Goal: Task Accomplishment & Management: Complete application form

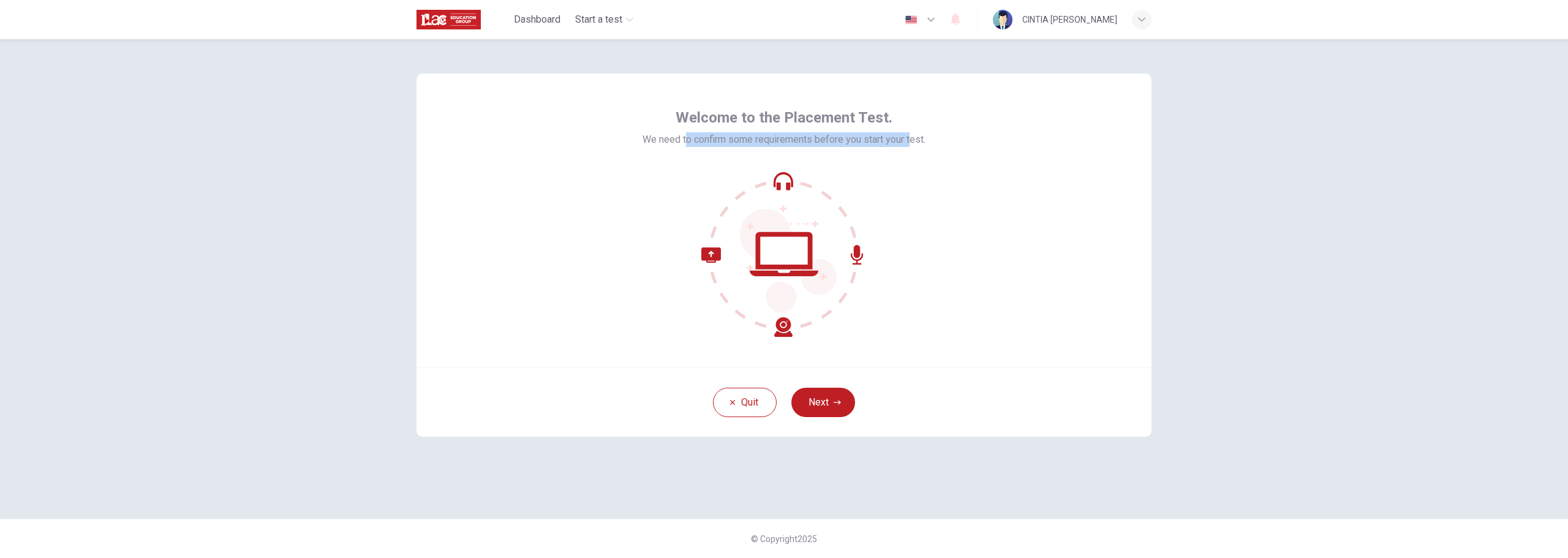
drag, startPoint x: 684, startPoint y: 139, endPoint x: 913, endPoint y: 150, distance: 229.3
click at [913, 150] on div "Welcome to the Placement Test. We need to confirm some requirements before you …" at bounding box center [784, 222] width 283 height 229
click at [896, 138] on span "We need to confirm some requirements before you start your test." at bounding box center [784, 139] width 283 height 15
click at [839, 407] on button "Next" at bounding box center [823, 402] width 63 height 29
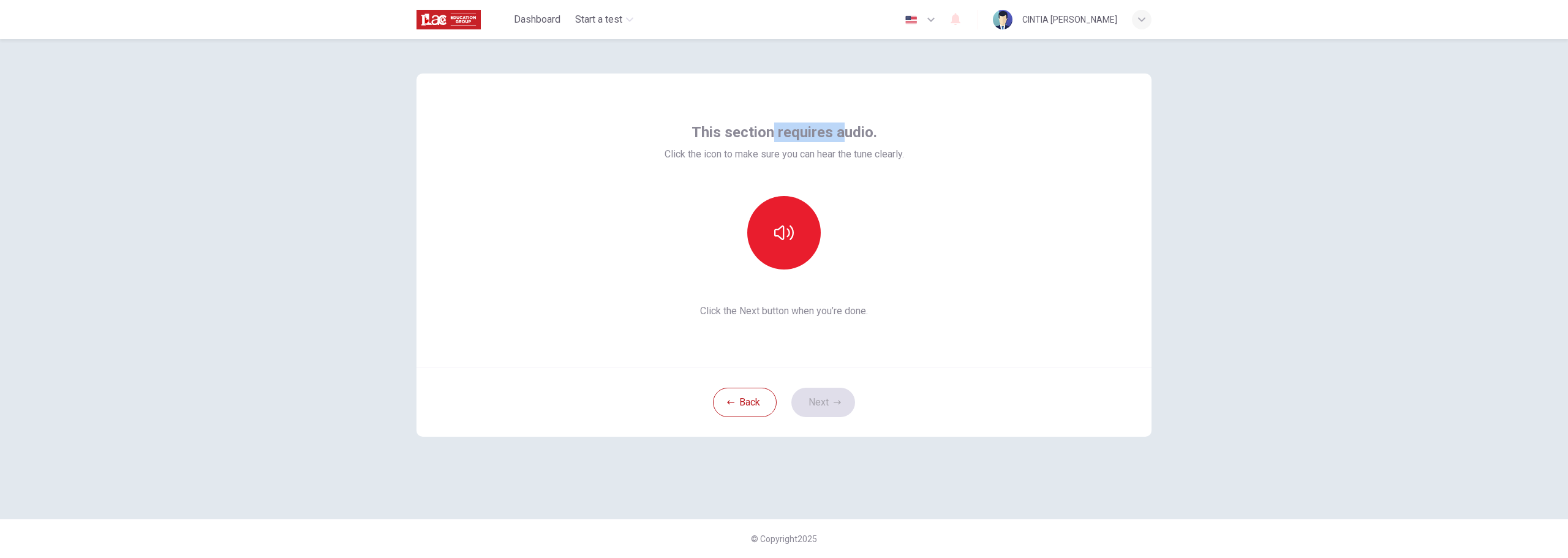
drag, startPoint x: 795, startPoint y: 135, endPoint x: 851, endPoint y: 142, distance: 56.4
click at [852, 140] on span "This section requires audio." at bounding box center [784, 132] width 186 height 20
drag, startPoint x: 709, startPoint y: 153, endPoint x: 881, endPoint y: 163, distance: 172.3
click at [874, 163] on div "This section requires audio. Click the icon to make sure you can hear the tune …" at bounding box center [784, 220] width 240 height 196
click at [881, 163] on div "This section requires audio. Click the icon to make sure you can hear the tune …" at bounding box center [784, 220] width 240 height 196
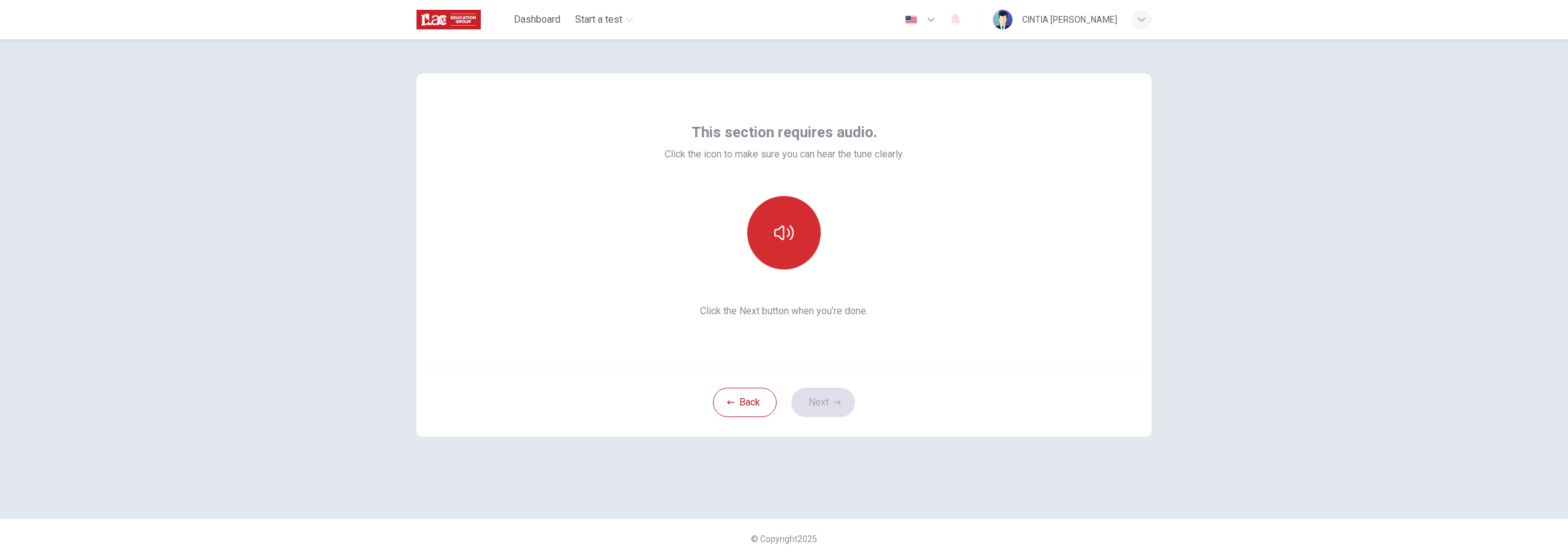
click at [804, 224] on button "button" at bounding box center [784, 233] width 73 height 73
click at [800, 228] on button "button" at bounding box center [784, 233] width 73 height 73
drag, startPoint x: 807, startPoint y: 308, endPoint x: 857, endPoint y: 308, distance: 50.0
click at [857, 308] on span "Click the Next button when you’re done." at bounding box center [784, 311] width 240 height 15
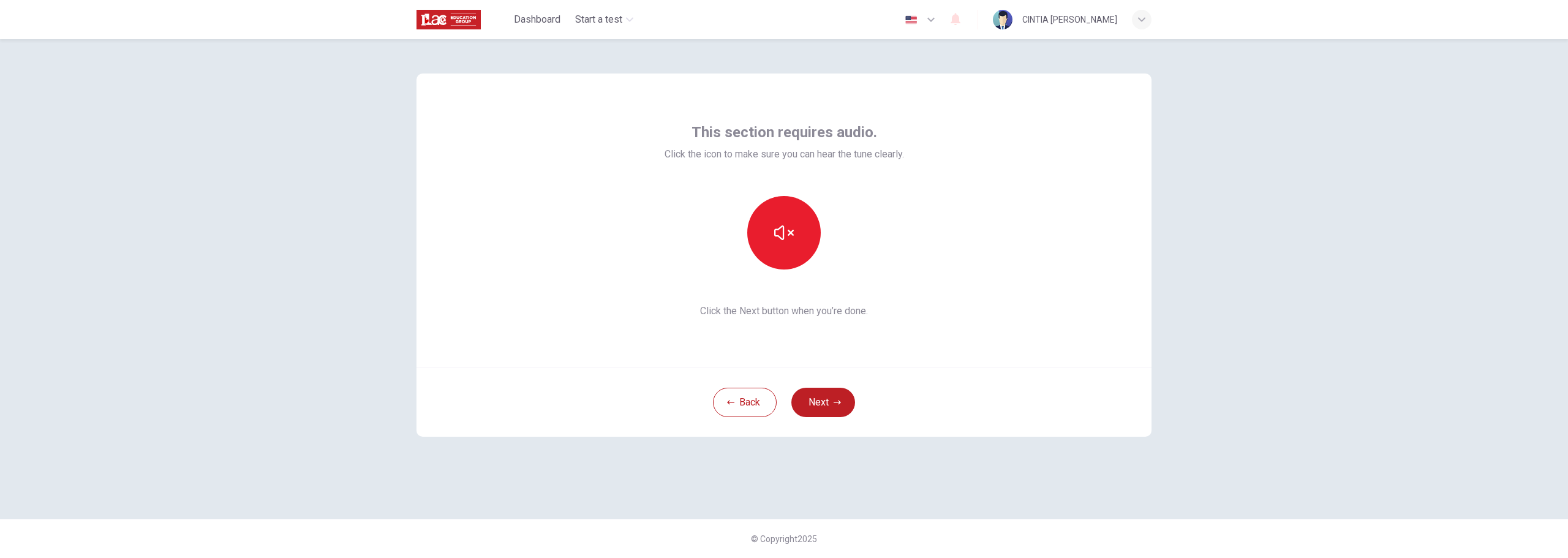
click at [870, 256] on div at bounding box center [784, 233] width 240 height 73
click at [799, 239] on button "button" at bounding box center [784, 233] width 73 height 73
click at [826, 399] on button "Next" at bounding box center [823, 402] width 63 height 29
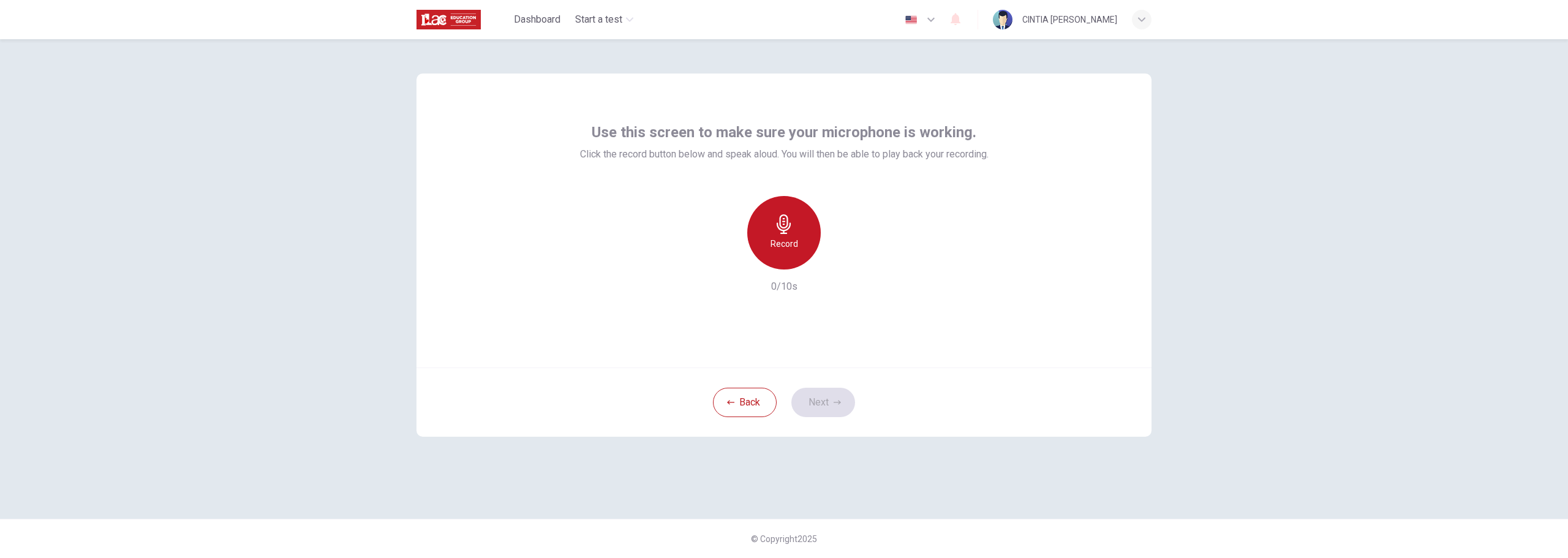
click at [787, 227] on icon "button" at bounding box center [784, 224] width 14 height 20
click at [787, 230] on icon "button" at bounding box center [784, 224] width 14 height 20
click at [849, 249] on div "Record" at bounding box center [784, 233] width 132 height 73
click at [849, 260] on div "button" at bounding box center [841, 260] width 20 height 20
click at [824, 401] on button "Next" at bounding box center [823, 402] width 63 height 29
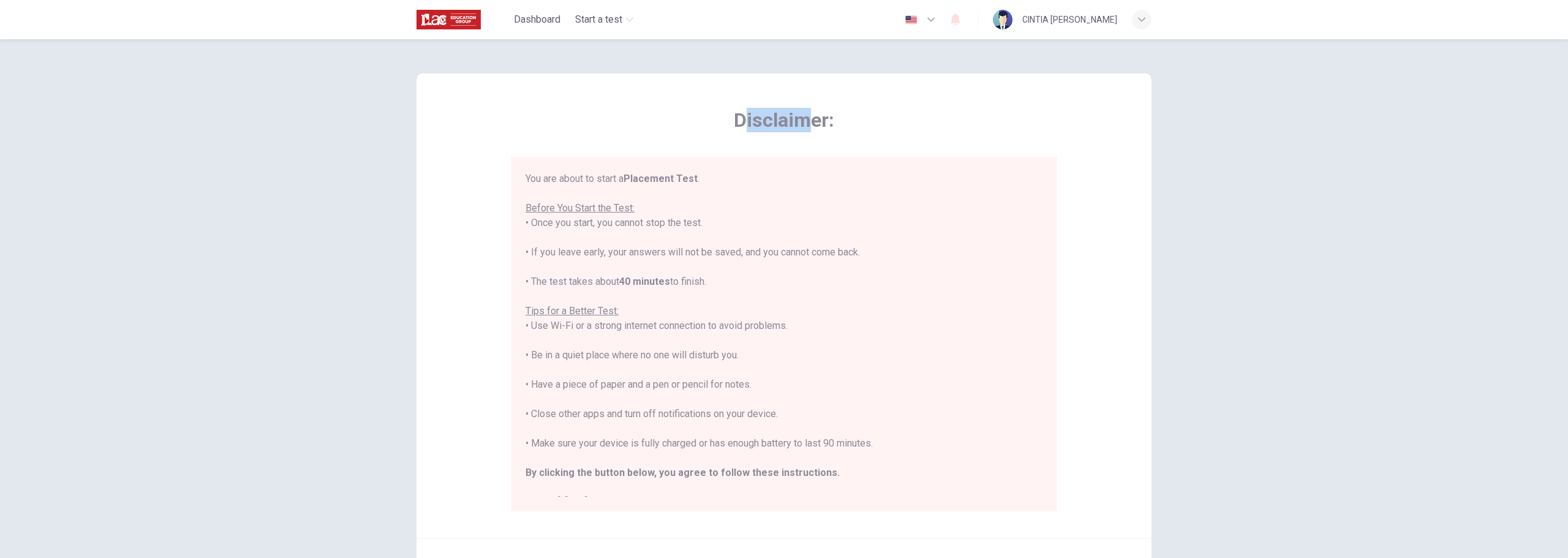
drag, startPoint x: 741, startPoint y: 129, endPoint x: 812, endPoint y: 125, distance: 71.1
click at [812, 125] on span "Disclaimer:" at bounding box center [784, 120] width 546 height 24
drag, startPoint x: 580, startPoint y: 177, endPoint x: 690, endPoint y: 184, distance: 110.2
click at [690, 184] on div "You are about to start a Placement Test . Before You Start the Test: • Once you…" at bounding box center [784, 340] width 517 height 338
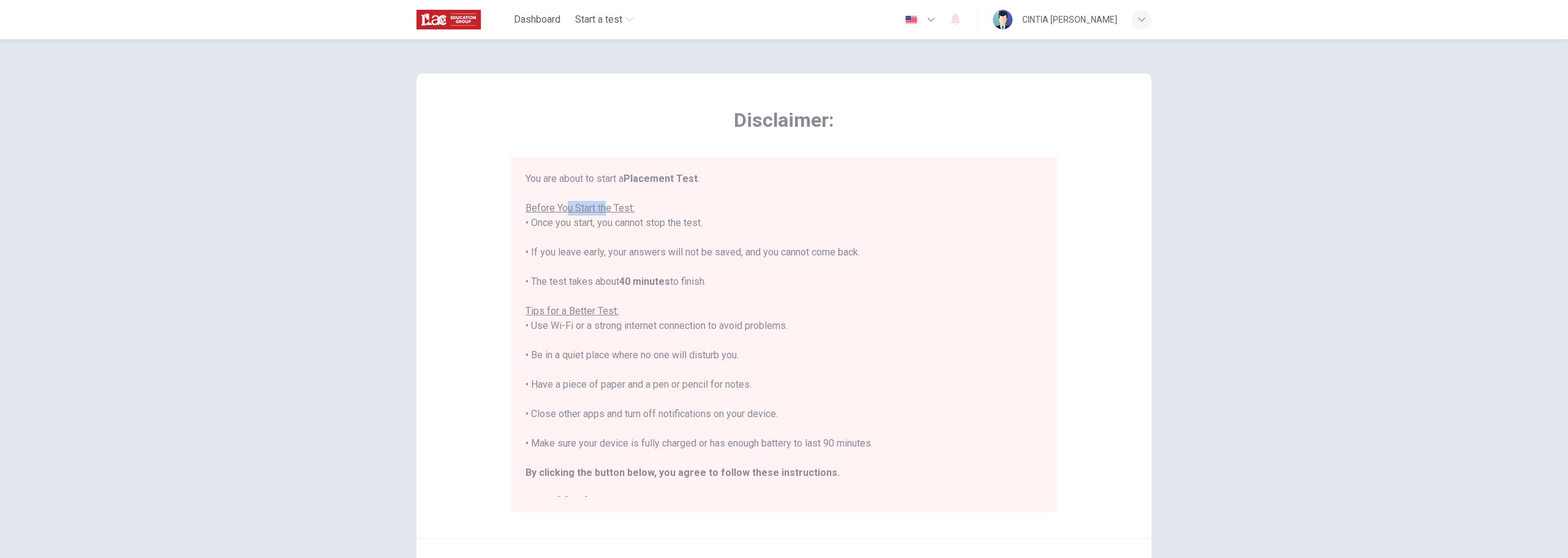
drag, startPoint x: 564, startPoint y: 205, endPoint x: 605, endPoint y: 205, distance: 41.0
click at [605, 205] on u "Before You Start the Test:" at bounding box center [580, 208] width 109 height 11
drag, startPoint x: 553, startPoint y: 221, endPoint x: 673, endPoint y: 224, distance: 120.0
click at [673, 224] on div "You are about to start a Placement Test . Before You Start the Test: • Once you…" at bounding box center [784, 340] width 517 height 338
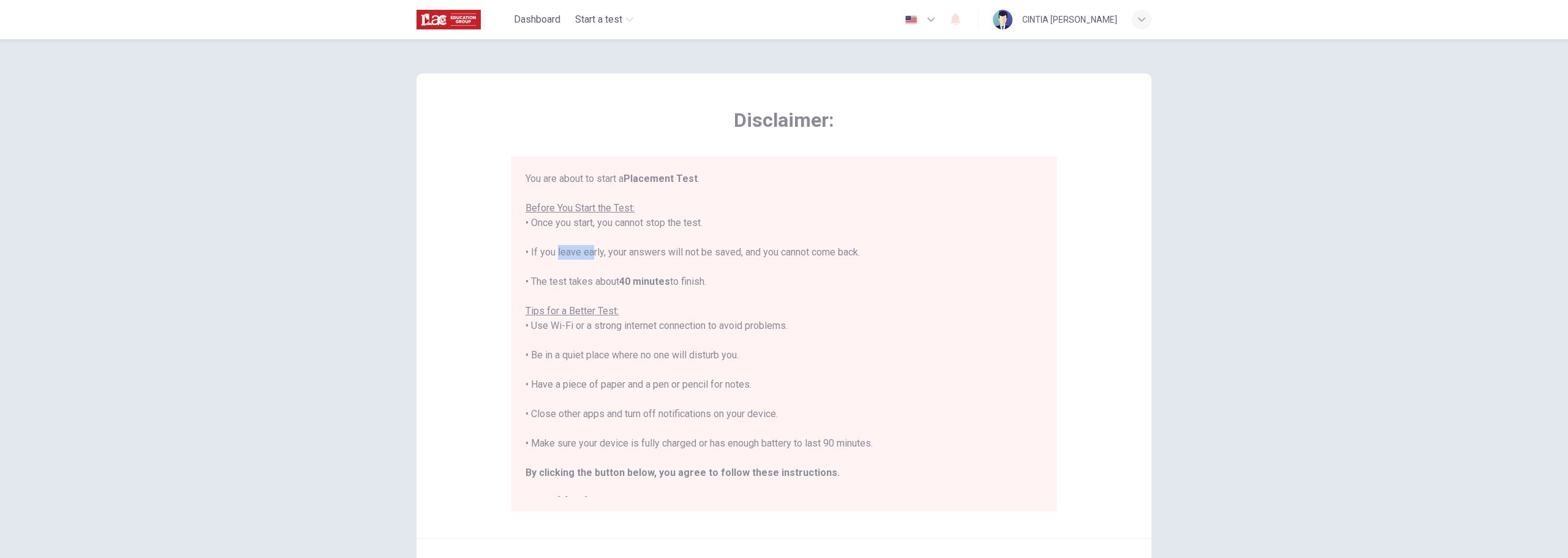
drag, startPoint x: 555, startPoint y: 250, endPoint x: 587, endPoint y: 250, distance: 32.0
click at [587, 250] on div "You are about to start a Placement Test . Before You Start the Test: • Once you…" at bounding box center [784, 340] width 517 height 338
drag, startPoint x: 626, startPoint y: 250, endPoint x: 735, endPoint y: 253, distance: 109.0
click at [735, 253] on div "You are about to start a Placement Test . Before You Start the Test: • Once you…" at bounding box center [784, 340] width 517 height 338
drag, startPoint x: 776, startPoint y: 249, endPoint x: 844, endPoint y: 249, distance: 68.0
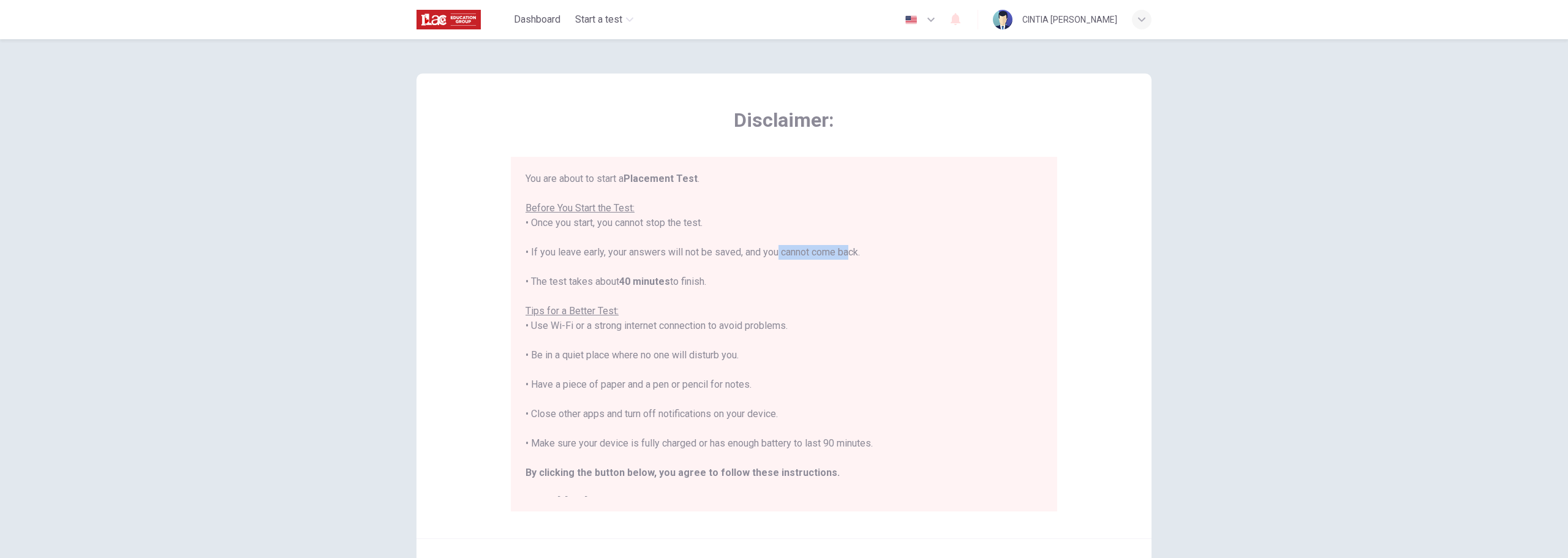
click at [843, 249] on div "You are about to start a Placement Test . Before You Start the Test: • Once you…" at bounding box center [784, 340] width 517 height 338
click at [846, 249] on div "You are about to start a Placement Test . Before You Start the Test: • Once you…" at bounding box center [784, 340] width 517 height 338
drag, startPoint x: 566, startPoint y: 284, endPoint x: 705, endPoint y: 284, distance: 139.0
click at [705, 284] on div "You are about to start a Placement Test . Before You Start the Test: • Once you…" at bounding box center [784, 340] width 517 height 338
click at [706, 284] on div "You are about to start a Placement Test . Before You Start the Test: • Once you…" at bounding box center [784, 340] width 517 height 338
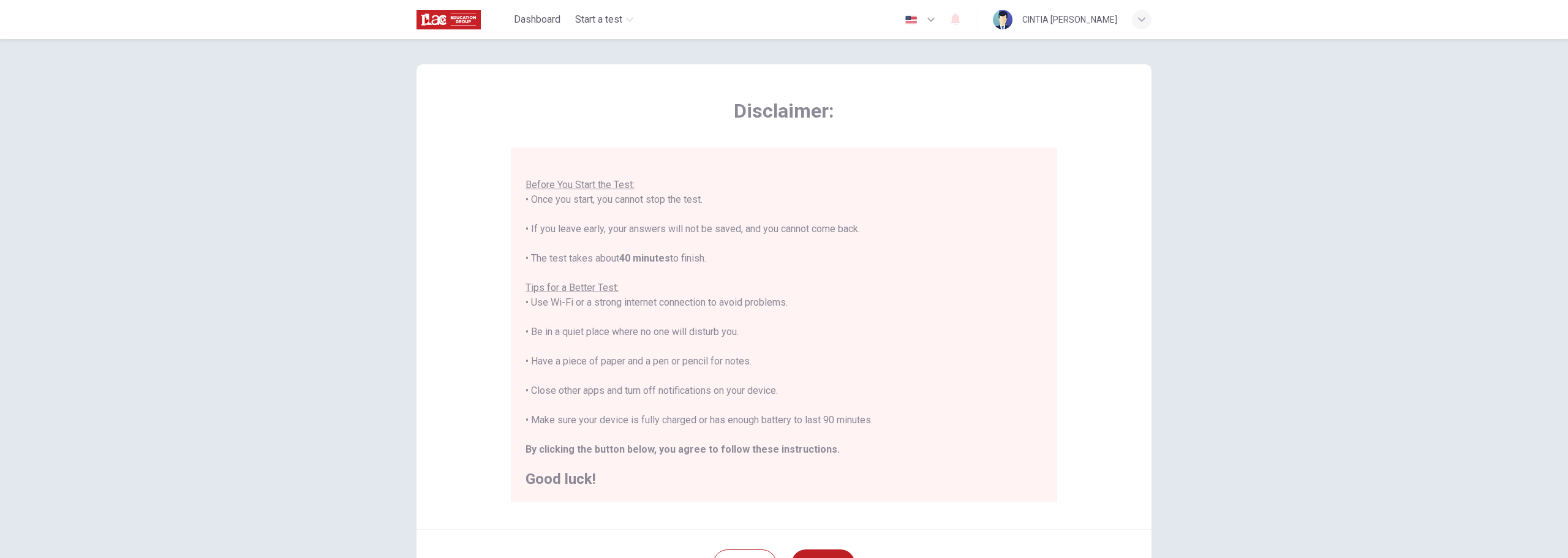
scroll to position [10, 0]
drag, startPoint x: 565, startPoint y: 305, endPoint x: 775, endPoint y: 301, distance: 210.0
click at [775, 301] on div "You are about to start a Placement Test . Before You Start the Test: • Once you…" at bounding box center [784, 316] width 517 height 338
drag, startPoint x: 553, startPoint y: 331, endPoint x: 726, endPoint y: 326, distance: 173.1
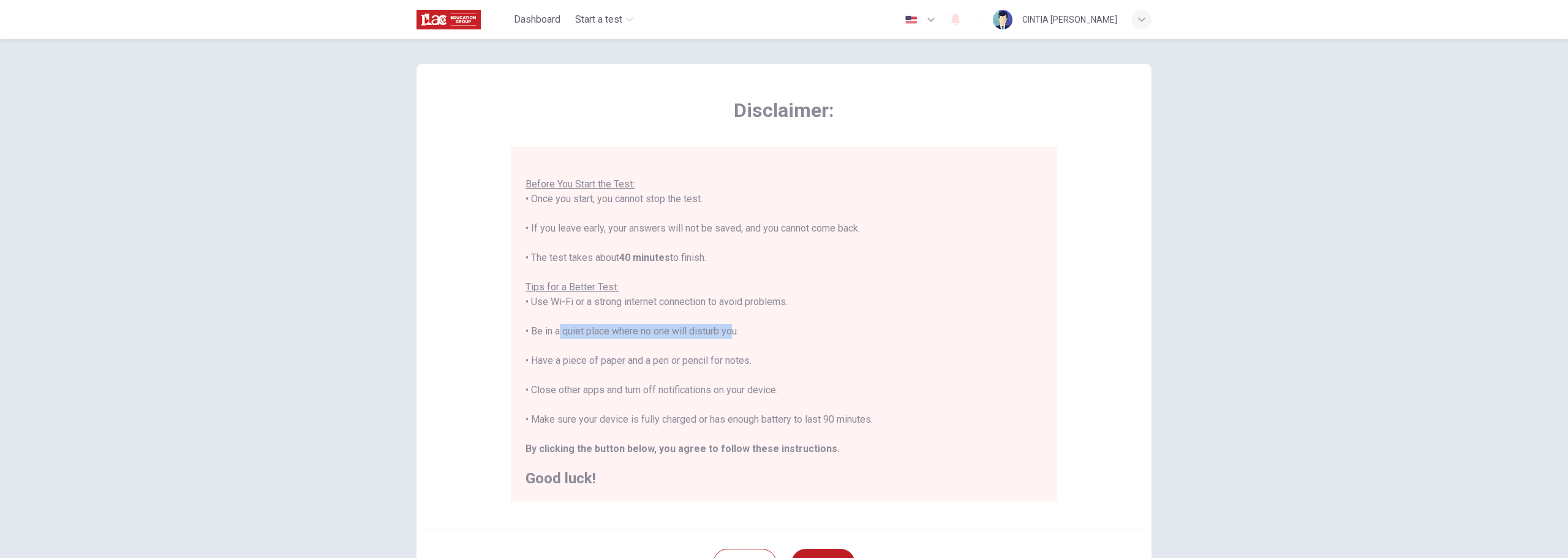
click at [726, 326] on div "You are about to start a Placement Test . Before You Start the Test: • Once you…" at bounding box center [784, 316] width 517 height 338
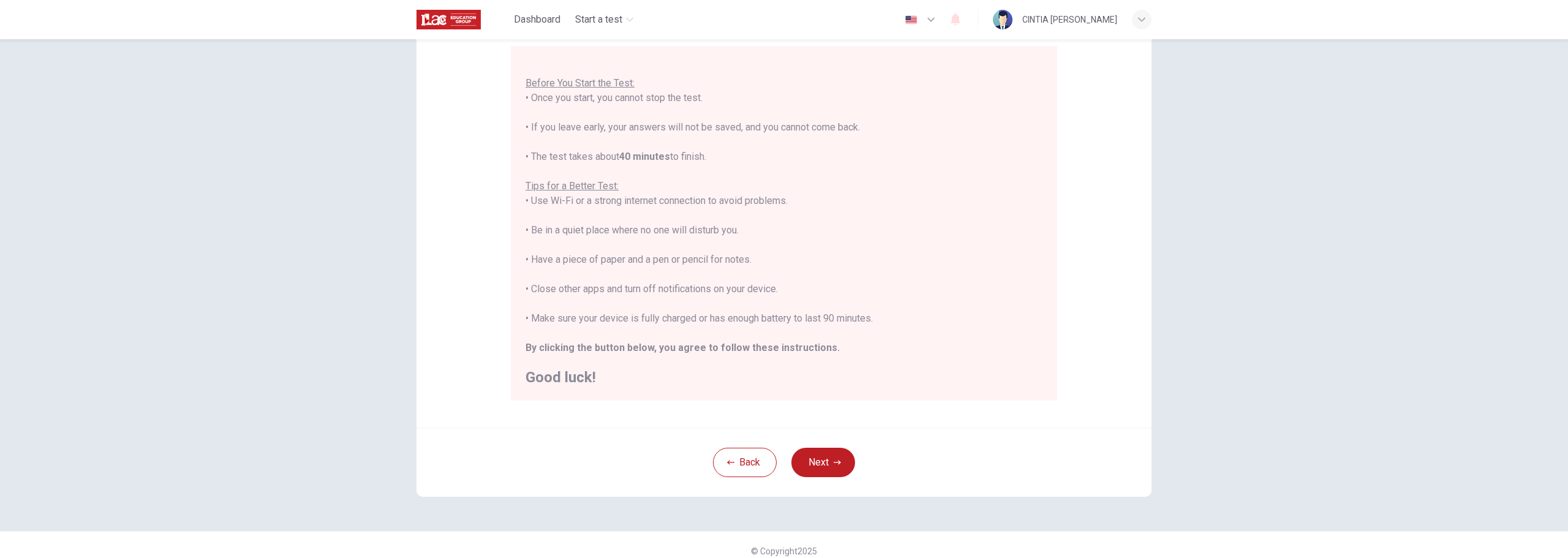
scroll to position [123, 0]
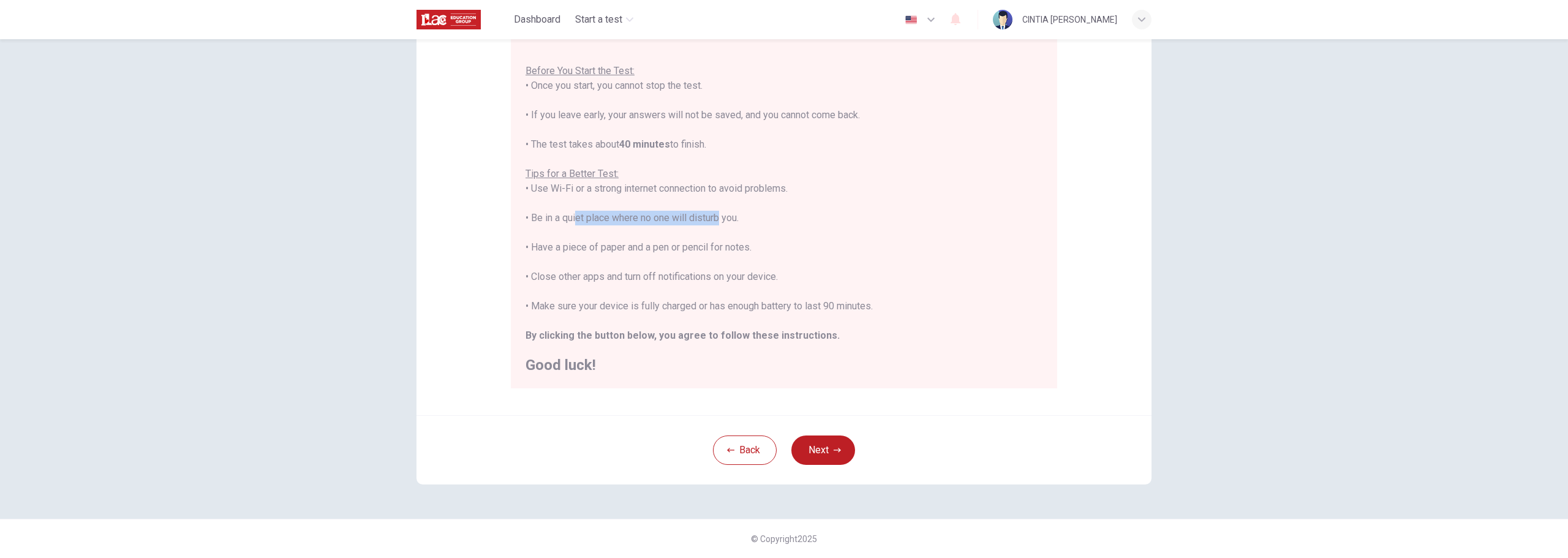
drag, startPoint x: 570, startPoint y: 221, endPoint x: 713, endPoint y: 221, distance: 143.0
click at [713, 221] on div "You are about to start a Placement Test . Before You Start the Test: • Once you…" at bounding box center [784, 203] width 517 height 338
drag, startPoint x: 549, startPoint y: 246, endPoint x: 736, endPoint y: 245, distance: 187.0
click at [735, 244] on div "You are about to start a Placement Test . Before You Start the Test: • Once you…" at bounding box center [784, 203] width 517 height 338
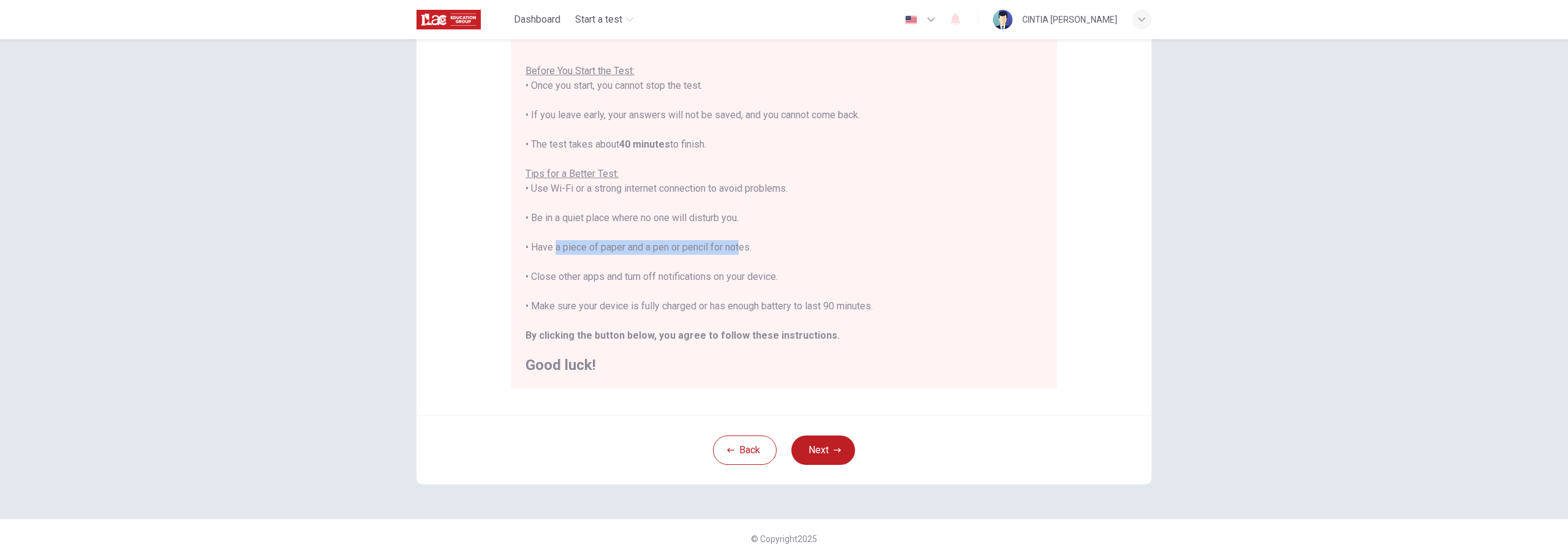
click at [736, 245] on div "You are about to start a Placement Test . Before You Start the Test: • Once you…" at bounding box center [784, 203] width 517 height 338
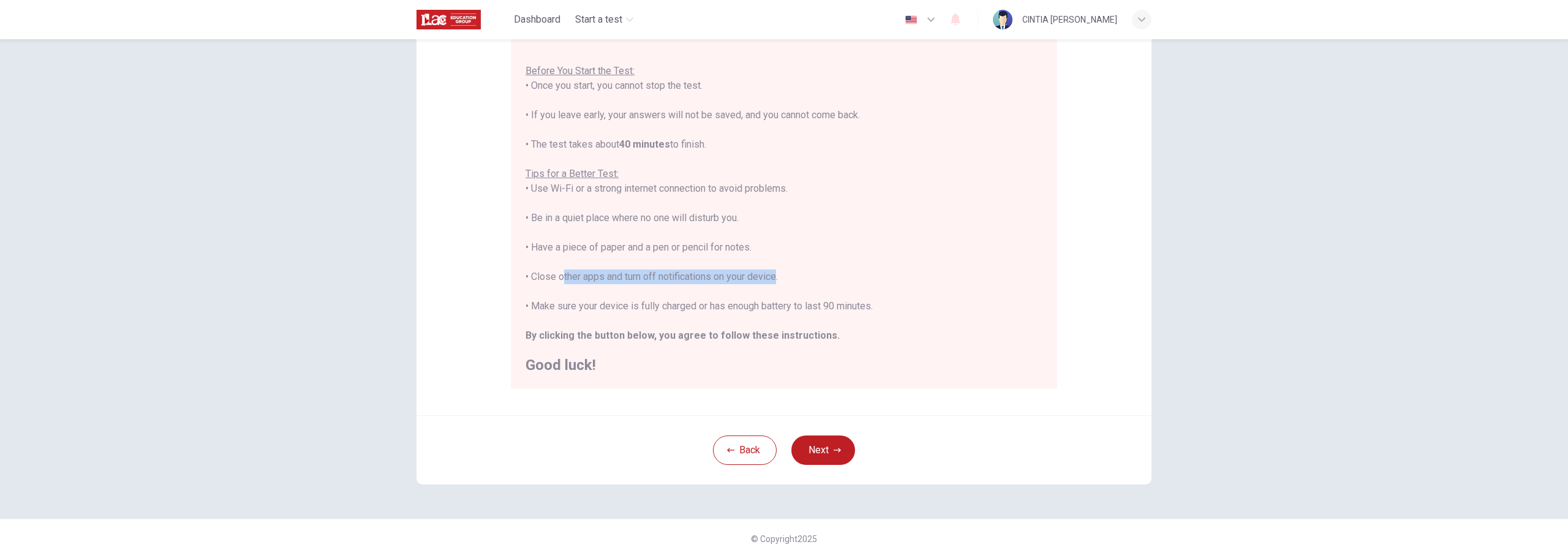
drag, startPoint x: 555, startPoint y: 275, endPoint x: 775, endPoint y: 272, distance: 220.0
click at [775, 272] on div "You are about to start a Placement Test . Before You Start the Test: • Once you…" at bounding box center [784, 203] width 517 height 338
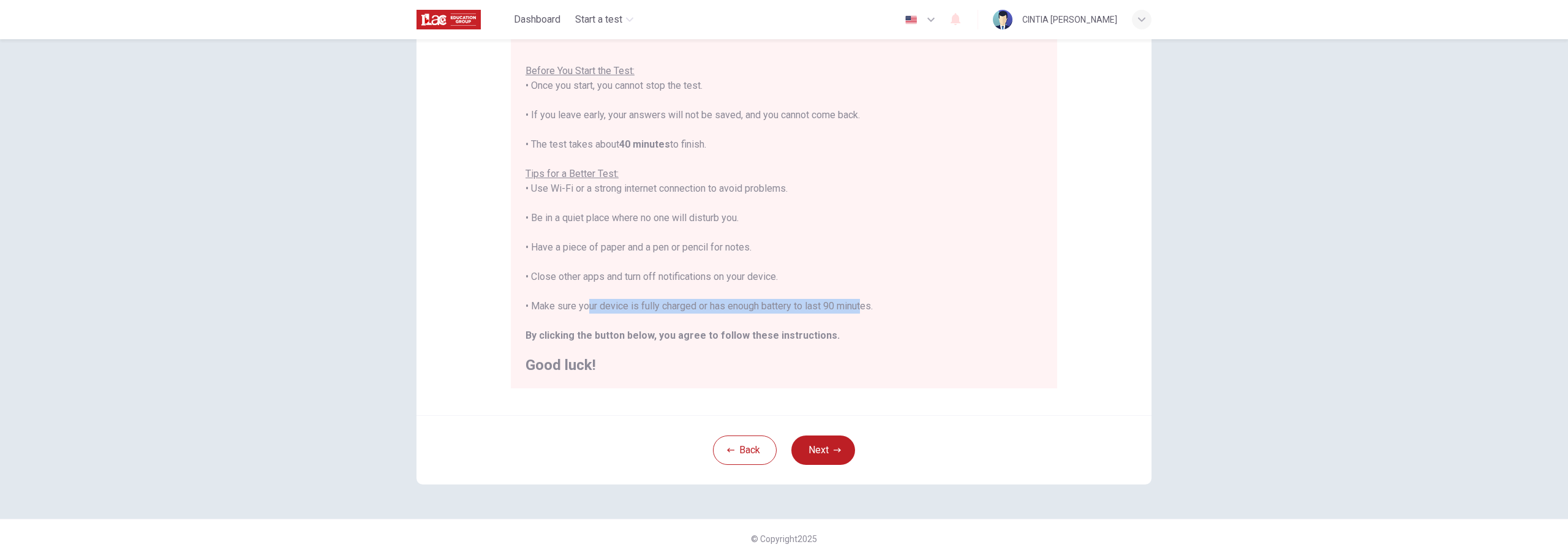
drag, startPoint x: 580, startPoint y: 305, endPoint x: 856, endPoint y: 302, distance: 276.0
click at [856, 302] on div "You are about to start a Placement Test . Before You Start the Test: • Once you…" at bounding box center [784, 203] width 517 height 338
drag, startPoint x: 557, startPoint y: 338, endPoint x: 639, endPoint y: 337, distance: 82.0
click at [639, 337] on b "By clicking the button below, you agree to follow these instructions." at bounding box center [682, 334] width 314 height 11
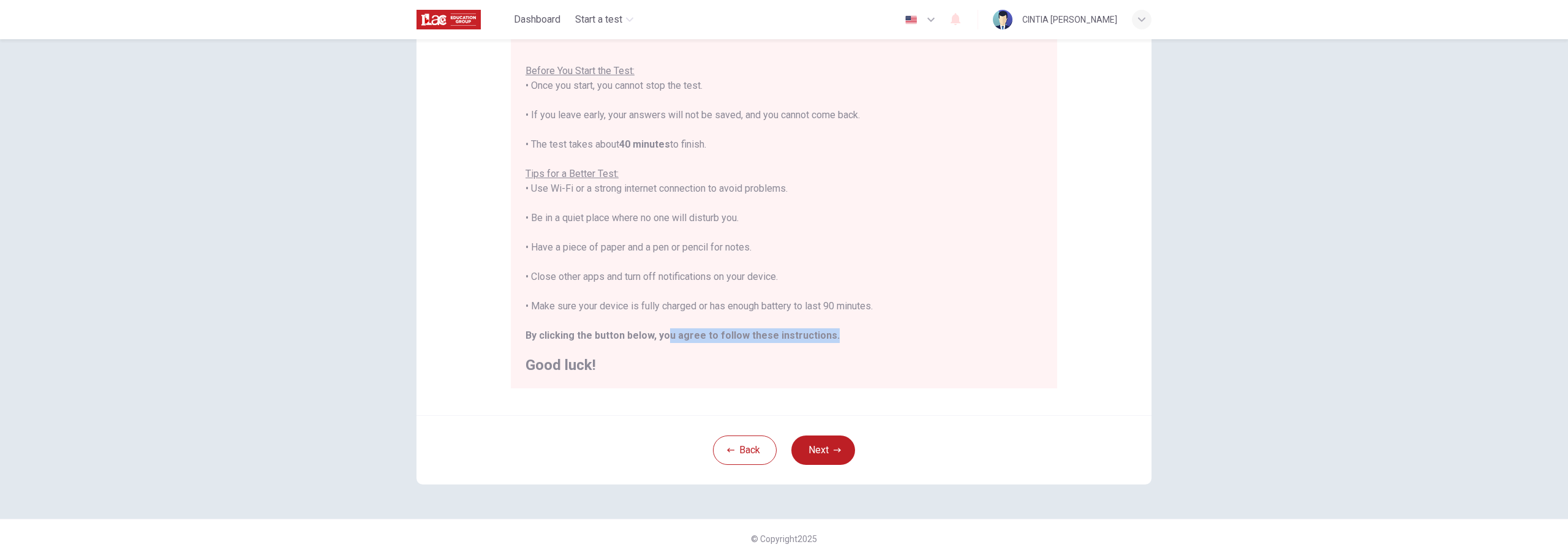
drag, startPoint x: 661, startPoint y: 336, endPoint x: 826, endPoint y: 333, distance: 165.0
click at [826, 333] on div "You are about to start a Placement Test . Before You Start the Test: • Once you…" at bounding box center [784, 203] width 517 height 338
click at [839, 331] on div "You are about to start a Placement Test . Before You Start the Test: • Once you…" at bounding box center [784, 203] width 517 height 338
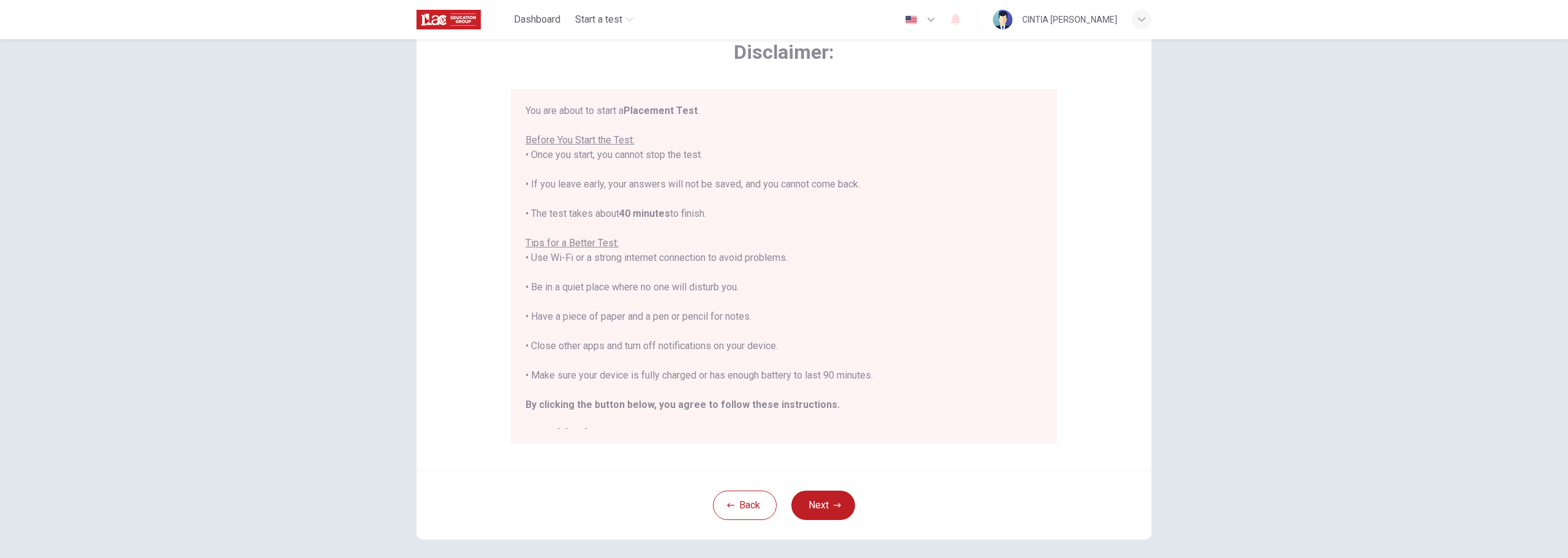
scroll to position [67, 0]
drag, startPoint x: 655, startPoint y: 186, endPoint x: 872, endPoint y: 180, distance: 217.1
click at [872, 180] on div "You are about to start a Placement Test . Before You Start the Test: • Once you…" at bounding box center [784, 273] width 517 height 338
drag, startPoint x: 549, startPoint y: 214, endPoint x: 754, endPoint y: 205, distance: 205.2
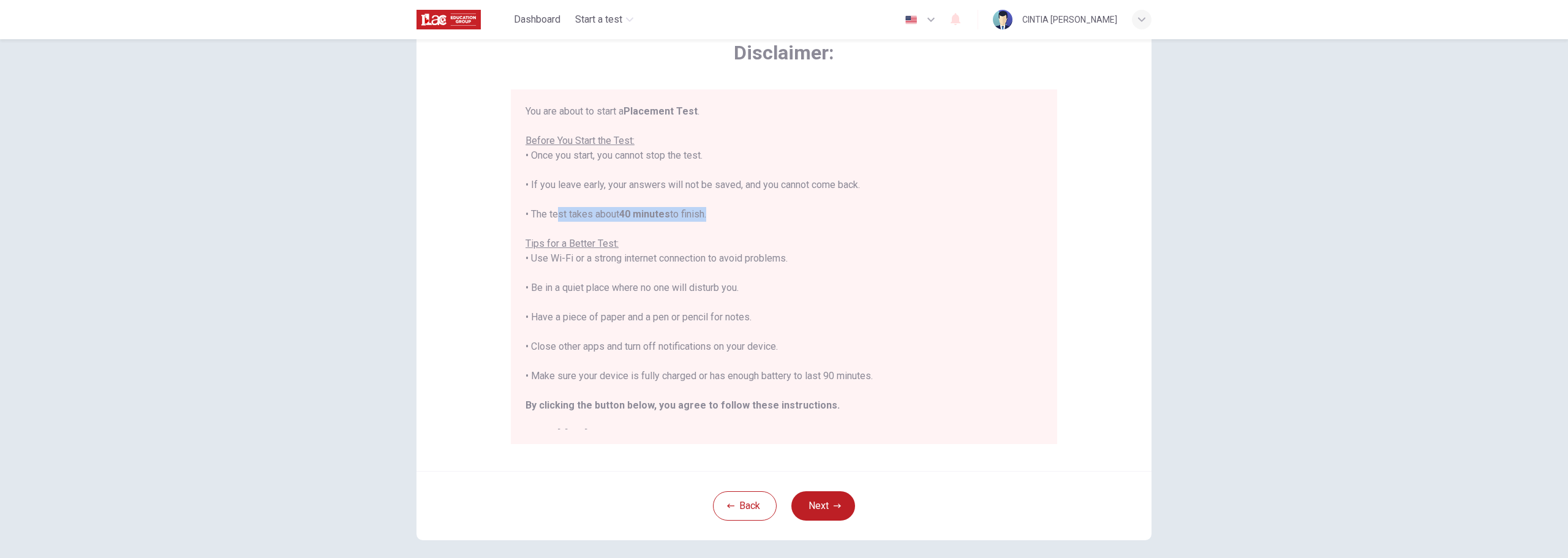
click at [726, 208] on div "You are about to start a Placement Test . Before You Start the Test: • Once you…" at bounding box center [784, 273] width 517 height 338
click at [754, 205] on div "You are about to start a Placement Test . Before You Start the Test: • Once you…" at bounding box center [784, 273] width 517 height 338
click at [826, 498] on button "Next" at bounding box center [823, 505] width 63 height 29
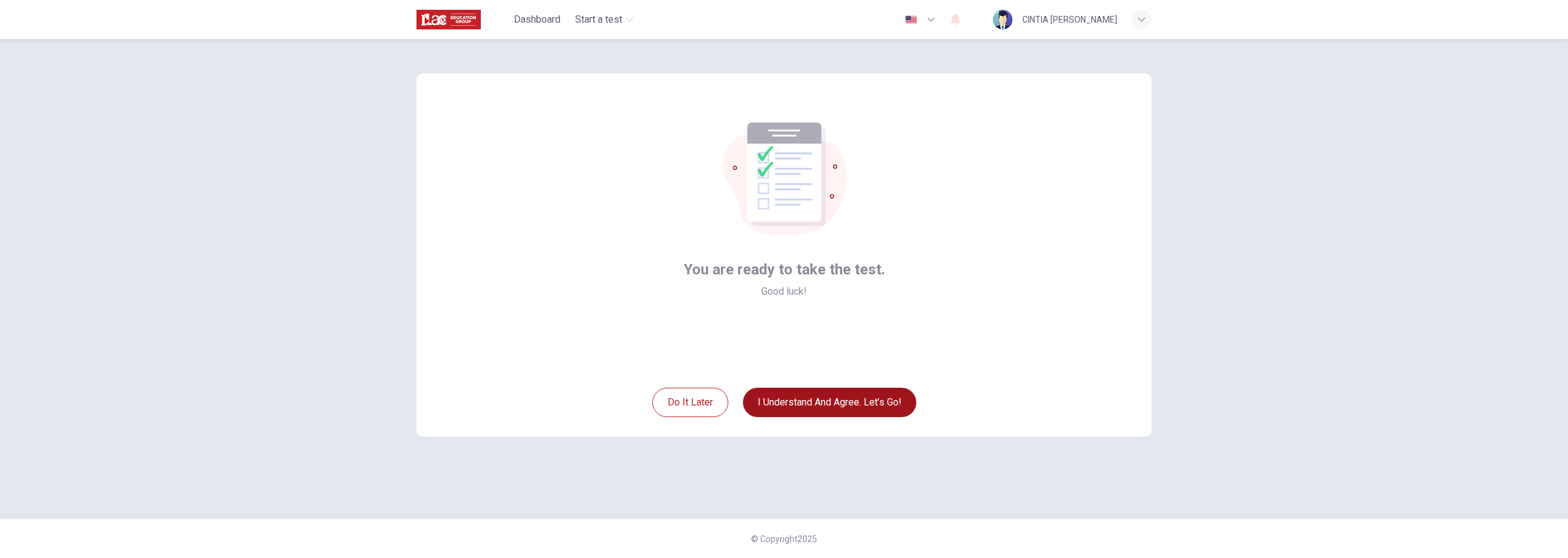
scroll to position [0, 0]
drag, startPoint x: 753, startPoint y: 278, endPoint x: 917, endPoint y: 270, distance: 164.2
click at [917, 270] on div "You are ready to take the test. Good luck!" at bounding box center [784, 220] width 735 height 294
click at [914, 338] on div "You are ready to take the test. Good luck!" at bounding box center [784, 220] width 735 height 294
click at [801, 406] on button "I understand and agree. Let’s go!" at bounding box center [829, 402] width 173 height 29
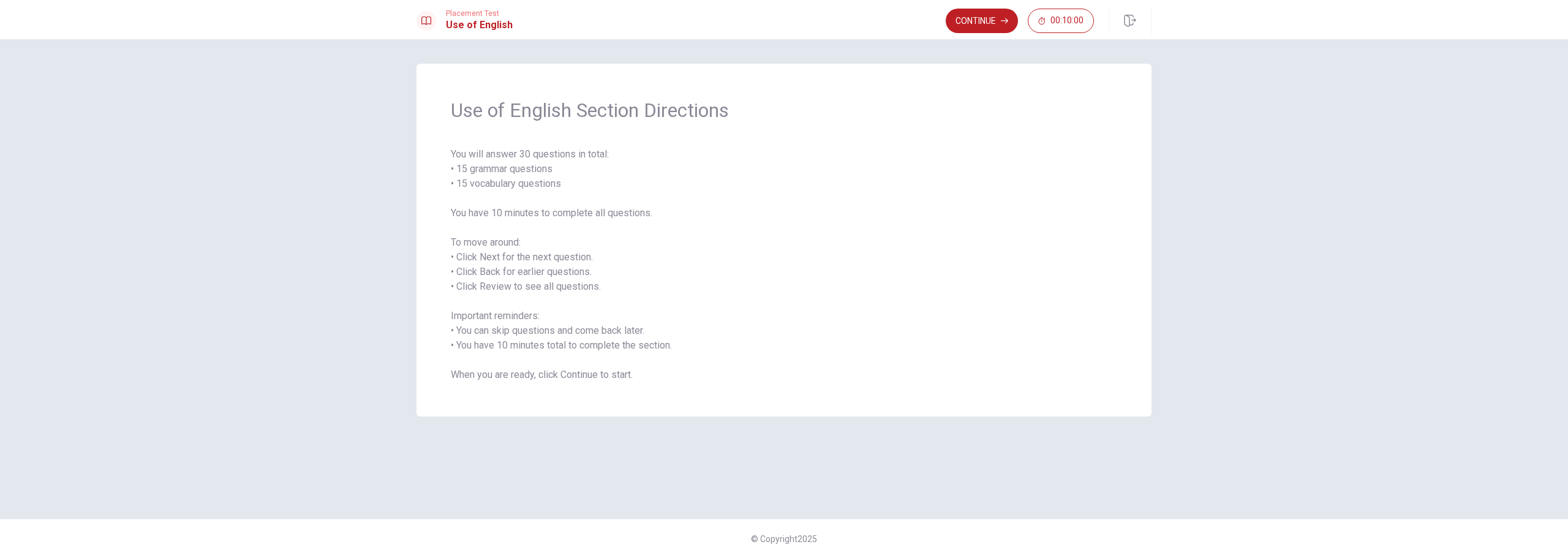
drag, startPoint x: 521, startPoint y: 114, endPoint x: 685, endPoint y: 122, distance: 164.2
click at [682, 124] on div "Use of English Section Directions You will answer 30 questions in total: • 15 g…" at bounding box center [784, 240] width 735 height 353
click at [685, 122] on span "Use of English Section Directions" at bounding box center [784, 110] width 667 height 24
drag, startPoint x: 467, startPoint y: 159, endPoint x: 581, endPoint y: 156, distance: 114.0
click at [580, 156] on span "You will answer 30 questions in total: • 15 grammar questions • 15 vocabulary q…" at bounding box center [784, 264] width 667 height 235
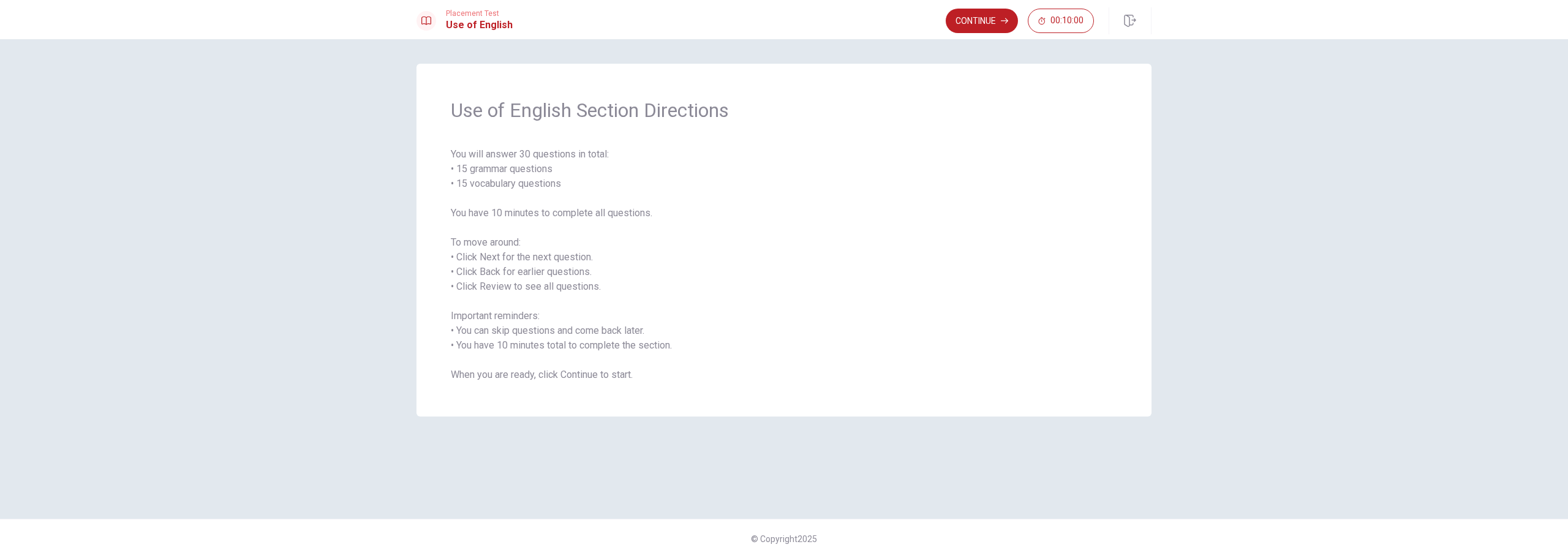
click at [584, 156] on span "You will answer 30 questions in total: • 15 grammar questions • 15 vocabulary q…" at bounding box center [784, 264] width 667 height 235
drag, startPoint x: 474, startPoint y: 169, endPoint x: 548, endPoint y: 169, distance: 74.0
click at [548, 169] on span "You will answer 30 questions in total: • 15 grammar questions • 15 vocabulary q…" at bounding box center [784, 264] width 667 height 235
drag, startPoint x: 478, startPoint y: 183, endPoint x: 550, endPoint y: 183, distance: 72.0
click at [550, 183] on span "You will answer 30 questions in total: • 15 grammar questions • 15 vocabulary q…" at bounding box center [784, 264] width 667 height 235
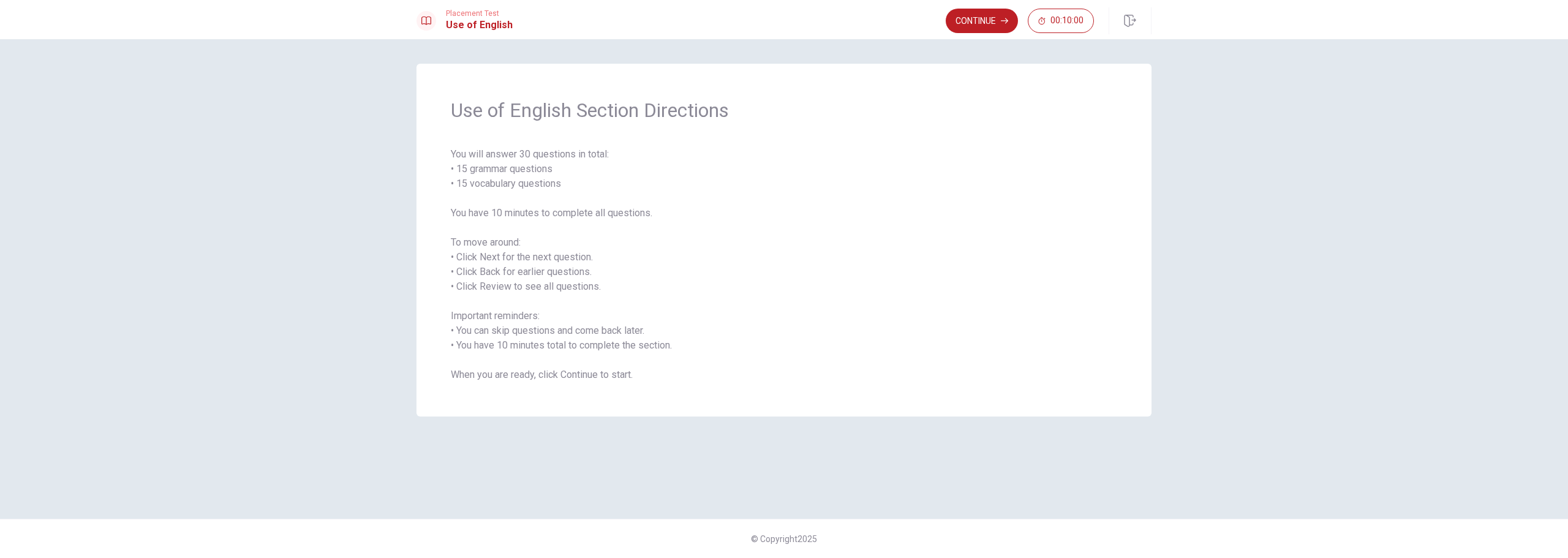
click at [550, 183] on span "You will answer 30 questions in total: • 15 grammar questions • 15 vocabulary q…" at bounding box center [784, 264] width 667 height 235
drag, startPoint x: 474, startPoint y: 217, endPoint x: 613, endPoint y: 214, distance: 139.0
click at [613, 214] on span "You will answer 30 questions in total: • 15 grammar questions • 15 vocabulary q…" at bounding box center [784, 264] width 667 height 235
click at [613, 214] on span "You will answer 30 questions in total: • 15 grammar questions • 15 vocabulary q…" at bounding box center [784, 264] width 667 height 235
drag, startPoint x: 463, startPoint y: 244, endPoint x: 517, endPoint y: 240, distance: 54.1
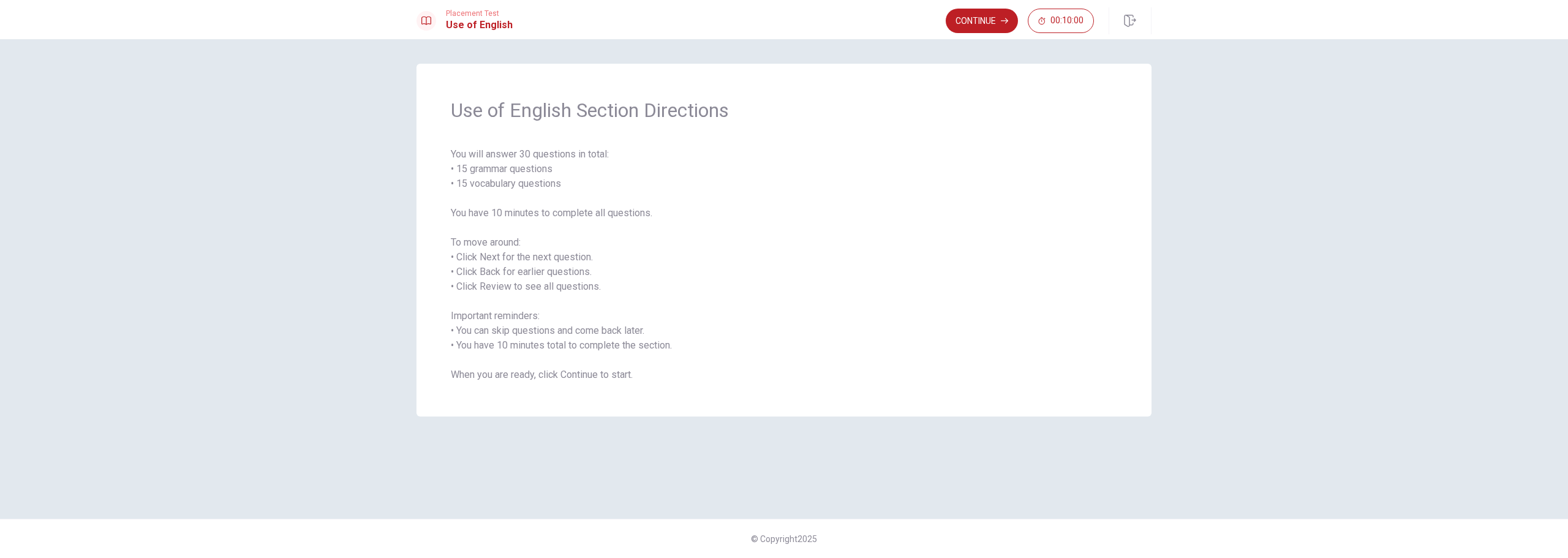
click at [517, 240] on span "You will answer 30 questions in total: • 15 grammar questions • 15 vocabulary q…" at bounding box center [784, 264] width 667 height 235
drag, startPoint x: 477, startPoint y: 258, endPoint x: 571, endPoint y: 256, distance: 94.0
click at [571, 256] on span "You will answer 30 questions in total: • 15 grammar questions • 15 vocabulary q…" at bounding box center [784, 264] width 667 height 235
drag, startPoint x: 484, startPoint y: 277, endPoint x: 580, endPoint y: 270, distance: 96.3
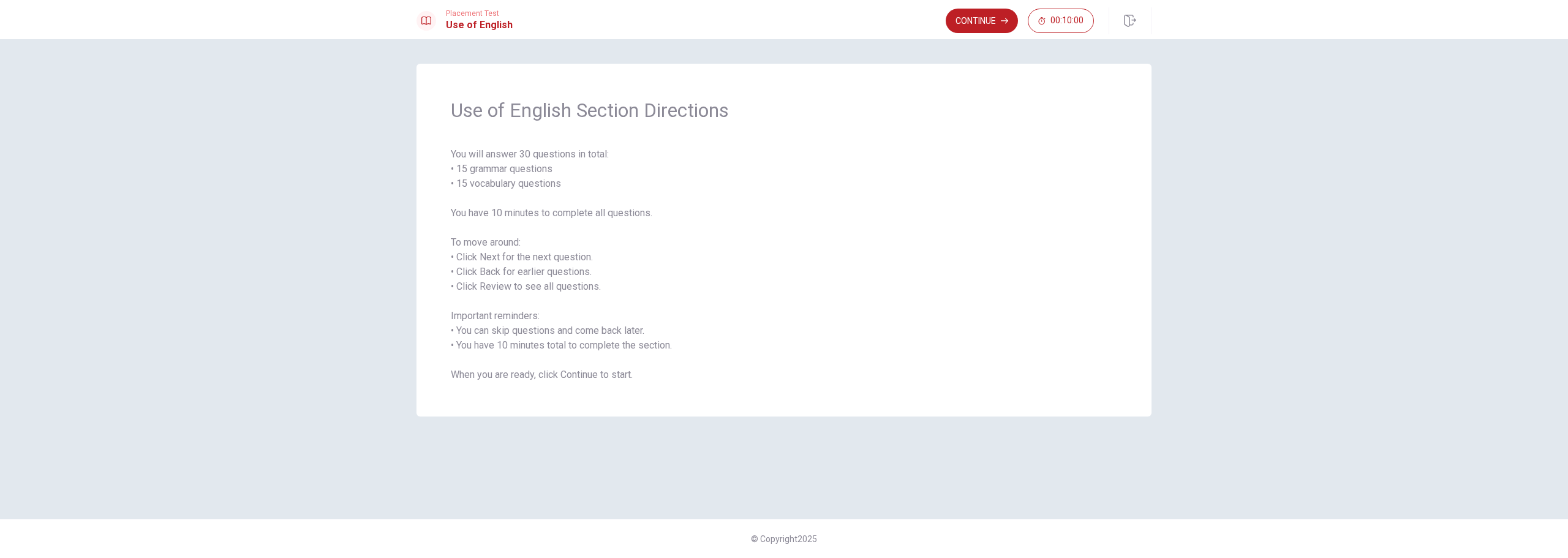
click at [580, 270] on span "You will answer 30 questions in total: • 15 grammar questions • 15 vocabulary q…" at bounding box center [784, 264] width 667 height 235
drag, startPoint x: 490, startPoint y: 285, endPoint x: 574, endPoint y: 284, distance: 84.0
click at [574, 284] on span "You will answer 30 questions in total: • 15 grammar questions • 15 vocabulary q…" at bounding box center [784, 264] width 667 height 235
click at [574, 284] on span "You will answer 30 questions in total: • 15 grammar questions • 15 vocabulary q…" at bounding box center [784, 264] width 667 height 235
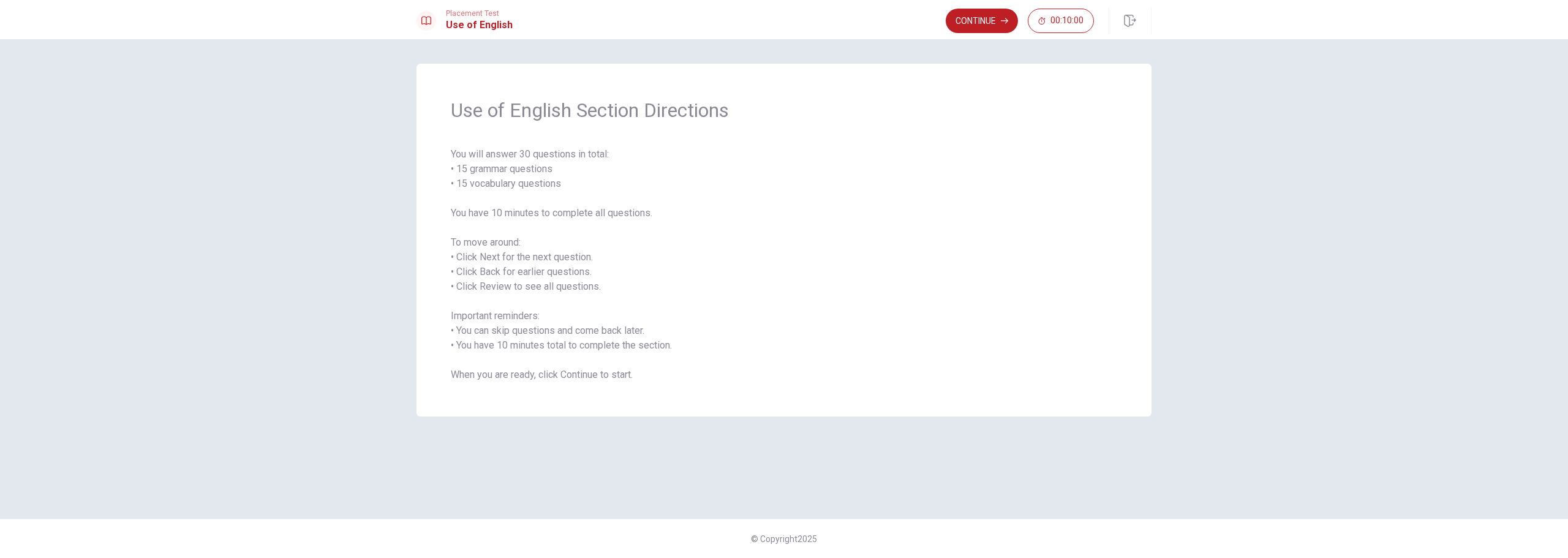
drag, startPoint x: 468, startPoint y: 315, endPoint x: 529, endPoint y: 311, distance: 61.1
click at [529, 311] on span "You will answer 30 questions in total: • 15 grammar questions • 15 vocabulary q…" at bounding box center [784, 264] width 667 height 235
drag, startPoint x: 468, startPoint y: 334, endPoint x: 635, endPoint y: 329, distance: 167.1
click at [635, 329] on span "You will answer 30 questions in total: • 15 grammar questions • 15 vocabulary q…" at bounding box center [784, 264] width 667 height 235
click at [636, 329] on span "You will answer 30 questions in total: • 15 grammar questions • 15 vocabulary q…" at bounding box center [784, 264] width 667 height 235
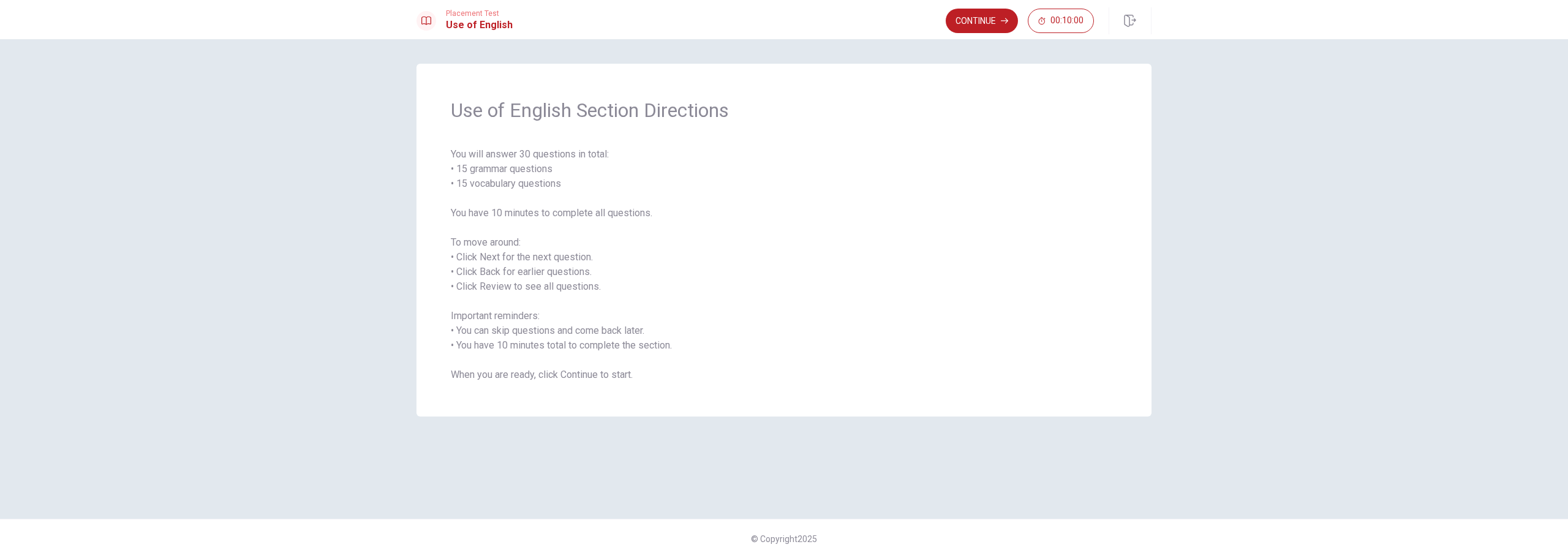
drag, startPoint x: 507, startPoint y: 347, endPoint x: 655, endPoint y: 342, distance: 148.1
click at [655, 341] on span "You will answer 30 questions in total: • 15 grammar questions • 15 vocabulary q…" at bounding box center [784, 264] width 667 height 235
click at [655, 342] on span "You will answer 30 questions in total: • 15 grammar questions • 15 vocabulary q…" at bounding box center [784, 264] width 667 height 235
drag, startPoint x: 477, startPoint y: 375, endPoint x: 629, endPoint y: 372, distance: 152.0
click at [629, 372] on span "You will answer 30 questions in total: • 15 grammar questions • 15 vocabulary q…" at bounding box center [784, 264] width 667 height 235
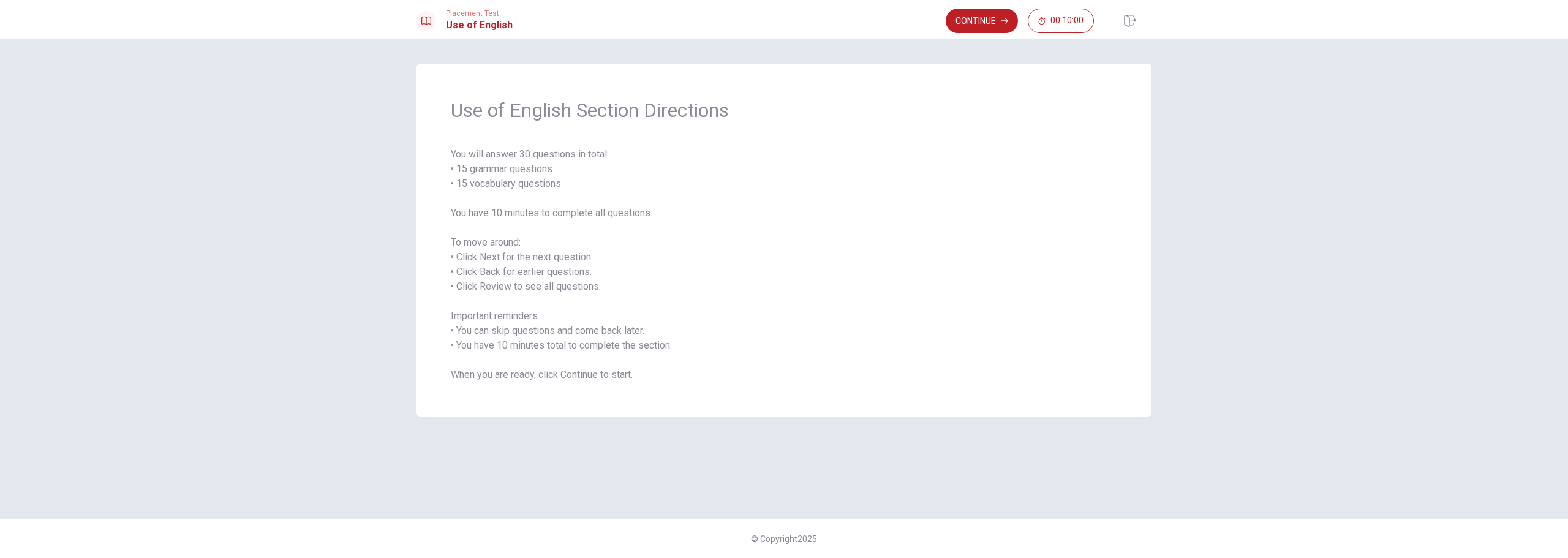
click at [772, 332] on span "You will answer 30 questions in total: • 15 grammar questions • 15 vocabulary q…" at bounding box center [784, 264] width 667 height 235
click at [982, 17] on button "Continue" at bounding box center [981, 21] width 73 height 24
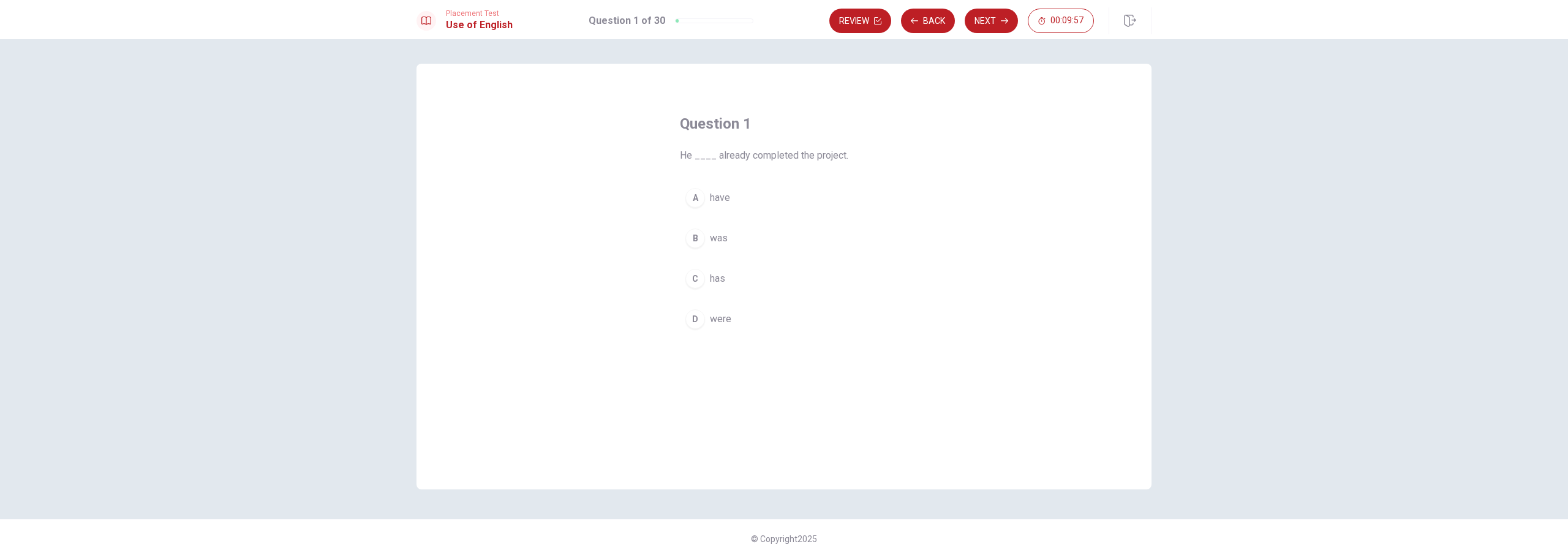
drag, startPoint x: 681, startPoint y: 153, endPoint x: 865, endPoint y: 153, distance: 184.0
click at [863, 153] on span "He ____ already completed the project." at bounding box center [784, 155] width 209 height 15
click at [865, 153] on span "He ____ already completed the project." at bounding box center [784, 155] width 209 height 15
click at [696, 285] on div "C" at bounding box center [695, 279] width 20 height 20
click at [982, 18] on button "Next" at bounding box center [991, 21] width 53 height 24
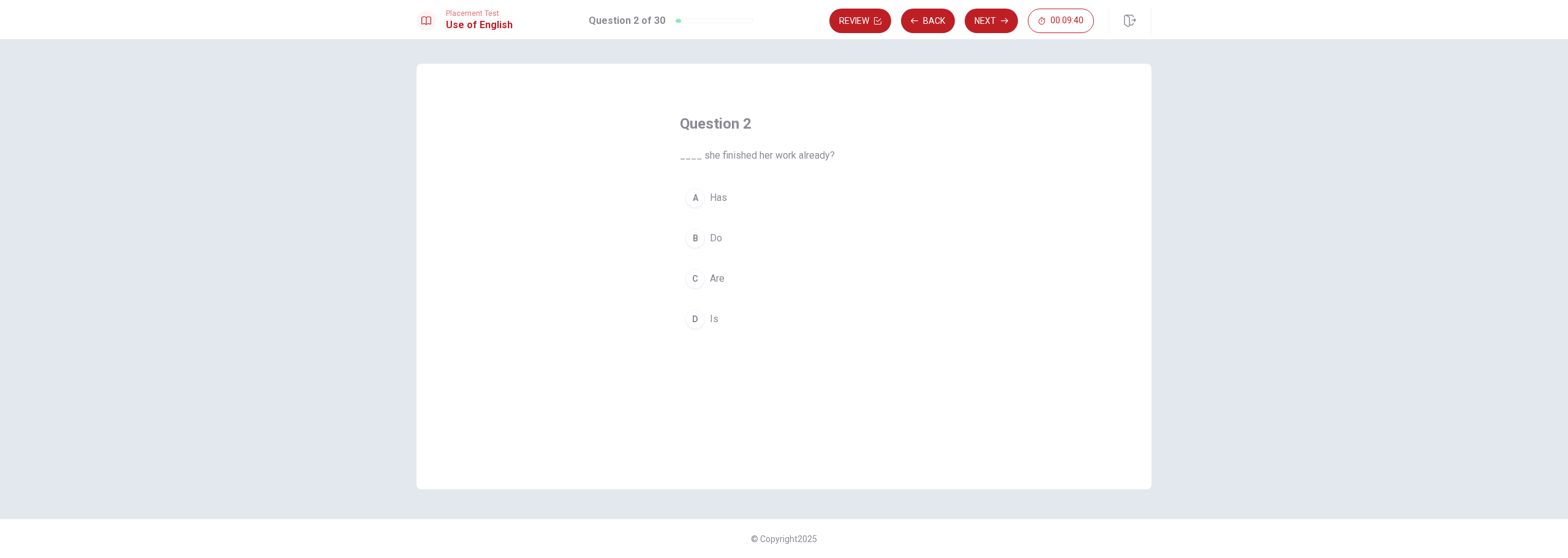
drag, startPoint x: 703, startPoint y: 155, endPoint x: 816, endPoint y: 153, distance: 113.0
click at [816, 153] on span "____ she finished her work already?" at bounding box center [784, 155] width 209 height 15
click at [816, 153] on span "____ she finished her work already?" at bounding box center [784, 155] width 209 height 15
click at [697, 322] on div "D" at bounding box center [695, 319] width 20 height 20
click at [990, 24] on button "Next" at bounding box center [991, 21] width 53 height 24
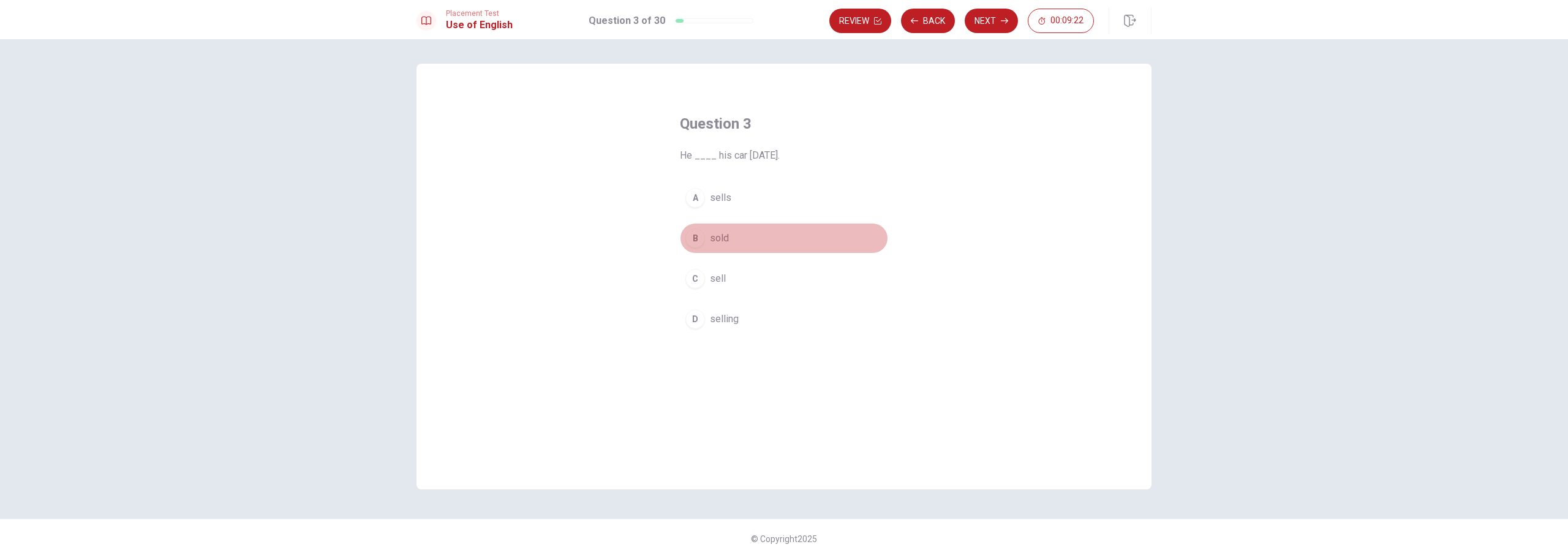
click at [716, 237] on span "sold" at bounding box center [719, 237] width 19 height 15
click at [985, 30] on button "Next" at bounding box center [991, 21] width 53 height 24
click at [694, 240] on div "B" at bounding box center [695, 238] width 20 height 20
click at [699, 272] on div "C" at bounding box center [695, 279] width 20 height 20
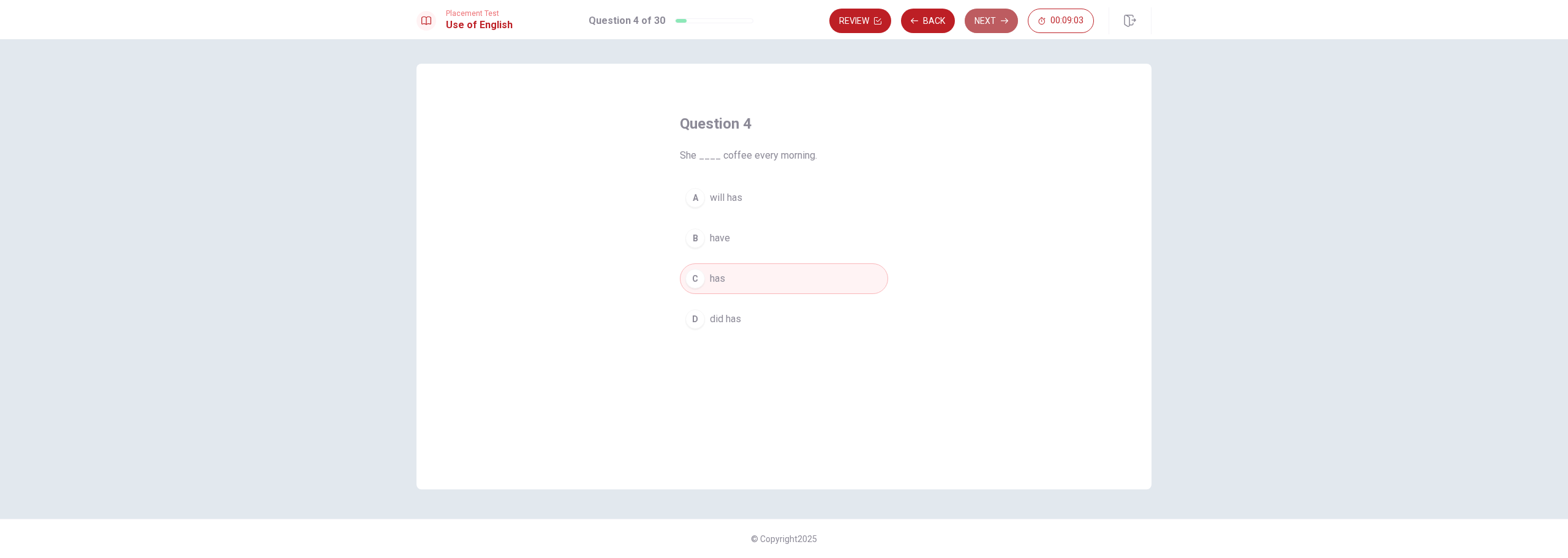
click at [982, 17] on button "Next" at bounding box center [991, 21] width 53 height 24
click at [719, 241] on span "flower" at bounding box center [723, 237] width 27 height 15
click at [985, 24] on button "Next" at bounding box center [991, 21] width 53 height 24
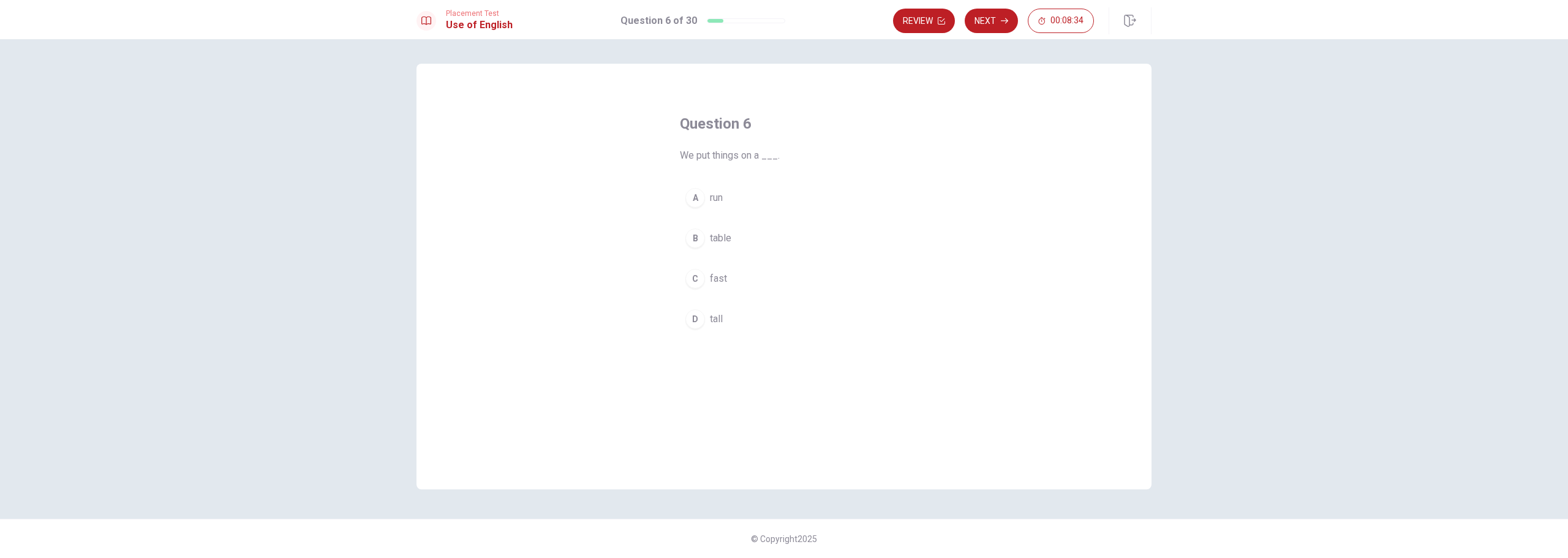
click at [716, 238] on span "table" at bounding box center [721, 237] width 21 height 15
click at [987, 24] on button "Next" at bounding box center [991, 21] width 53 height 24
drag, startPoint x: 727, startPoint y: 159, endPoint x: 798, endPoint y: 156, distance: 71.1
click at [798, 156] on span "Choose the opposite of "boring":" at bounding box center [784, 155] width 209 height 15
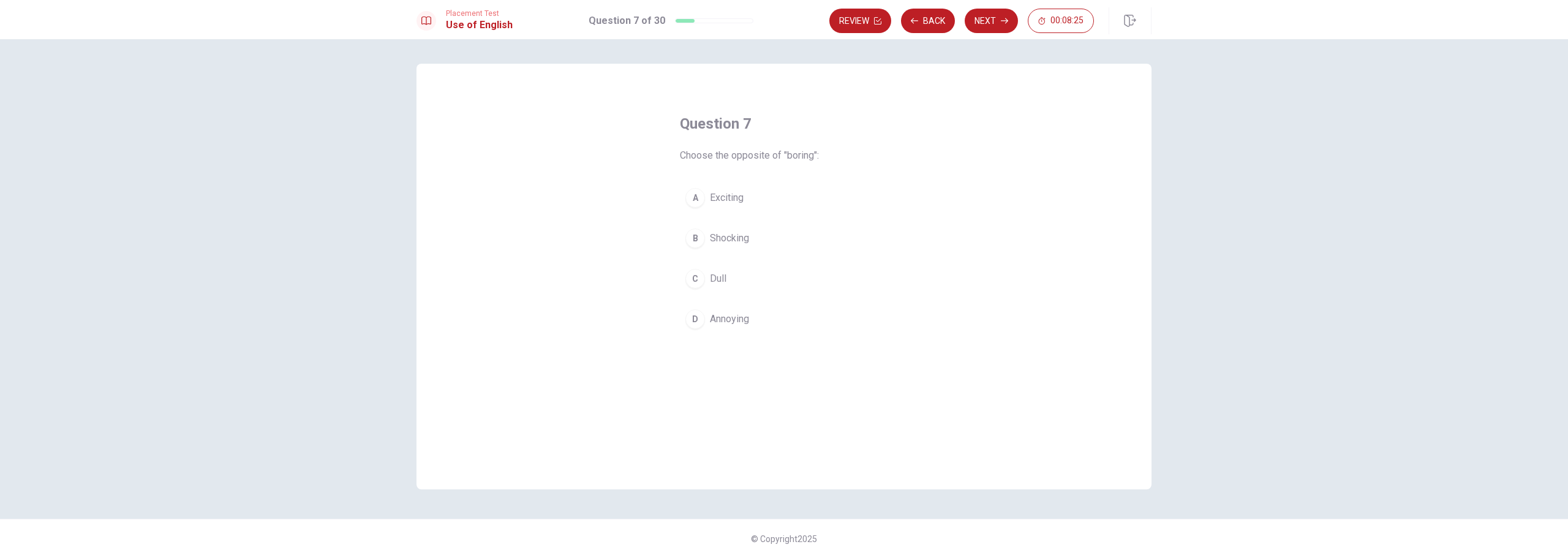
click at [729, 193] on span "Exciting" at bounding box center [727, 197] width 34 height 15
click at [984, 27] on button "Next" at bounding box center [991, 21] width 53 height 24
drag, startPoint x: 687, startPoint y: 156, endPoint x: 812, endPoint y: 155, distance: 125.0
click at [812, 155] on span "We ___ food when we are hungry." at bounding box center [784, 155] width 209 height 15
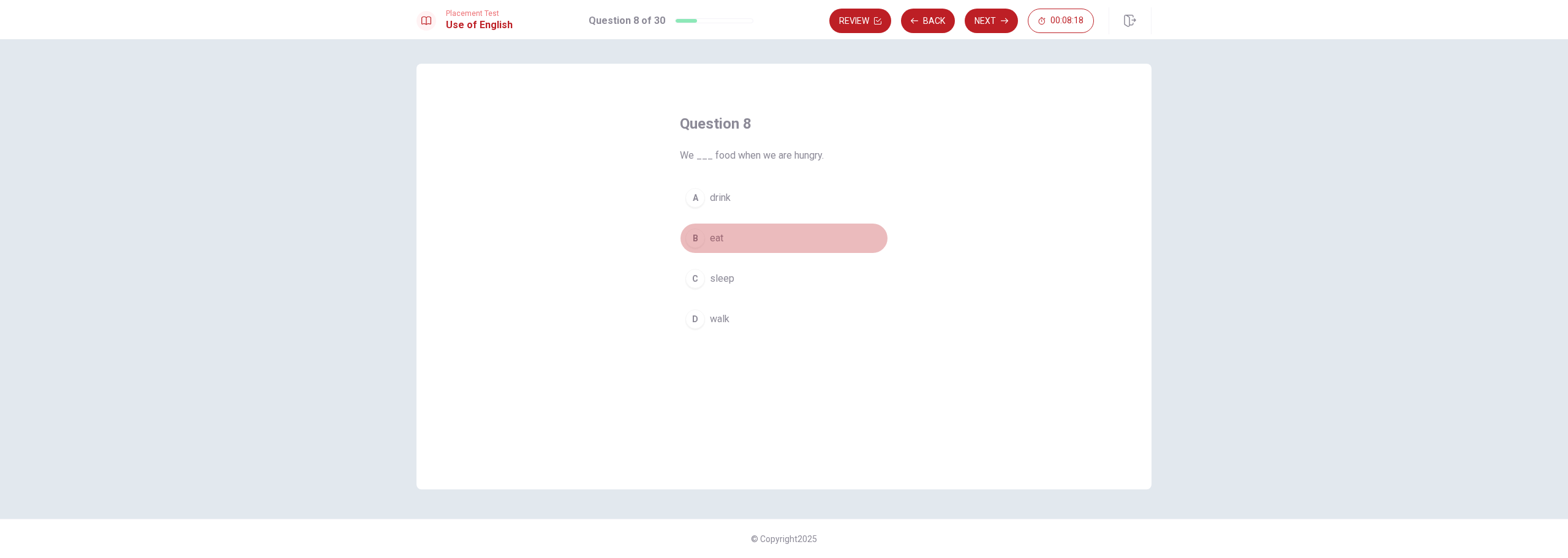
click at [710, 237] on span "eat" at bounding box center [717, 237] width 14 height 15
click at [982, 16] on button "Next" at bounding box center [991, 21] width 53 height 24
drag, startPoint x: 708, startPoint y: 159, endPoint x: 787, endPoint y: 153, distance: 79.2
click at [787, 153] on span "The opposite of "noisy" is ___." at bounding box center [784, 155] width 209 height 15
click at [730, 237] on span "quiet" at bounding box center [721, 237] width 21 height 15
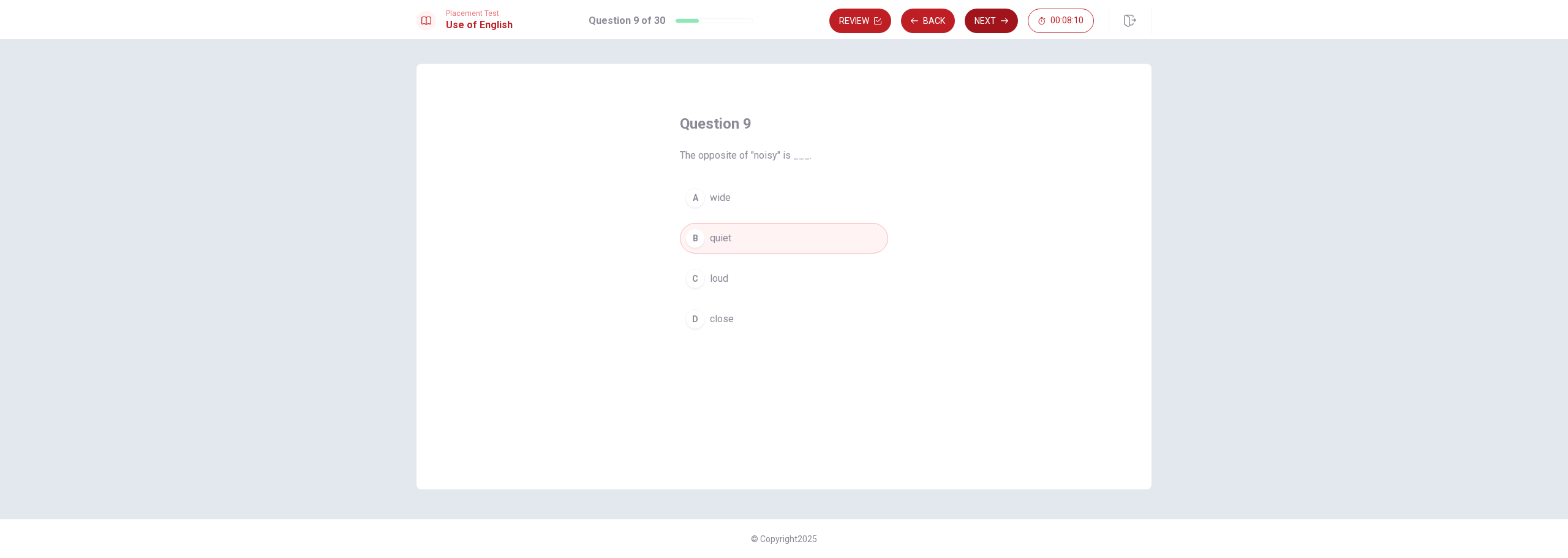
click at [976, 23] on button "Next" at bounding box center [991, 21] width 53 height 24
drag, startPoint x: 737, startPoint y: 153, endPoint x: 795, endPoint y: 153, distance: 58.0
click at [795, 153] on span "We ___ the new movie tonight." at bounding box center [784, 155] width 209 height 15
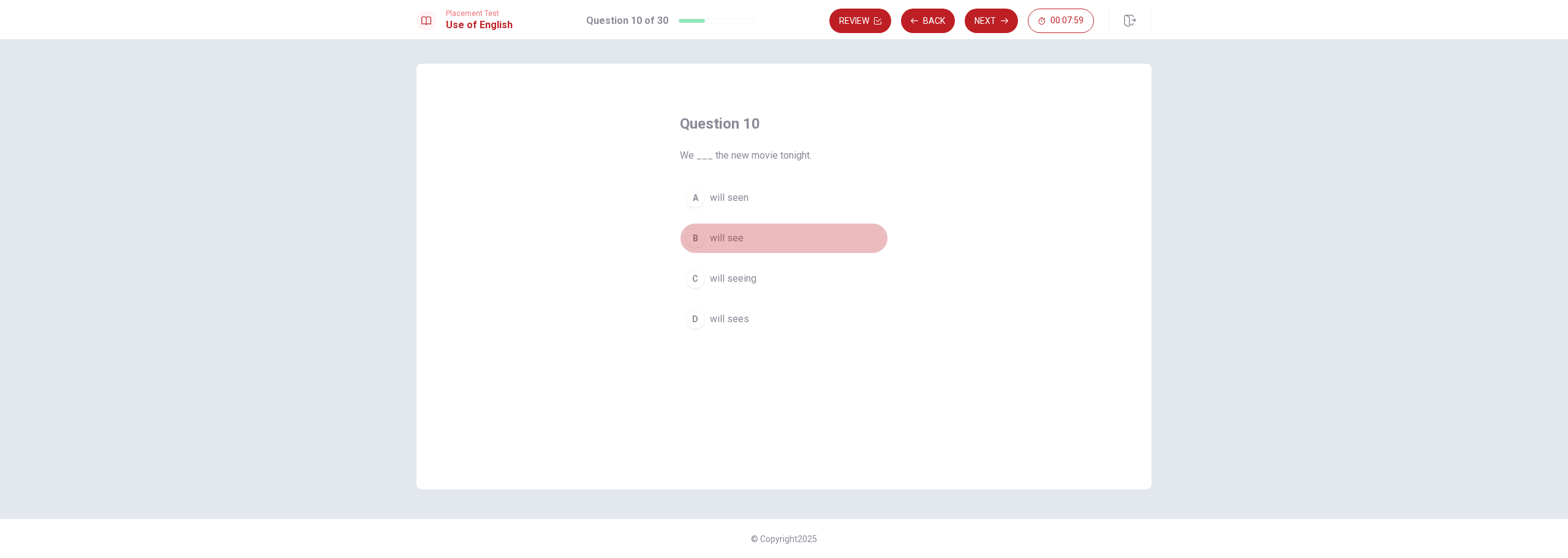
click at [721, 240] on span "will see" at bounding box center [727, 237] width 34 height 15
click at [978, 23] on button "Next" at bounding box center [991, 21] width 53 height 24
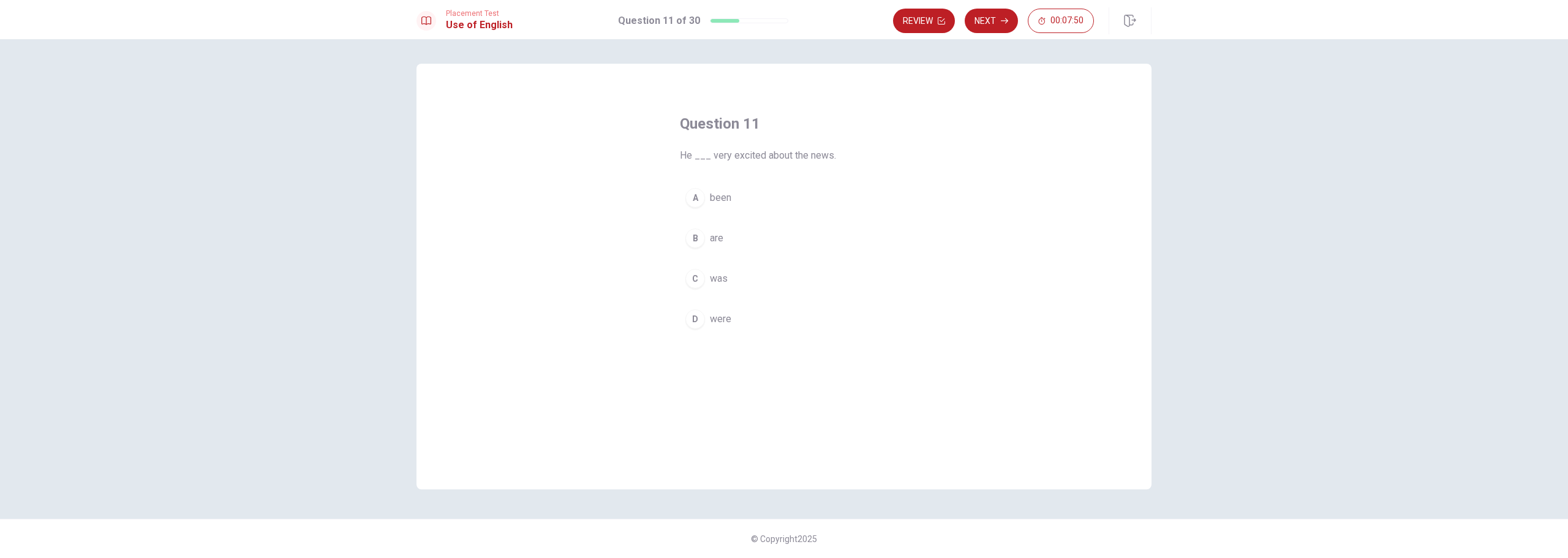
drag, startPoint x: 716, startPoint y: 151, endPoint x: 824, endPoint y: 149, distance: 108.0
click at [824, 149] on span "He ___ very excited about the news." at bounding box center [784, 155] width 209 height 15
click at [723, 278] on span "was" at bounding box center [719, 278] width 18 height 15
click at [989, 23] on button "Next" at bounding box center [991, 21] width 53 height 24
click at [729, 233] on span "would buy" at bounding box center [732, 237] width 44 height 15
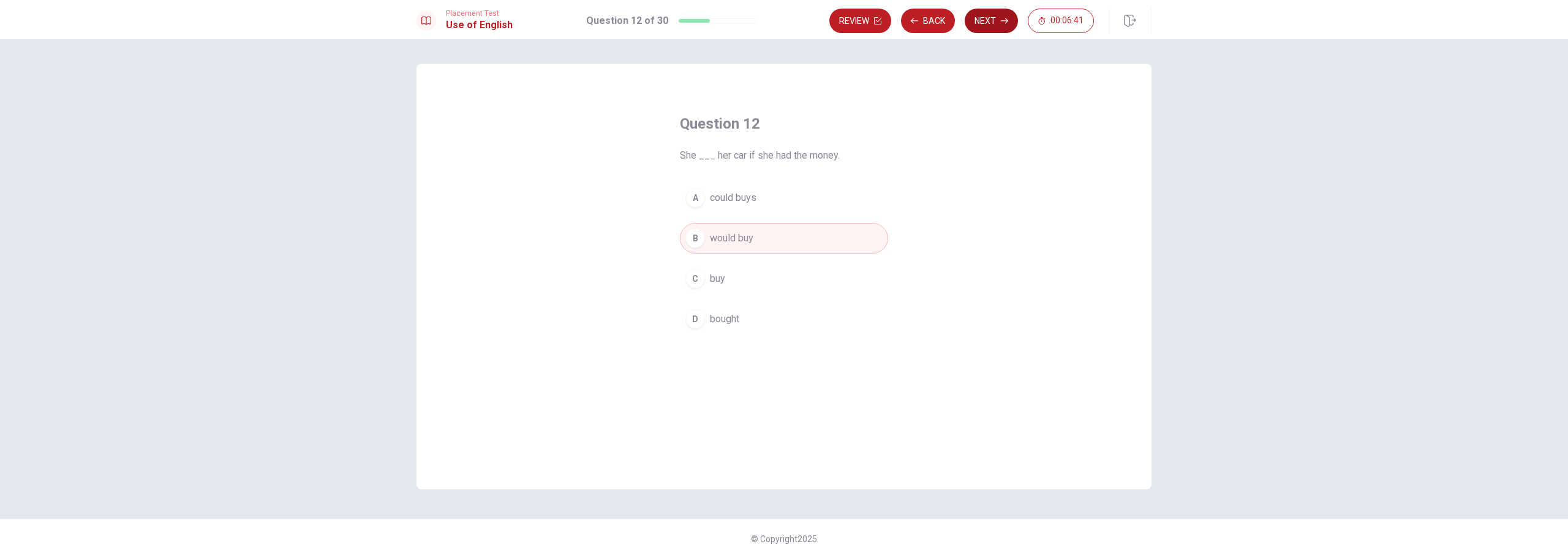
click at [985, 22] on button "Next" at bounding box center [991, 21] width 53 height 24
click at [728, 195] on span "will be" at bounding box center [724, 197] width 28 height 15
click at [991, 18] on button "Next" at bounding box center [991, 21] width 53 height 24
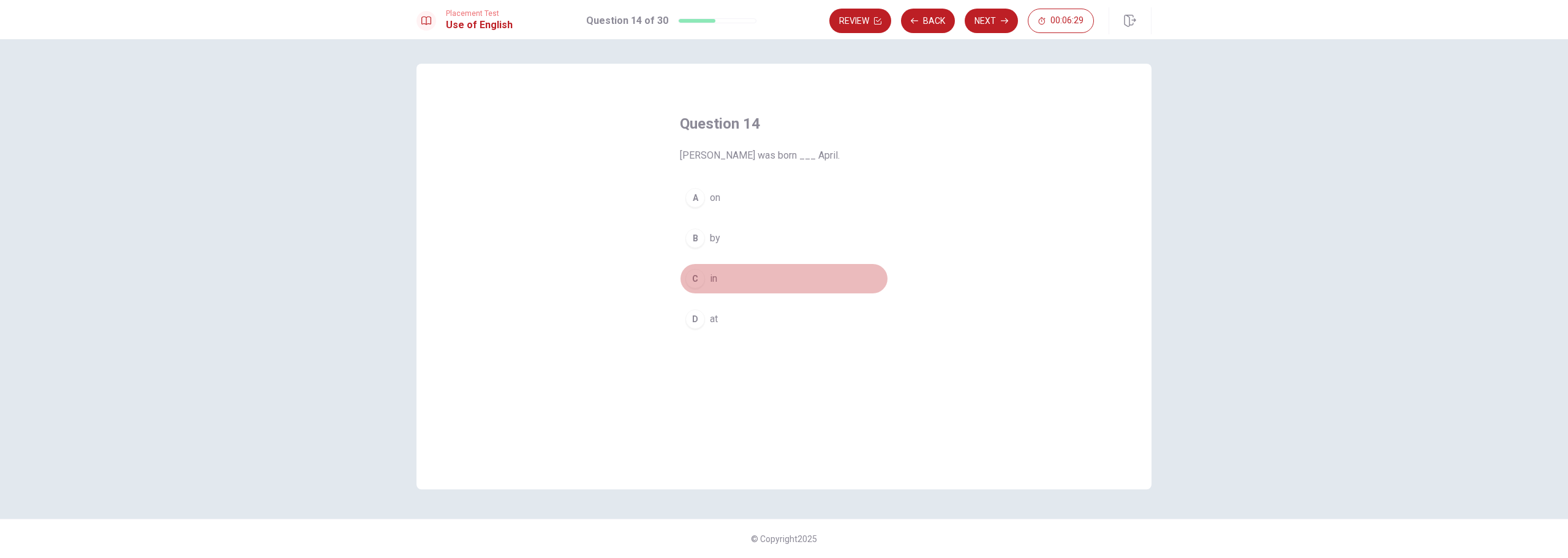
click at [717, 280] on span "in" at bounding box center [714, 278] width 8 height 15
click at [979, 27] on button "Next" at bounding box center [991, 21] width 53 height 24
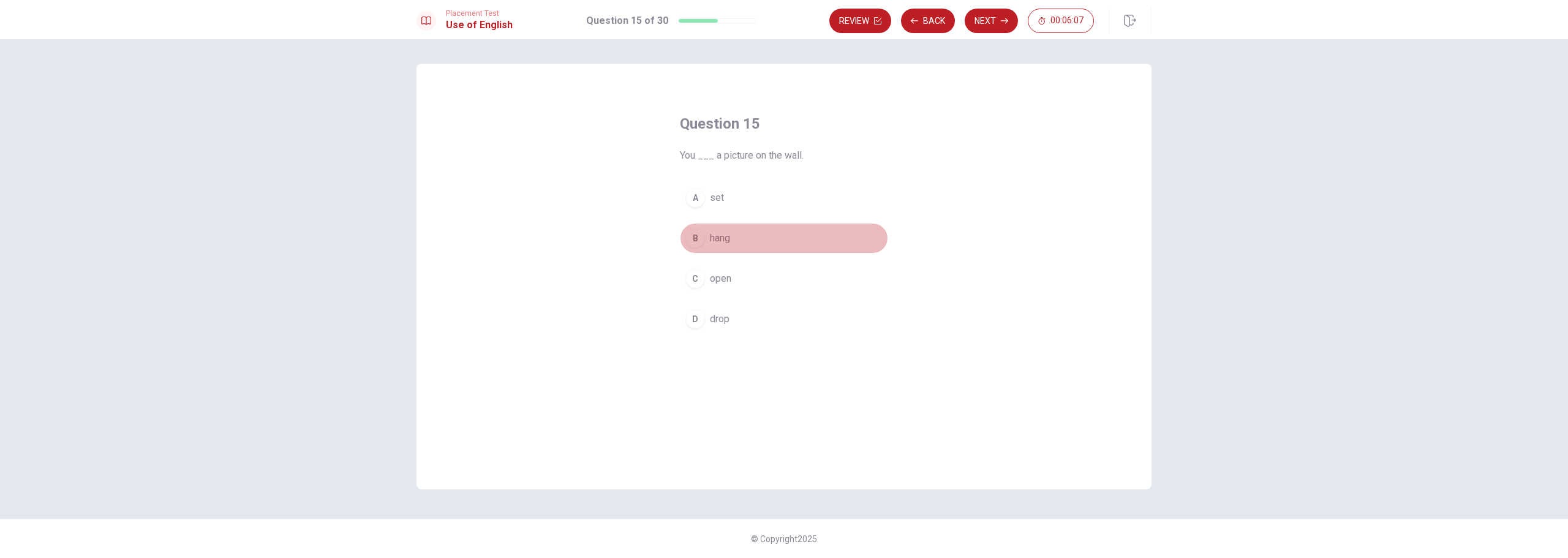
click at [736, 240] on button "B hang" at bounding box center [784, 238] width 209 height 31
click at [991, 21] on button "Next" at bounding box center [991, 21] width 53 height 24
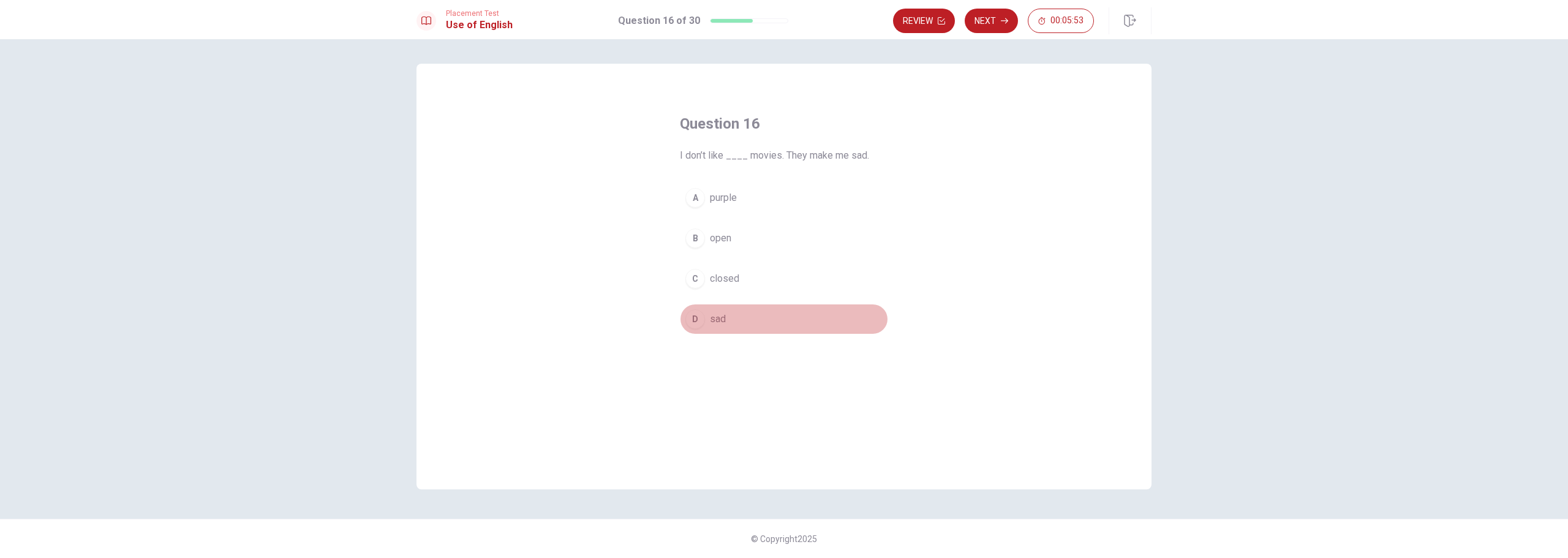
click at [718, 321] on span "sad" at bounding box center [718, 318] width 16 height 15
click at [996, 28] on button "Next" at bounding box center [991, 21] width 53 height 24
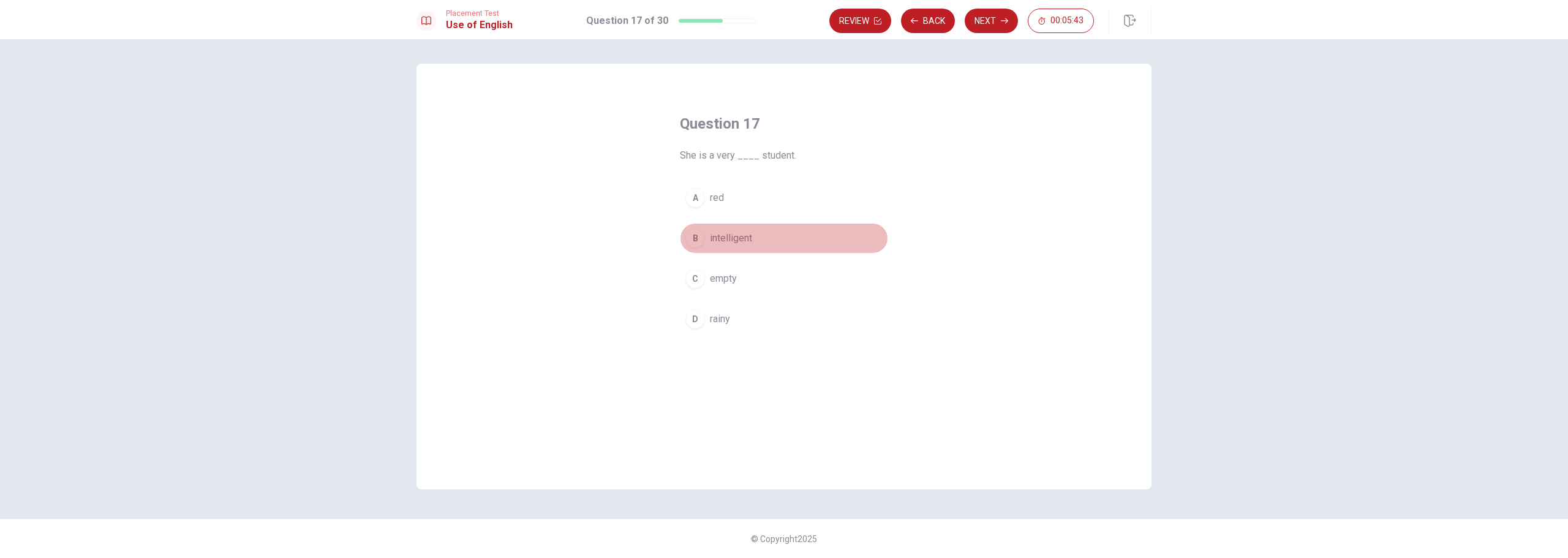
click at [736, 243] on span "intelligent" at bounding box center [731, 237] width 42 height 15
click at [984, 24] on button "Next" at bounding box center [991, 21] width 53 height 24
drag, startPoint x: 709, startPoint y: 161, endPoint x: 765, endPoint y: 158, distance: 56.1
click at [760, 158] on span "The weather is very ____ [DATE]." at bounding box center [784, 155] width 209 height 15
drag, startPoint x: 775, startPoint y: 157, endPoint x: 800, endPoint y: 156, distance: 25.0
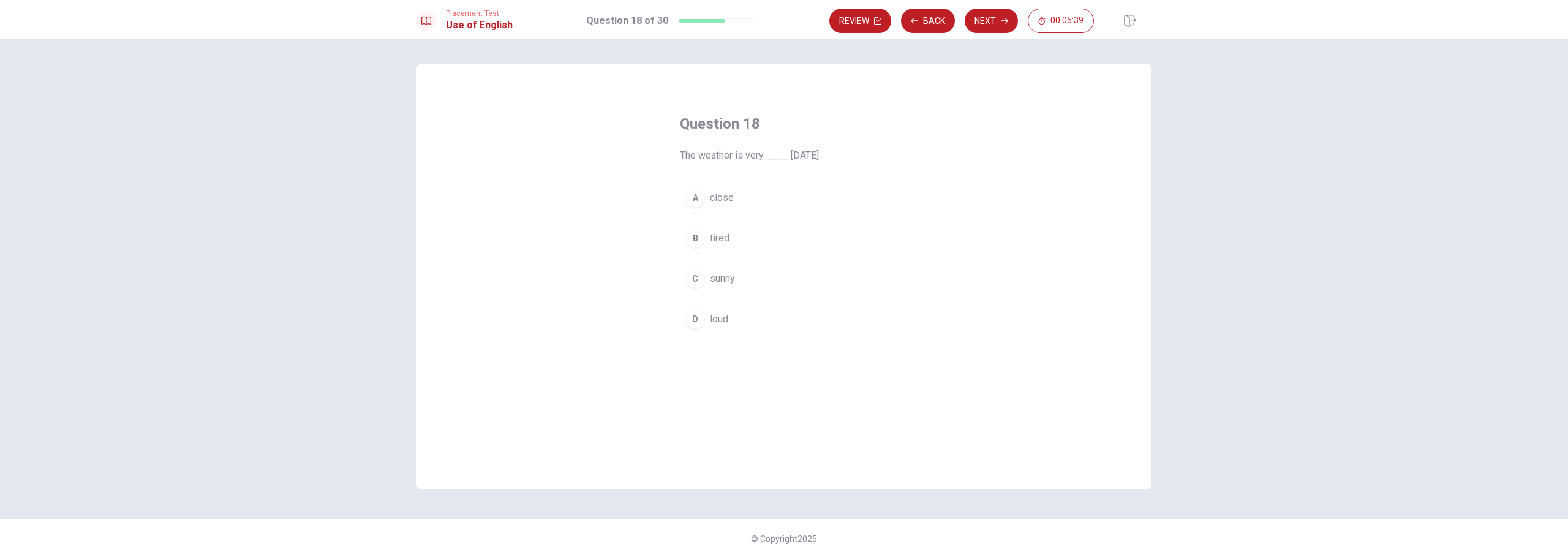
click at [800, 156] on span "The weather is very ____ [DATE]." at bounding box center [784, 155] width 209 height 15
click at [739, 285] on button "C sunny" at bounding box center [784, 279] width 209 height 31
click at [981, 24] on button "Next" at bounding box center [991, 21] width 53 height 24
drag, startPoint x: 713, startPoint y: 160, endPoint x: 732, endPoint y: 156, distance: 19.4
click at [731, 156] on span "She bought a ____ dress for the party." at bounding box center [784, 155] width 209 height 15
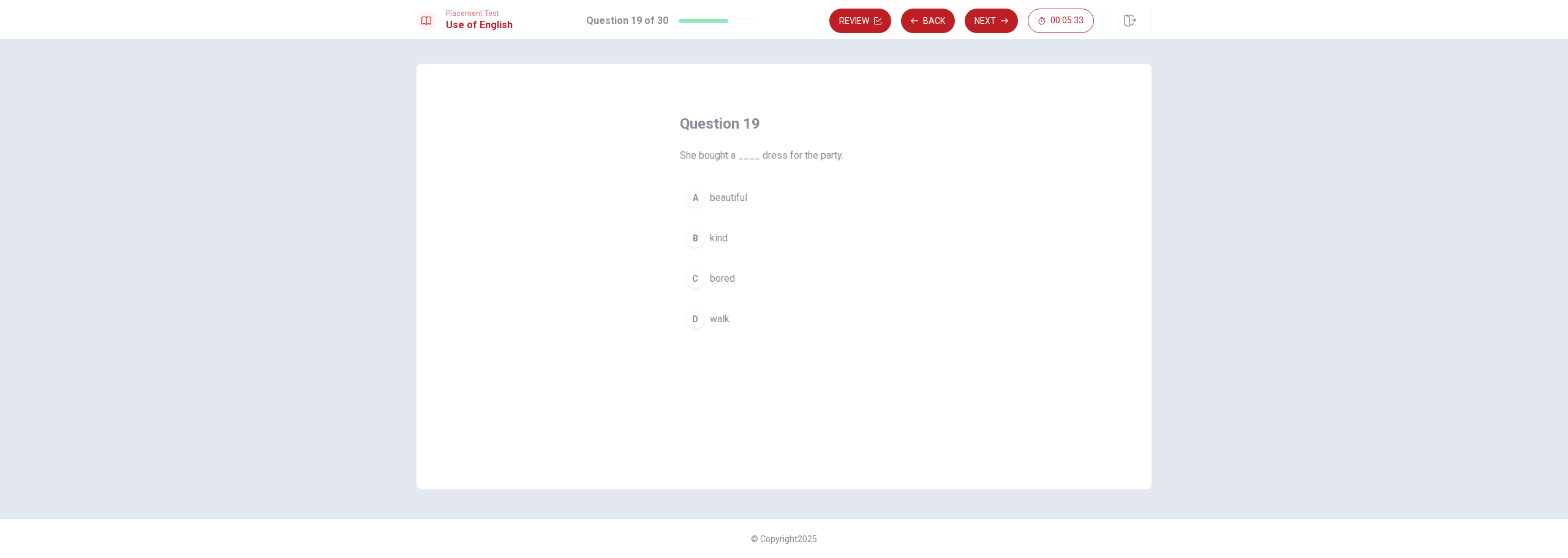
drag, startPoint x: 761, startPoint y: 153, endPoint x: 813, endPoint y: 153, distance: 52.0
click at [813, 153] on span "She bought a ____ dress for the party." at bounding box center [784, 155] width 209 height 15
click at [731, 203] on span "beautiful" at bounding box center [729, 197] width 37 height 15
click at [979, 23] on button "Next" at bounding box center [991, 21] width 53 height 24
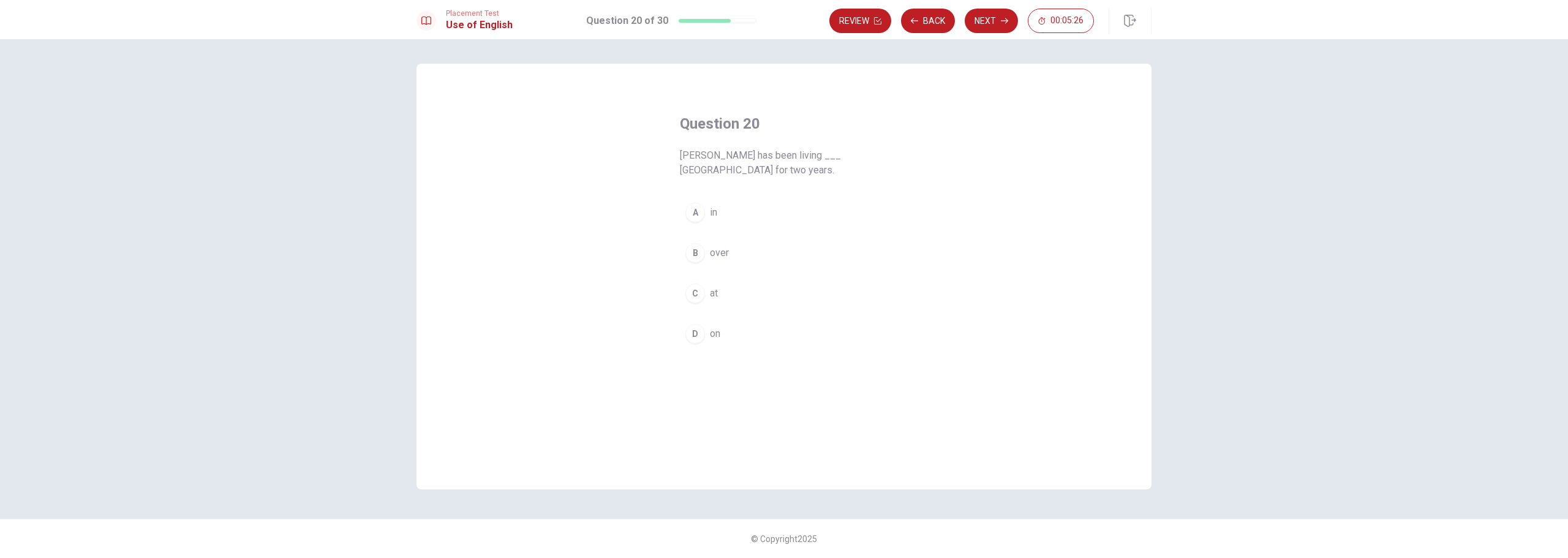
drag, startPoint x: 713, startPoint y: 155, endPoint x: 787, endPoint y: 155, distance: 74.0
click at [780, 155] on span "[PERSON_NAME] has been living ___ [GEOGRAPHIC_DATA] for two years." at bounding box center [784, 163] width 209 height 29
drag, startPoint x: 801, startPoint y: 155, endPoint x: 847, endPoint y: 153, distance: 46.0
click at [847, 153] on span "[PERSON_NAME] has been living ___ [GEOGRAPHIC_DATA] for two years." at bounding box center [784, 163] width 209 height 29
drag, startPoint x: 683, startPoint y: 168, endPoint x: 697, endPoint y: 166, distance: 14.1
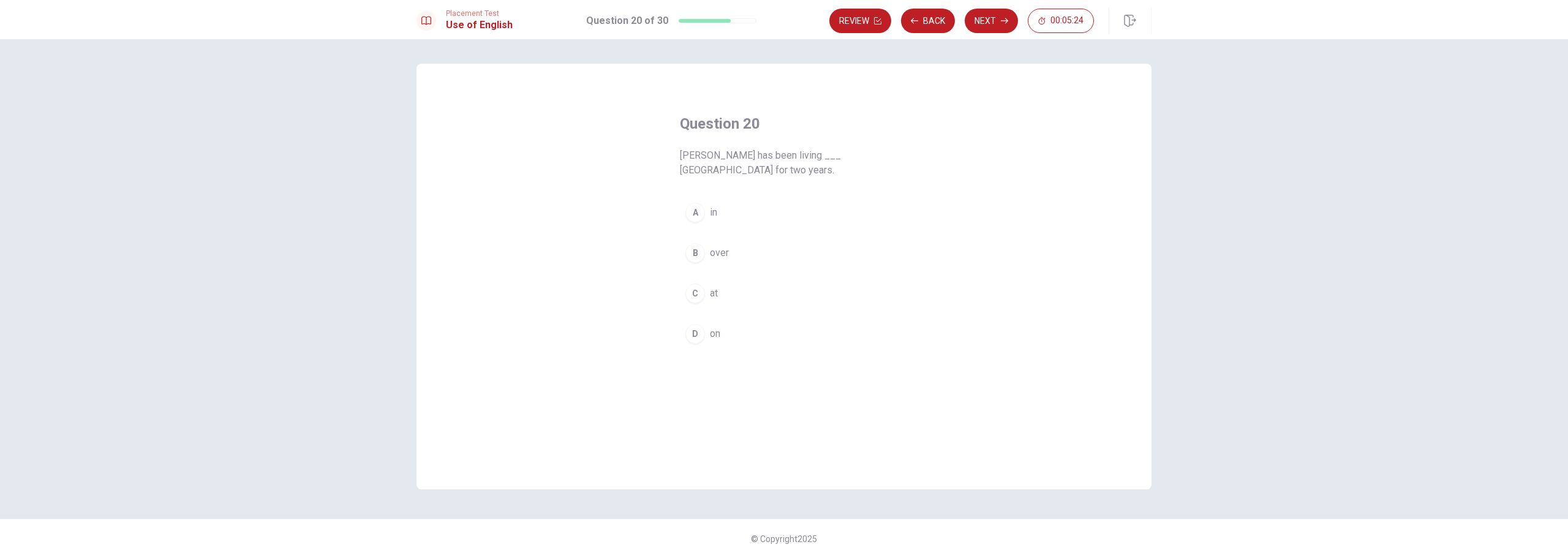
click at [697, 166] on span "[PERSON_NAME] has been living ___ [GEOGRAPHIC_DATA] for two years." at bounding box center [784, 163] width 209 height 29
click at [726, 218] on button "A in" at bounding box center [784, 212] width 209 height 31
click at [987, 27] on button "Next" at bounding box center [991, 21] width 53 height 24
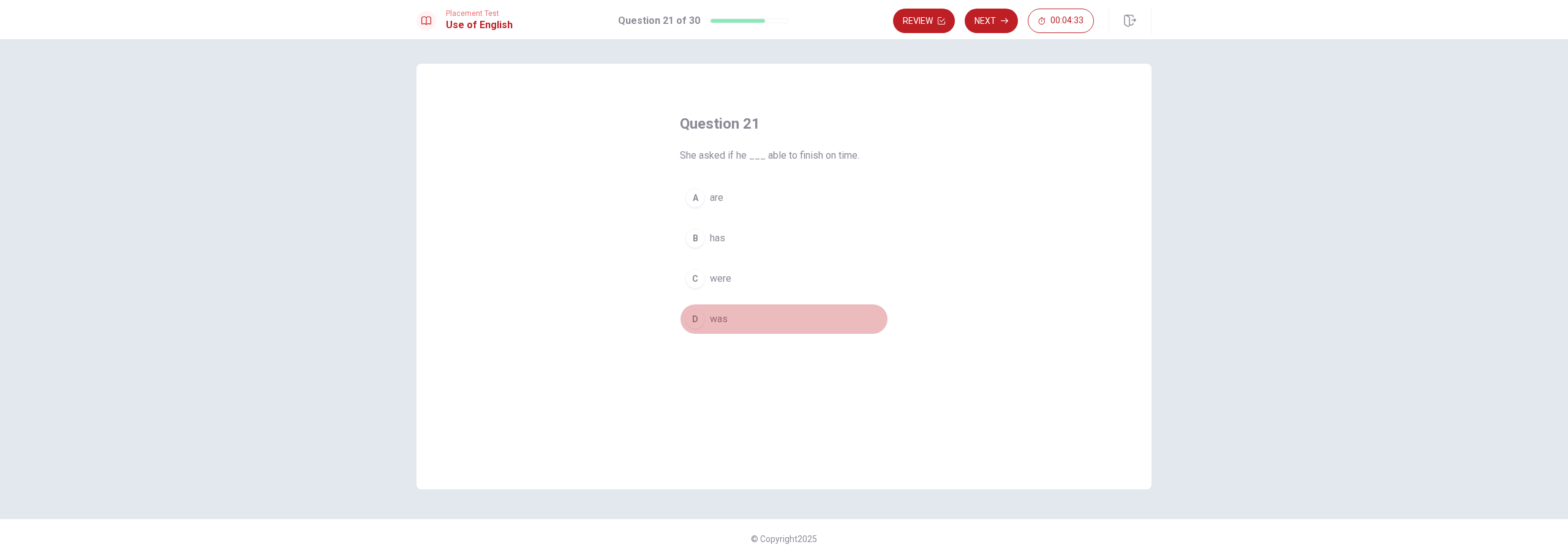
click at [735, 321] on button "D was" at bounding box center [784, 319] width 209 height 31
click at [986, 32] on button "Next" at bounding box center [991, 21] width 53 height 24
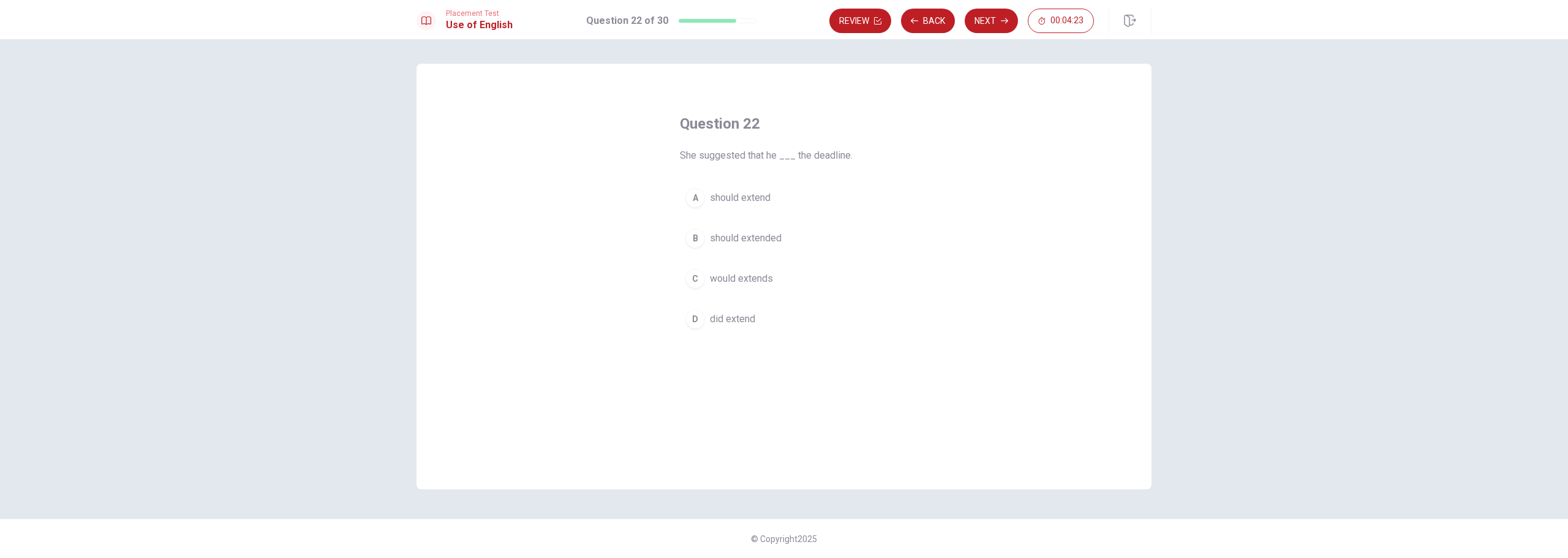
drag, startPoint x: 720, startPoint y: 156, endPoint x: 784, endPoint y: 153, distance: 64.1
click at [784, 153] on span "She suggested that he ___ the deadline." at bounding box center [784, 155] width 209 height 15
drag, startPoint x: 792, startPoint y: 153, endPoint x: 834, endPoint y: 153, distance: 42.0
click at [834, 153] on span "She suggested that he ___ the deadline." at bounding box center [784, 155] width 209 height 15
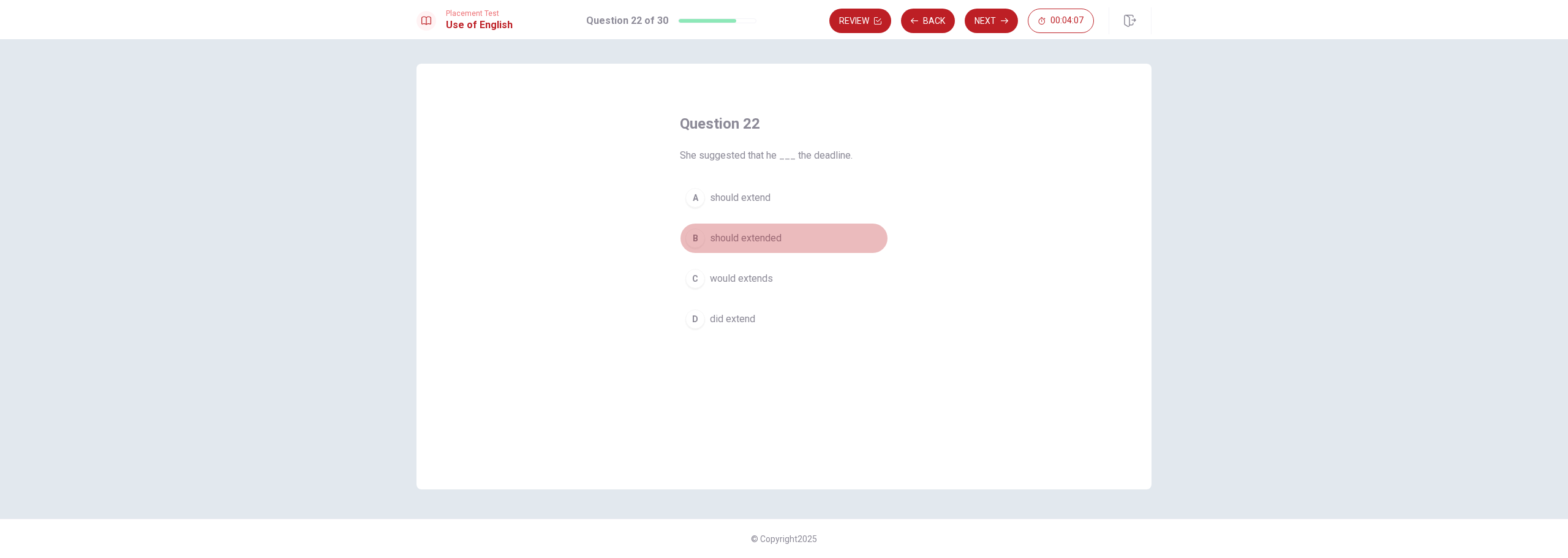
click at [739, 238] on span "should extended" at bounding box center [746, 237] width 72 height 15
click at [984, 24] on button "Next" at bounding box center [991, 21] width 53 height 24
click at [737, 314] on span "will complete" at bounding box center [739, 318] width 57 height 15
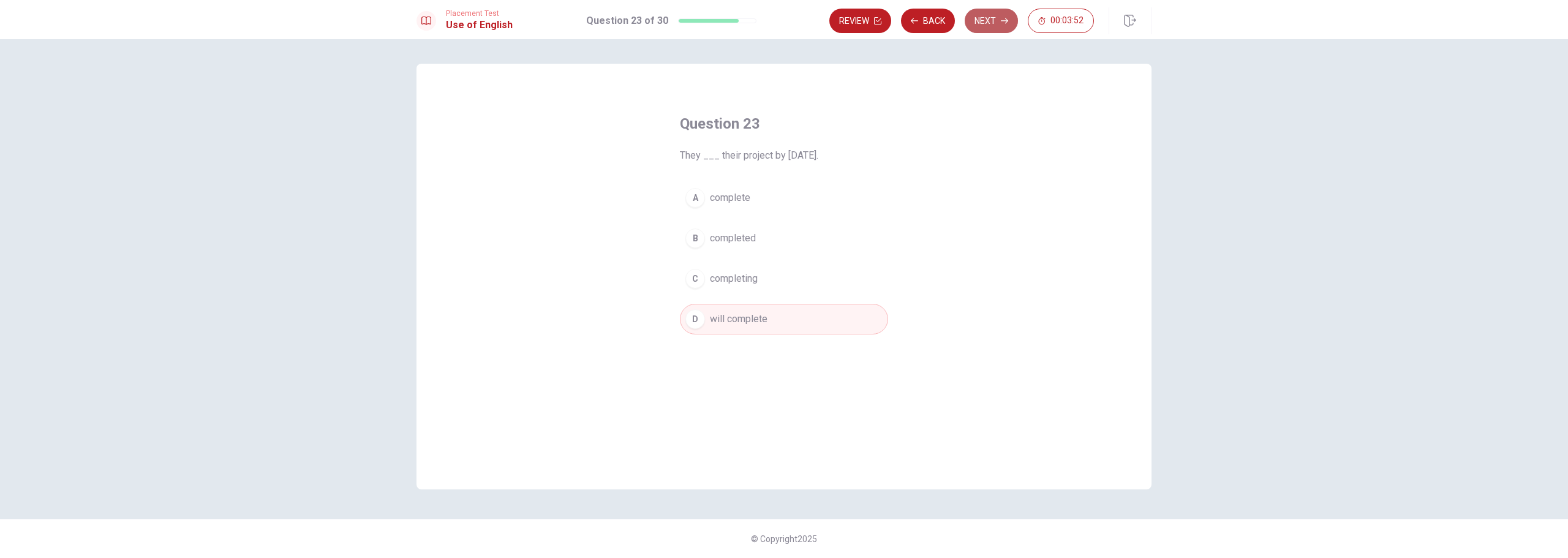
click at [983, 23] on button "Next" at bounding box center [991, 21] width 53 height 24
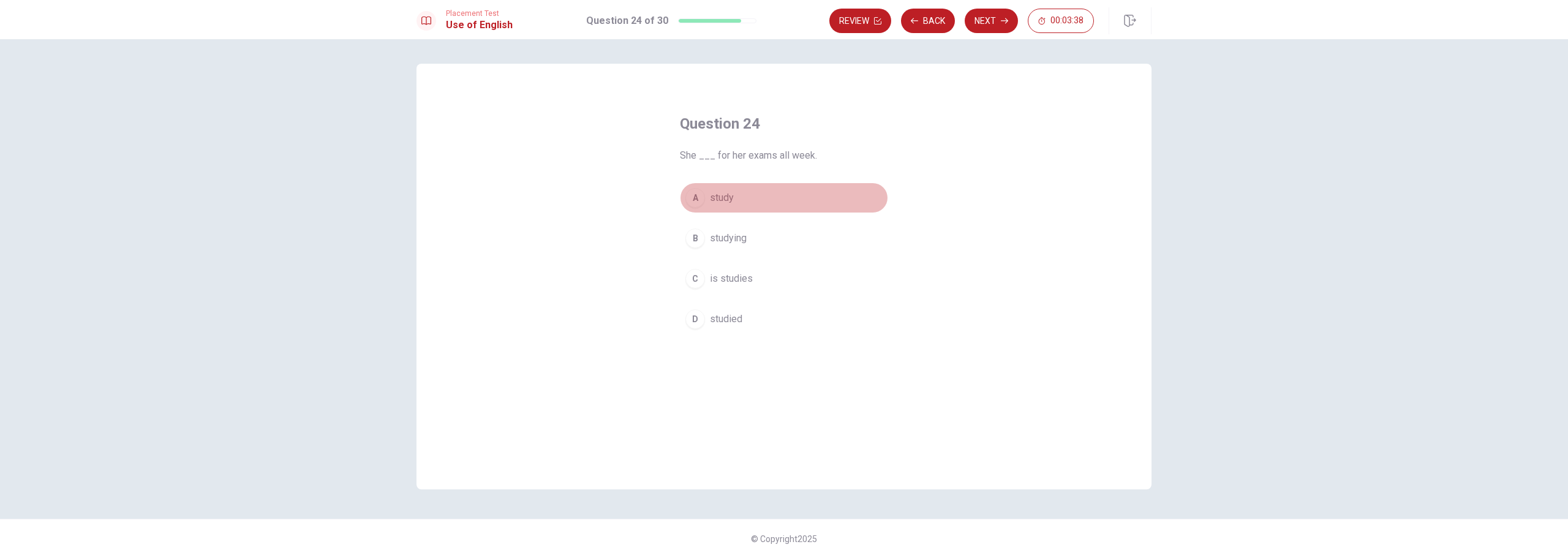
click at [726, 201] on span "study" at bounding box center [722, 197] width 24 height 15
click at [765, 315] on button "D studied" at bounding box center [784, 319] width 209 height 31
click at [985, 29] on button "Next" at bounding box center [991, 21] width 53 height 24
drag, startPoint x: 694, startPoint y: 158, endPoint x: 738, endPoint y: 153, distance: 44.3
click at [737, 153] on span "If something is “typical,” it is ___." at bounding box center [784, 155] width 209 height 15
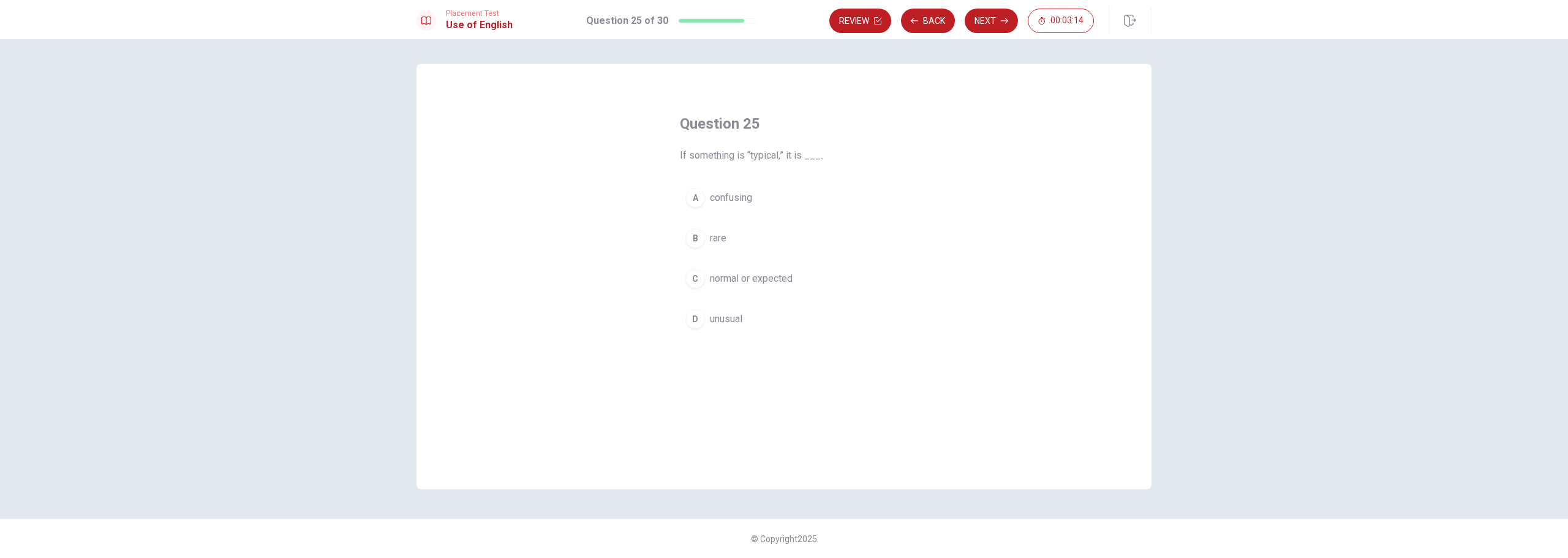
click at [751, 280] on span "normal or expected" at bounding box center [752, 278] width 82 height 15
click at [988, 18] on button "Next" at bounding box center [991, 21] width 53 height 24
click at [738, 322] on span "found in many places" at bounding box center [755, 318] width 91 height 15
click at [987, 26] on button "Next" at bounding box center [991, 21] width 53 height 24
click at [733, 313] on span "highlight" at bounding box center [728, 318] width 36 height 15
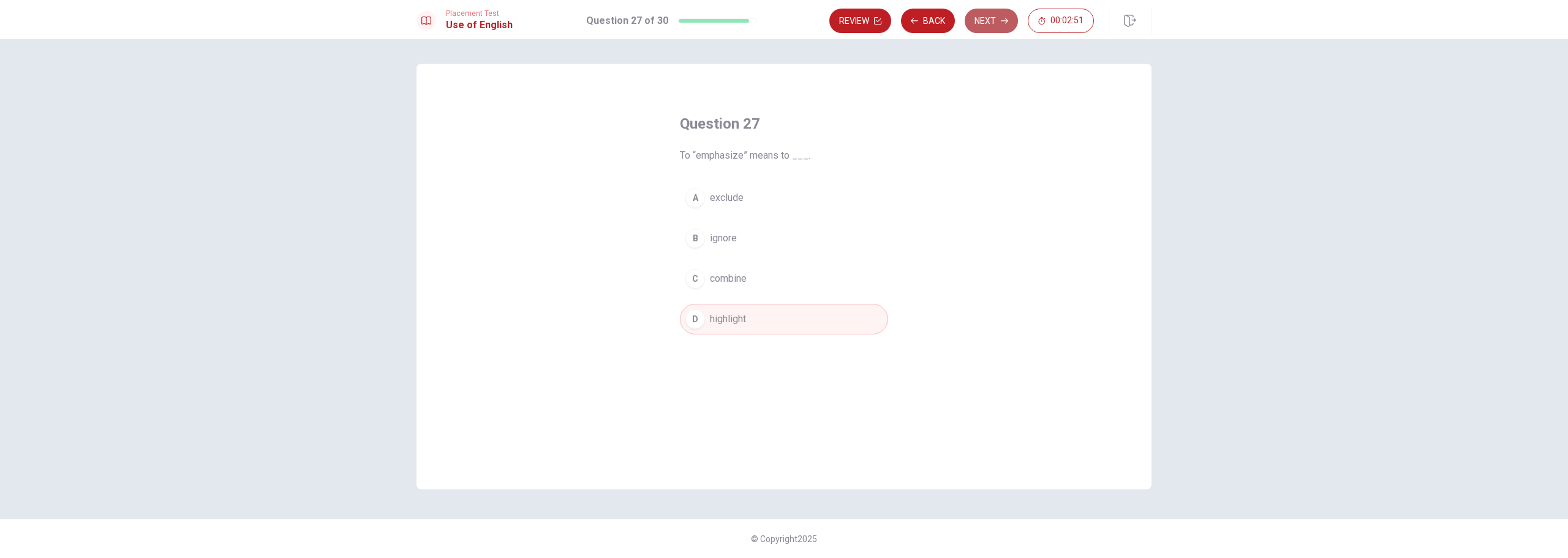
click at [978, 17] on button "Next" at bounding box center [991, 21] width 53 height 24
click at [744, 237] on span "help resolve a conflict" at bounding box center [758, 237] width 95 height 15
click at [985, 24] on button "Next" at bounding box center [991, 21] width 53 height 24
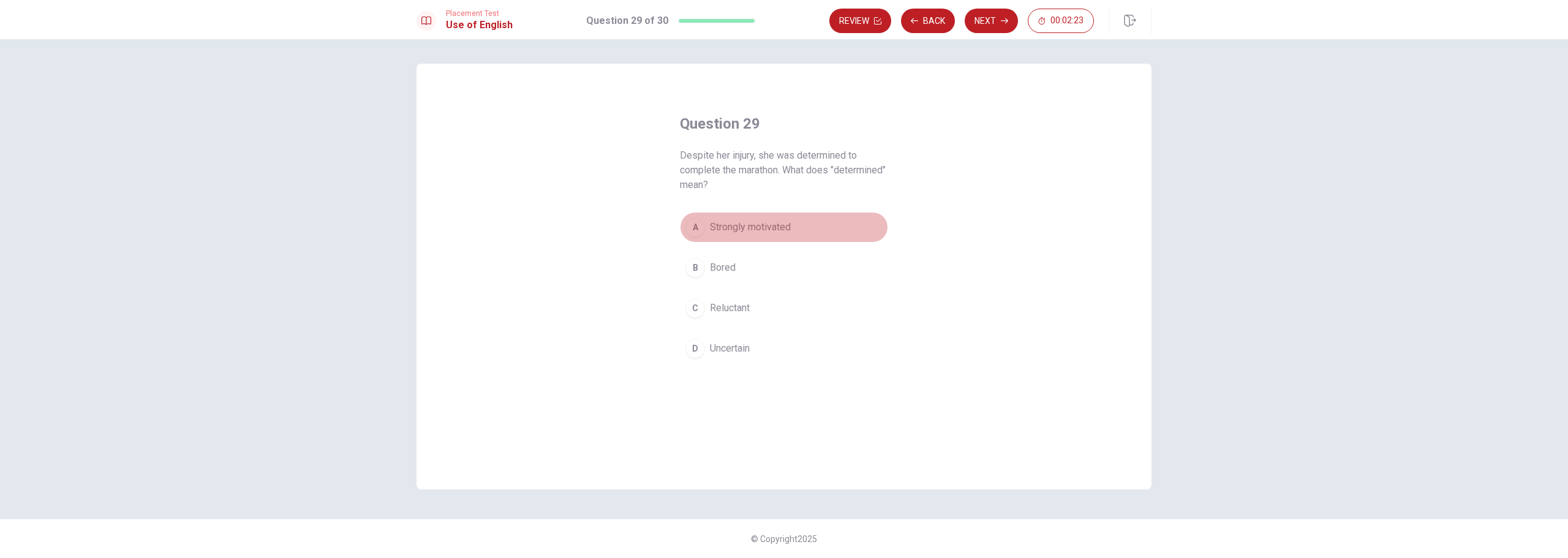
click at [761, 225] on span "Strongly motivated" at bounding box center [751, 227] width 81 height 15
click at [982, 24] on button "Next" at bounding box center [991, 21] width 53 height 24
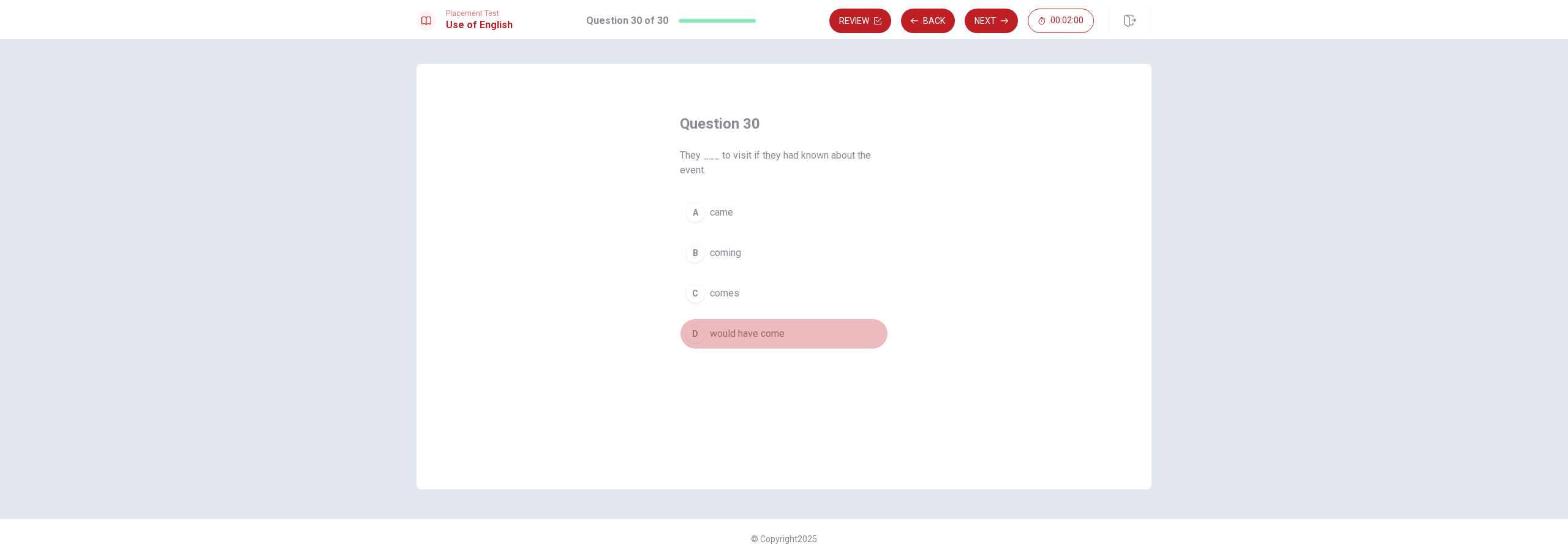
click at [737, 334] on span "would have come" at bounding box center [748, 333] width 75 height 15
drag, startPoint x: 770, startPoint y: 153, endPoint x: 840, endPoint y: 159, distance: 70.3
click at [840, 159] on span "They ___ to visit if they had known about the event." at bounding box center [784, 163] width 209 height 29
click at [988, 23] on button "Next" at bounding box center [991, 21] width 53 height 24
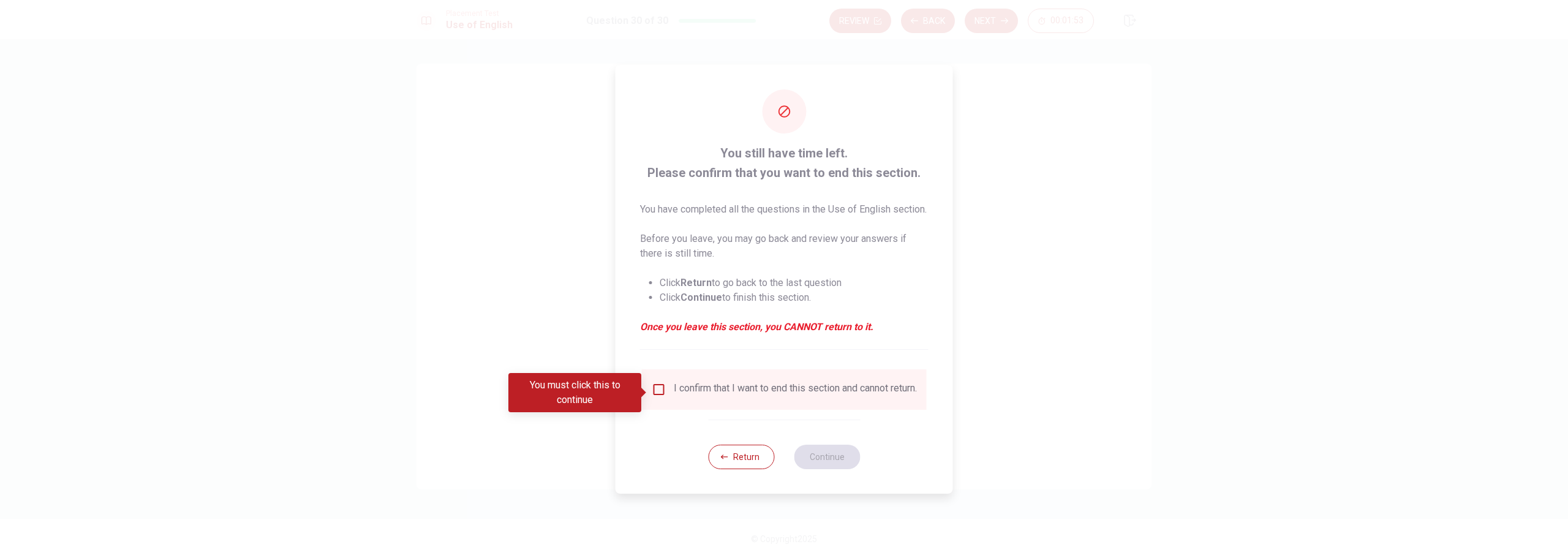
drag, startPoint x: 727, startPoint y: 163, endPoint x: 883, endPoint y: 163, distance: 156.0
click at [883, 163] on span "You still have time left. Please confirm that you want to end this section." at bounding box center [784, 163] width 289 height 39
click at [661, 391] on input "You must click this to continue" at bounding box center [658, 389] width 15 height 15
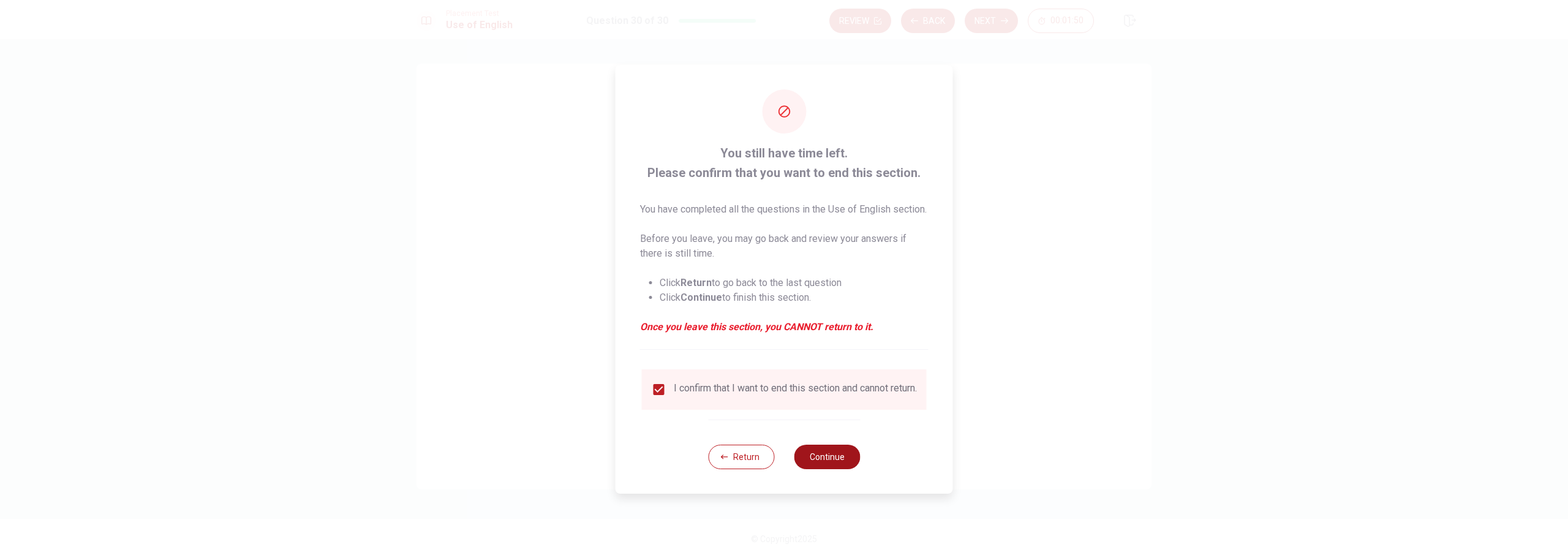
click at [837, 469] on button "Continue" at bounding box center [826, 456] width 66 height 24
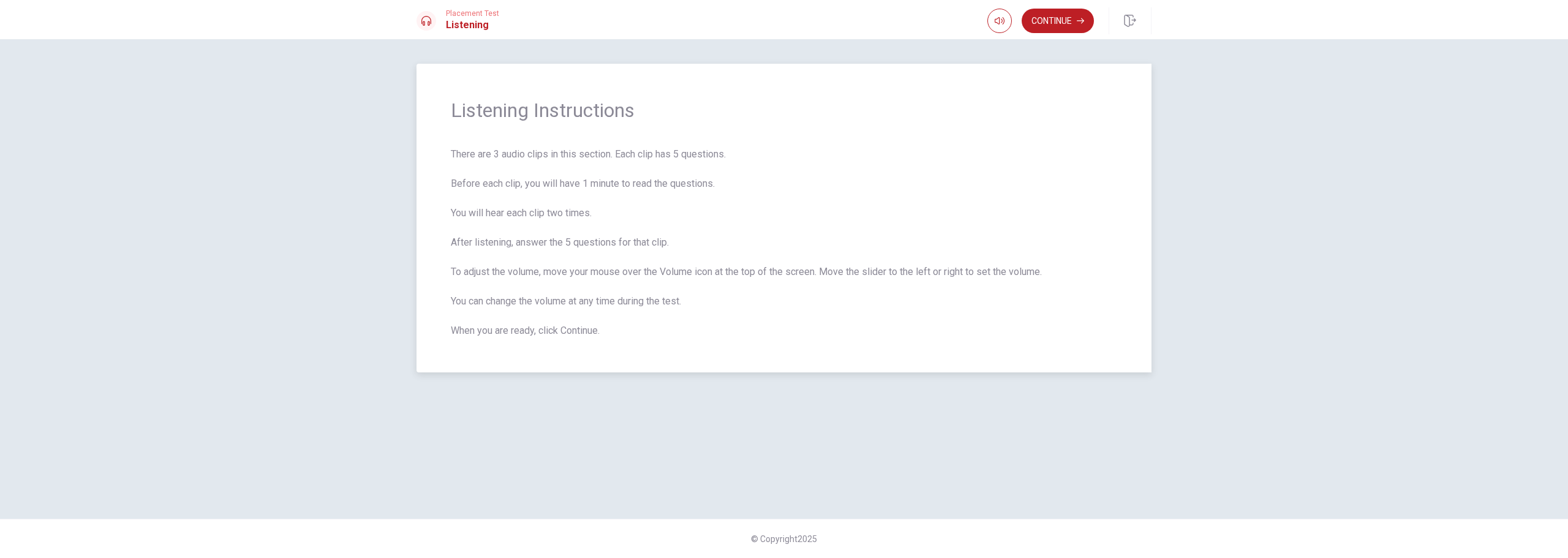
drag, startPoint x: 475, startPoint y: 152, endPoint x: 551, endPoint y: 153, distance: 76.0
click at [551, 153] on span "There are 3 audio clips in this section. Each clip has 5 questions. Before each…" at bounding box center [784, 242] width 667 height 191
drag, startPoint x: 630, startPoint y: 153, endPoint x: 707, endPoint y: 157, distance: 77.1
click at [707, 157] on span "There are 3 audio clips in this section. Each clip has 5 questions. Before each…" at bounding box center [784, 242] width 667 height 191
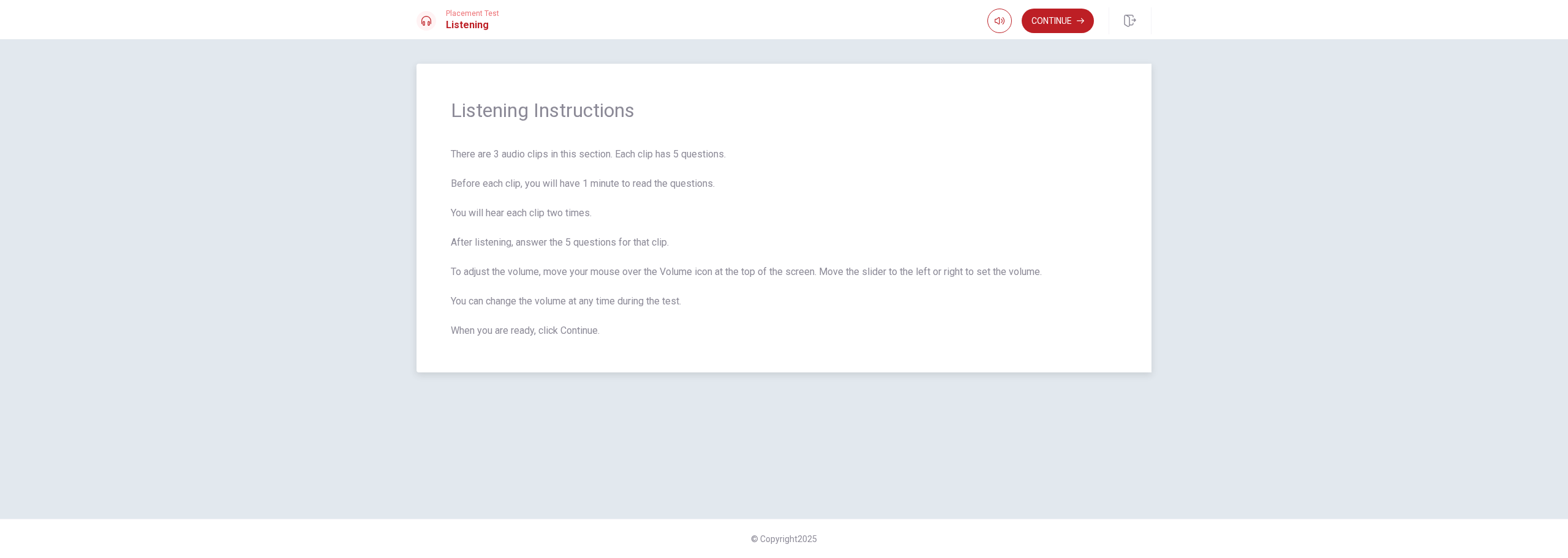
drag, startPoint x: 465, startPoint y: 182, endPoint x: 511, endPoint y: 178, distance: 46.2
click at [511, 178] on span "There are 3 audio clips in this section. Each clip has 5 questions. Before each…" at bounding box center [784, 242] width 667 height 191
drag, startPoint x: 534, startPoint y: 181, endPoint x: 711, endPoint y: 185, distance: 177.0
click at [711, 185] on span "There are 3 audio clips in this section. Each clip has 5 questions. Before each…" at bounding box center [784, 242] width 667 height 191
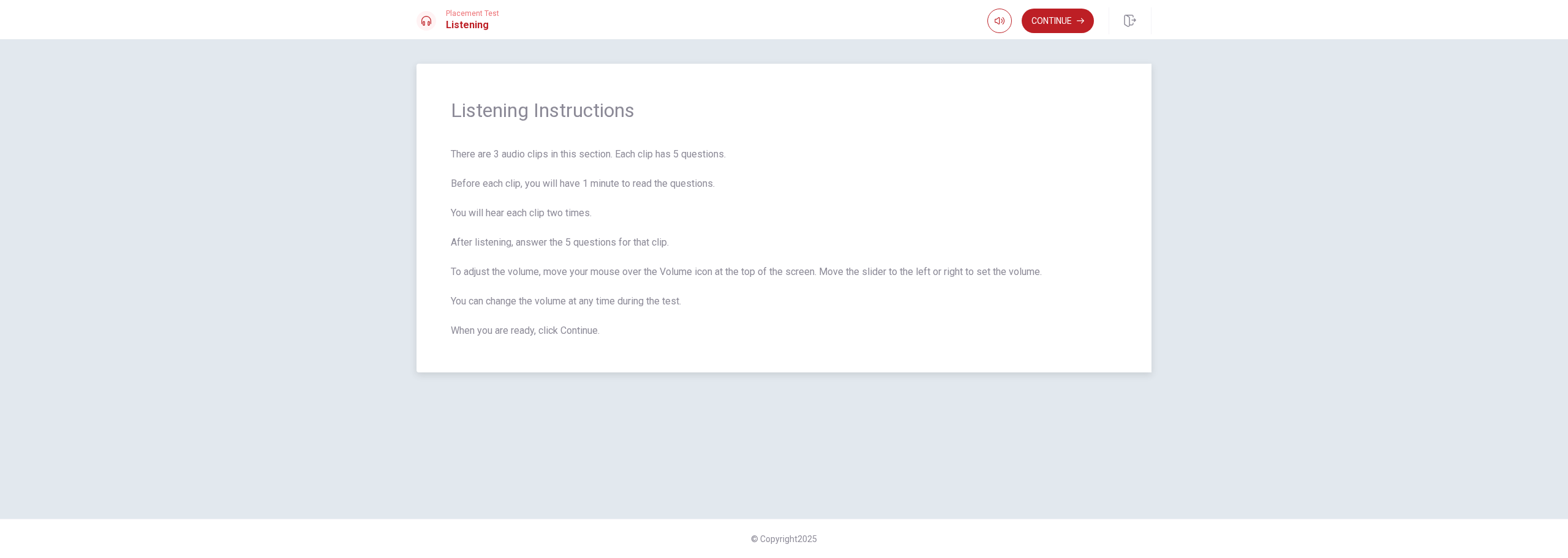
drag, startPoint x: 463, startPoint y: 216, endPoint x: 577, endPoint y: 212, distance: 114.1
click at [577, 212] on span "There are 3 audio clips in this section. Each clip has 5 questions. Before each…" at bounding box center [784, 242] width 667 height 191
drag, startPoint x: 467, startPoint y: 243, endPoint x: 497, endPoint y: 243, distance: 30.0
click at [496, 243] on span "There are 3 audio clips in this section. Each clip has 5 questions. Before each…" at bounding box center [784, 242] width 667 height 191
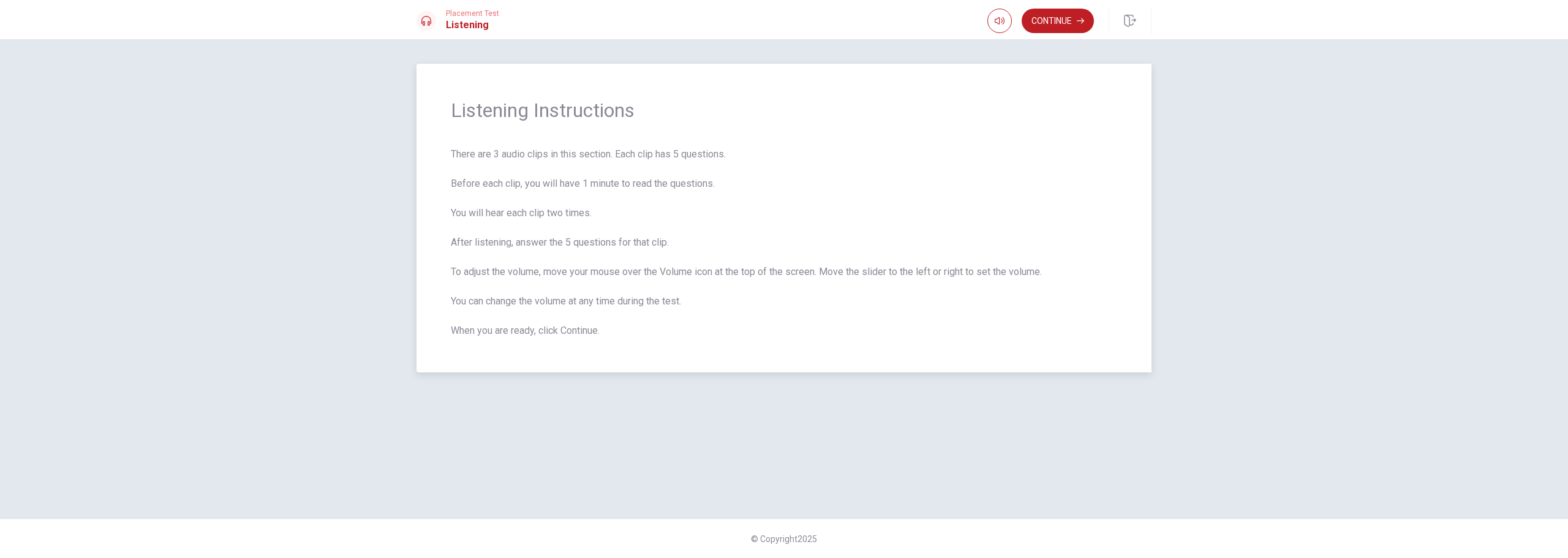
drag, startPoint x: 542, startPoint y: 243, endPoint x: 658, endPoint y: 242, distance: 116.0
click at [658, 242] on span "There are 3 audio clips in this section. Each clip has 5 questions. Before each…" at bounding box center [784, 242] width 667 height 191
click at [529, 268] on span "There are 3 audio clips in this section. Each clip has 5 questions. Before each…" at bounding box center [784, 242] width 667 height 191
drag, startPoint x: 564, startPoint y: 268, endPoint x: 1028, endPoint y: 272, distance: 464.0
click at [1028, 272] on span "There are 3 audio clips in this section. Each clip has 5 questions. Before each…" at bounding box center [784, 242] width 667 height 191
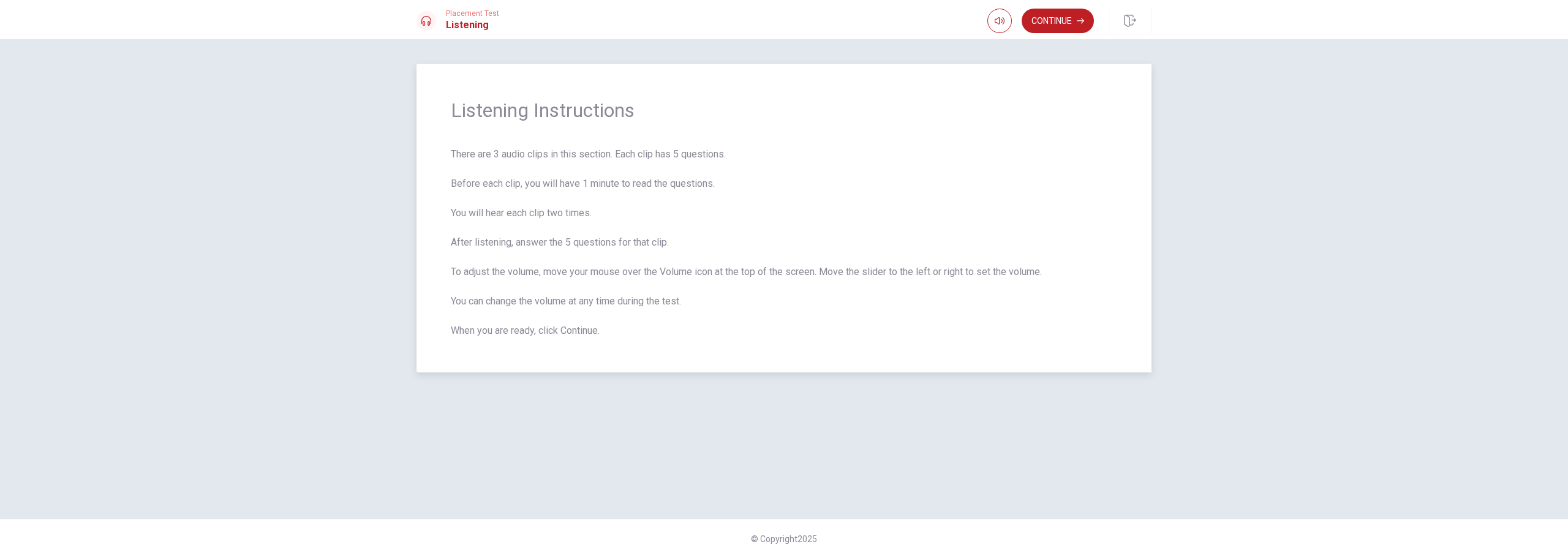
click at [1028, 272] on span "There are 3 audio clips in this section. Each clip has 5 questions. Before each…" at bounding box center [784, 242] width 667 height 191
drag, startPoint x: 490, startPoint y: 307, endPoint x: 683, endPoint y: 299, distance: 193.2
click at [683, 299] on span "There are 3 audio clips in this section. Each clip has 5 questions. Before each…" at bounding box center [784, 242] width 667 height 191
drag, startPoint x: 514, startPoint y: 327, endPoint x: 590, endPoint y: 326, distance: 76.0
click at [587, 326] on span "There are 3 audio clips in this section. Each clip has 5 questions. Before each…" at bounding box center [784, 242] width 667 height 191
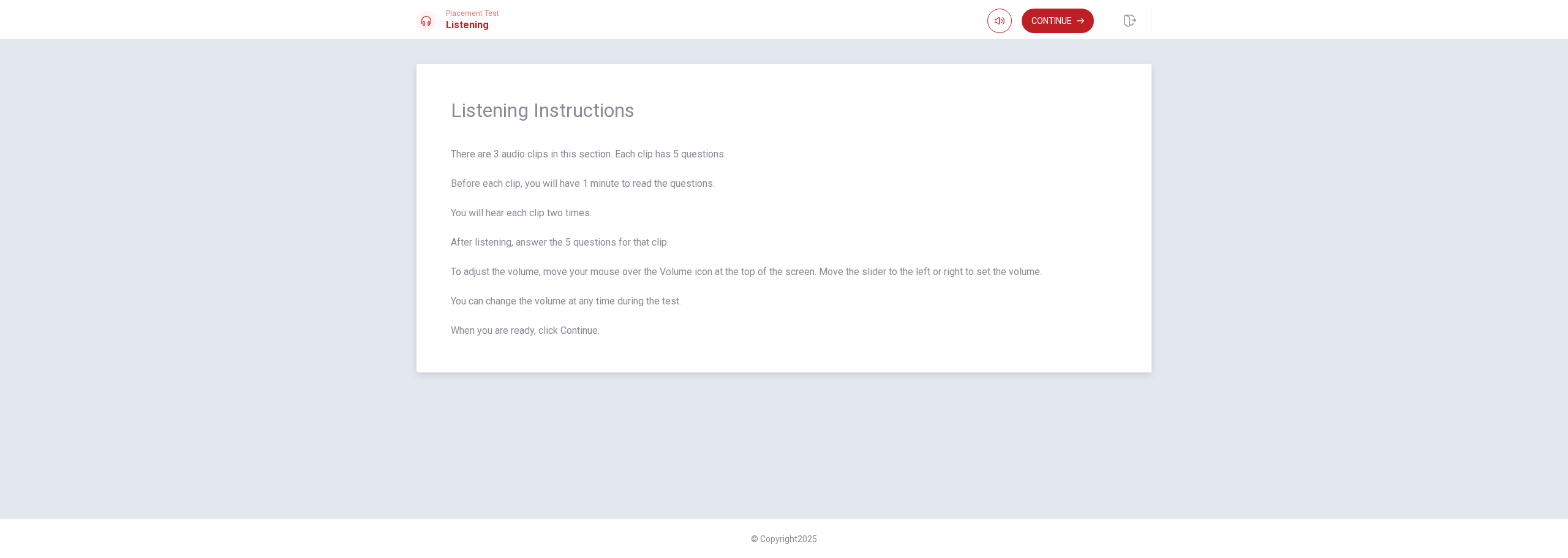
drag, startPoint x: 496, startPoint y: 153, endPoint x: 667, endPoint y: 145, distance: 171.2
click at [667, 145] on div "Listening Instructions There are 3 audio clips in this section. Each clip has 5…" at bounding box center [784, 218] width 735 height 308
click at [1053, 22] on button "Continue" at bounding box center [1058, 21] width 73 height 24
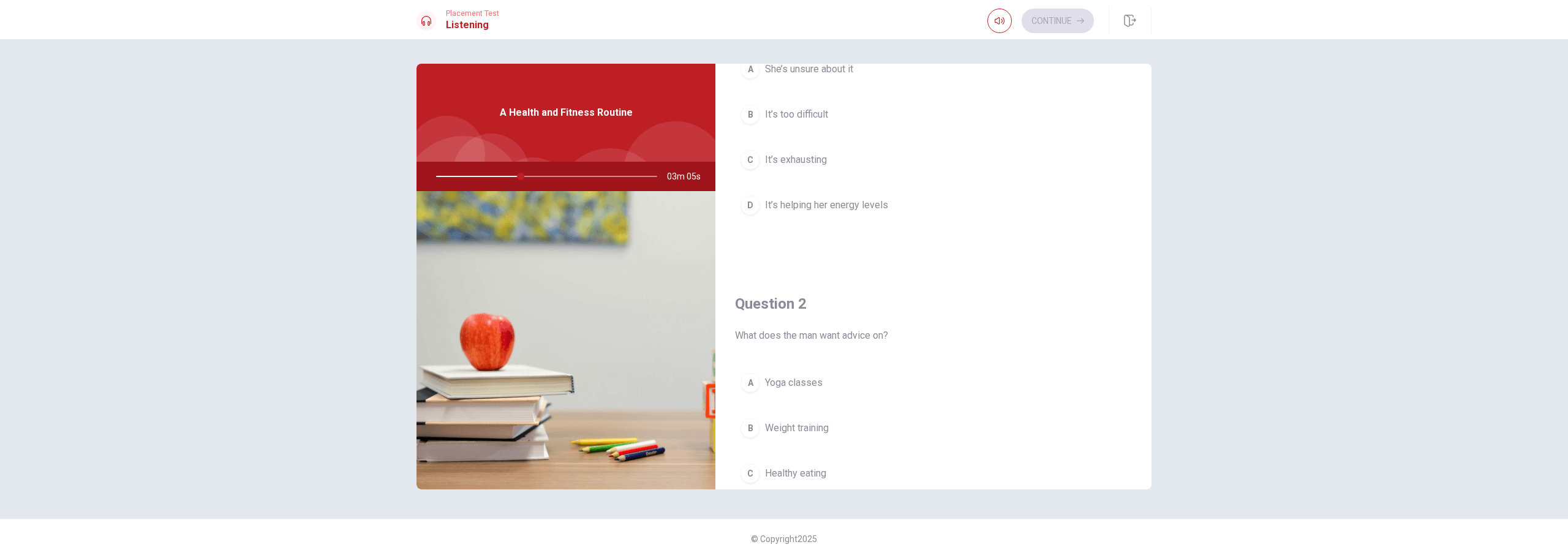
scroll to position [182, 0]
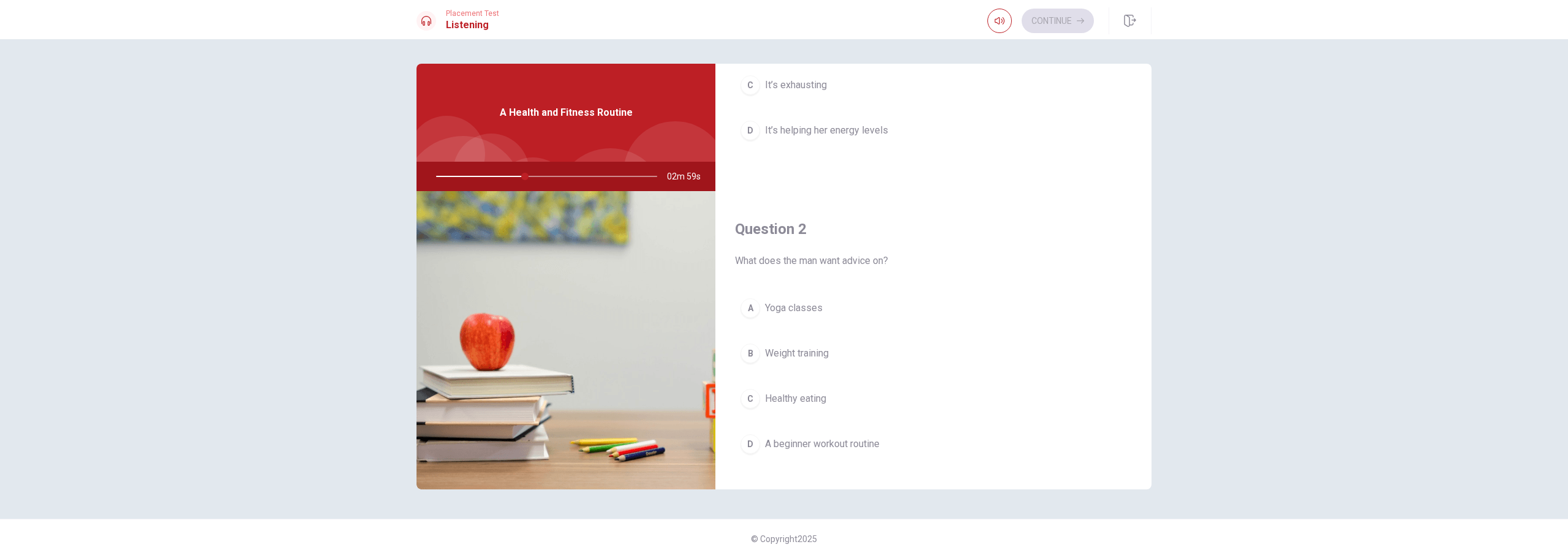
drag, startPoint x: 797, startPoint y: 261, endPoint x: 866, endPoint y: 263, distance: 69.0
click at [866, 263] on span "What does the man want advice on?" at bounding box center [933, 260] width 397 height 15
click at [809, 442] on span "A beginner workout routine" at bounding box center [823, 443] width 115 height 15
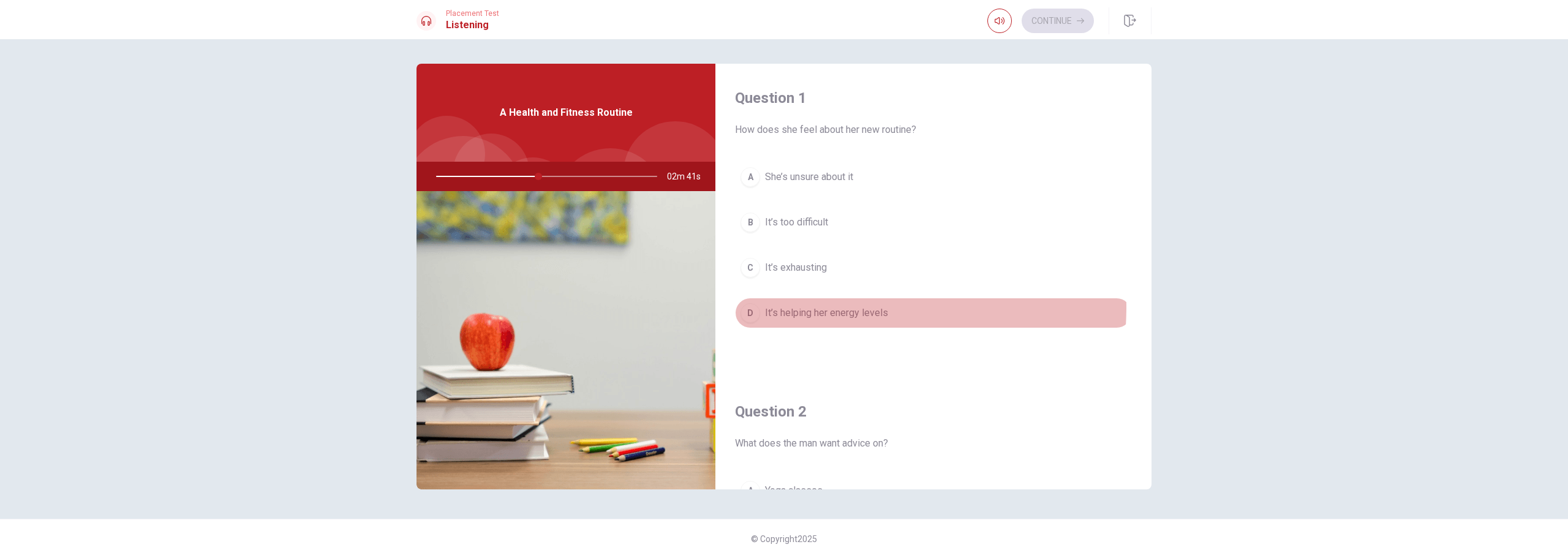
click at [819, 307] on span "It’s helping her energy levels" at bounding box center [826, 312] width 123 height 15
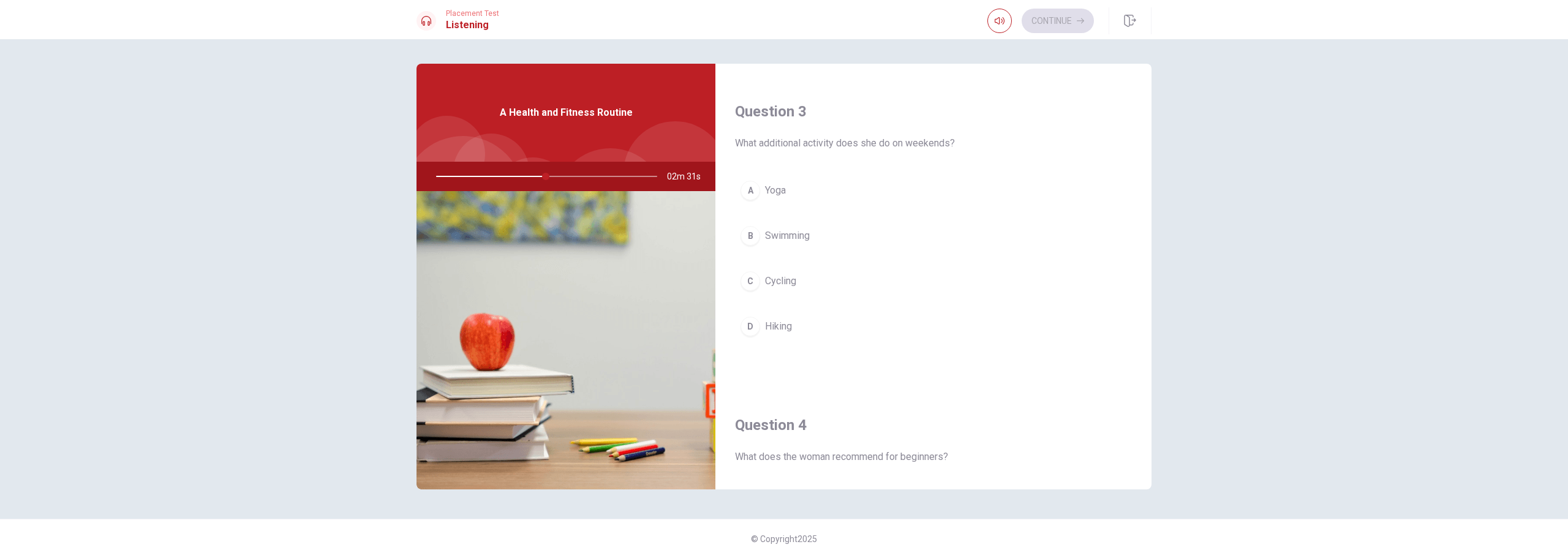
scroll to position [613, 0]
click at [779, 192] on span "Yoga" at bounding box center [775, 191] width 21 height 15
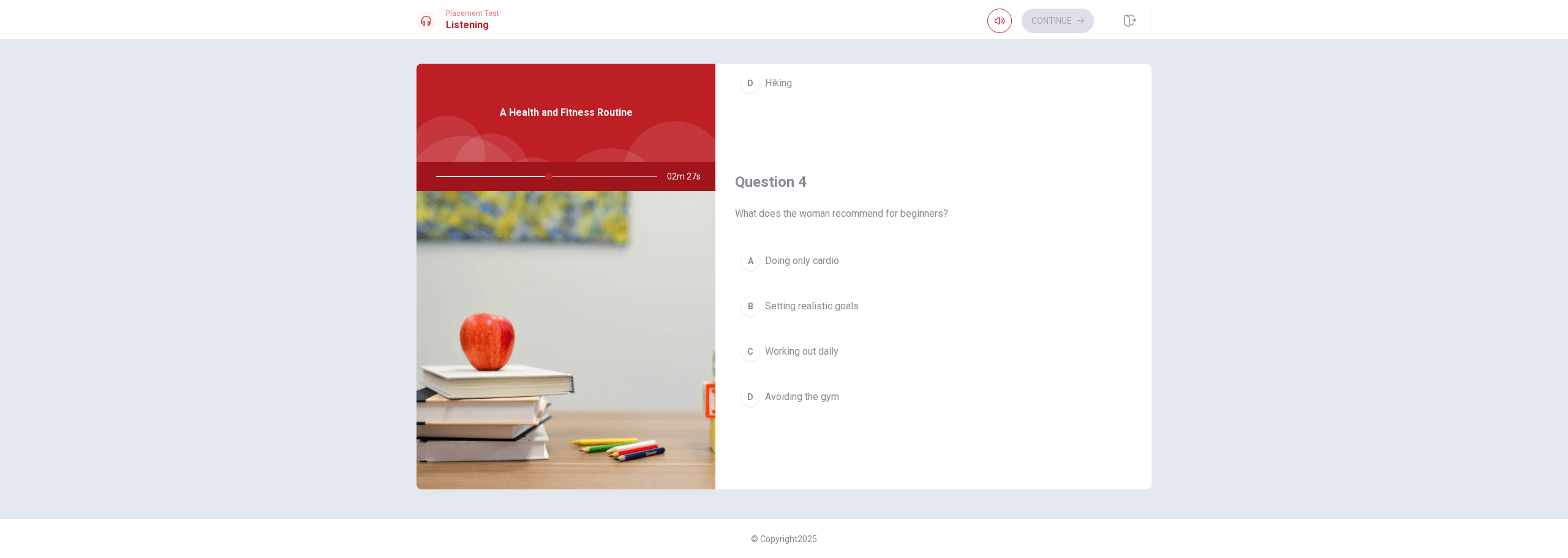
scroll to position [857, 0]
click at [820, 304] on span "Setting realistic goals" at bounding box center [812, 305] width 94 height 15
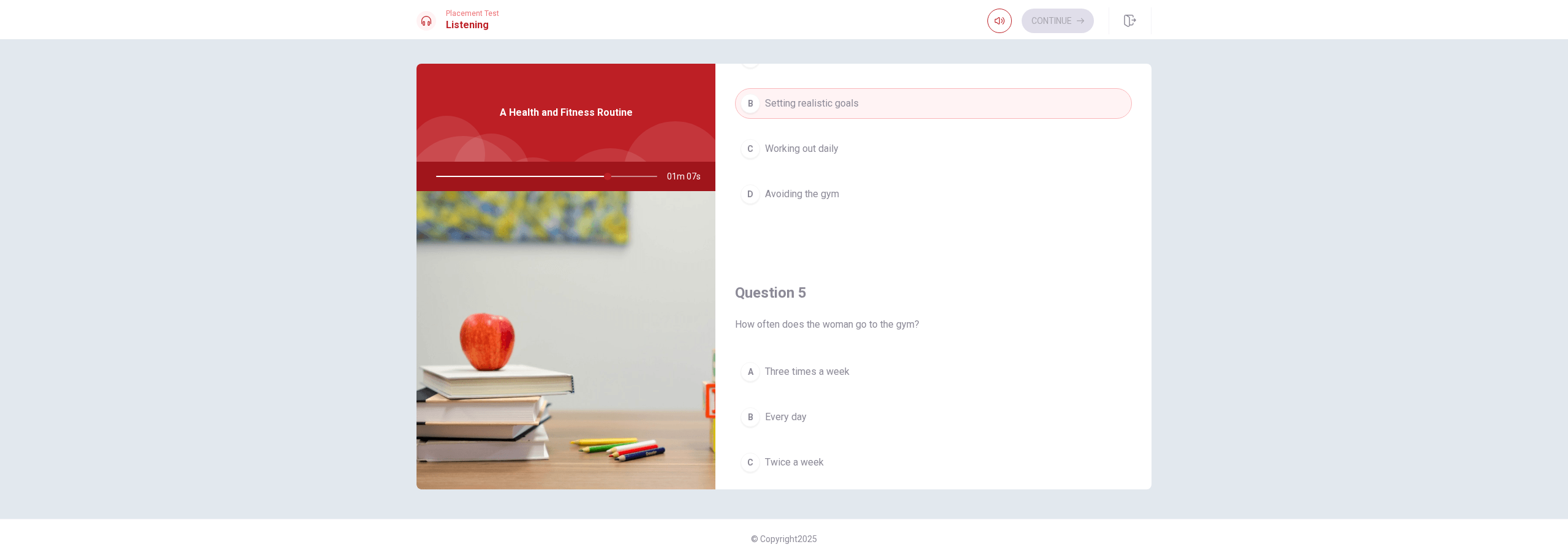
scroll to position [1142, 0]
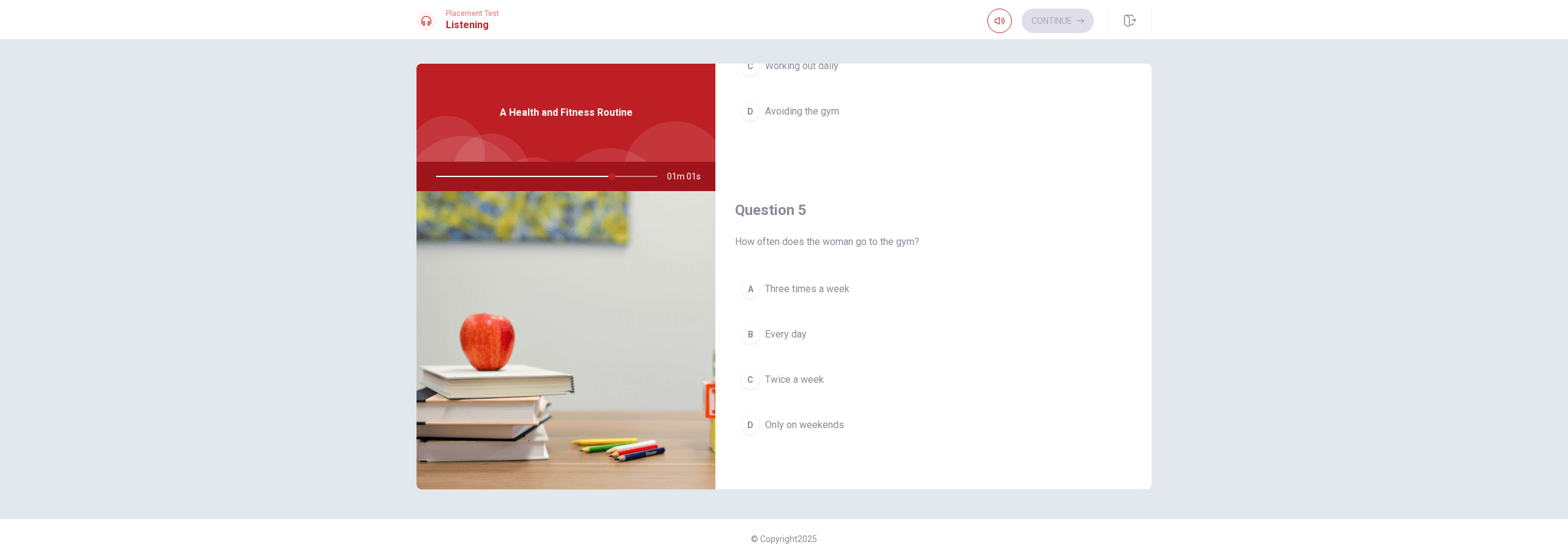
click at [820, 283] on span "Three times a week" at bounding box center [807, 289] width 85 height 15
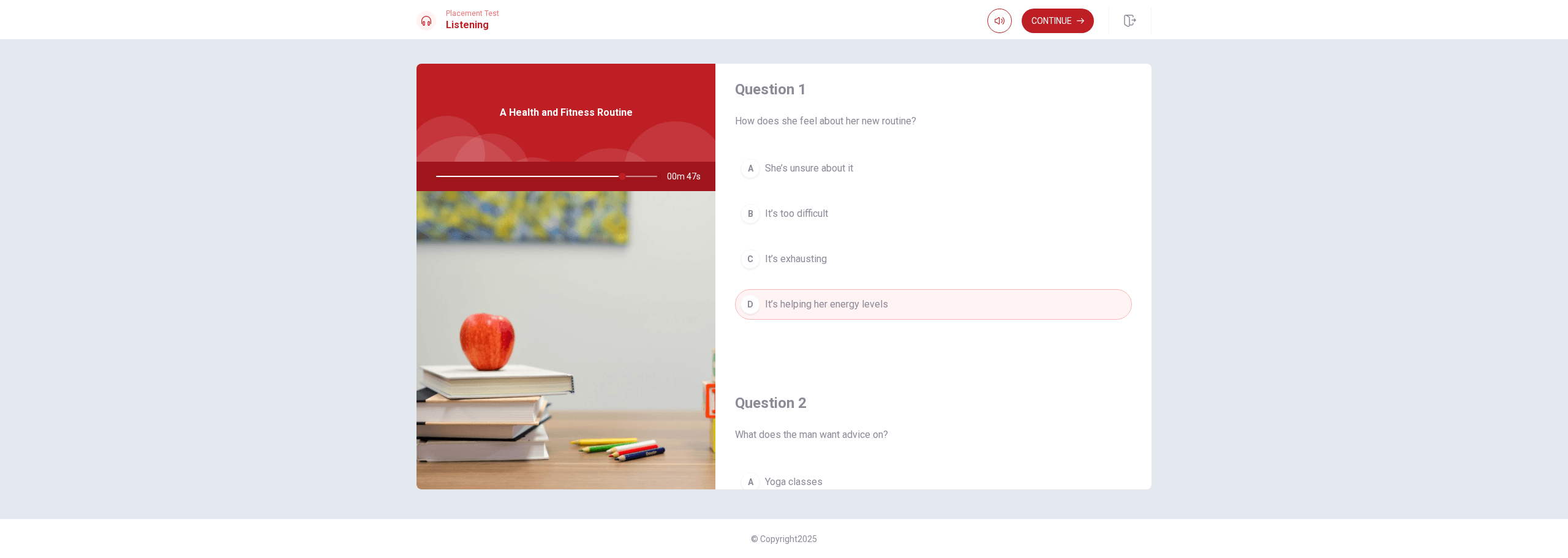
scroll to position [0, 0]
click at [1046, 26] on button "Continue" at bounding box center [1058, 21] width 73 height 24
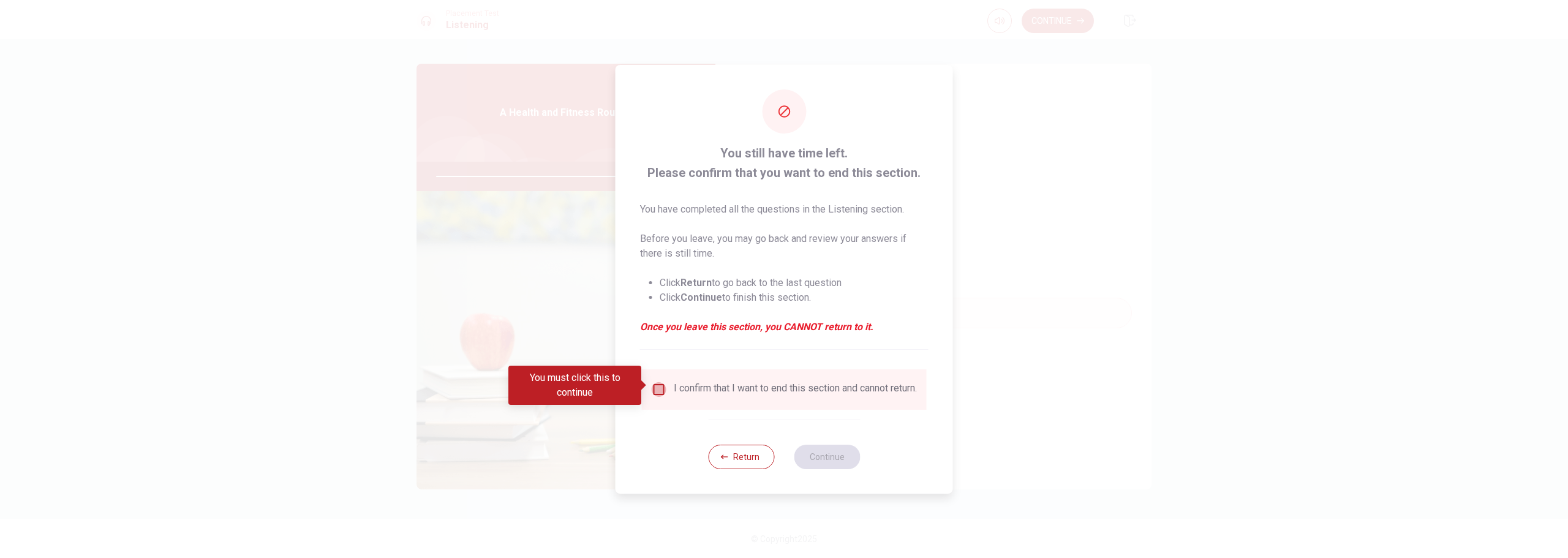
click at [659, 385] on input "You must click this to continue" at bounding box center [658, 389] width 15 height 15
click at [815, 458] on button "Continue" at bounding box center [826, 456] width 66 height 24
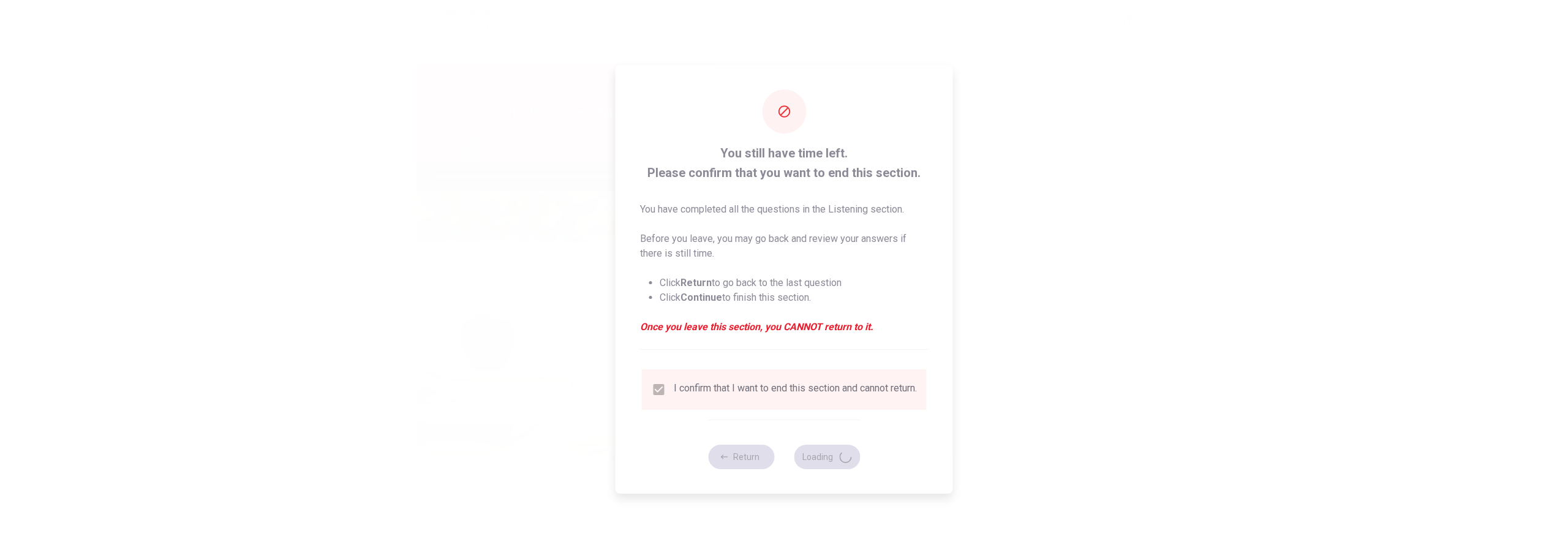
type input "87"
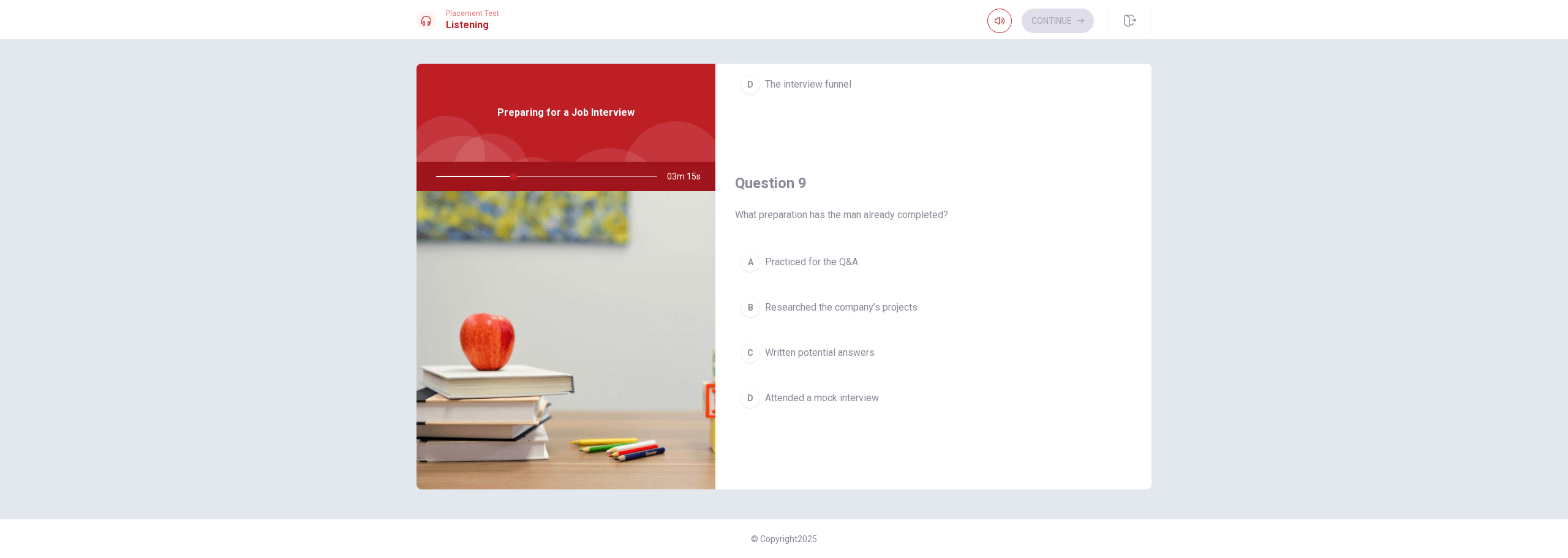
scroll to position [856, 0]
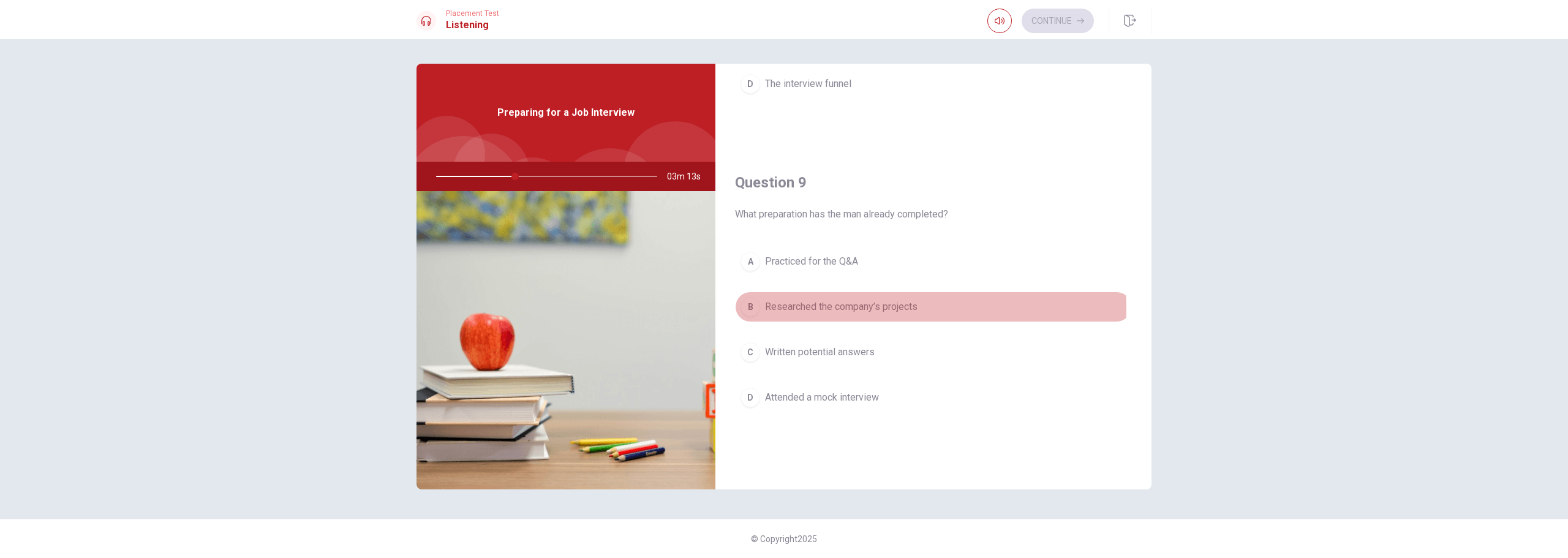
click at [857, 310] on span "Researched the company’s projects" at bounding box center [842, 306] width 153 height 15
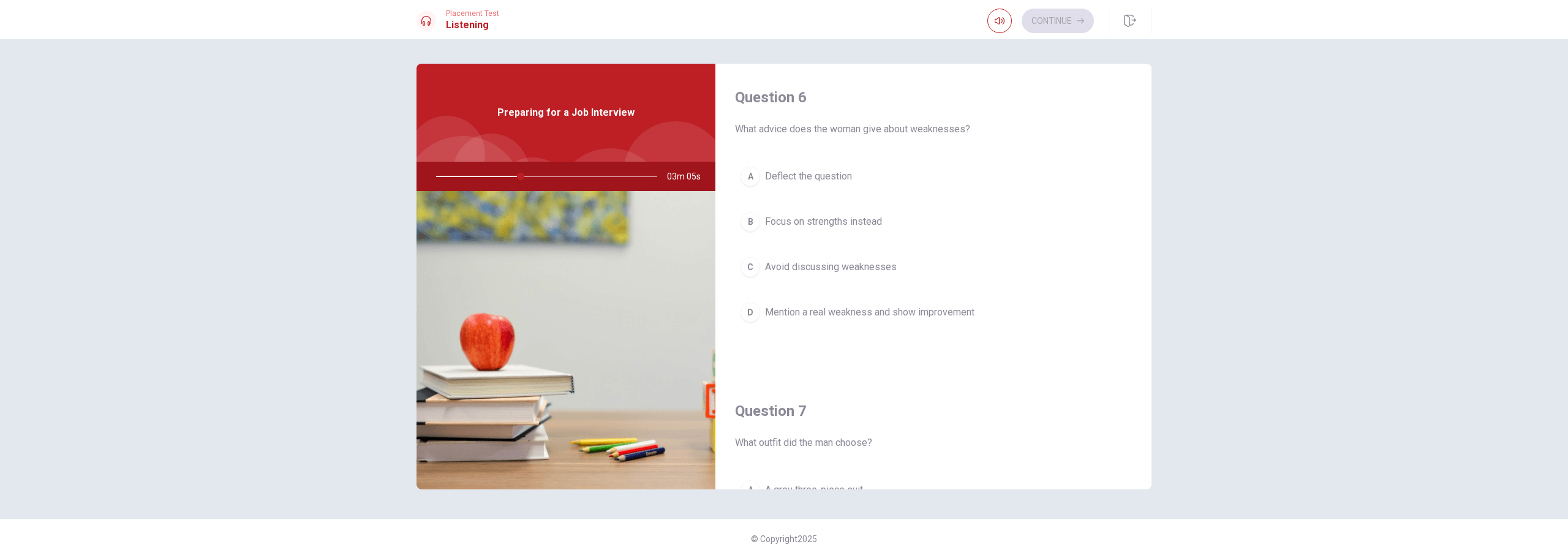
scroll to position [0, 0]
click at [865, 311] on span "Mention a real weakness and show improvement" at bounding box center [870, 312] width 209 height 15
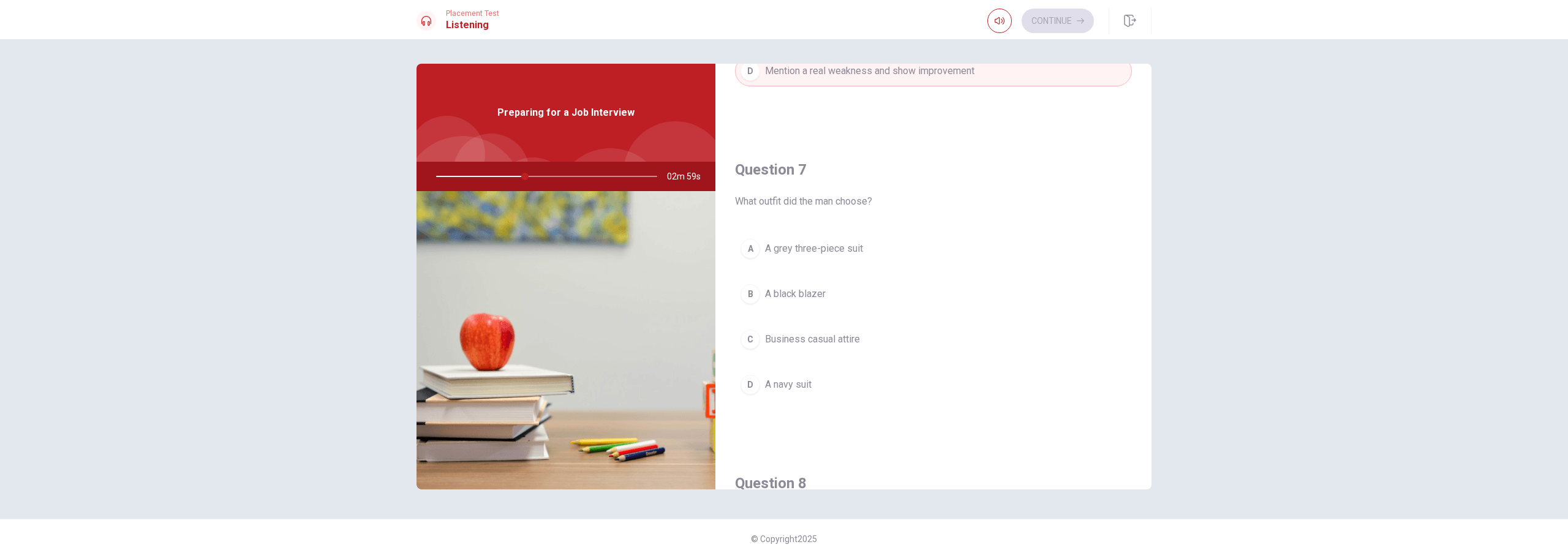
scroll to position [244, 0]
click at [800, 380] on span "A navy suit" at bounding box center [788, 382] width 47 height 15
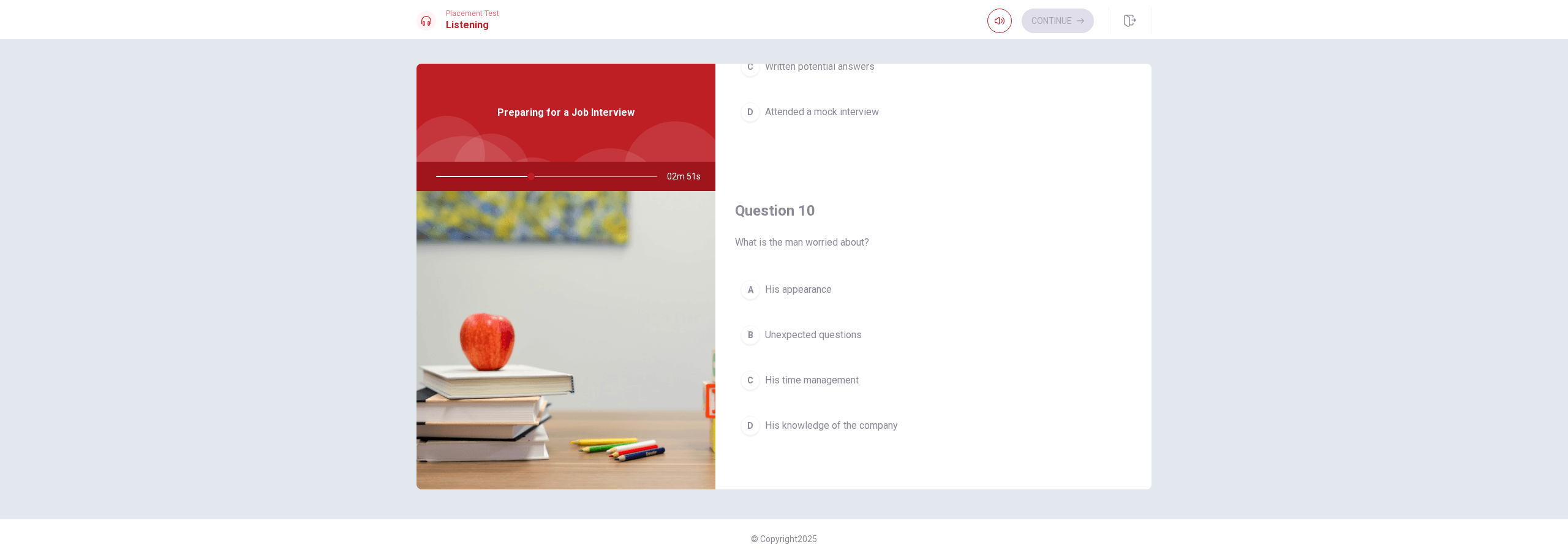
scroll to position [1142, 0]
click at [831, 334] on span "Unexpected questions" at bounding box center [813, 334] width 97 height 15
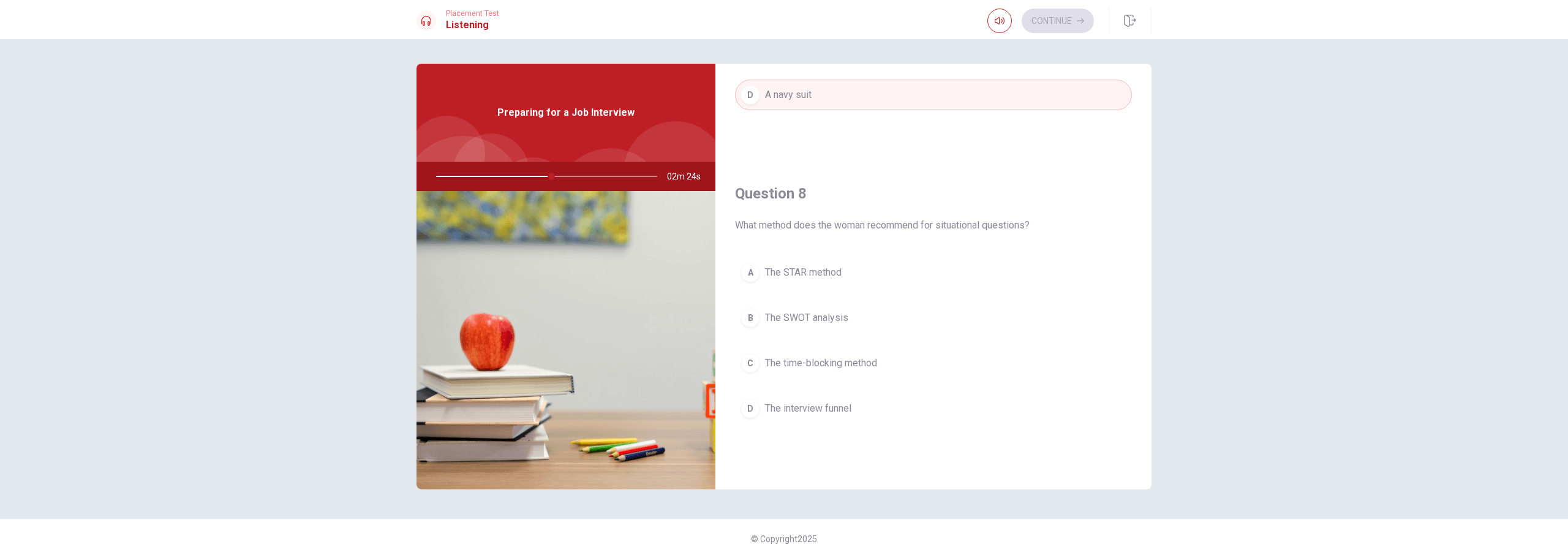
scroll to position [531, 0]
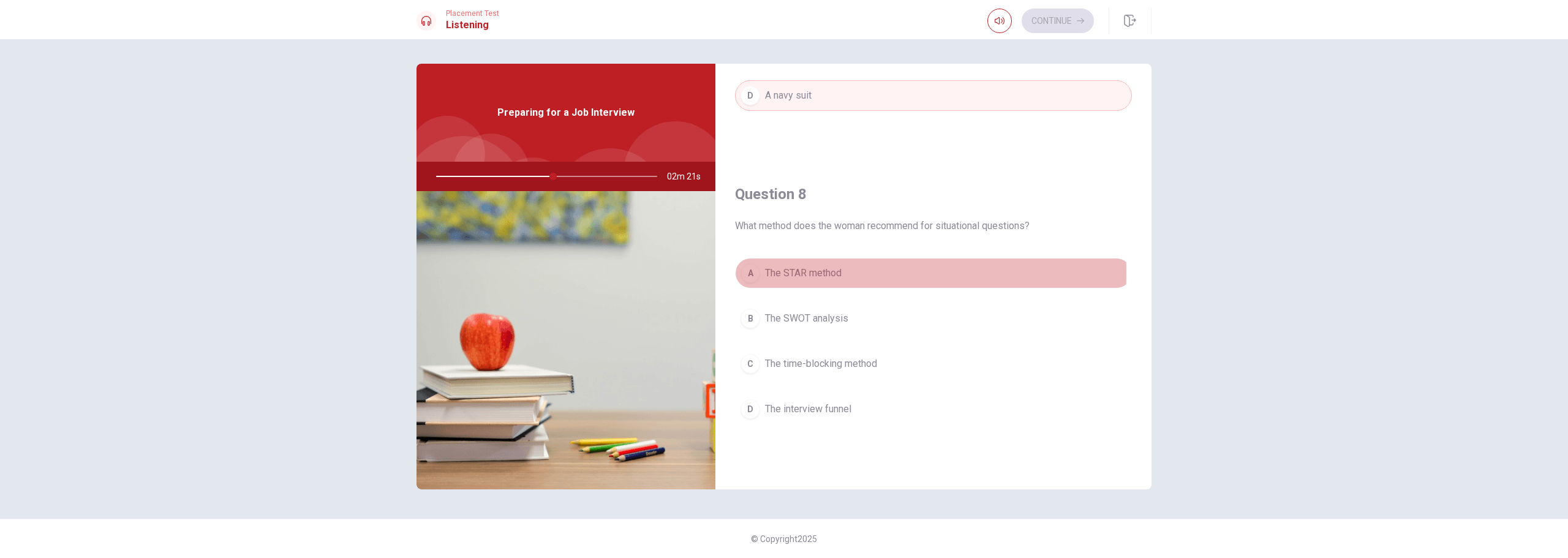
click at [821, 273] on span "The STAR method" at bounding box center [803, 273] width 76 height 15
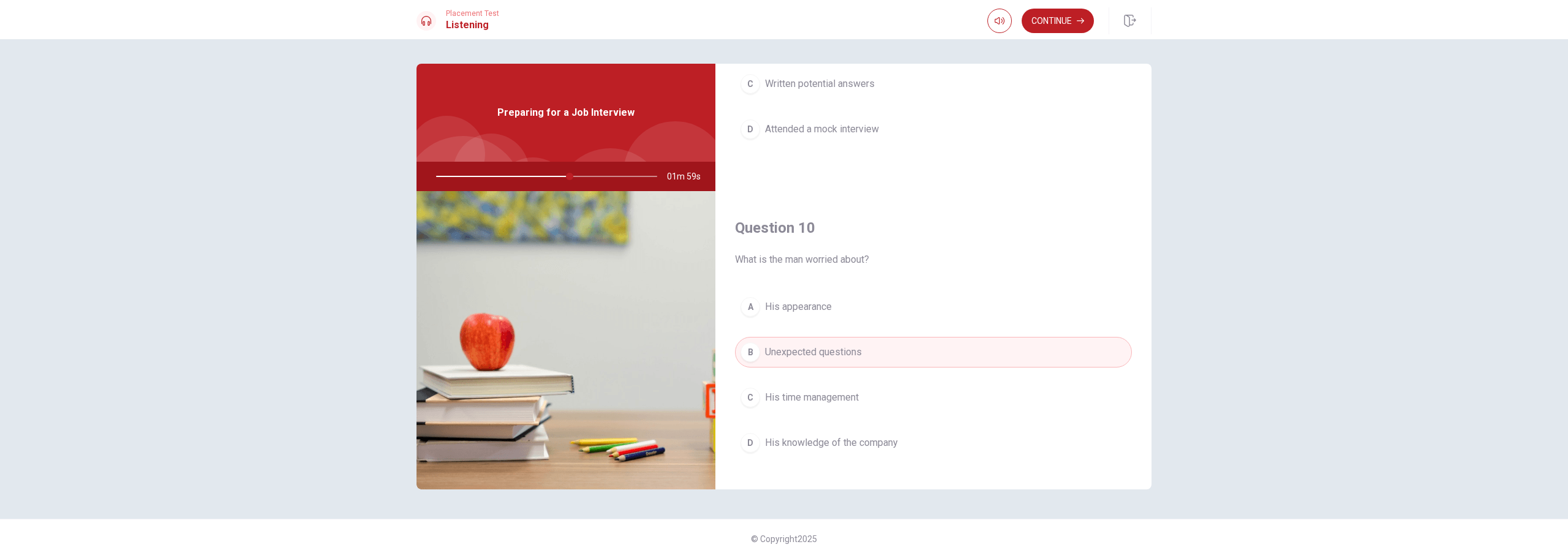
scroll to position [1142, 0]
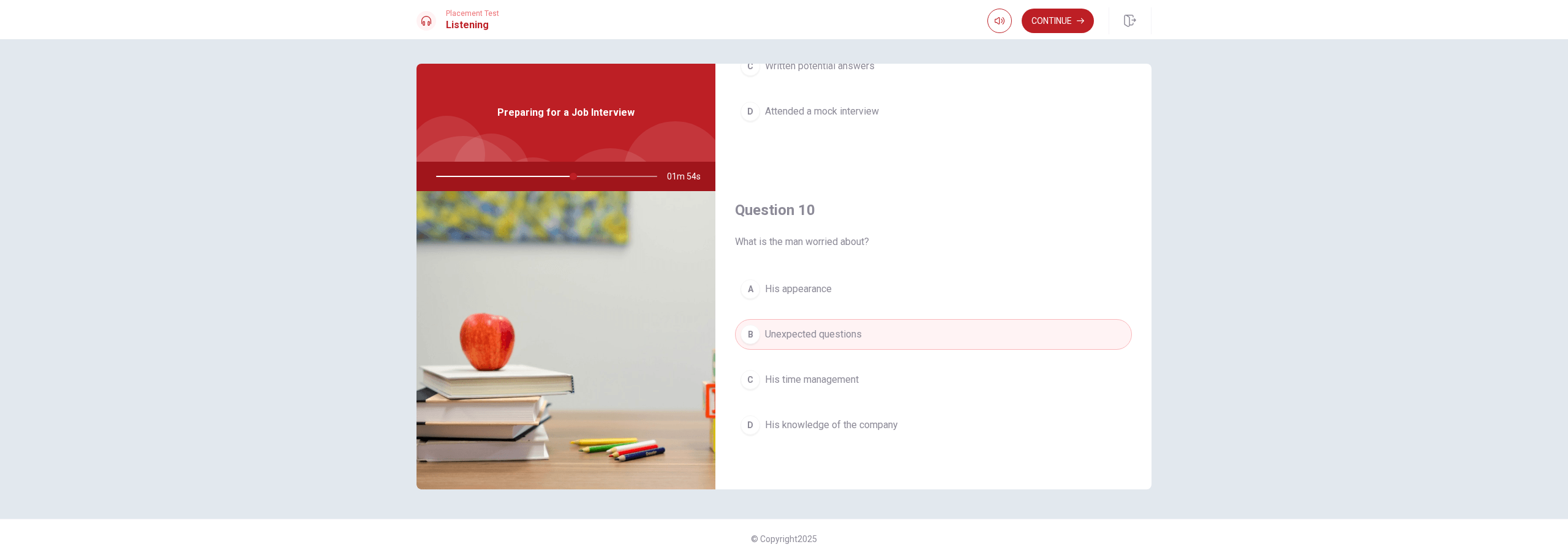
drag, startPoint x: 1052, startPoint y: 23, endPoint x: 1035, endPoint y: 35, distance: 20.8
click at [1035, 35] on div "Placement Test Listening Continue" at bounding box center [784, 19] width 1568 height 39
click at [1041, 28] on button "Continue" at bounding box center [1058, 21] width 73 height 24
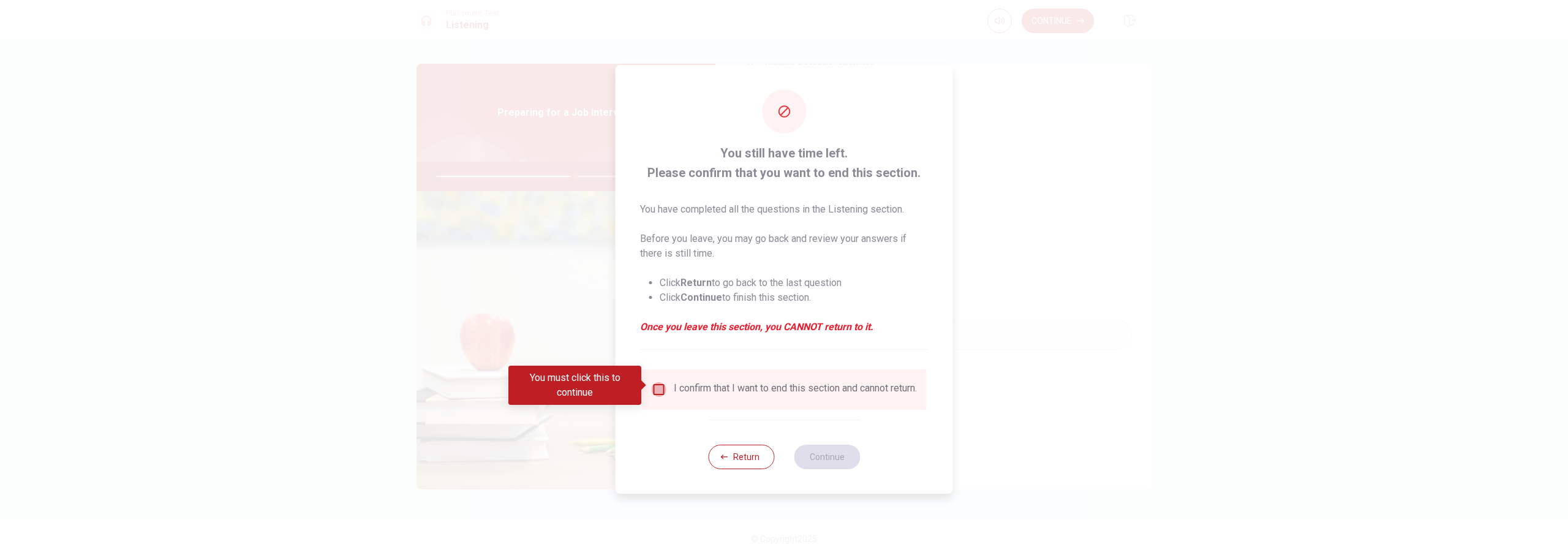
click at [658, 385] on input "You must click this to continue" at bounding box center [658, 389] width 15 height 15
click at [826, 468] on button "Continue" at bounding box center [826, 456] width 66 height 24
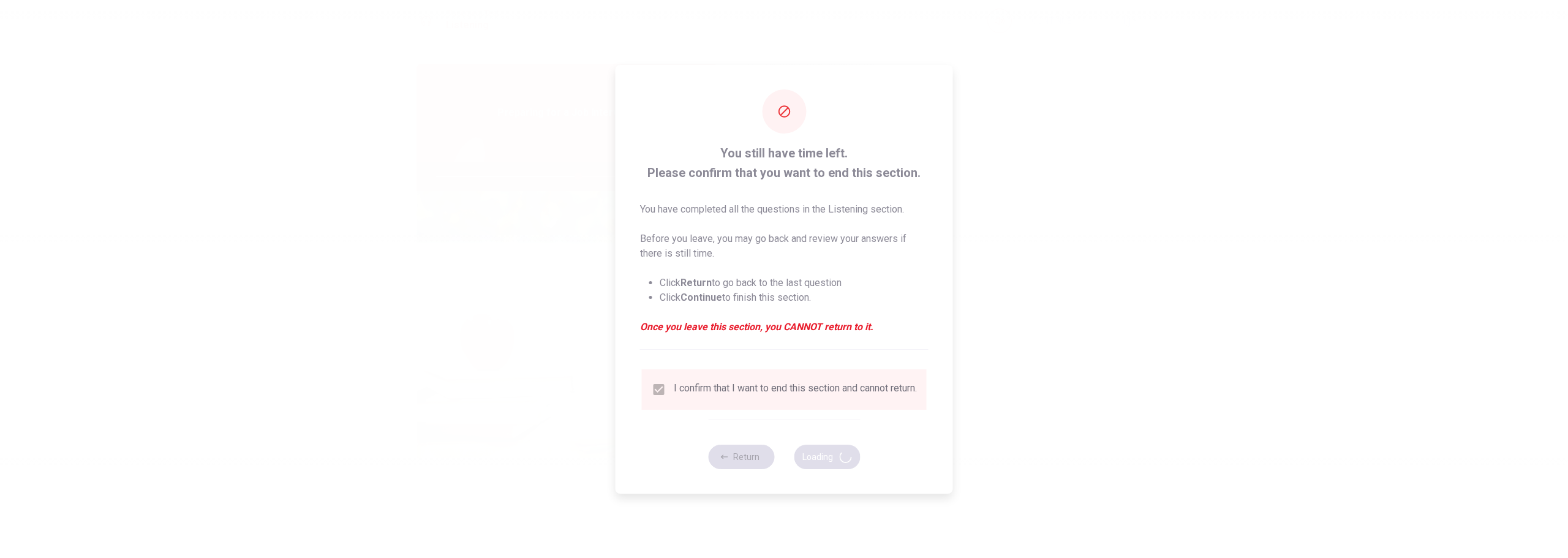
type input "65"
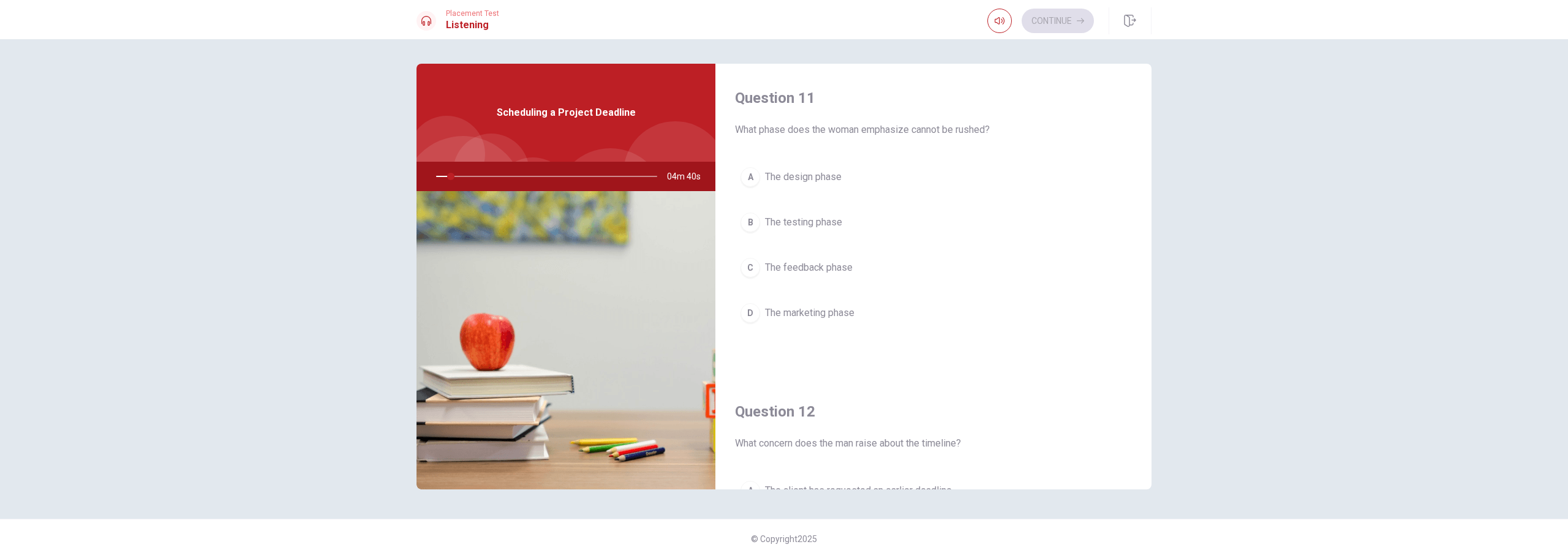
drag, startPoint x: 923, startPoint y: 128, endPoint x: 970, endPoint y: 132, distance: 47.2
click at [970, 132] on span "What phase does the woman emphasize cannot be rushed?" at bounding box center [933, 129] width 397 height 15
click at [796, 322] on span "The design team is over budget" at bounding box center [833, 321] width 136 height 15
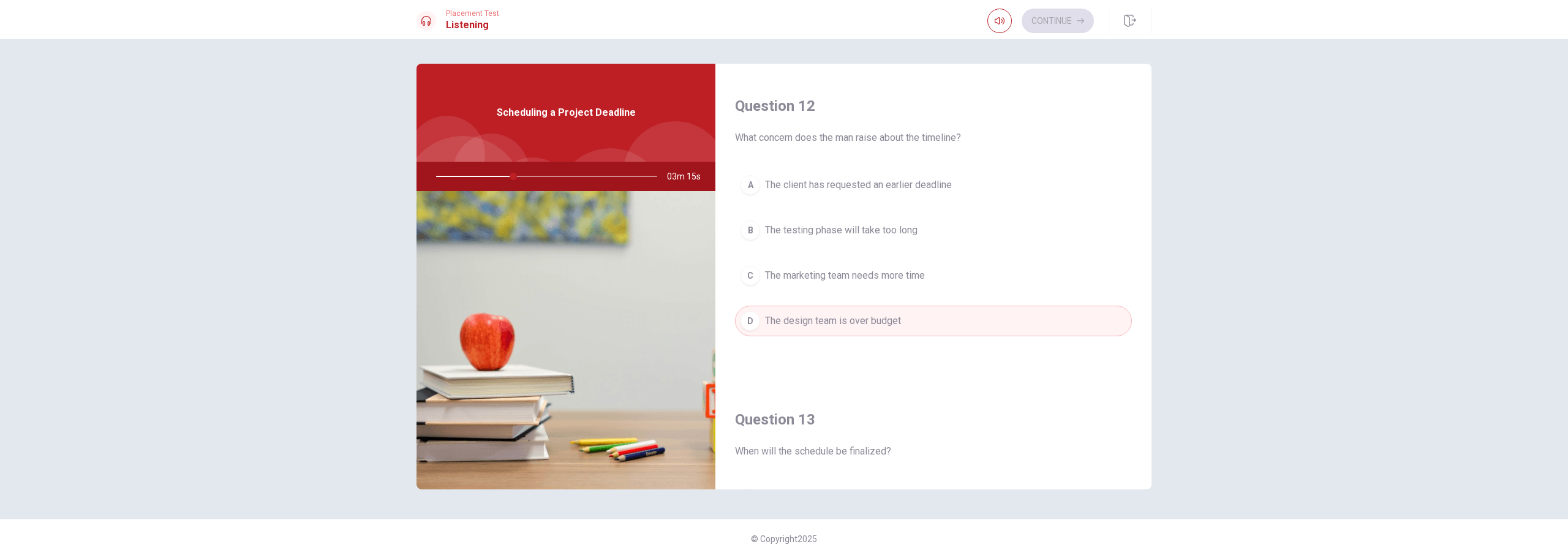
click at [796, 322] on span "The design team is over budget" at bounding box center [833, 321] width 136 height 15
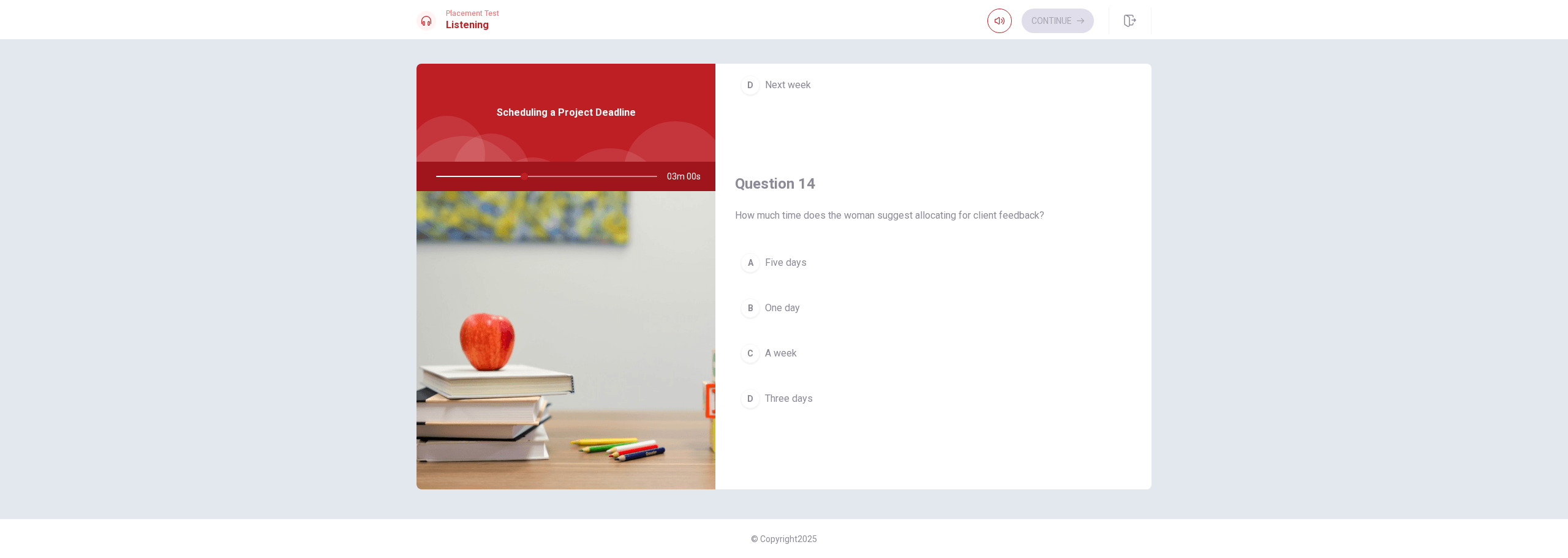
scroll to position [856, 0]
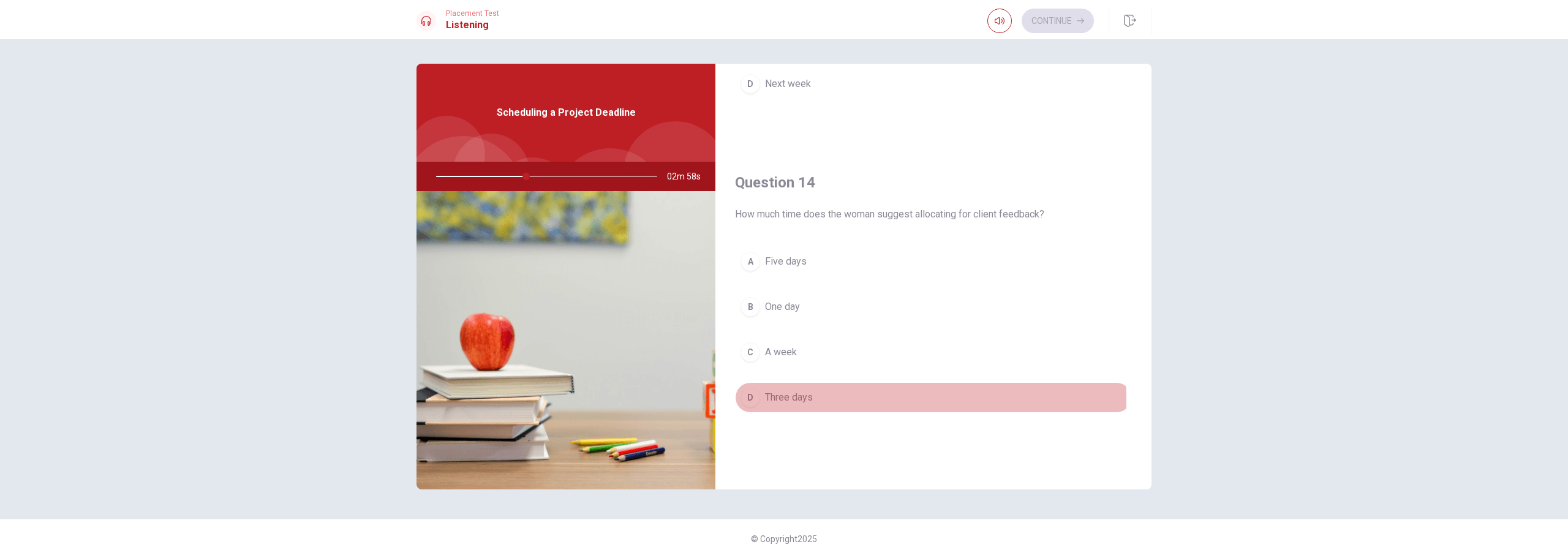
click at [796, 400] on span "Three days" at bounding box center [789, 397] width 48 height 15
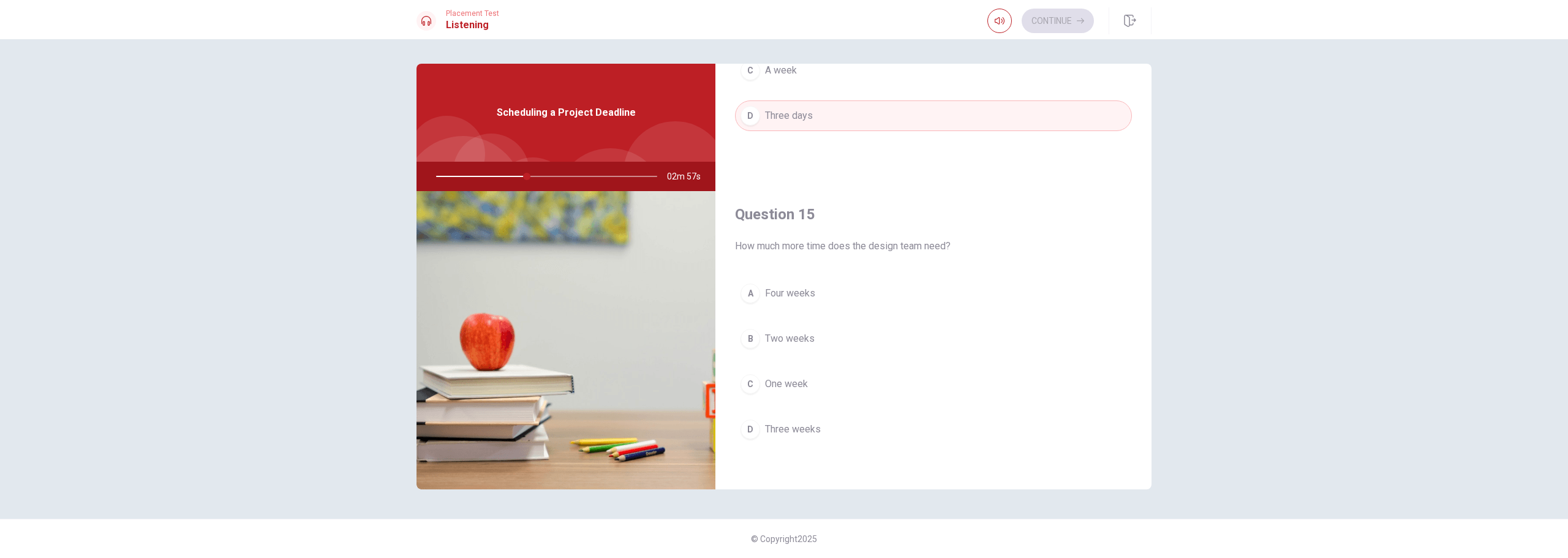
scroll to position [1142, 0]
click at [814, 332] on button "B Two weeks" at bounding box center [933, 334] width 397 height 31
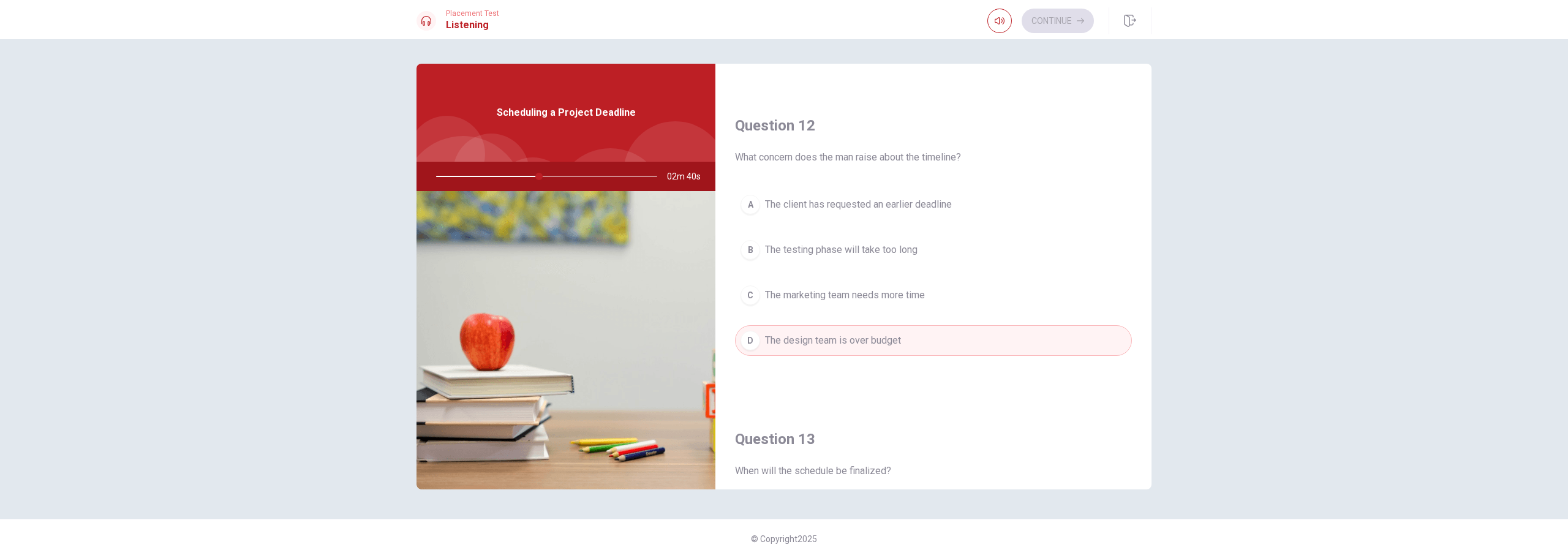
scroll to position [285, 0]
click at [868, 301] on span "The marketing team needs more time" at bounding box center [845, 295] width 160 height 15
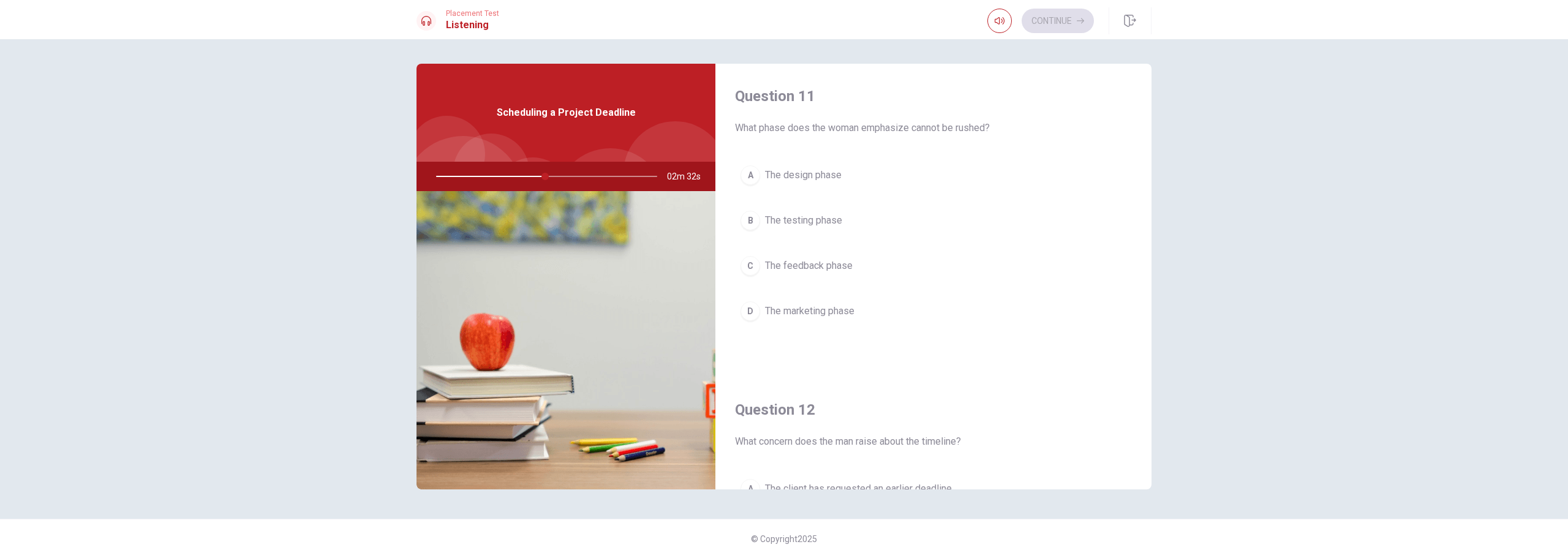
scroll to position [0, 0]
click at [835, 179] on span "The design phase" at bounding box center [803, 176] width 76 height 15
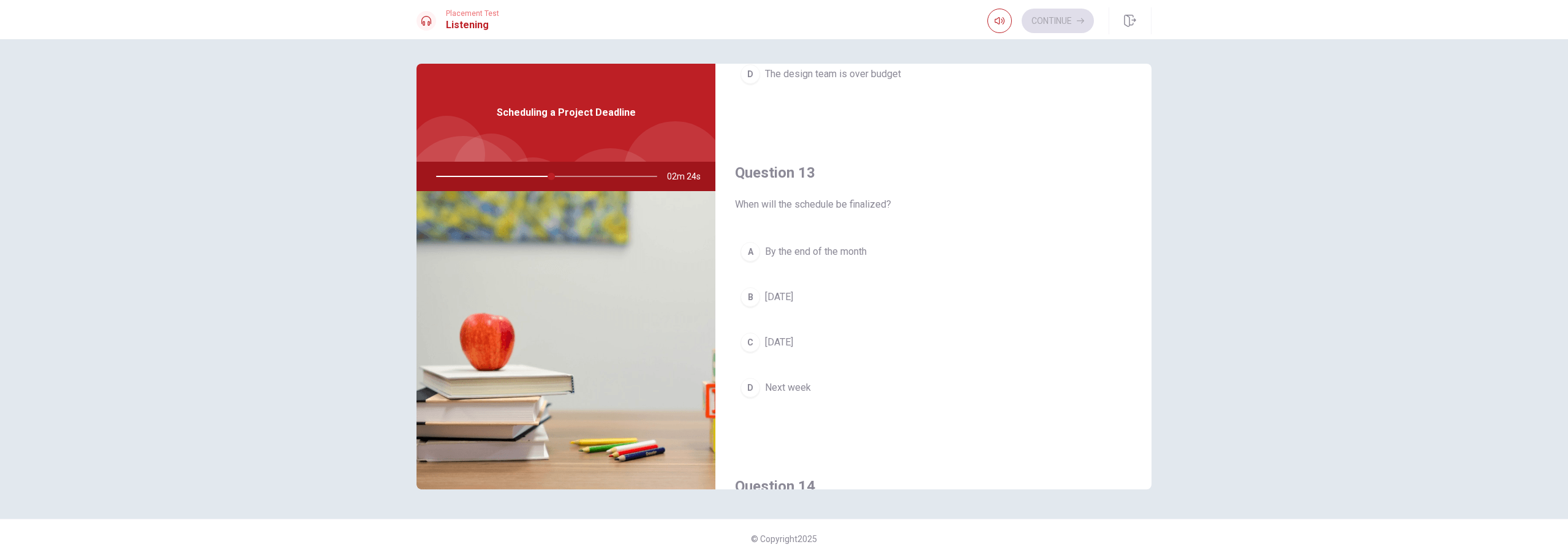
scroll to position [551, 0]
drag, startPoint x: 828, startPoint y: 203, endPoint x: 862, endPoint y: 203, distance: 34.0
click at [862, 203] on span "When will the schedule be finalized?" at bounding box center [933, 205] width 397 height 15
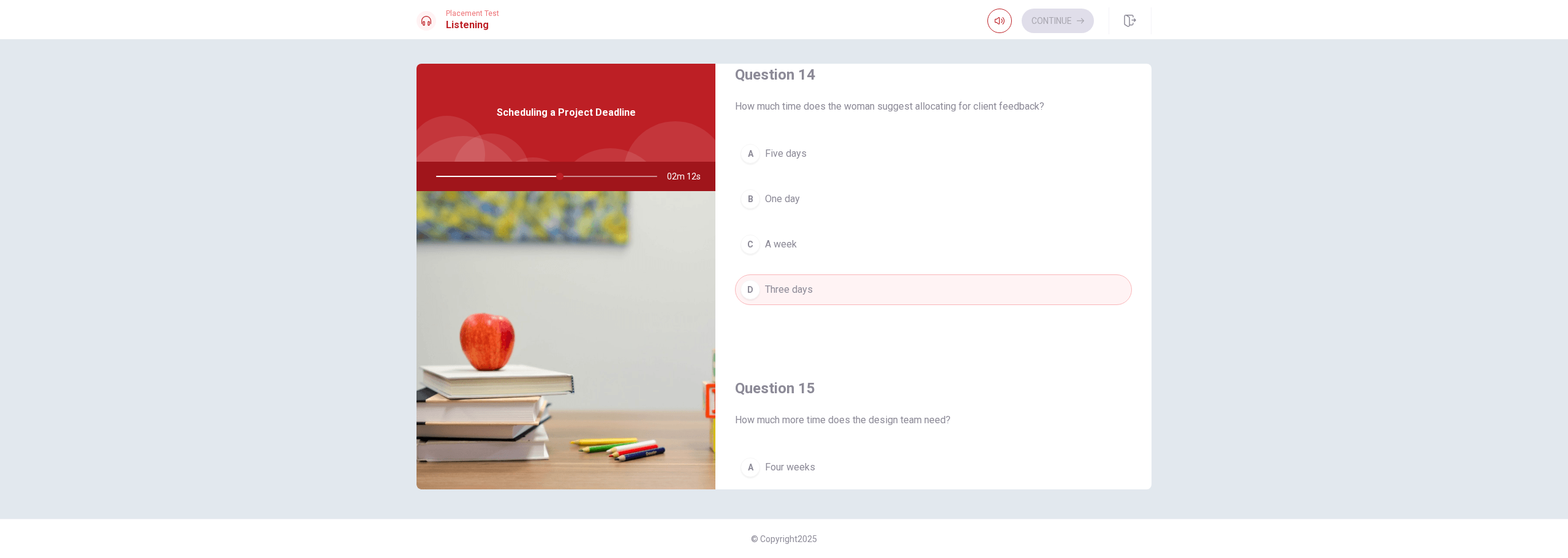
scroll to position [963, 0]
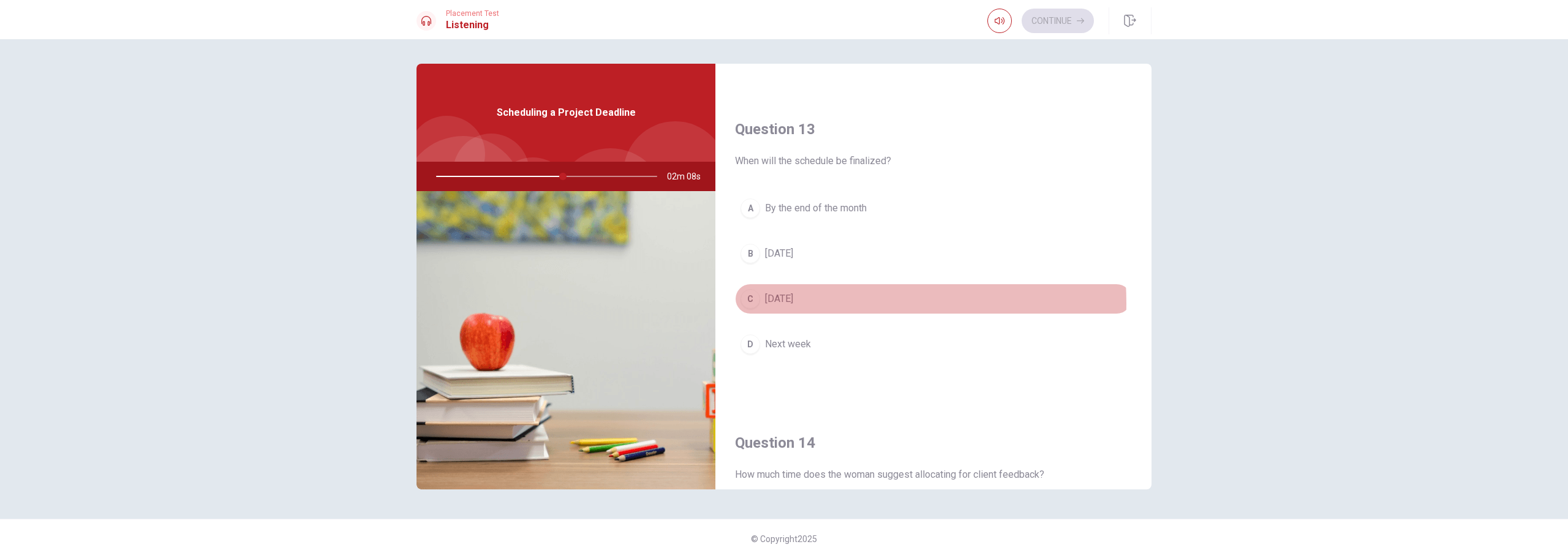
click at [794, 303] on span "[DATE]" at bounding box center [779, 298] width 28 height 15
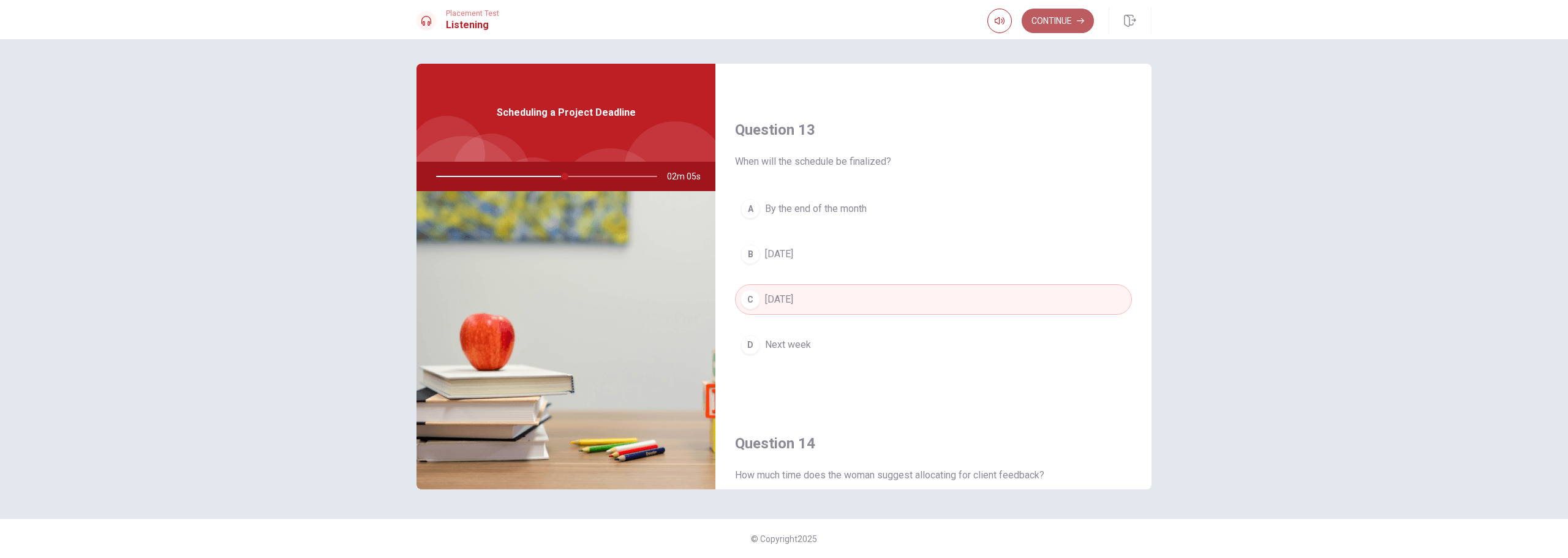
click at [1046, 27] on button "Continue" at bounding box center [1058, 21] width 73 height 24
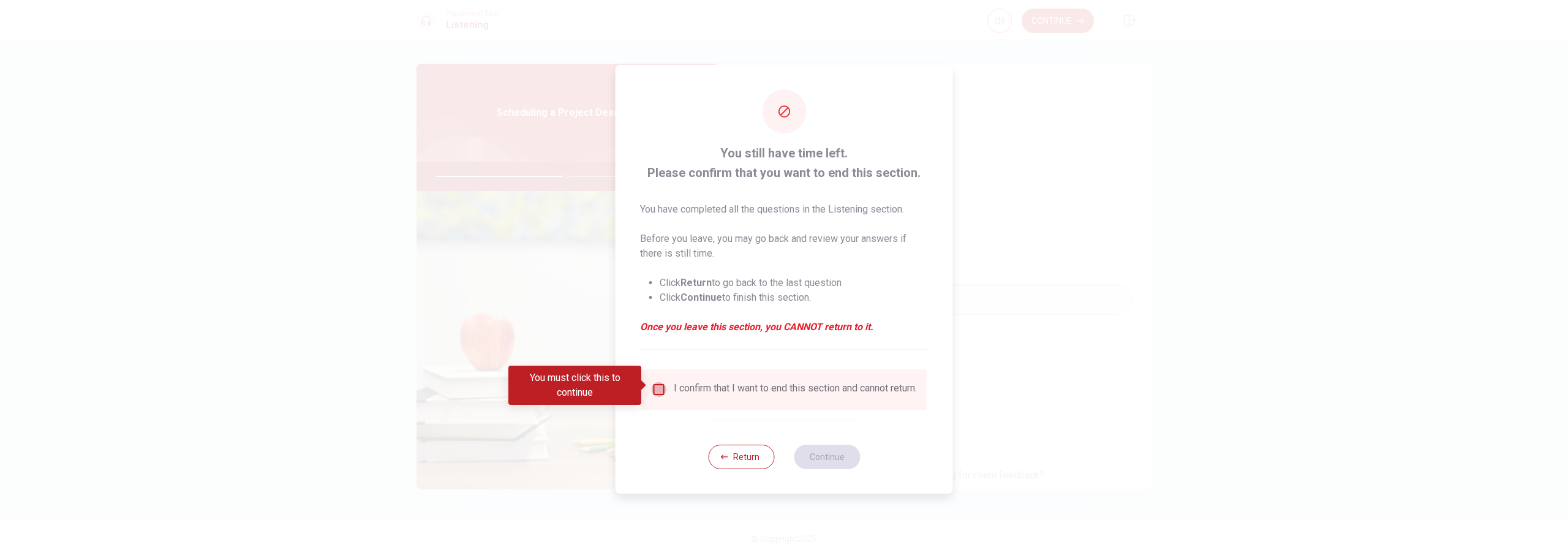
click at [655, 383] on input "You must click this to continue" at bounding box center [658, 389] width 15 height 15
click at [821, 462] on button "Continue" at bounding box center [826, 456] width 66 height 24
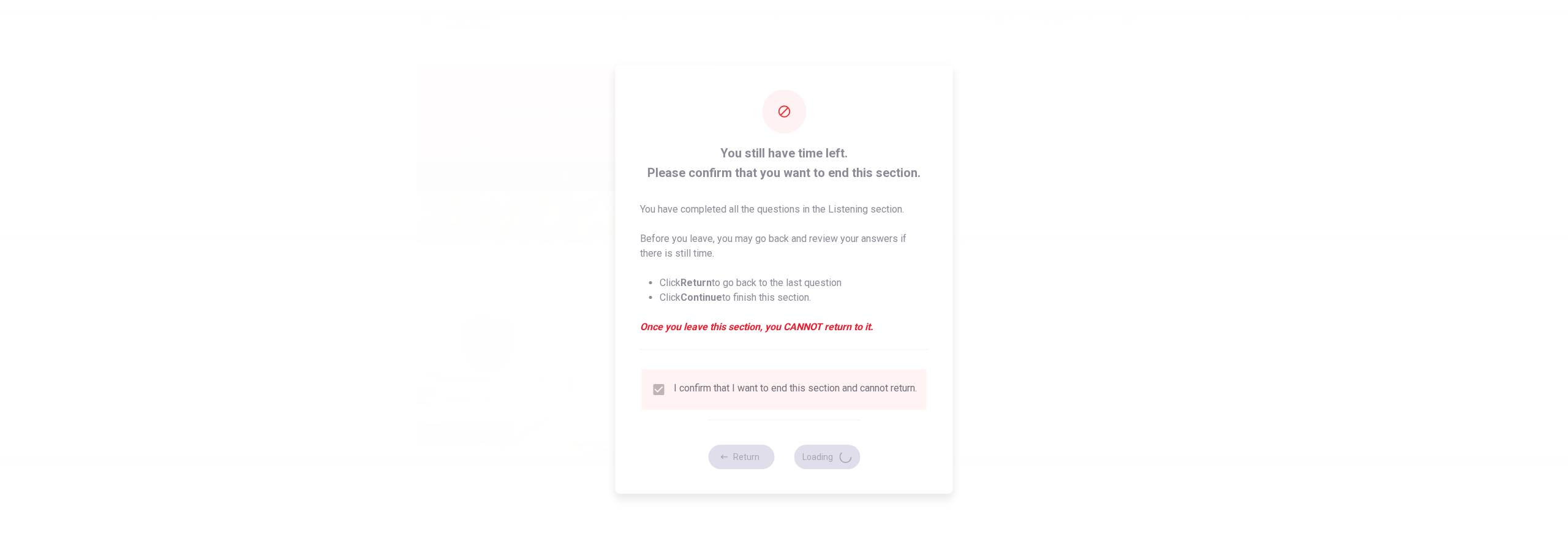
type input "60"
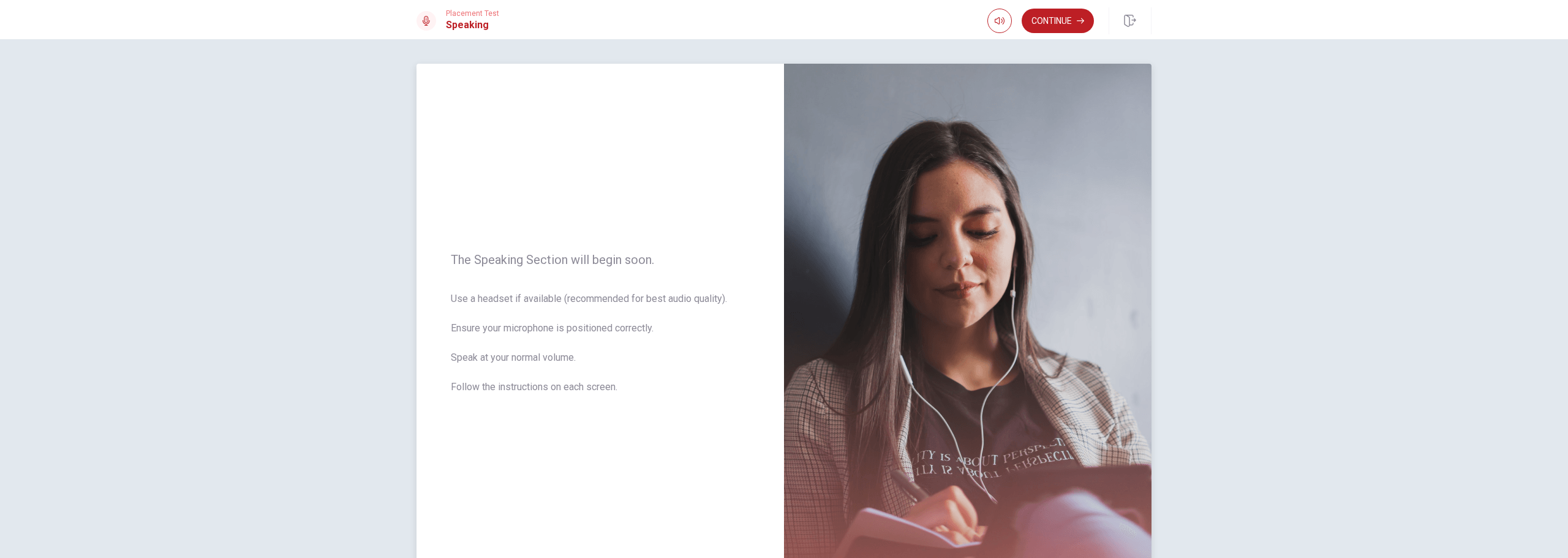
drag, startPoint x: 467, startPoint y: 260, endPoint x: 626, endPoint y: 276, distance: 159.8
click at [626, 275] on div "The Speaking Section will begin soon. Use a headset if available (recommended f…" at bounding box center [600, 330] width 367 height 534
drag, startPoint x: 567, startPoint y: 257, endPoint x: 632, endPoint y: 259, distance: 65.0
click at [631, 259] on span "The Speaking Section will begin soon." at bounding box center [600, 259] width 299 height 15
click at [632, 259] on span "The Speaking Section will begin soon." at bounding box center [600, 259] width 299 height 15
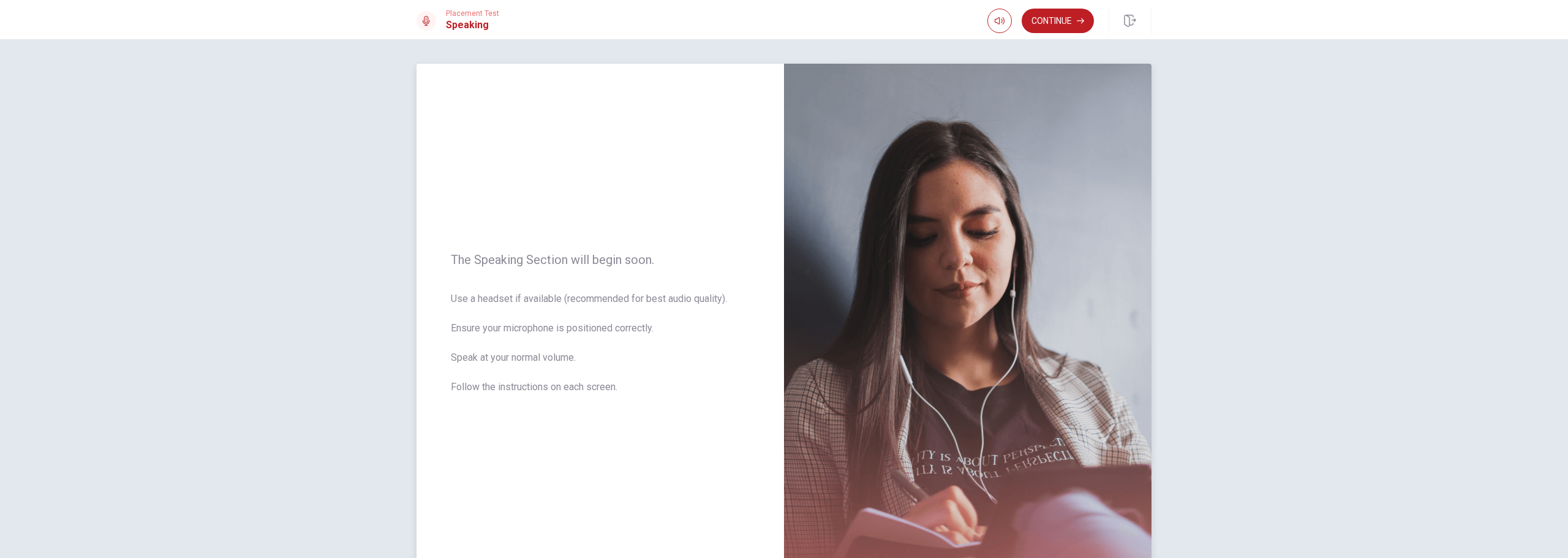
drag, startPoint x: 477, startPoint y: 299, endPoint x: 556, endPoint y: 303, distance: 79.1
click at [556, 303] on span "Use a headset if available (recommended for best audio quality). Ensure your mi…" at bounding box center [600, 350] width 299 height 118
drag, startPoint x: 588, startPoint y: 303, endPoint x: 693, endPoint y: 304, distance: 105.0
click at [693, 304] on span "Use a headset if available (recommended for best audio quality). Ensure your mi…" at bounding box center [600, 350] width 299 height 118
drag, startPoint x: 475, startPoint y: 324, endPoint x: 613, endPoint y: 339, distance: 138.8
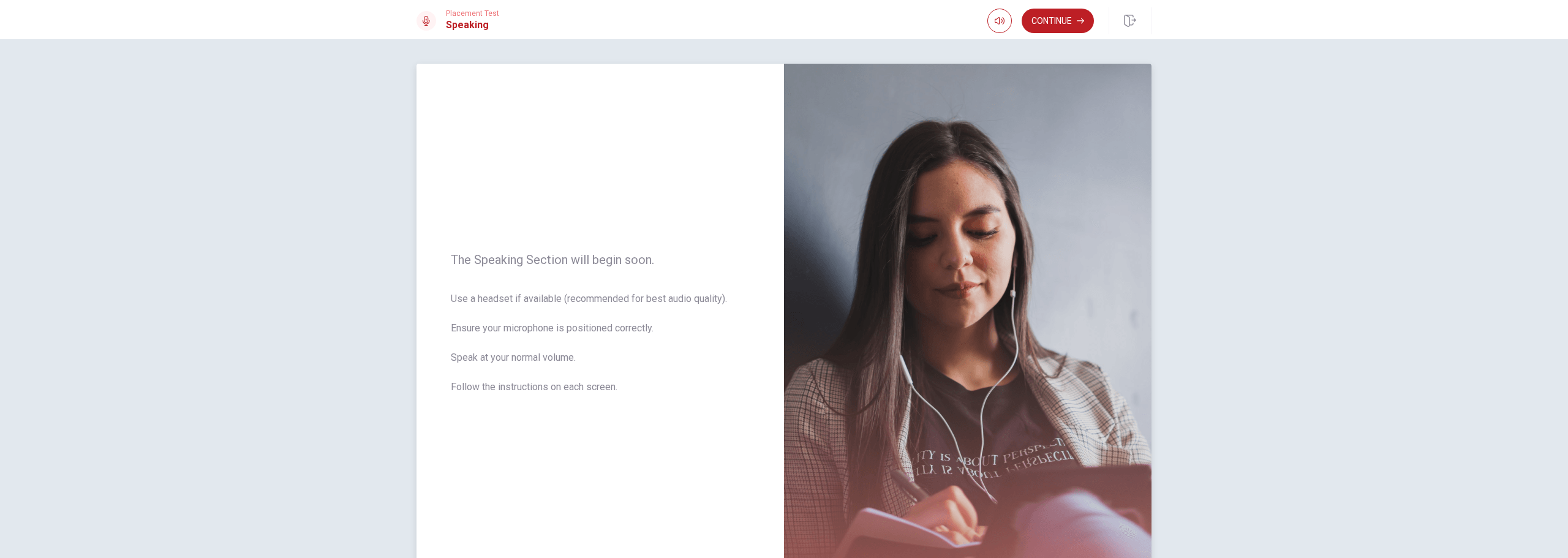
click at [620, 335] on span "Use a headset if available (recommended for best audio quality). Ensure your mi…" at bounding box center [600, 350] width 299 height 118
drag, startPoint x: 461, startPoint y: 357, endPoint x: 557, endPoint y: 357, distance: 96.0
click at [557, 357] on span "Use a headset if available (recommended for best audio quality). Ensure your mi…" at bounding box center [600, 350] width 299 height 118
drag, startPoint x: 468, startPoint y: 385, endPoint x: 580, endPoint y: 385, distance: 112.0
click at [573, 385] on span "Use a headset if available (recommended for best audio quality). Ensure your mi…" at bounding box center [600, 350] width 299 height 118
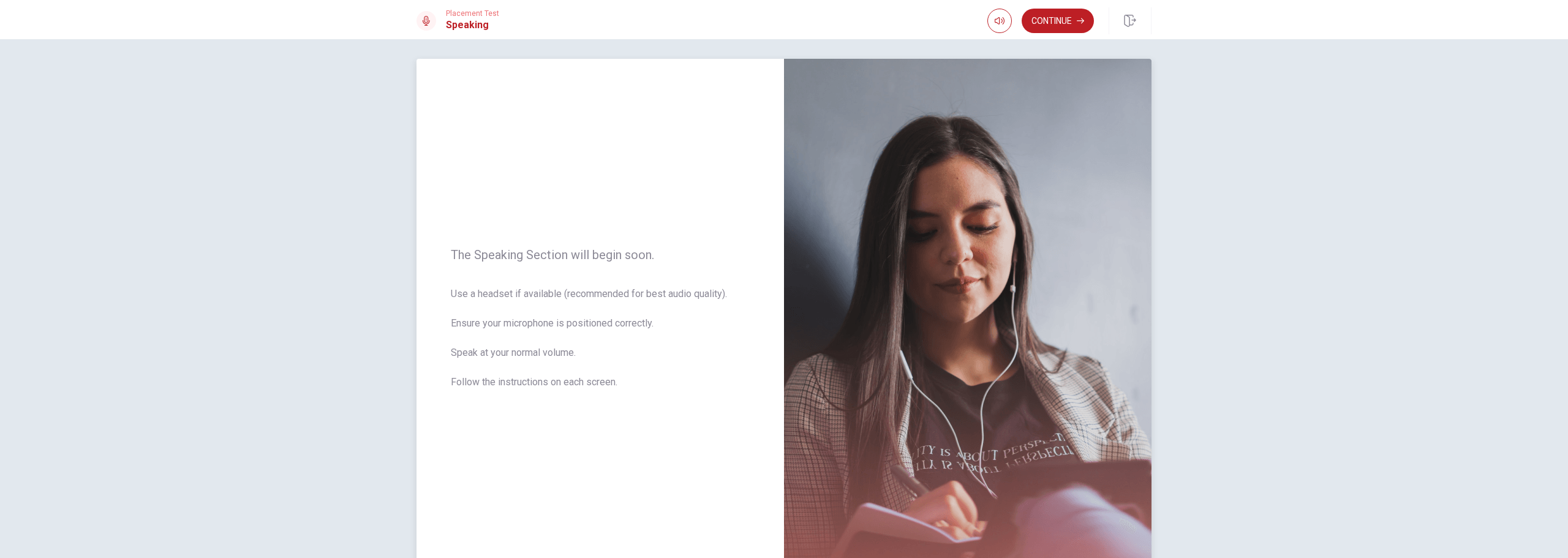
scroll to position [0, 0]
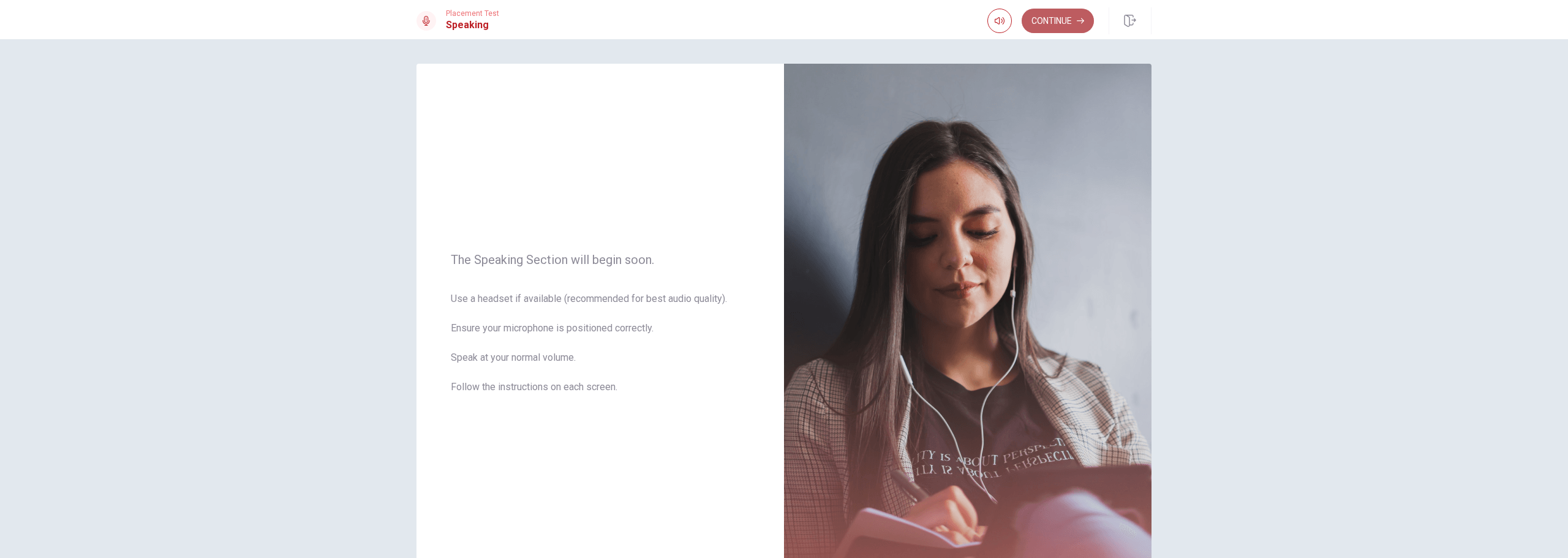
click at [1038, 23] on button "Continue" at bounding box center [1058, 21] width 73 height 24
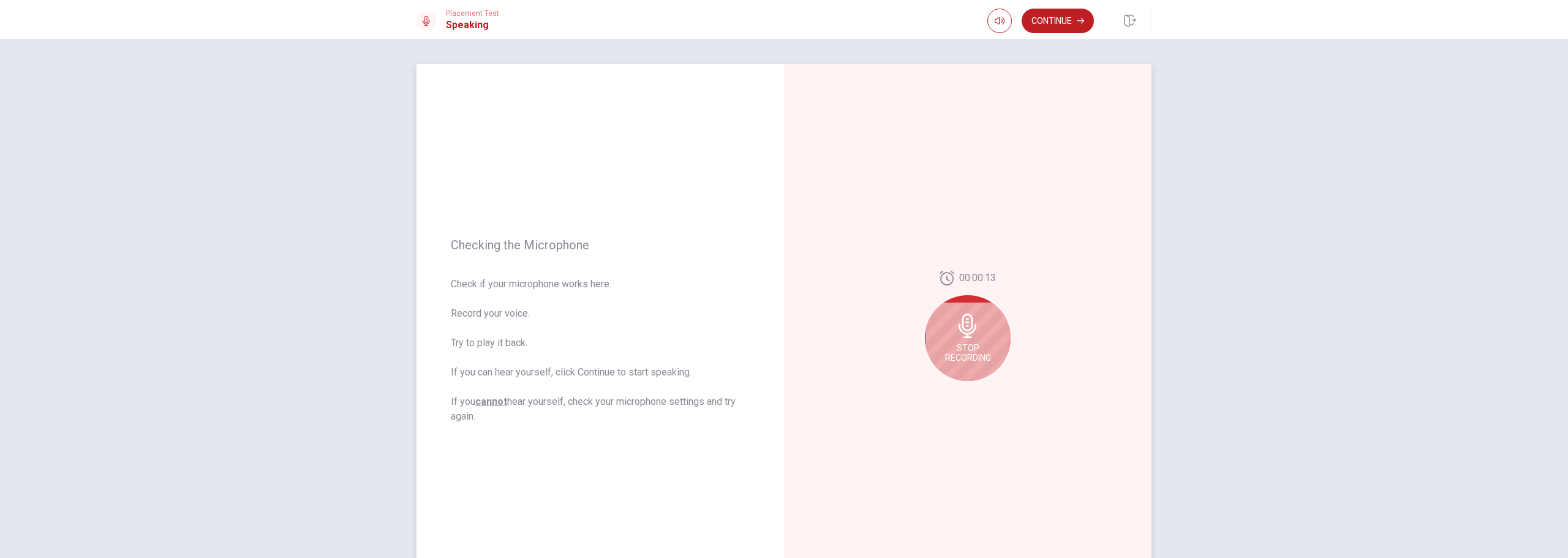
drag, startPoint x: 483, startPoint y: 236, endPoint x: 549, endPoint y: 237, distance: 66.0
click at [549, 237] on div "Checking the Microphone Check if your microphone works here. Record your voice.…" at bounding box center [600, 330] width 367 height 534
drag, startPoint x: 503, startPoint y: 289, endPoint x: 581, endPoint y: 283, distance: 78.2
click at [581, 283] on span "Check if your microphone works here. Record your voice. Try to play it back. If…" at bounding box center [600, 350] width 299 height 147
click at [973, 335] on icon at bounding box center [968, 326] width 24 height 24
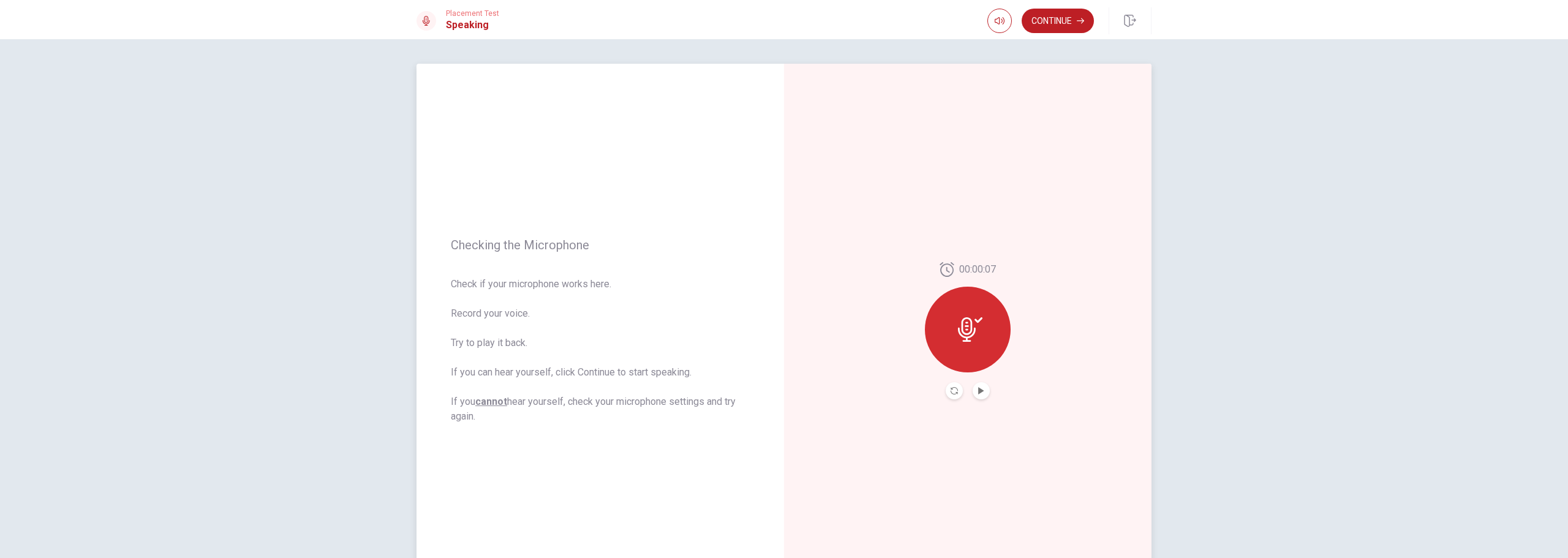
click at [980, 394] on button "Play Audio" at bounding box center [981, 390] width 17 height 17
click at [1052, 15] on button "Continue" at bounding box center [1058, 21] width 73 height 24
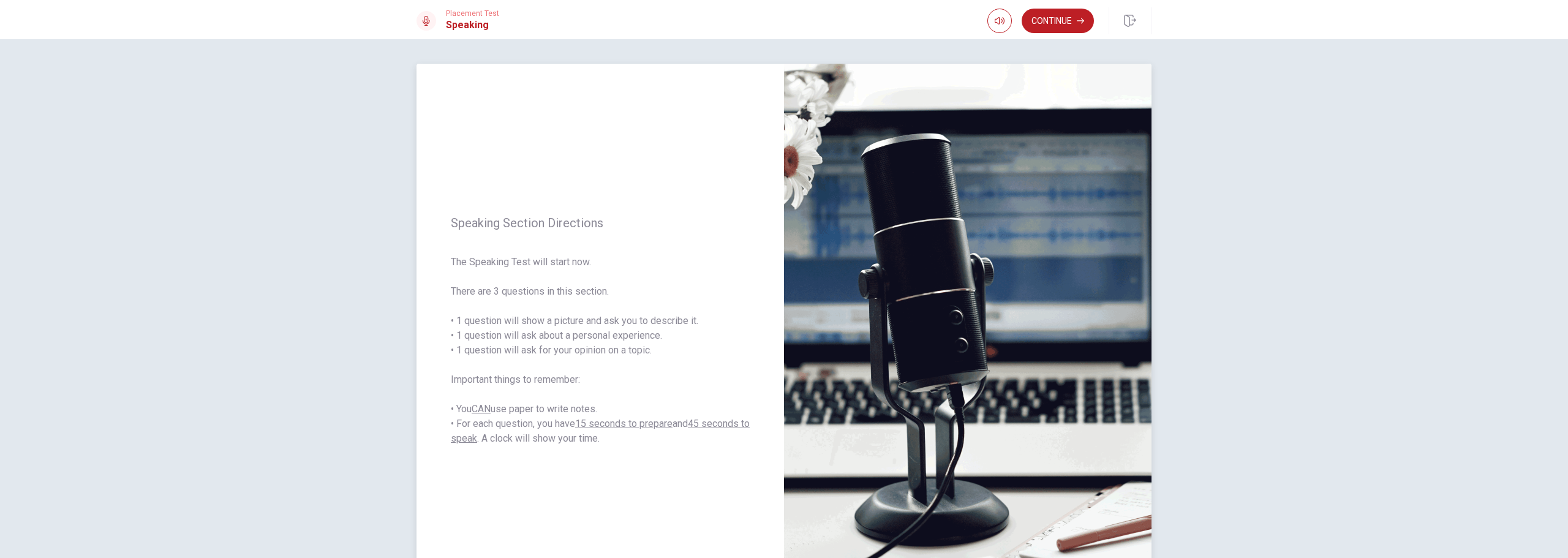
drag, startPoint x: 496, startPoint y: 224, endPoint x: 580, endPoint y: 221, distance: 84.1
click at [580, 221] on span "Speaking Section Directions" at bounding box center [600, 222] width 299 height 15
drag, startPoint x: 499, startPoint y: 261, endPoint x: 569, endPoint y: 264, distance: 70.1
click at [567, 264] on span "The Speaking Test will start now. There are 3 questions in this section. • 1 qu…" at bounding box center [600, 350] width 299 height 191
drag, startPoint x: 481, startPoint y: 289, endPoint x: 584, endPoint y: 293, distance: 103.1
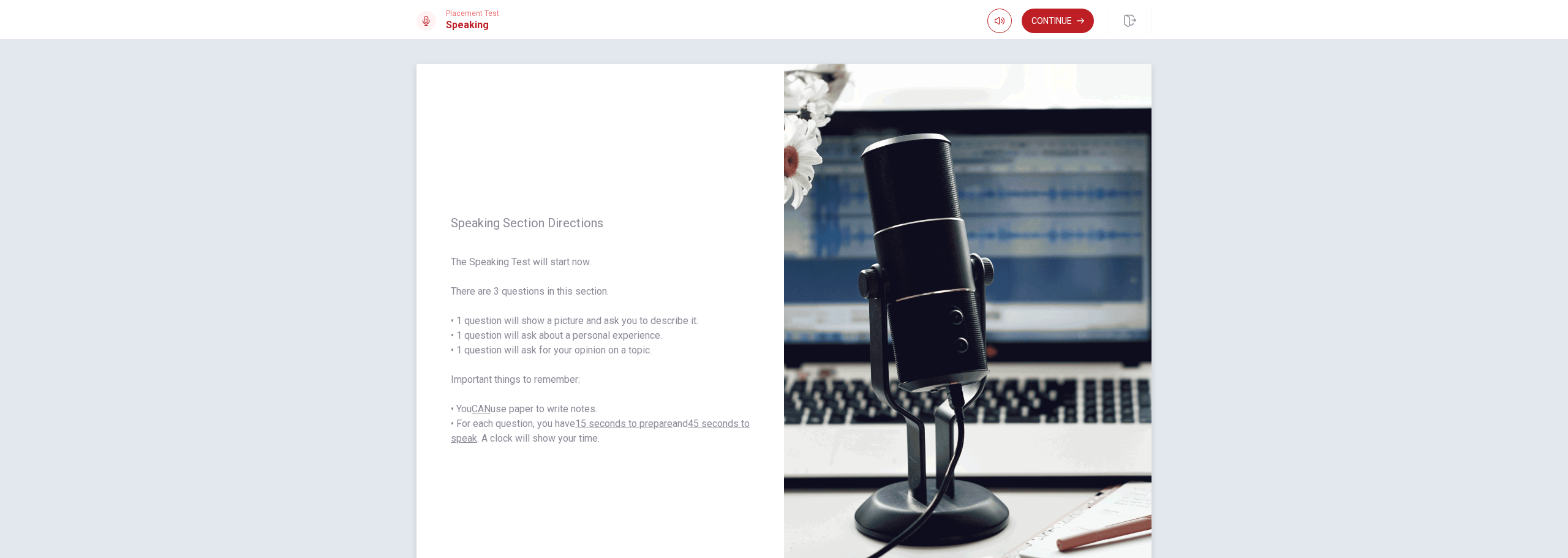
click at [584, 293] on span "The Speaking Test will start now. There are 3 questions in this section. • 1 qu…" at bounding box center [600, 350] width 299 height 191
drag, startPoint x: 487, startPoint y: 321, endPoint x: 607, endPoint y: 321, distance: 120.0
click at [607, 321] on span "The Speaking Test will start now. There are 3 questions in this section. • 1 qu…" at bounding box center [600, 350] width 299 height 191
drag, startPoint x: 607, startPoint y: 321, endPoint x: 675, endPoint y: 323, distance: 68.0
click at [675, 323] on span "The Speaking Test will start now. There are 3 questions in this section. • 1 qu…" at bounding box center [600, 350] width 299 height 191
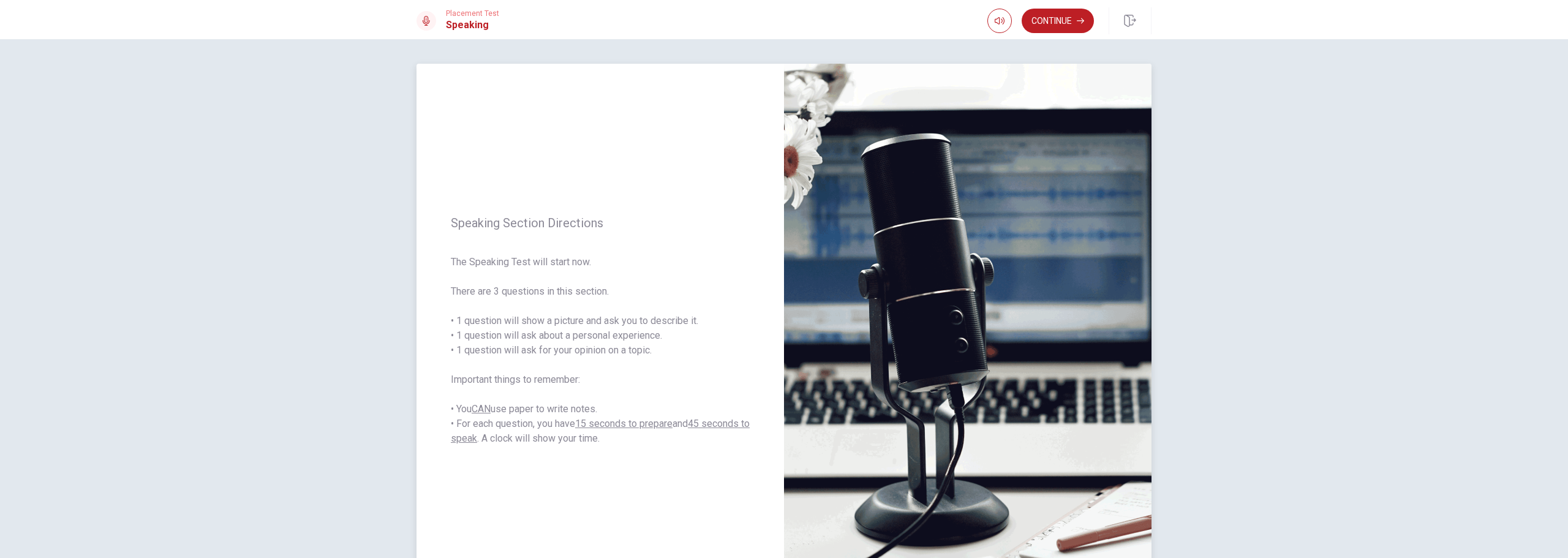
click at [675, 323] on span "The Speaking Test will start now. There are 3 questions in this section. • 1 qu…" at bounding box center [600, 350] width 299 height 191
drag, startPoint x: 515, startPoint y: 333, endPoint x: 648, endPoint y: 334, distance: 133.0
click at [648, 334] on span "The Speaking Test will start now. There are 3 questions in this section. • 1 qu…" at bounding box center [600, 350] width 299 height 191
drag, startPoint x: 489, startPoint y: 350, endPoint x: 642, endPoint y: 353, distance: 153.0
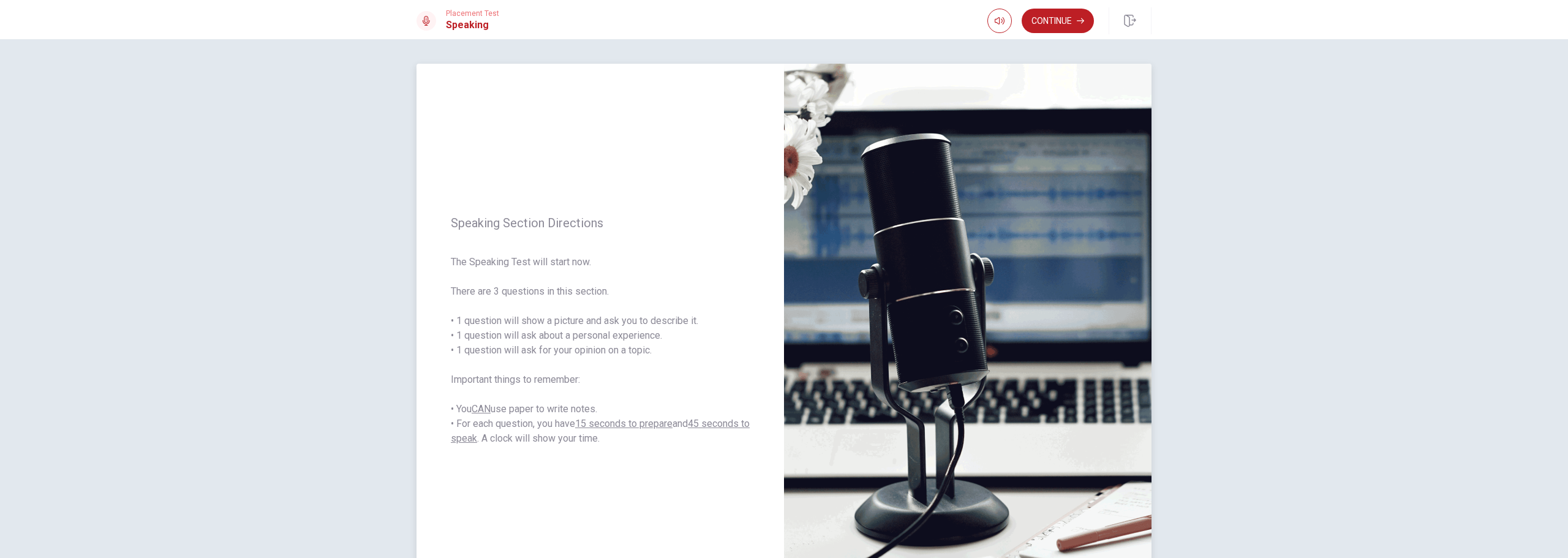
click at [642, 353] on span "The Speaking Test will start now. There are 3 questions in this section. • 1 qu…" at bounding box center [600, 350] width 299 height 191
drag, startPoint x: 512, startPoint y: 379, endPoint x: 571, endPoint y: 376, distance: 59.1
click at [571, 376] on span "The Speaking Test will start now. There are 3 questions in this section. • 1 qu…" at bounding box center [600, 350] width 299 height 191
drag, startPoint x: 512, startPoint y: 406, endPoint x: 584, endPoint y: 410, distance: 72.1
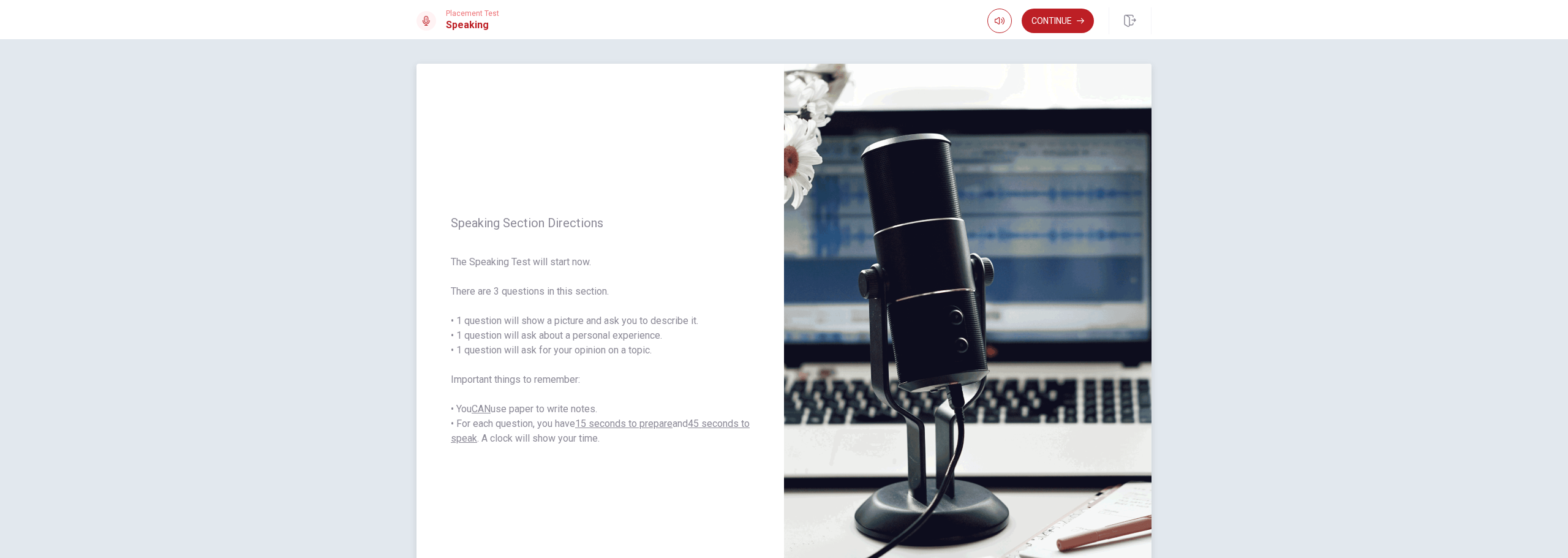
click at [584, 410] on span "The Speaking Test will start now. There are 3 questions in this section. • 1 qu…" at bounding box center [600, 350] width 299 height 191
drag, startPoint x: 483, startPoint y: 425, endPoint x: 525, endPoint y: 424, distance: 42.0
click at [525, 424] on span "The Speaking Test will start now. There are 3 questions in this section. • 1 qu…" at bounding box center [600, 350] width 299 height 191
drag, startPoint x: 543, startPoint y: 424, endPoint x: 571, endPoint y: 424, distance: 28.0
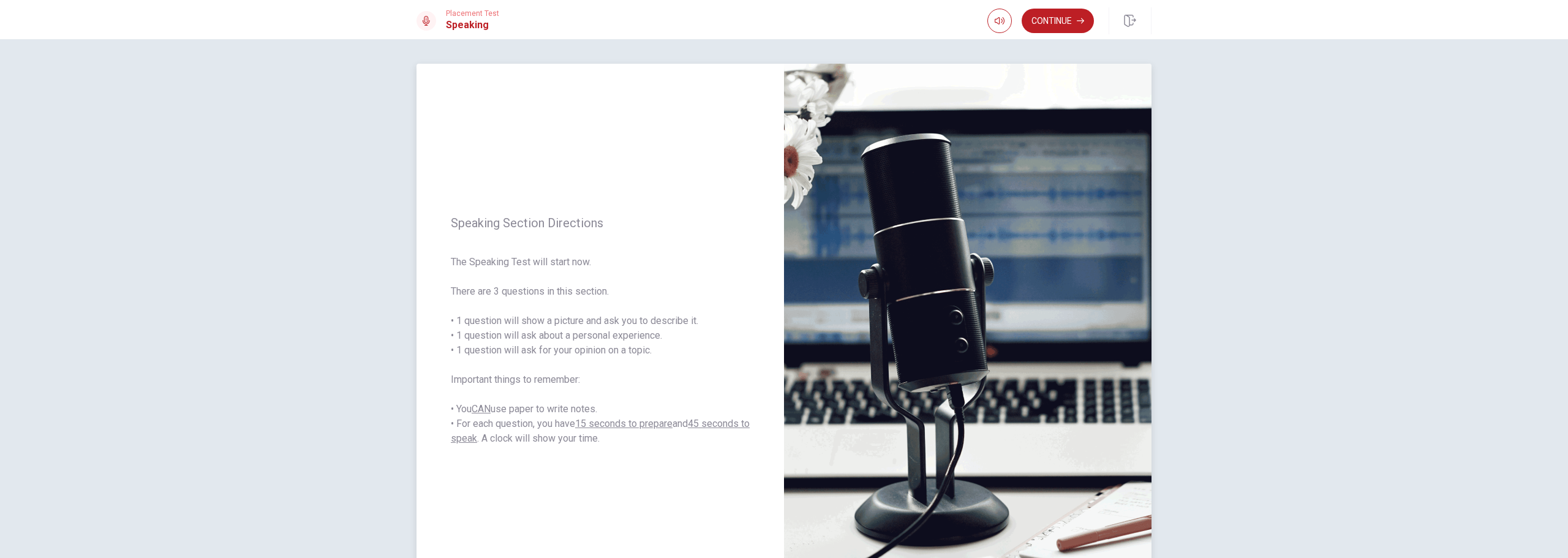
click at [561, 424] on span "The Speaking Test will start now. There are 3 questions in this section. • 1 qu…" at bounding box center [600, 350] width 299 height 191
drag, startPoint x: 632, startPoint y: 425, endPoint x: 660, endPoint y: 425, distance: 28.0
click at [660, 425] on u "15 seconds to prepare" at bounding box center [624, 423] width 98 height 11
drag, startPoint x: 705, startPoint y: 428, endPoint x: 737, endPoint y: 432, distance: 32.2
click at [738, 431] on span "The Speaking Test will start now. There are 3 questions in this section. • 1 qu…" at bounding box center [600, 350] width 299 height 191
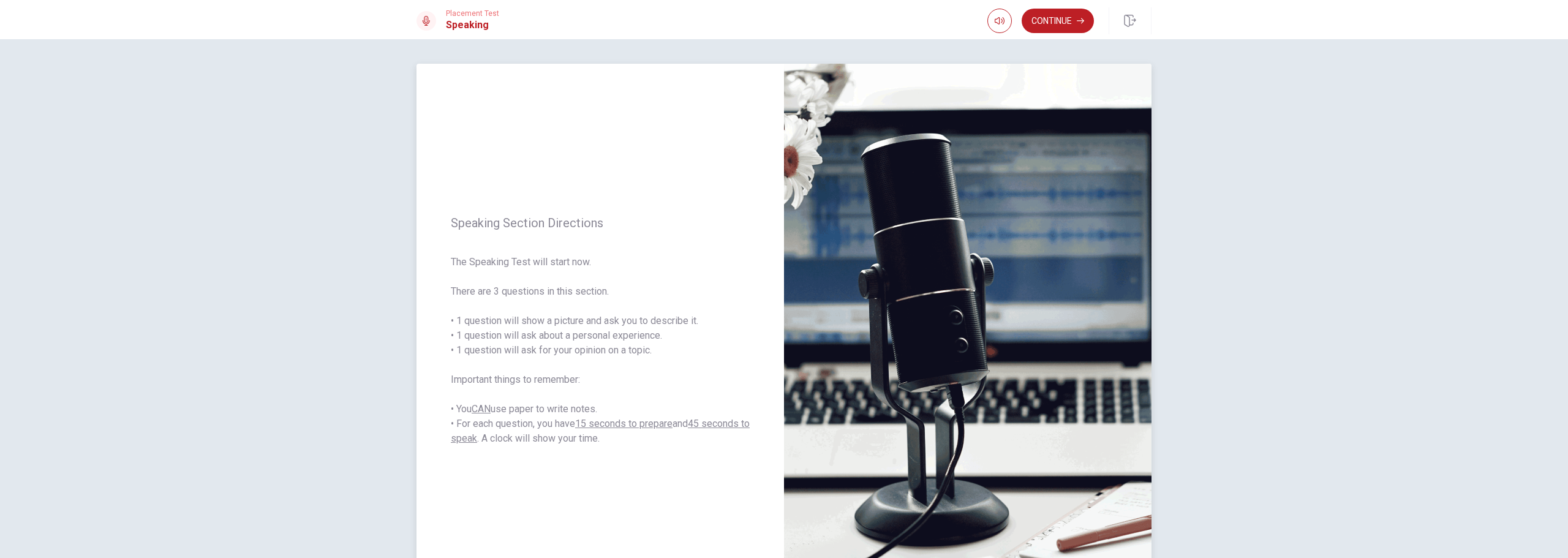
drag, startPoint x: 501, startPoint y: 434, endPoint x: 625, endPoint y: 437, distance: 124.0
click at [625, 437] on span "The Speaking Test will start now. There are 3 questions in this section. • 1 qu…" at bounding box center [600, 350] width 299 height 191
click at [1053, 21] on button "Continue" at bounding box center [1058, 21] width 73 height 24
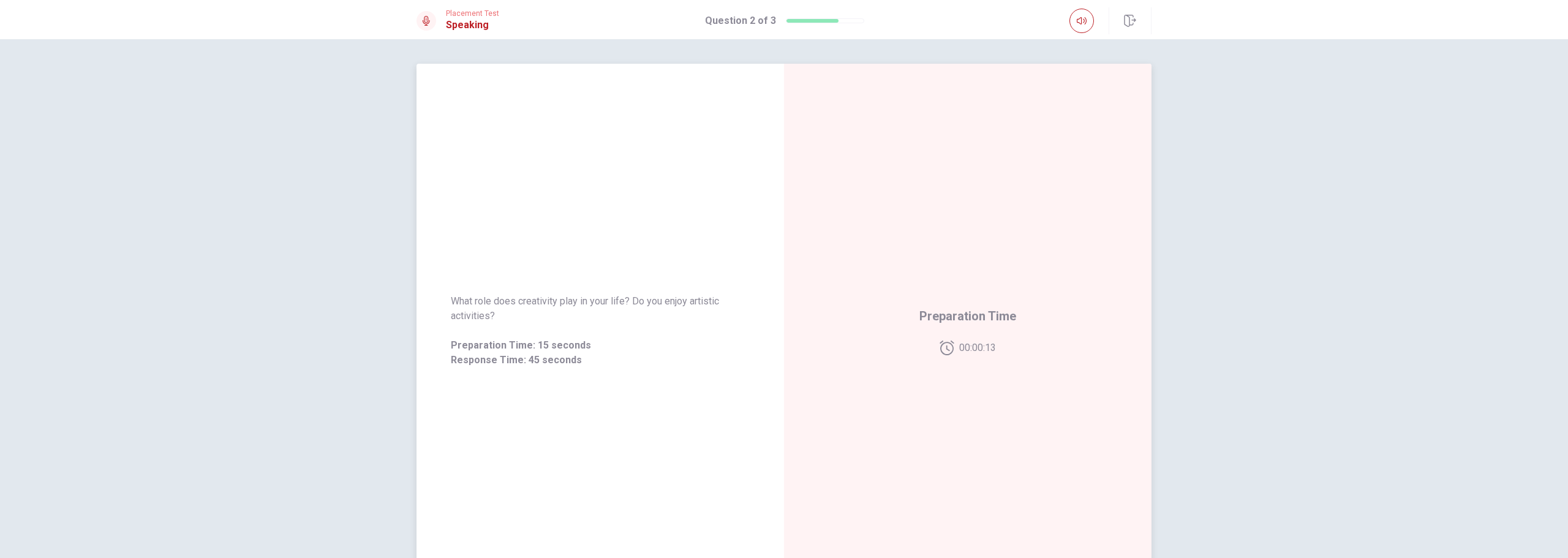
click at [772, 263] on div "What role does creativity play in your life? Do you enjoy artistic activities? …" at bounding box center [600, 330] width 367 height 534
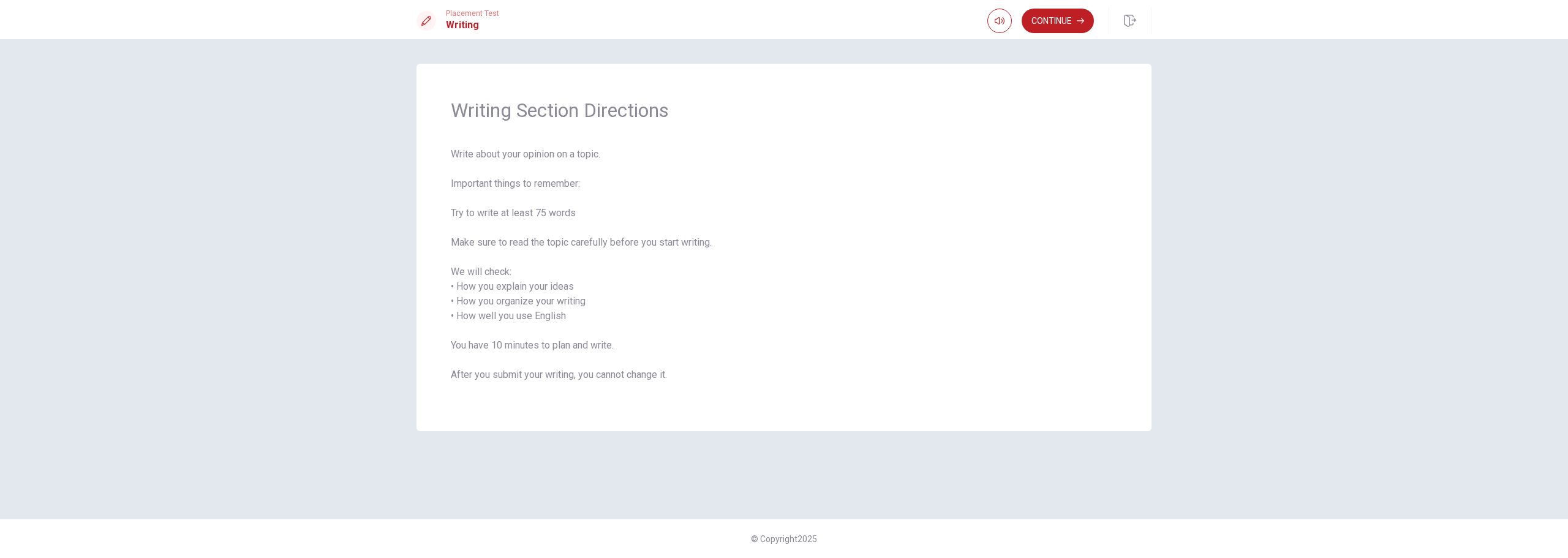
drag, startPoint x: 473, startPoint y: 118, endPoint x: 632, endPoint y: 111, distance: 159.2
click at [632, 111] on span "Writing Section Directions" at bounding box center [784, 110] width 667 height 24
click at [632, 111] on span "Writing Section Directions" at bounding box center [784, 110] width 667 height 24
drag, startPoint x: 478, startPoint y: 153, endPoint x: 583, endPoint y: 163, distance: 105.5
click at [583, 163] on span "Write about your opinion on a topic. Important things to remember: Try to write…" at bounding box center [784, 271] width 667 height 250
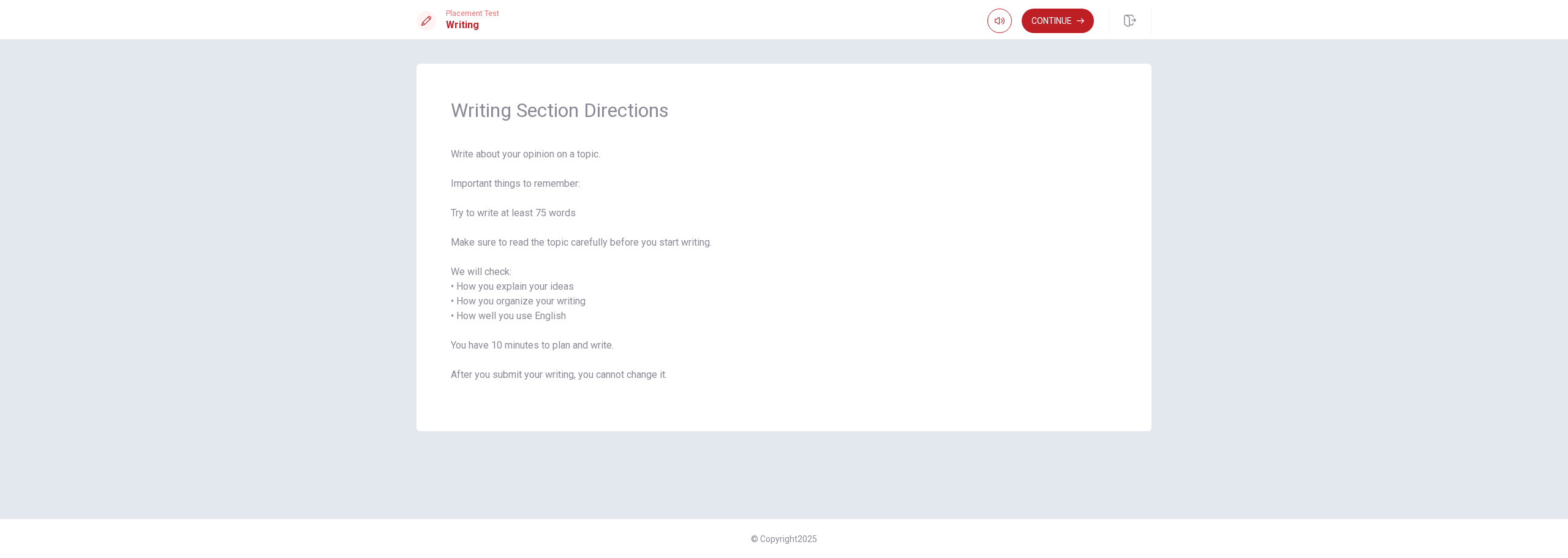
drag, startPoint x: 464, startPoint y: 187, endPoint x: 572, endPoint y: 187, distance: 108.0
click at [572, 187] on span "Write about your opinion on a topic. Important things to remember: Try to write…" at bounding box center [784, 271] width 667 height 250
drag, startPoint x: 468, startPoint y: 211, endPoint x: 522, endPoint y: 208, distance: 54.1
click at [522, 208] on span "Write about your opinion on a topic. Important things to remember: Try to write…" at bounding box center [784, 271] width 667 height 250
click at [504, 212] on span "Write about your opinion on a topic. Important things to remember: Try to write…" at bounding box center [784, 271] width 667 height 250
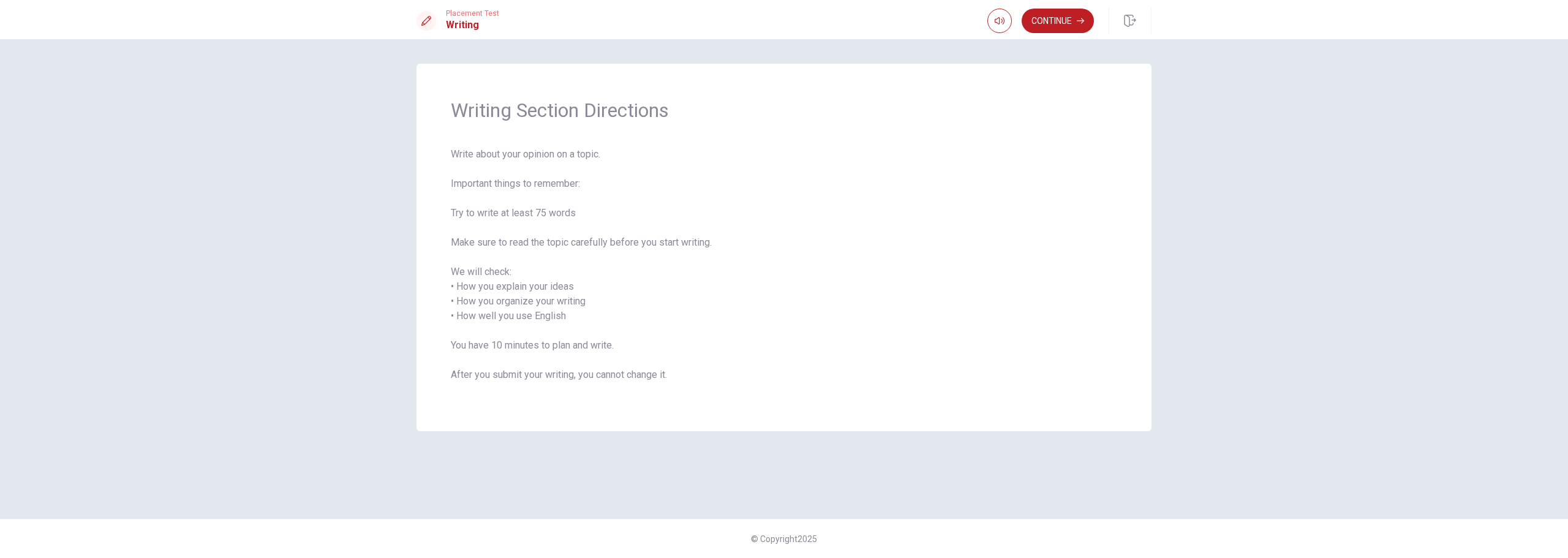
drag, startPoint x: 492, startPoint y: 212, endPoint x: 582, endPoint y: 211, distance: 90.0
click at [580, 211] on span "Write about your opinion on a topic. Important things to remember: Try to write…" at bounding box center [784, 271] width 667 height 250
click at [581, 211] on span "Write about your opinion on a topic. Important things to remember: Try to write…" at bounding box center [784, 271] width 667 height 250
drag, startPoint x: 474, startPoint y: 240, endPoint x: 675, endPoint y: 244, distance: 201.0
click at [675, 244] on span "Write about your opinion on a topic. Important things to remember: Try to write…" at bounding box center [784, 271] width 667 height 250
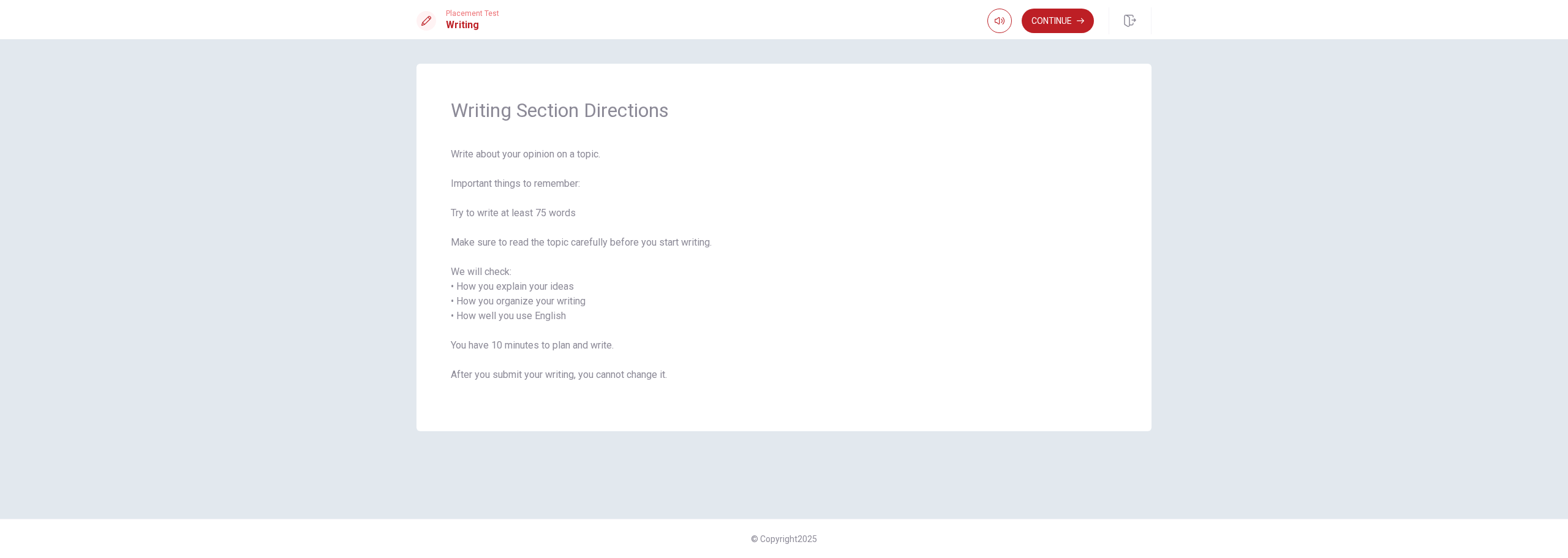
click at [675, 244] on span "Write about your opinion on a topic. Important things to remember: Try to write…" at bounding box center [784, 271] width 667 height 250
drag, startPoint x: 462, startPoint y: 272, endPoint x: 509, endPoint y: 272, distance: 47.0
click at [509, 272] on span "Write about your opinion on a topic. Important things to remember: Try to write…" at bounding box center [784, 271] width 667 height 250
drag, startPoint x: 478, startPoint y: 289, endPoint x: 562, endPoint y: 285, distance: 84.1
click at [562, 285] on span "Write about your opinion on a topic. Important things to remember: Try to write…" at bounding box center [784, 271] width 667 height 250
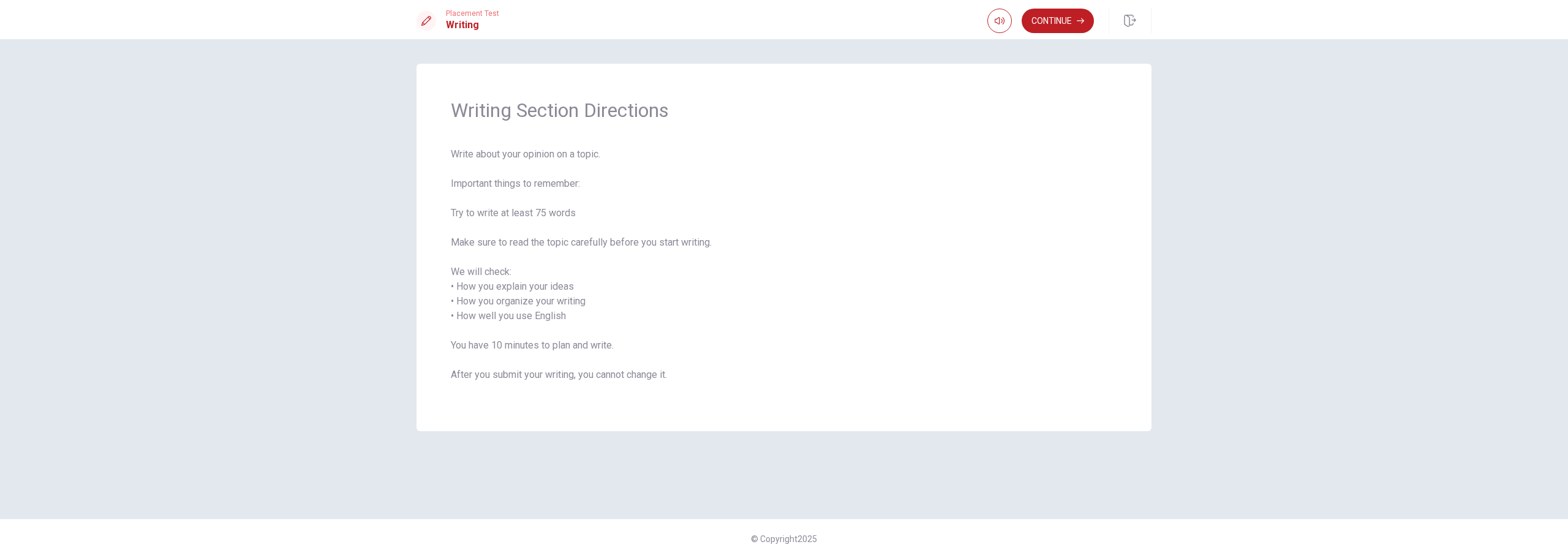
drag, startPoint x: 472, startPoint y: 299, endPoint x: 569, endPoint y: 299, distance: 97.0
click at [569, 299] on span "Write about your opinion on a topic. Important things to remember: Try to write…" at bounding box center [784, 271] width 667 height 250
drag, startPoint x: 465, startPoint y: 317, endPoint x: 579, endPoint y: 316, distance: 114.0
click at [579, 314] on span "Write about your opinion on a topic. Important things to remember: Try to write…" at bounding box center [784, 271] width 667 height 250
drag, startPoint x: 470, startPoint y: 349, endPoint x: 605, endPoint y: 347, distance: 135.0
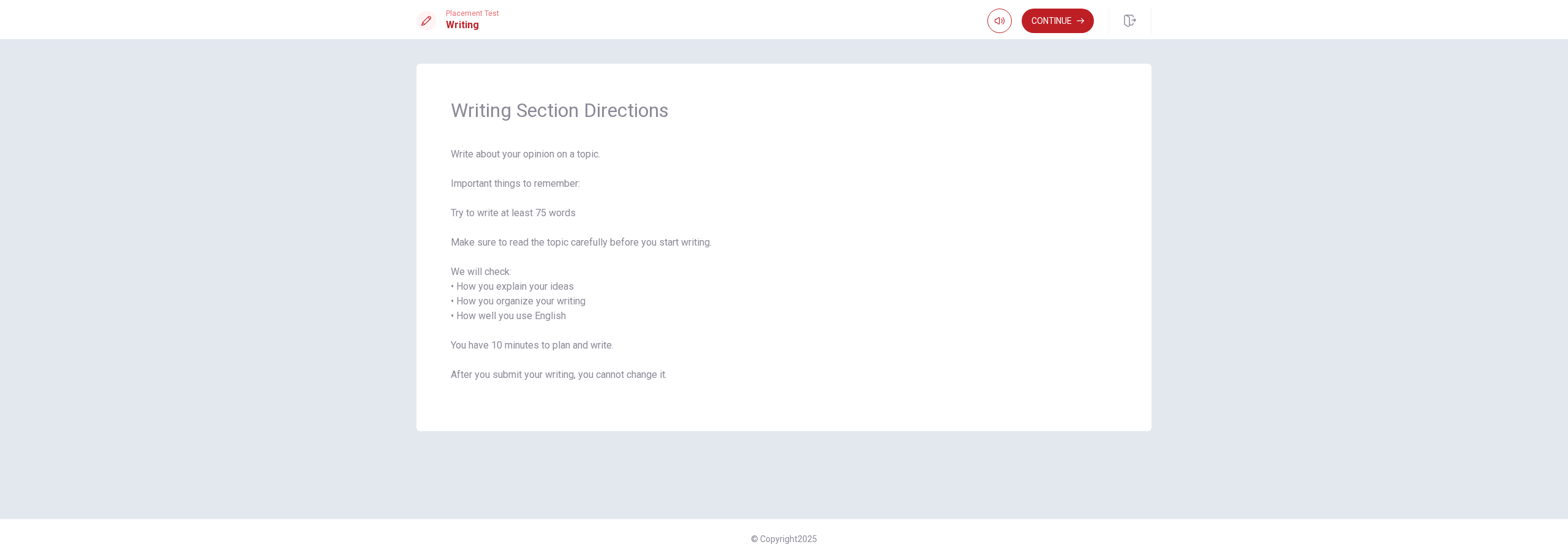
click at [605, 347] on span "Write about your opinion on a topic. Important things to remember: Try to write…" at bounding box center [784, 271] width 667 height 250
drag, startPoint x: 470, startPoint y: 373, endPoint x: 661, endPoint y: 380, distance: 191.1
click at [661, 380] on span "Write about your opinion on a topic. Important things to remember: Try to write…" at bounding box center [784, 271] width 667 height 250
click at [1056, 21] on button "Continue" at bounding box center [1058, 21] width 73 height 24
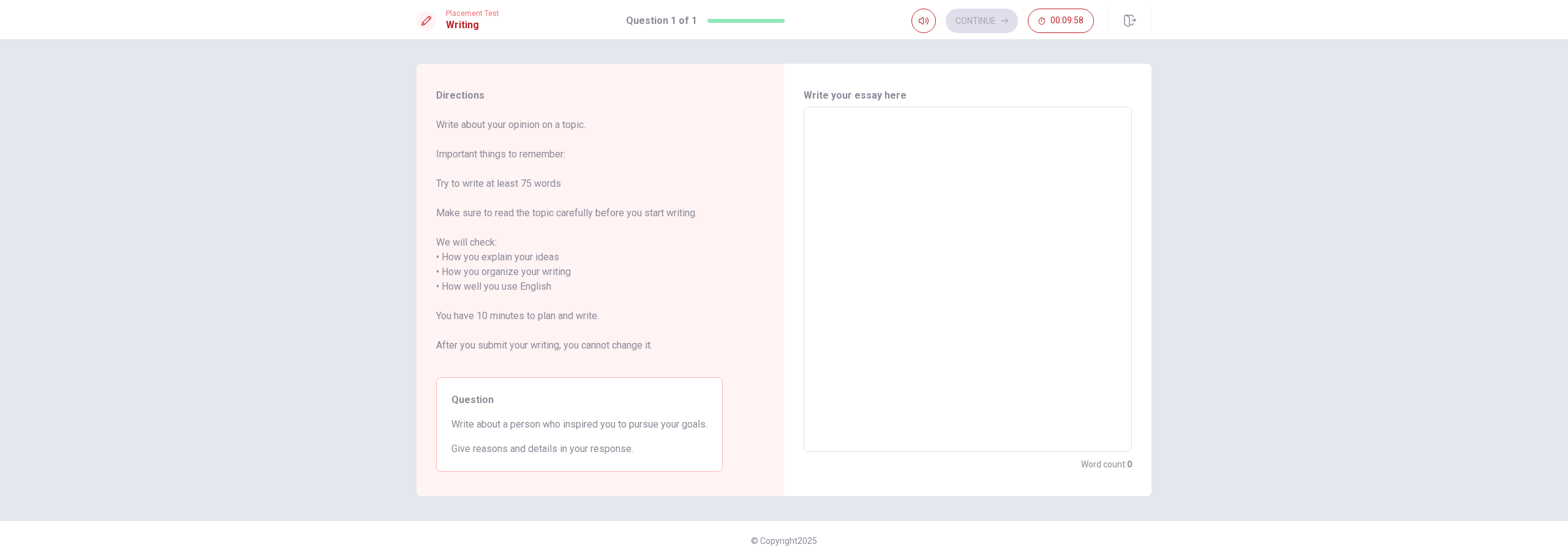
drag, startPoint x: 476, startPoint y: 125, endPoint x: 559, endPoint y: 126, distance: 83.0
click at [559, 126] on span "Write about your opinion on a topic. Important things to remember: Try to write…" at bounding box center [579, 242] width 286 height 250
drag, startPoint x: 460, startPoint y: 153, endPoint x: 535, endPoint y: 154, distance: 75.0
click at [535, 154] on span "Write about your opinion on a topic. Important things to remember: Try to write…" at bounding box center [579, 242] width 286 height 250
drag, startPoint x: 468, startPoint y: 178, endPoint x: 561, endPoint y: 184, distance: 93.2
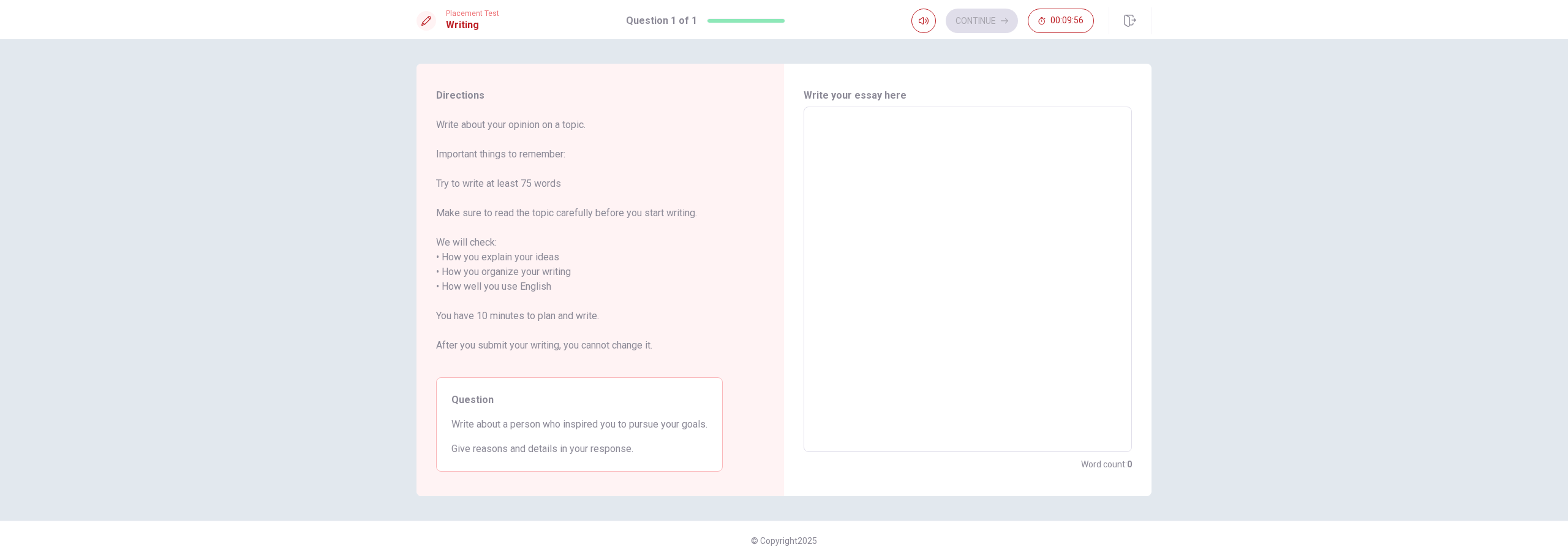
click at [561, 184] on span "Write about your opinion on a topic. Important things to remember: Try to write…" at bounding box center [579, 242] width 286 height 250
drag, startPoint x: 470, startPoint y: 215, endPoint x: 618, endPoint y: 216, distance: 148.0
click at [618, 216] on span "Write about your opinion on a topic. Important things to remember: Try to write…" at bounding box center [579, 242] width 286 height 250
drag, startPoint x: 450, startPoint y: 238, endPoint x: 483, endPoint y: 241, distance: 33.1
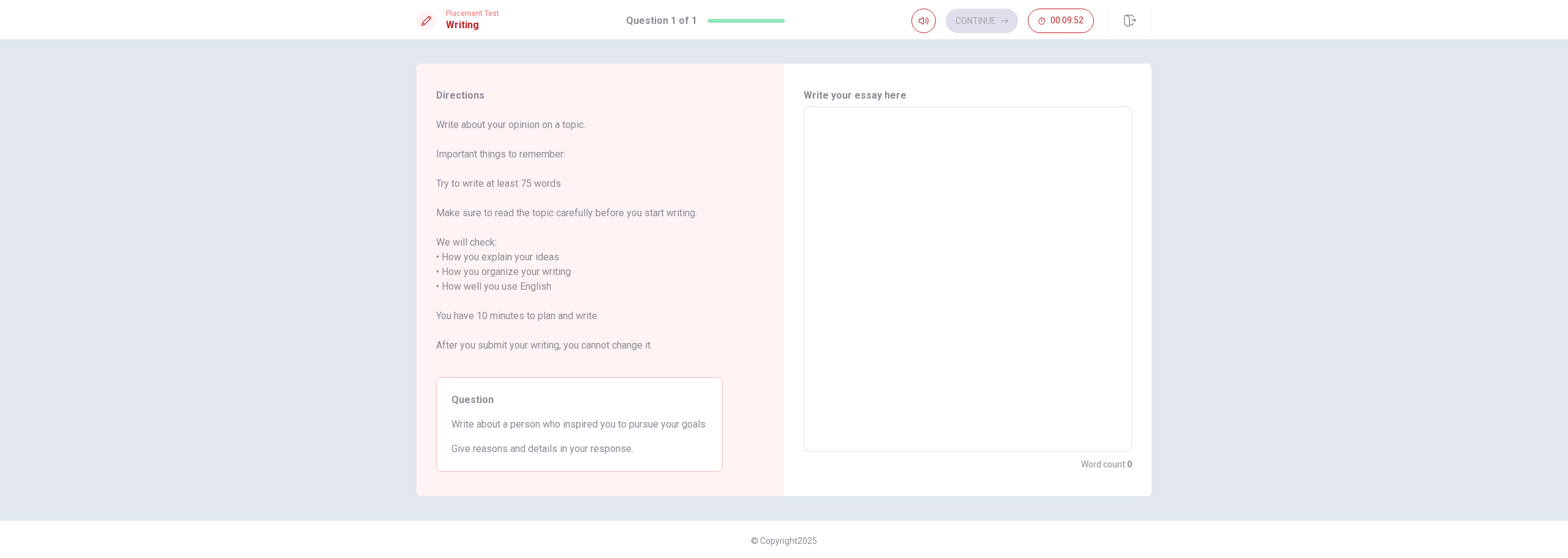
click at [483, 241] on span "Write about your opinion on a topic. Important things to remember: Try to write…" at bounding box center [579, 242] width 286 height 250
drag, startPoint x: 461, startPoint y: 256, endPoint x: 528, endPoint y: 258, distance: 67.0
click at [528, 257] on span "Write about your opinion on a topic. Important things to remember: Try to write…" at bounding box center [579, 242] width 286 height 250
drag, startPoint x: 484, startPoint y: 419, endPoint x: 693, endPoint y: 425, distance: 209.1
click at [693, 425] on span "Write about a person who inspired you to pursue your goals." at bounding box center [579, 424] width 256 height 15
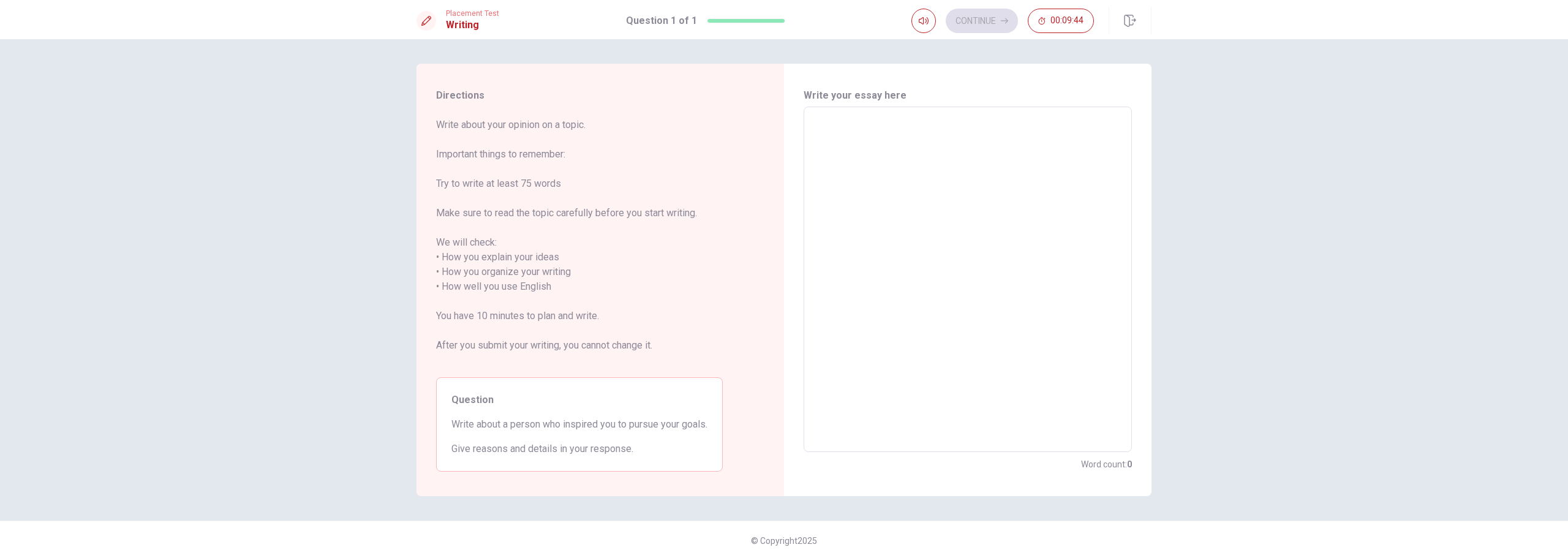
drag, startPoint x: 468, startPoint y: 442, endPoint x: 664, endPoint y: 450, distance: 196.2
click at [664, 450] on span "Give reasons and details in your response." at bounding box center [579, 448] width 256 height 15
click at [855, 128] on textarea at bounding box center [967, 279] width 311 height 325
type textarea "A"
type textarea "x"
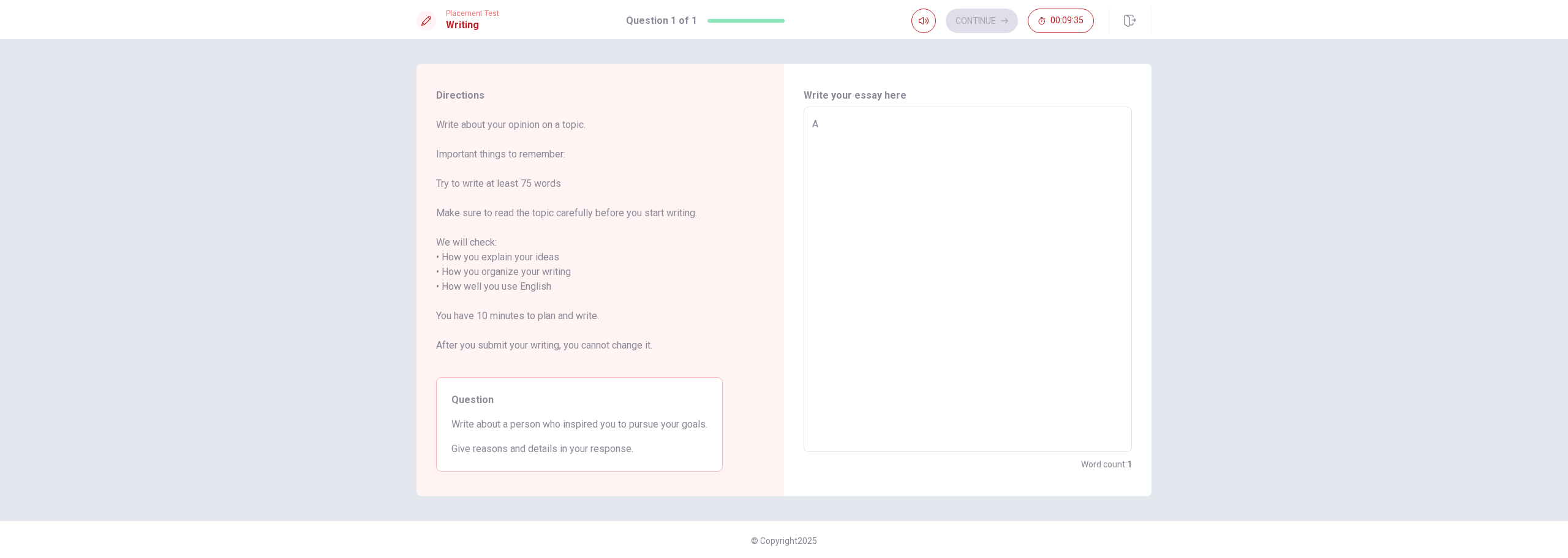
type textarea "A"
type textarea "x"
type textarea "A p"
type textarea "x"
type textarea "A pe"
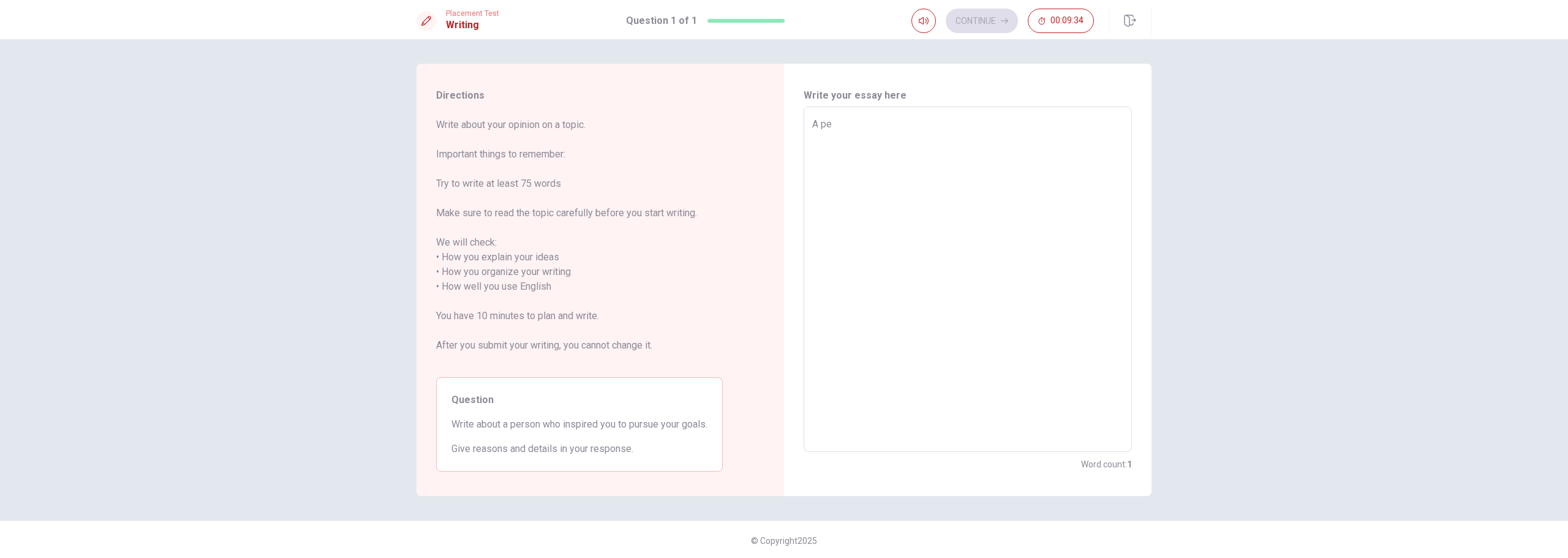
type textarea "x"
type textarea "A per"
type textarea "x"
type textarea "A pers"
type textarea "x"
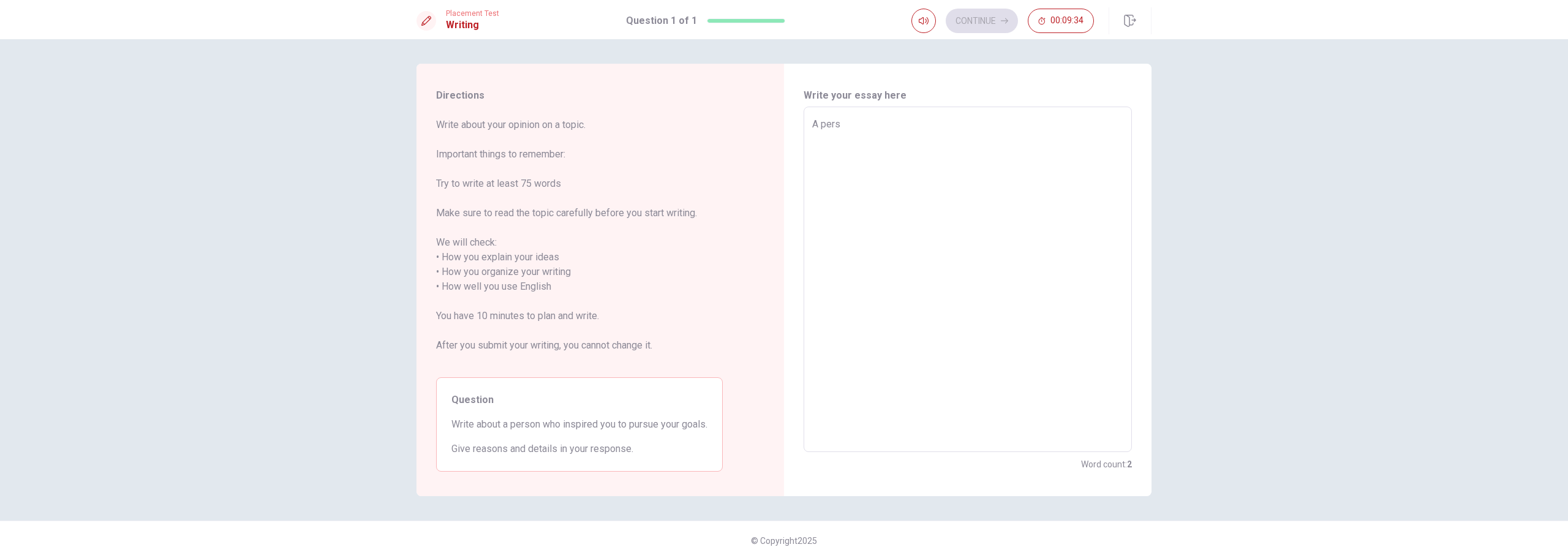
type textarea "A perso"
type textarea "x"
type textarea "A person"
type textarea "x"
type textarea "A person"
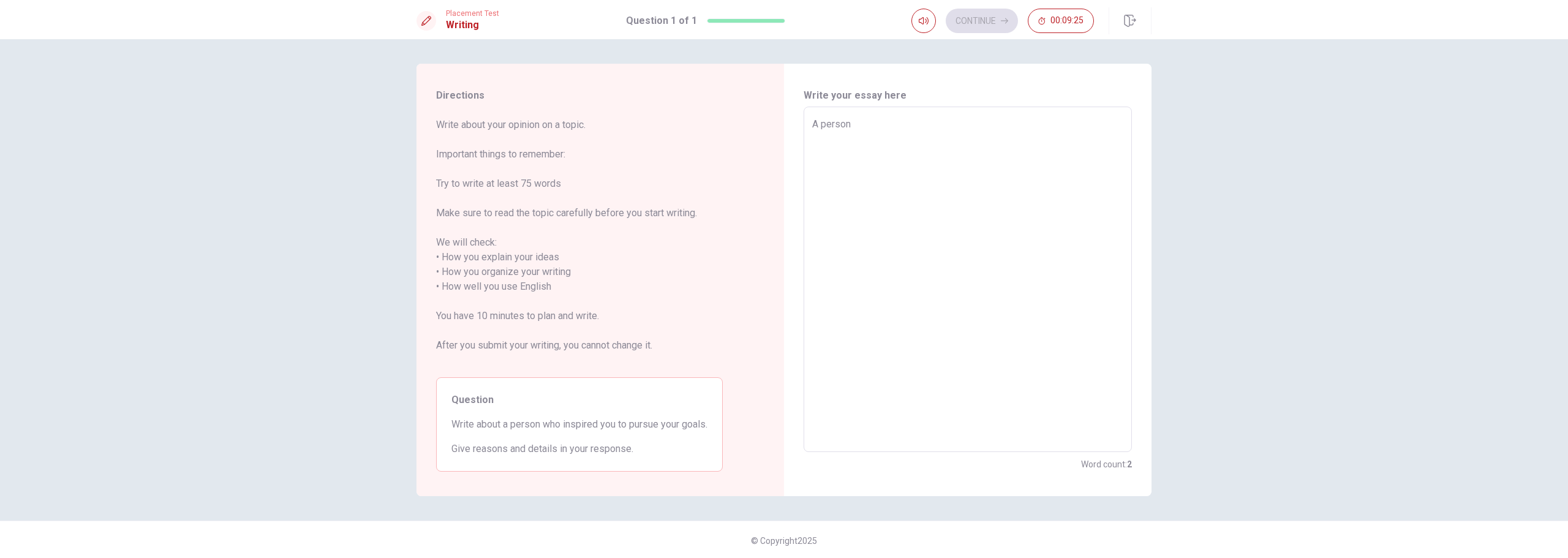
type textarea "x"
type textarea "A person w"
type textarea "x"
type textarea "A person wh"
type textarea "x"
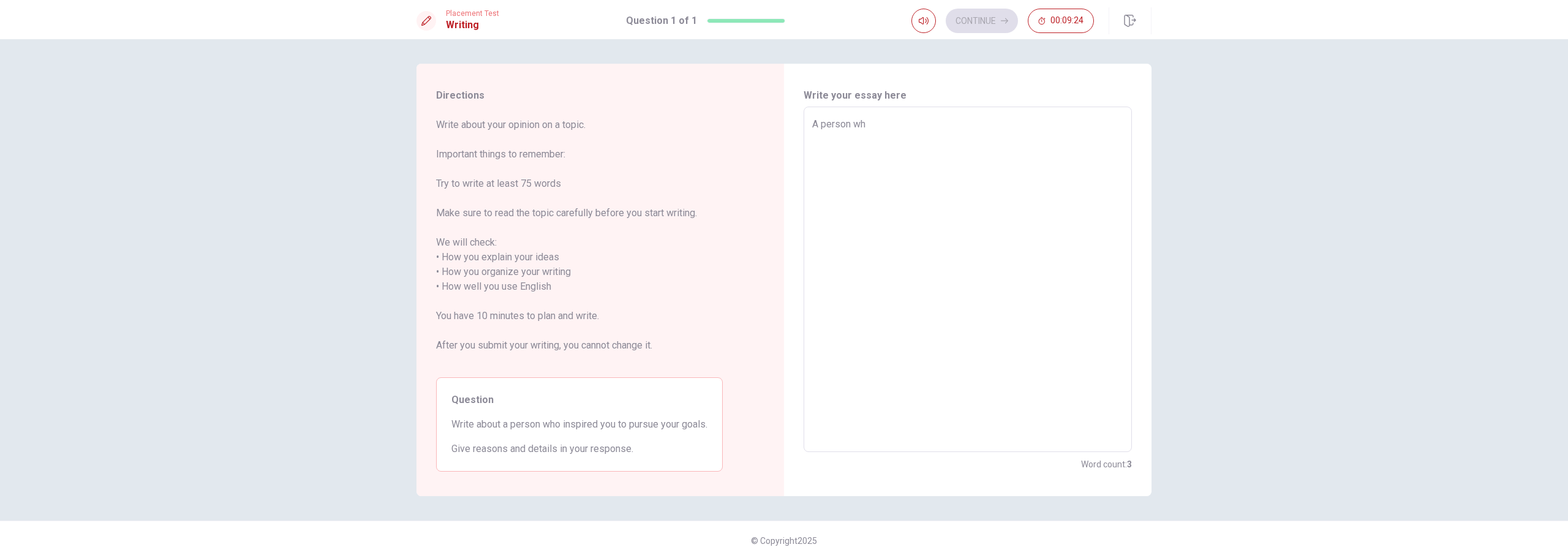
type textarea "A person who"
type textarea "x"
type textarea "A person who"
type textarea "x"
type textarea "A person who i"
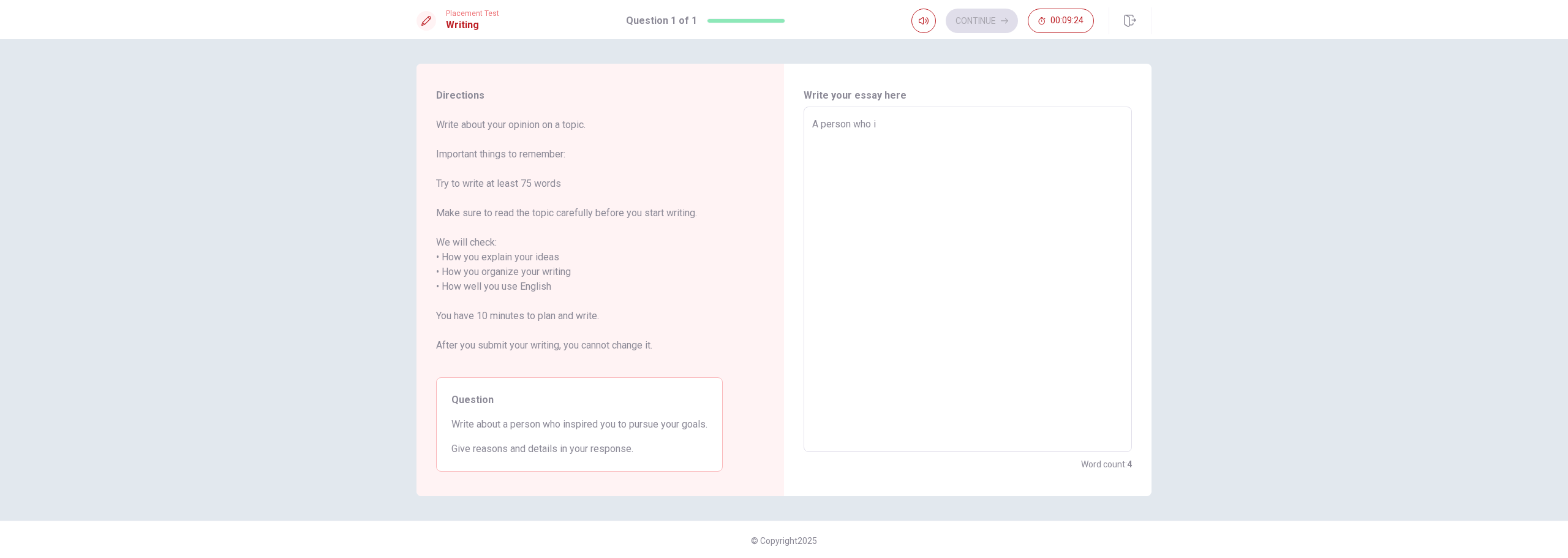
type textarea "x"
type textarea "A person who in"
type textarea "x"
type textarea "A person who ins"
type textarea "x"
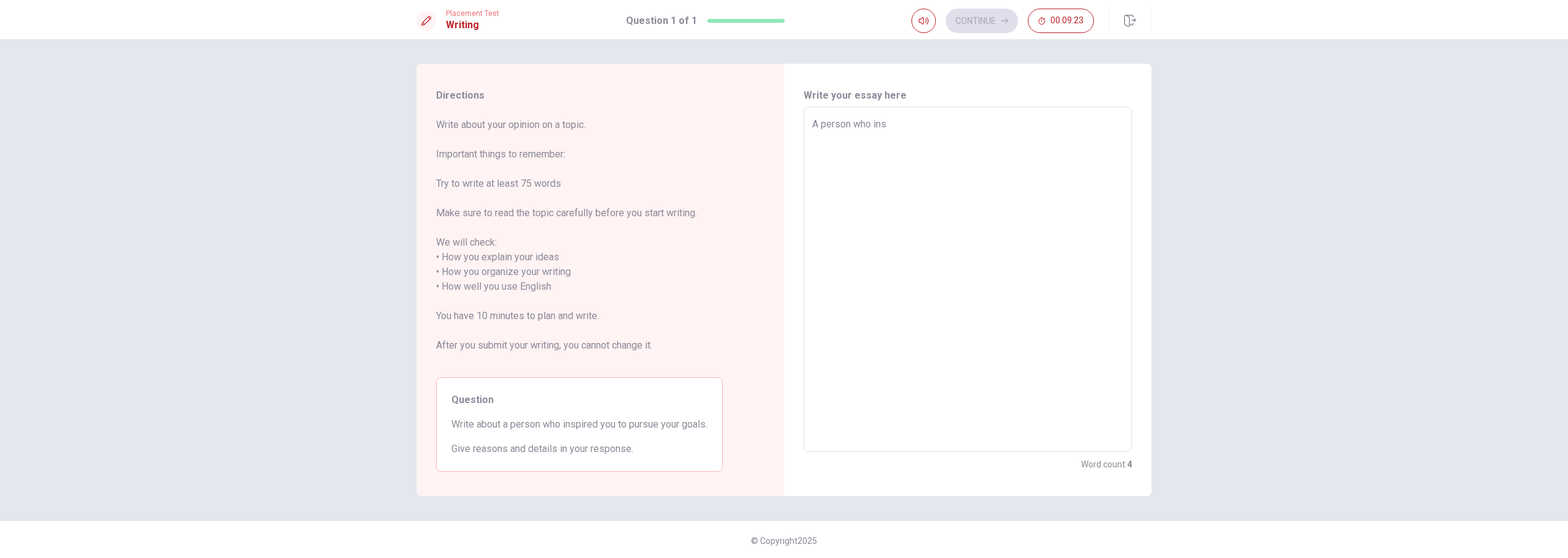
type textarea "A person who insp"
type textarea "x"
type textarea "A person who inspi"
type textarea "x"
type textarea "A person who inspie"
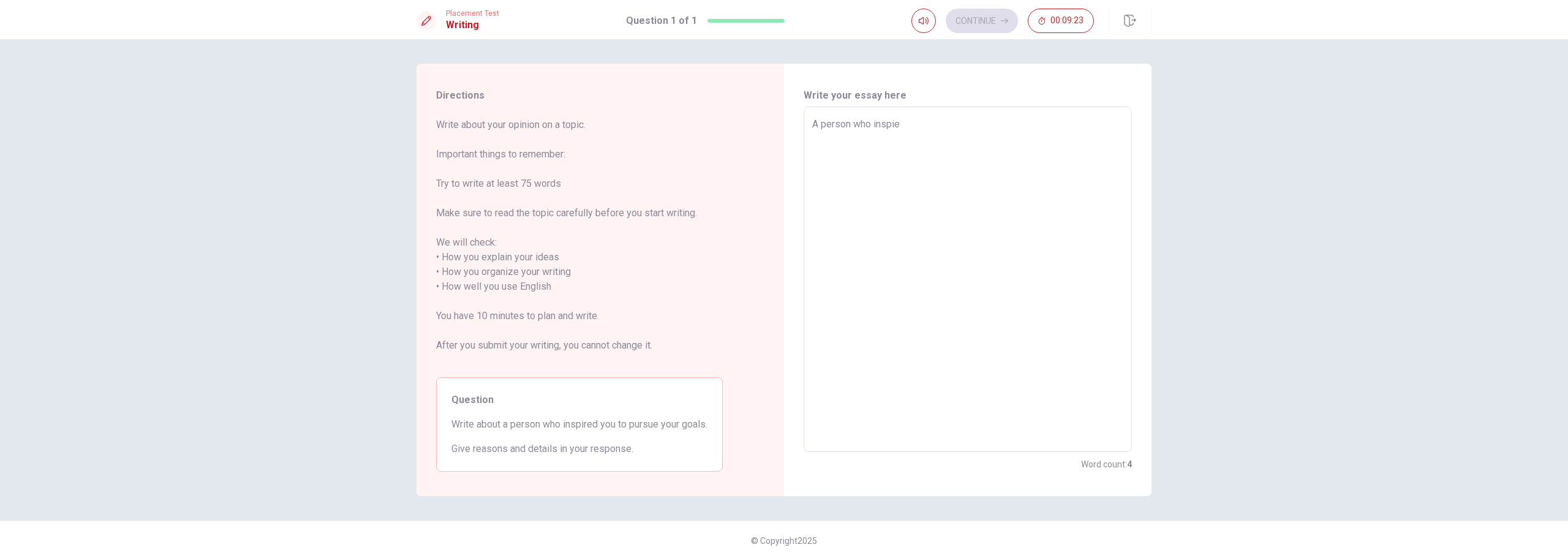
type textarea "x"
type textarea "A person who inspier"
type textarea "x"
type textarea "A person who inspi"
type textarea "x"
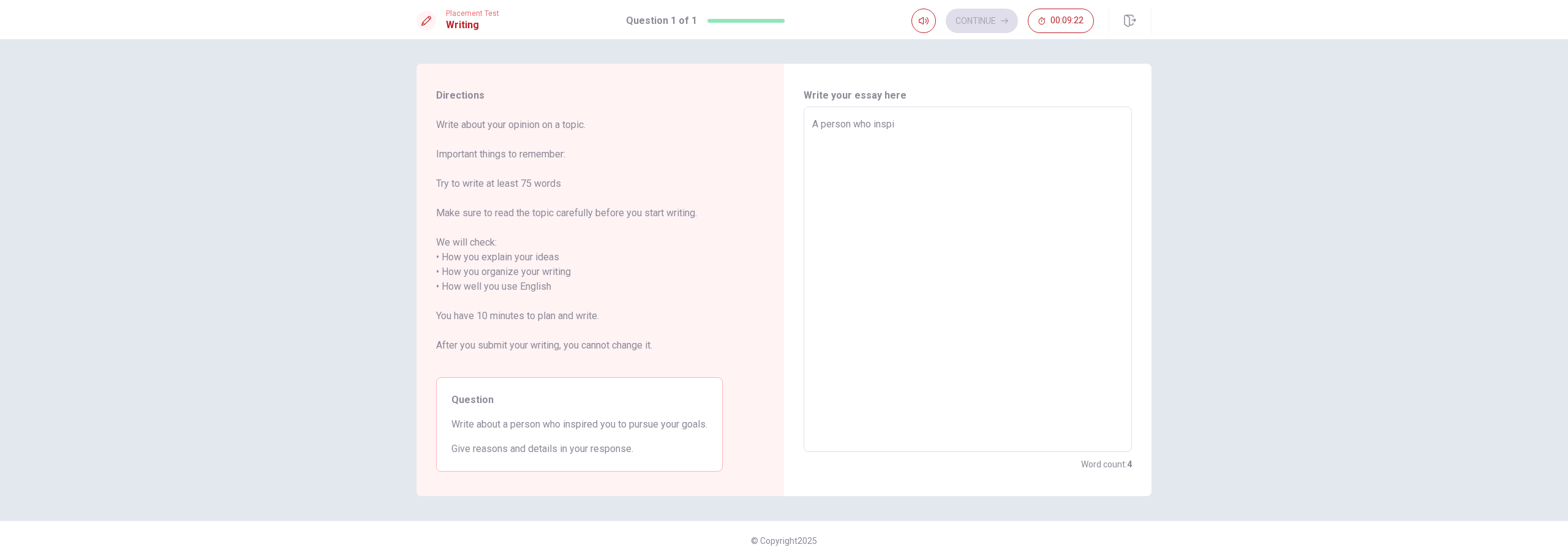
type textarea "A person who inspir"
type textarea "x"
type textarea "A person who inspire"
type textarea "x"
type textarea "A person who inspired"
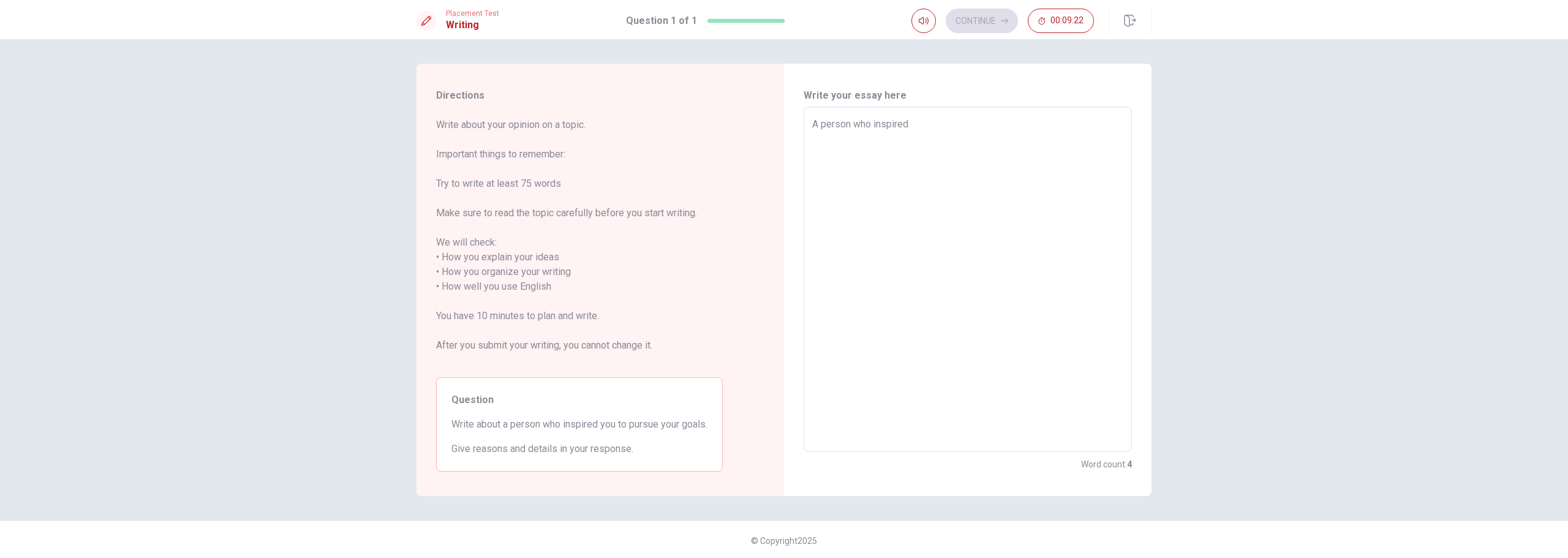
type textarea "x"
type textarea "A person who inspired"
type textarea "x"
type textarea "A person who inspired m"
type textarea "x"
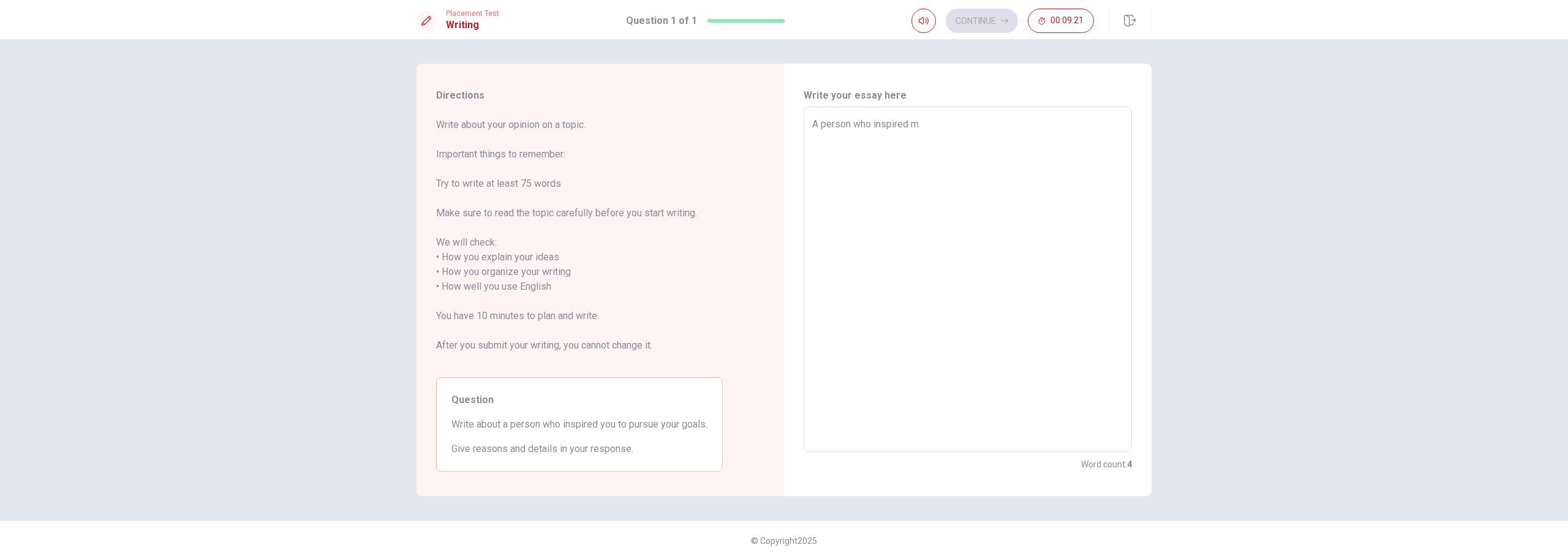
type textarea "A person who inspired me"
type textarea "x"
type textarea "A person who inspired me"
type textarea "x"
type textarea "A person who inspired me s"
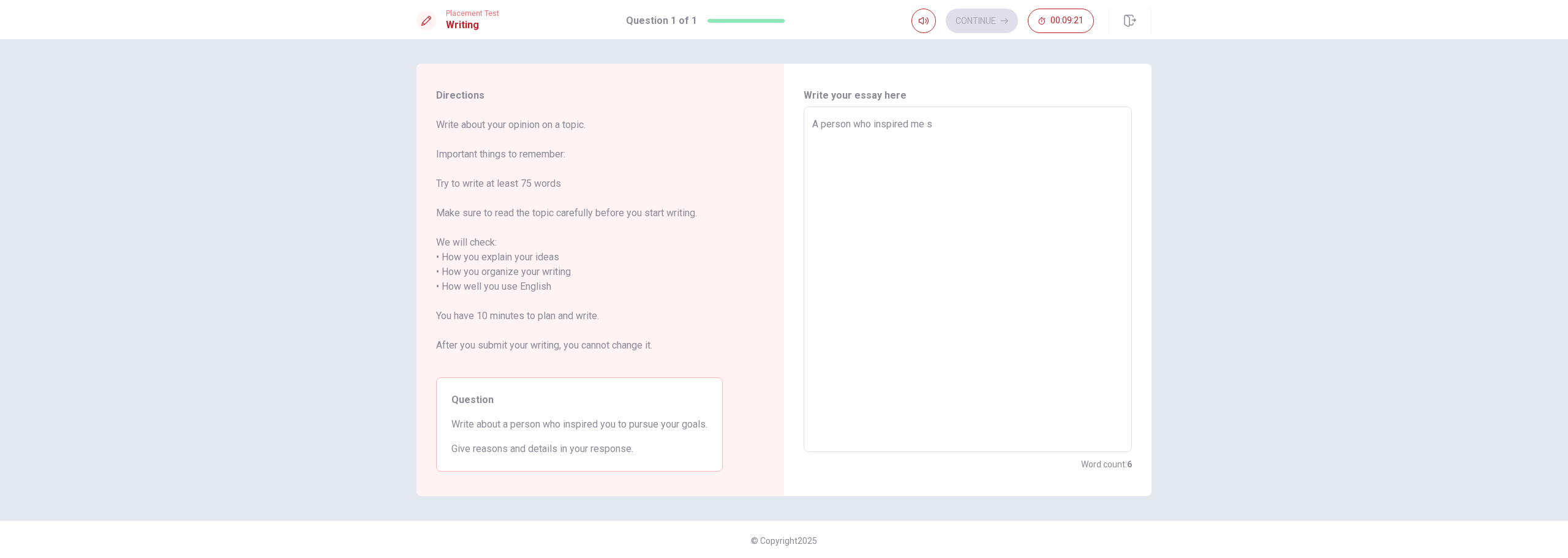
type textarea "x"
type textarea "A person who inspired me so"
type textarea "x"
type textarea "A person who inspired me so"
type textarea "x"
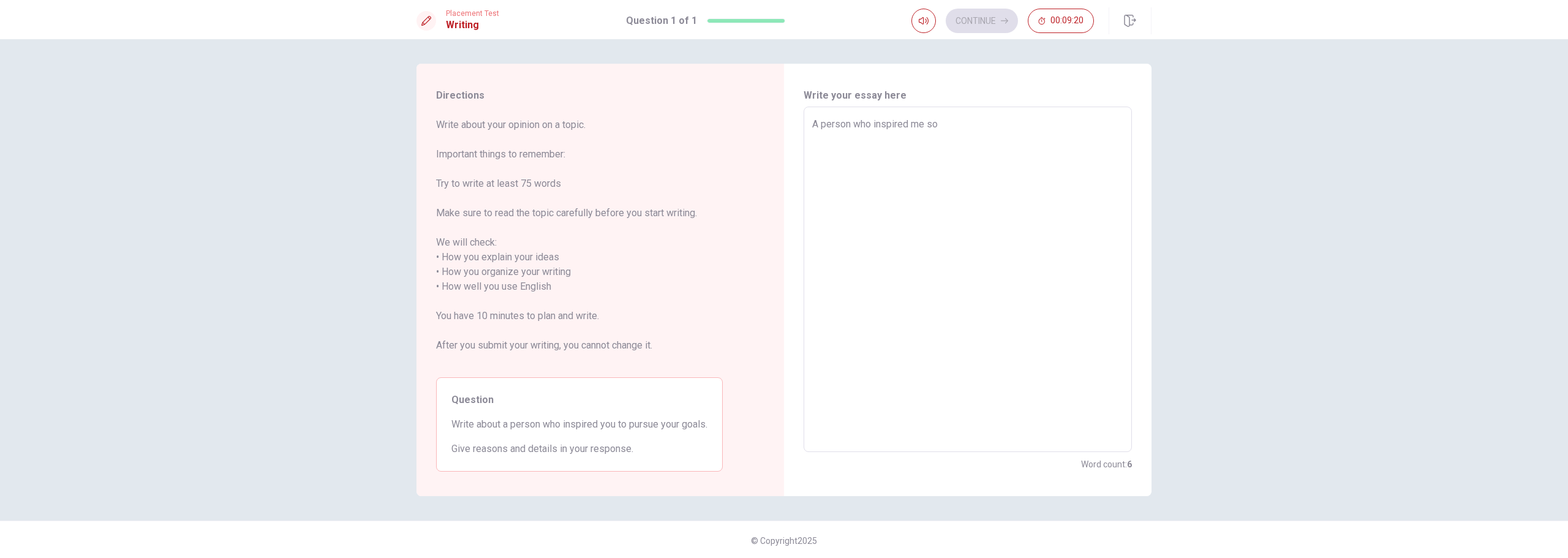
type textarea "A person who inspired me so m"
type textarea "x"
type textarea "A person who inspired me so mu"
type textarea "x"
type textarea "A person who inspired me so muc"
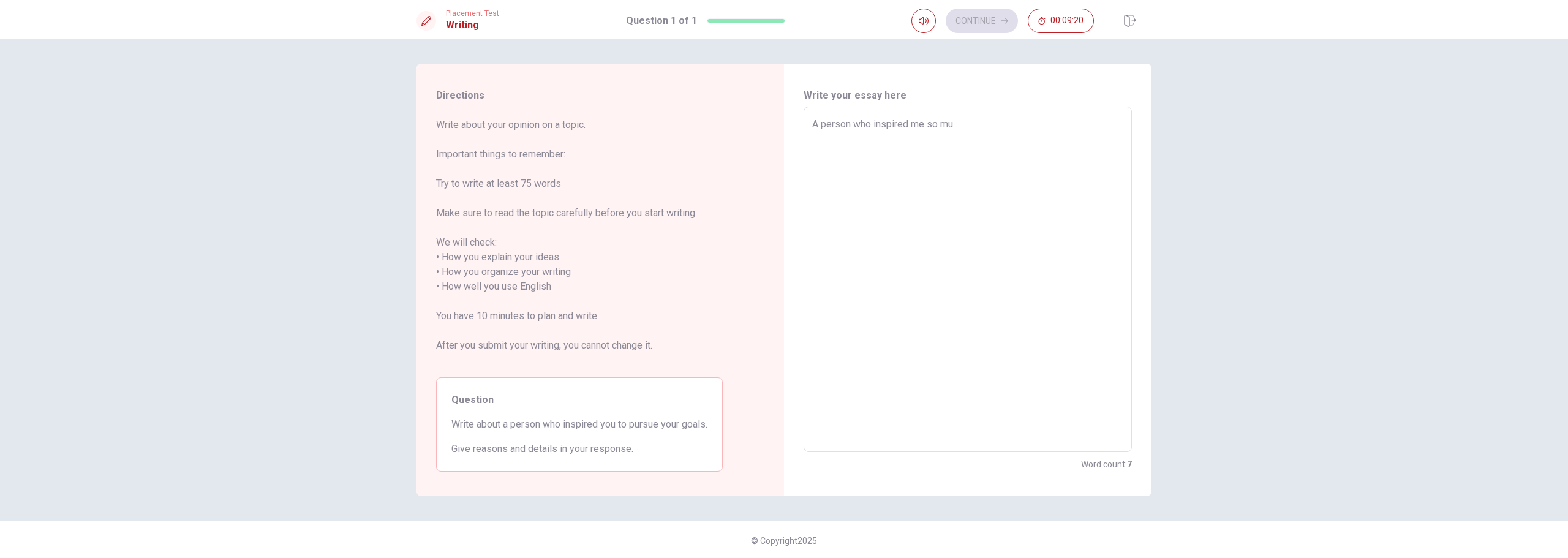
type textarea "x"
type textarea "A person who inspired me so much"
type textarea "x"
type textarea "A person who inspired me so much"
type textarea "x"
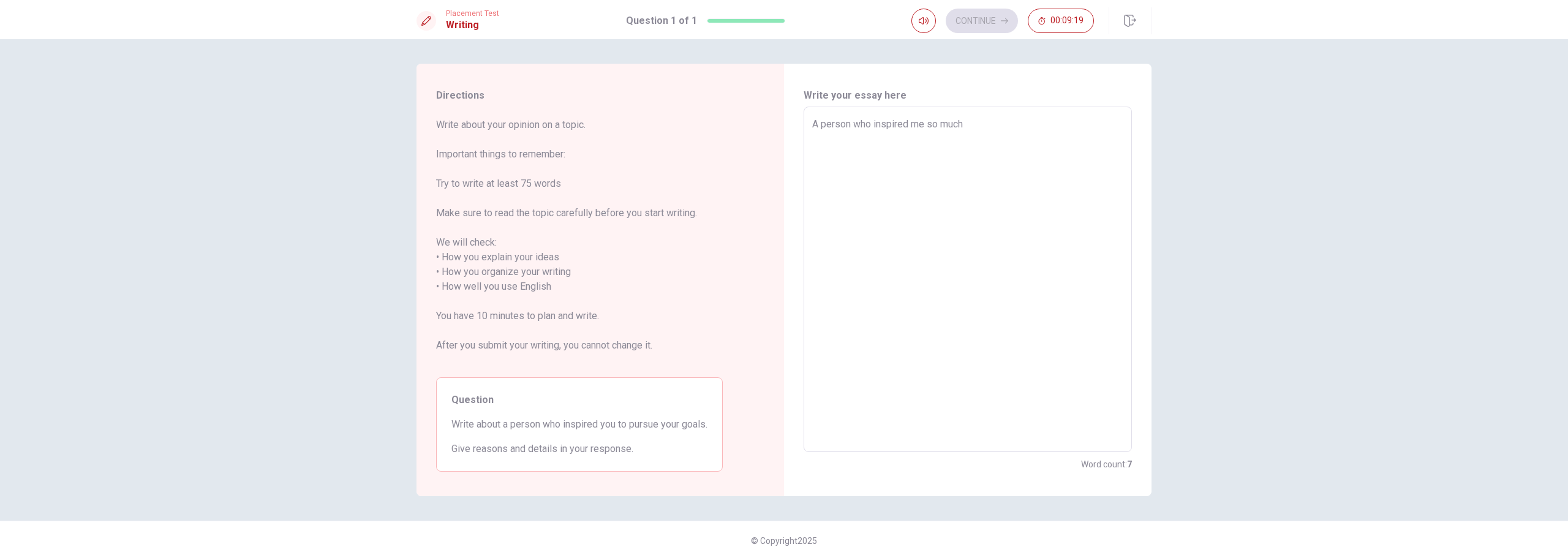
type textarea "A person who inspired me so much i"
type textarea "x"
type textarea "A person who inspired me so much is"
type textarea "x"
type textarea "A person who inspired me so much is"
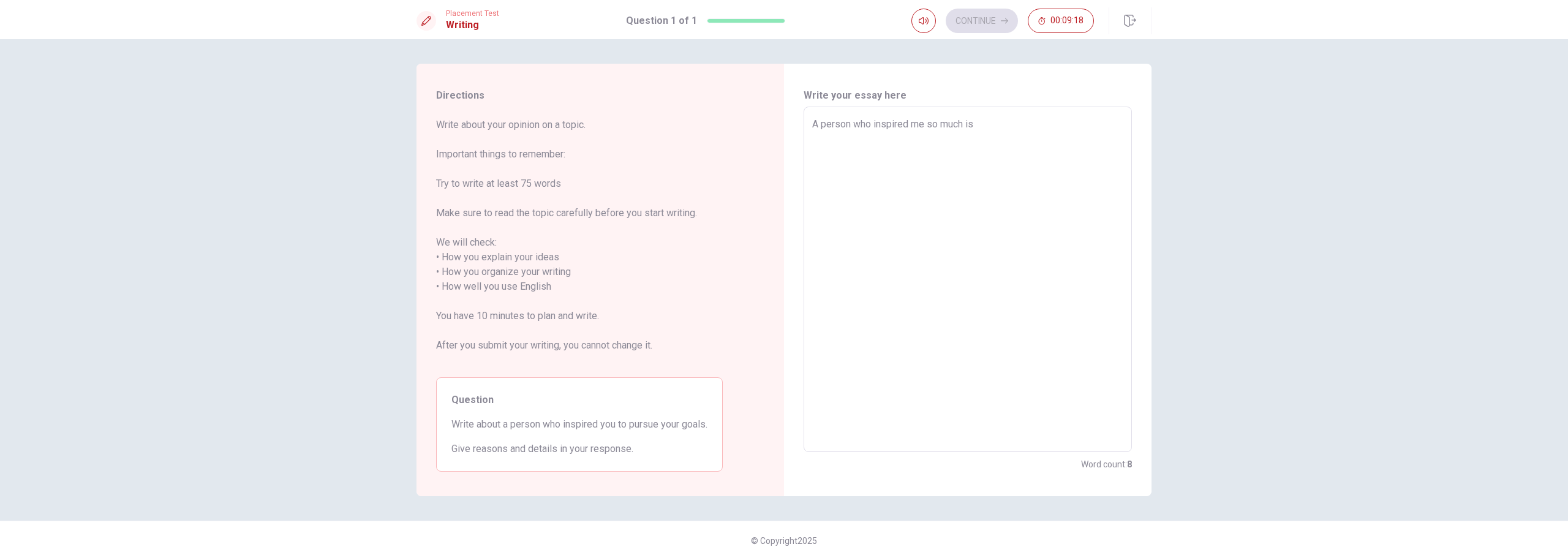
type textarea "x"
type textarea "A person who inspired me so much is m"
type textarea "x"
type textarea "A person who inspired me so much is my"
type textarea "x"
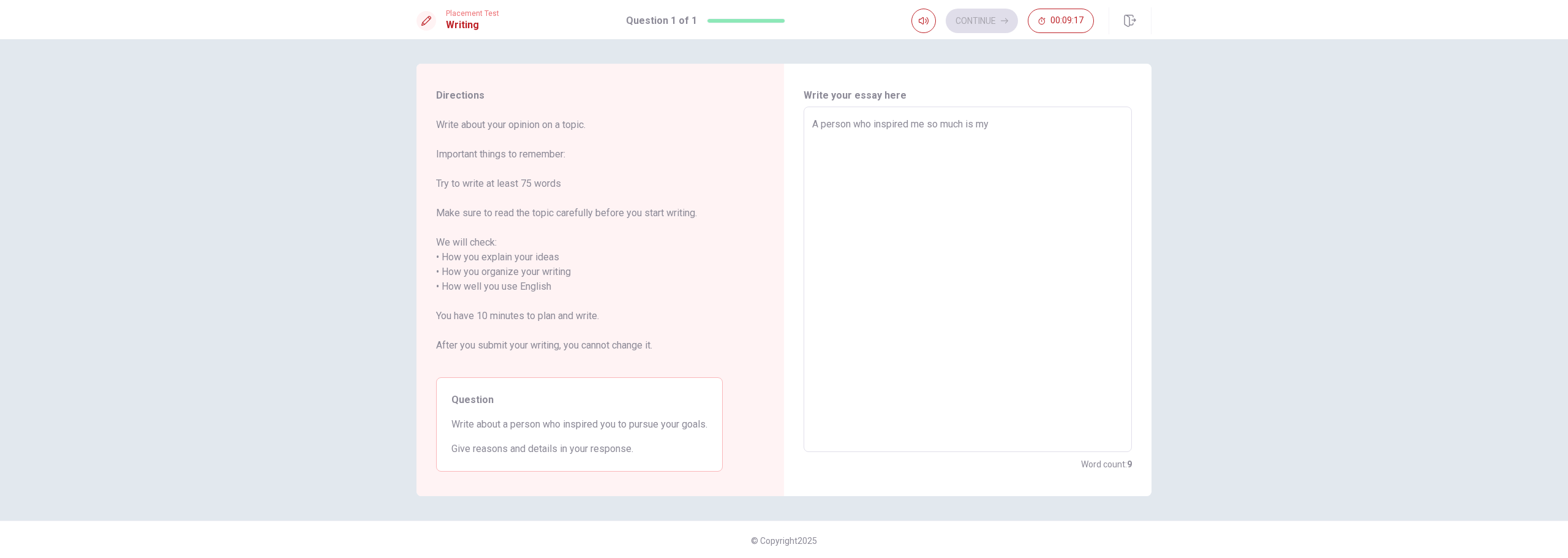
type textarea "A person who inspired me so much is my"
type textarea "x"
type textarea "A person who inspired me so much is my b"
type textarea "x"
type textarea "A person who inspired me so much is my br"
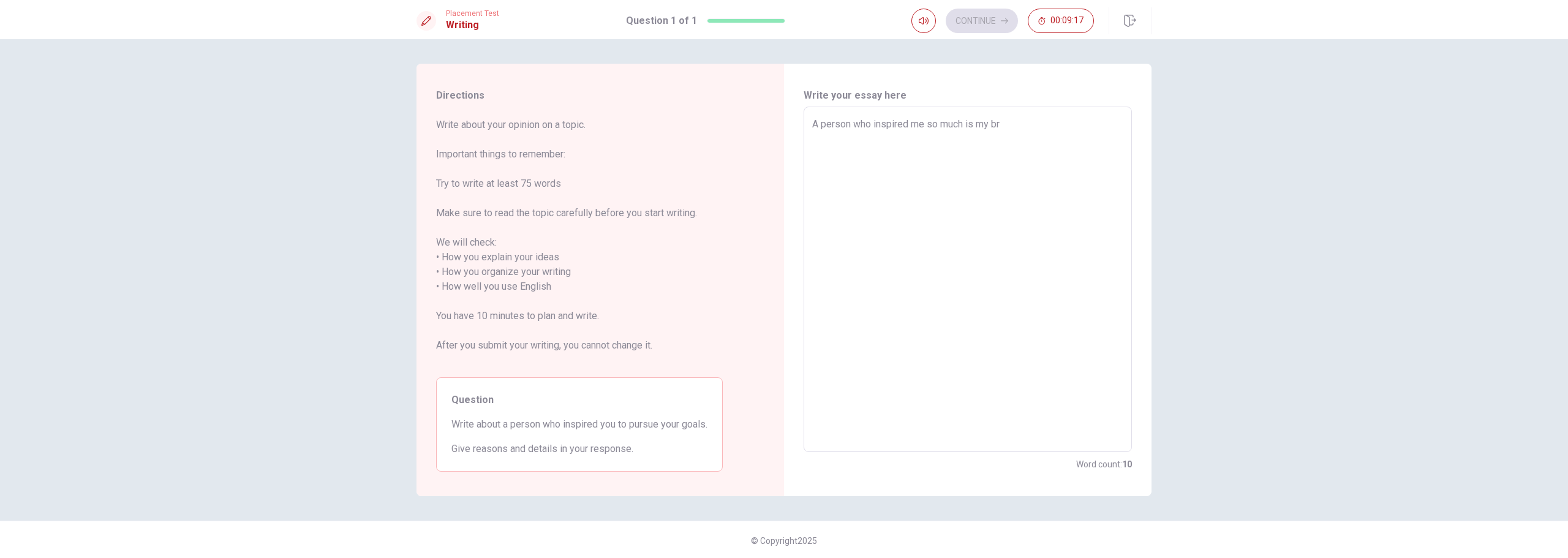
type textarea "x"
type textarea "A person who inspired me so much is my bro"
type textarea "x"
type textarea "A person who inspired me so much is my brot"
type textarea "x"
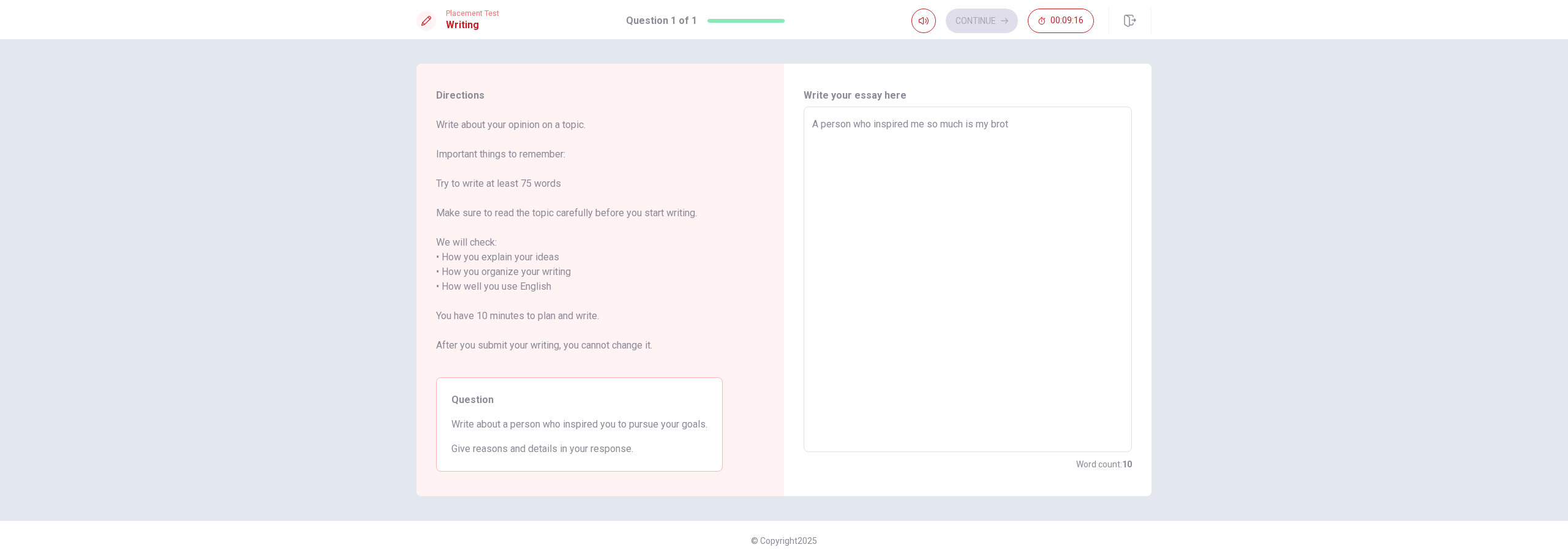
type textarea "A person who inspired me so much is my broth"
type textarea "x"
type textarea "A person who inspired me so much is my brothe"
type textarea "x"
type textarea "A person who inspired me so much is my brother"
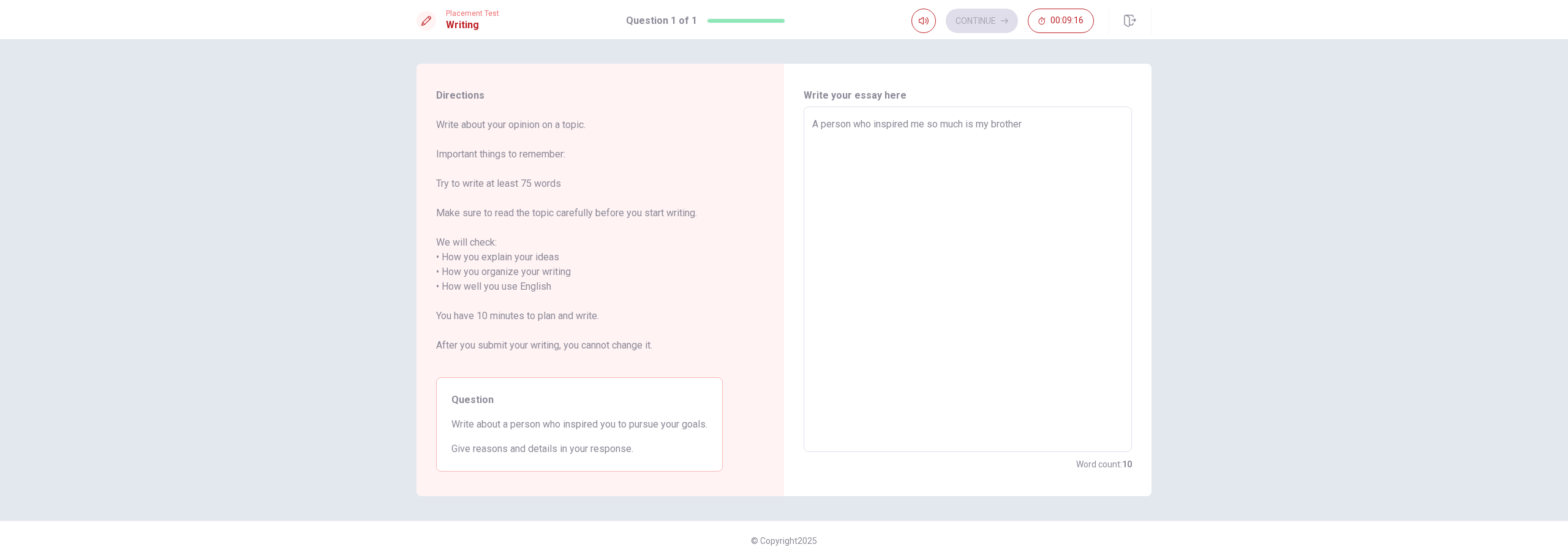
type textarea "x"
type textarea "A person who inspired me so much is my brother."
type textarea "x"
type textarea "A person who inspired me so much is my brother."
type textarea "x"
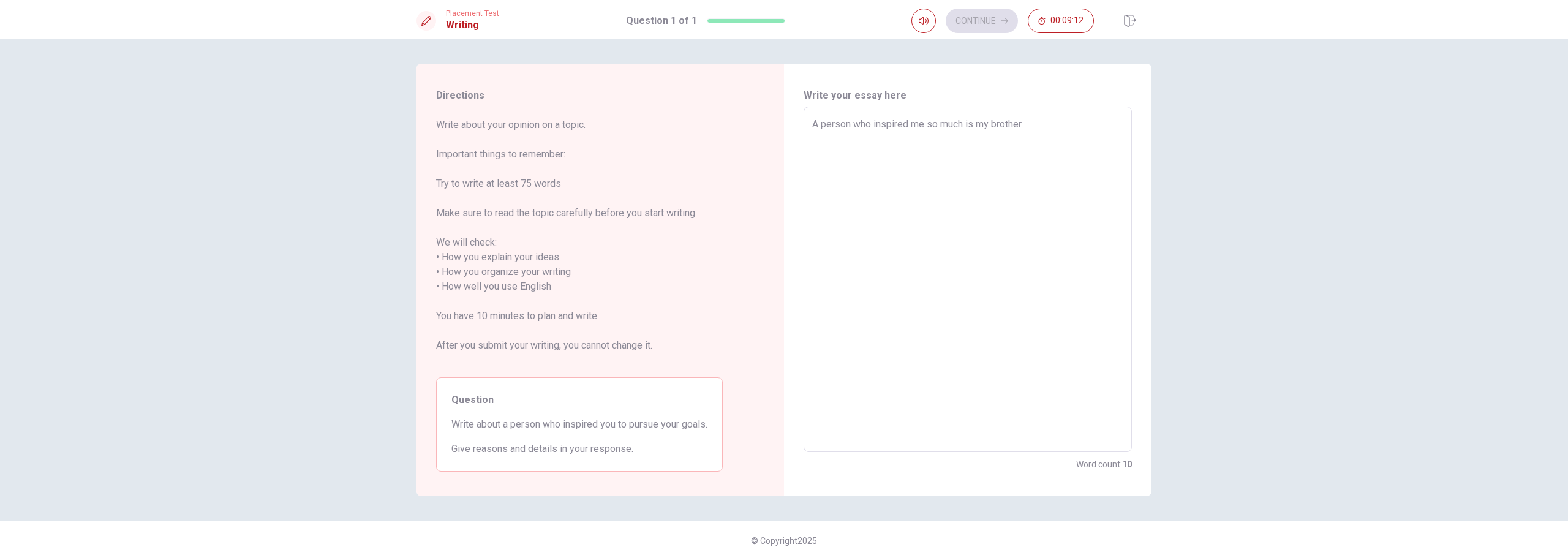
type textarea "A person who inspired me so much is my brother. H"
type textarea "x"
type textarea "A person who inspired me so much is my brother. He"
type textarea "x"
type textarea "A person who inspired me so much is my brother. He"
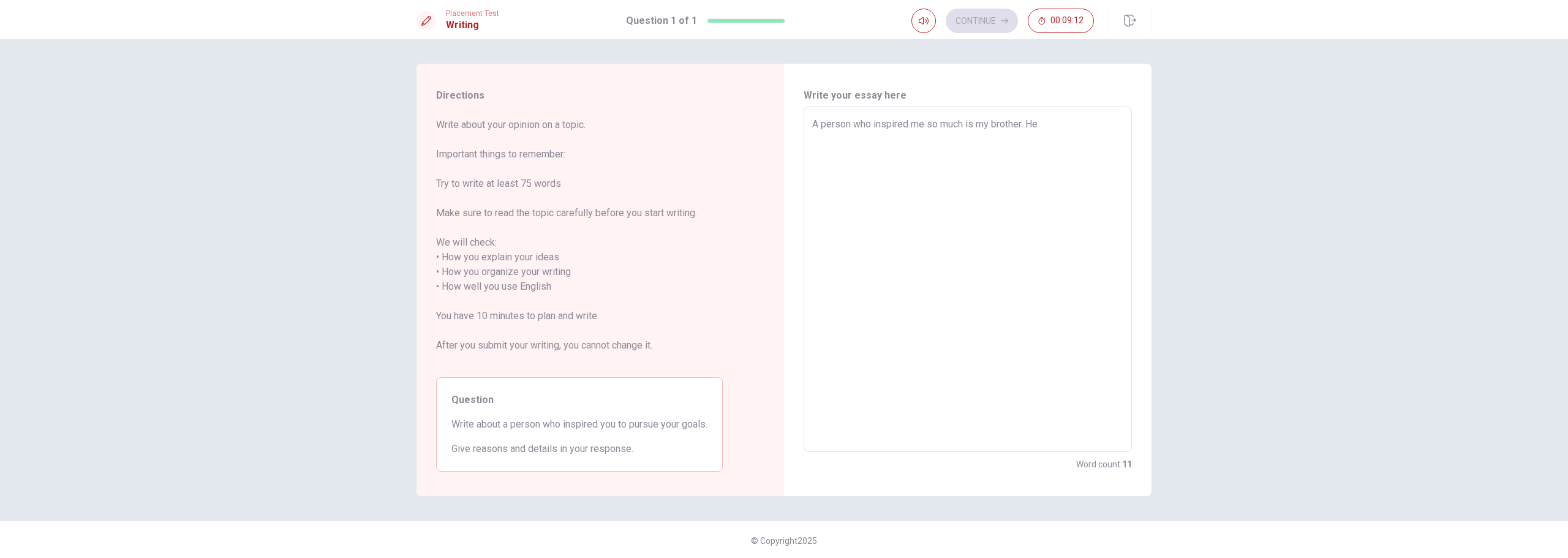
type textarea "x"
type textarea "A person who inspired me so much is my brother. He h"
type textarea "x"
type textarea "A person who inspired me so much is my brother. He ha"
type textarea "x"
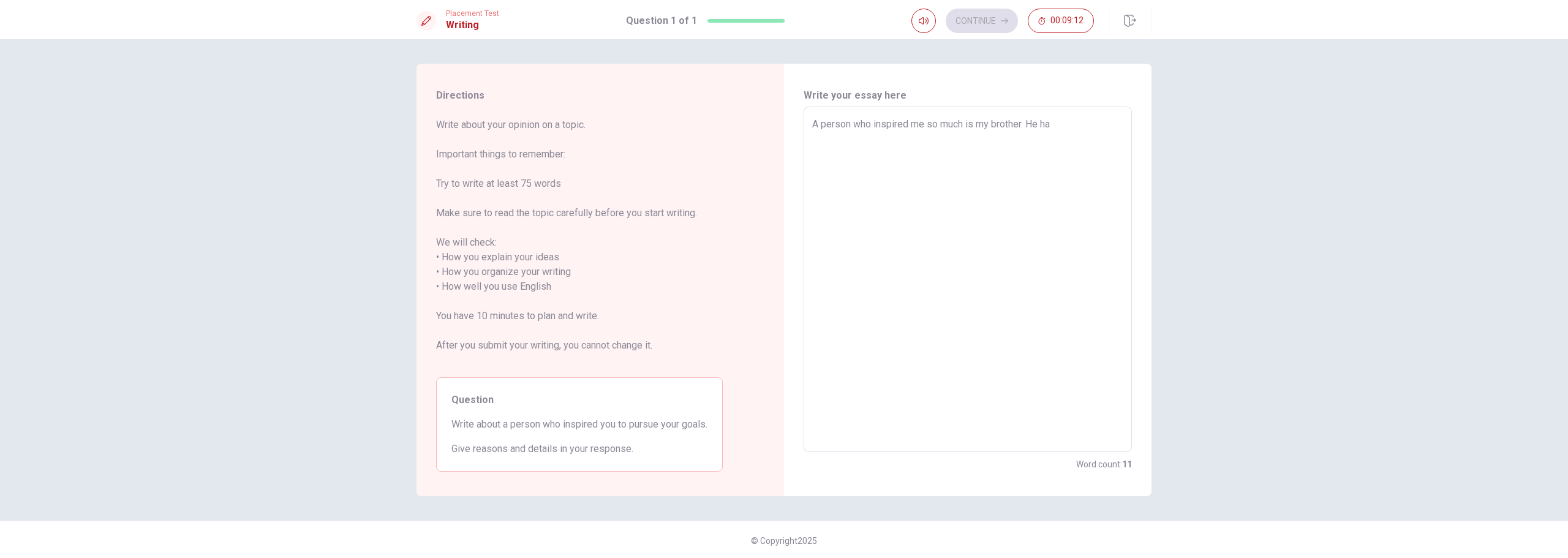
type textarea "A person who inspired me so much is my brother. He has"
type textarea "x"
type textarea "A person who inspired me so much is my brother. He has"
type textarea "x"
type textarea "A person who inspired me so much is my brother. He has a"
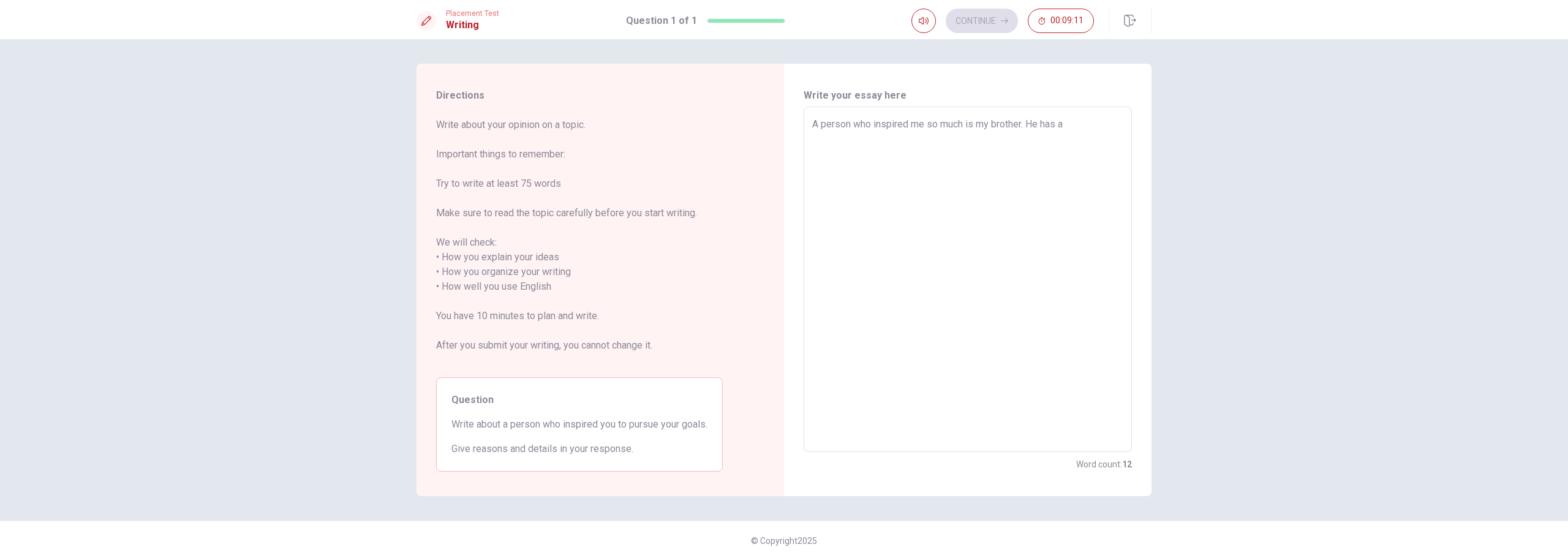
type textarea "x"
type textarea "A person who inspired me so much is my brother. He has a"
type textarea "x"
type textarea "A person who inspired me so much is my brother. He has a p"
type textarea "x"
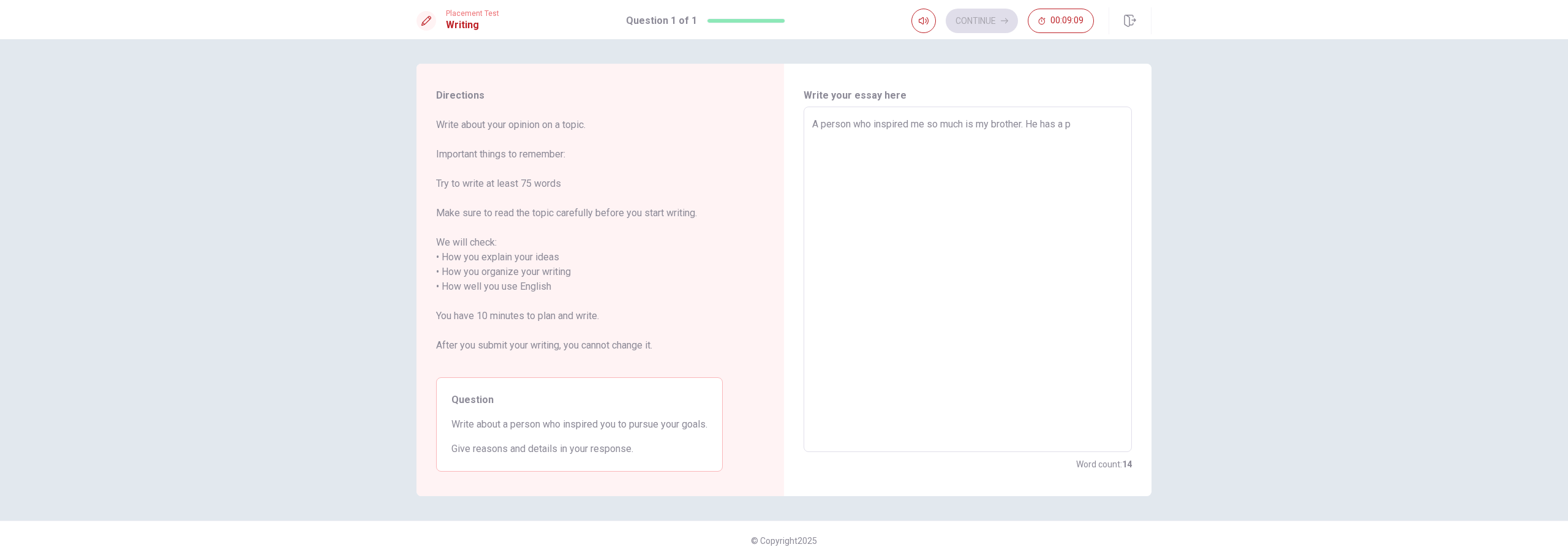
type textarea "A person who inspired me so much is my brother. He has a pe"
type textarea "x"
type textarea "A person who inspired me so much is my brother. He has a per"
type textarea "x"
type textarea "A person who inspired me so much is my brother. He has a perf"
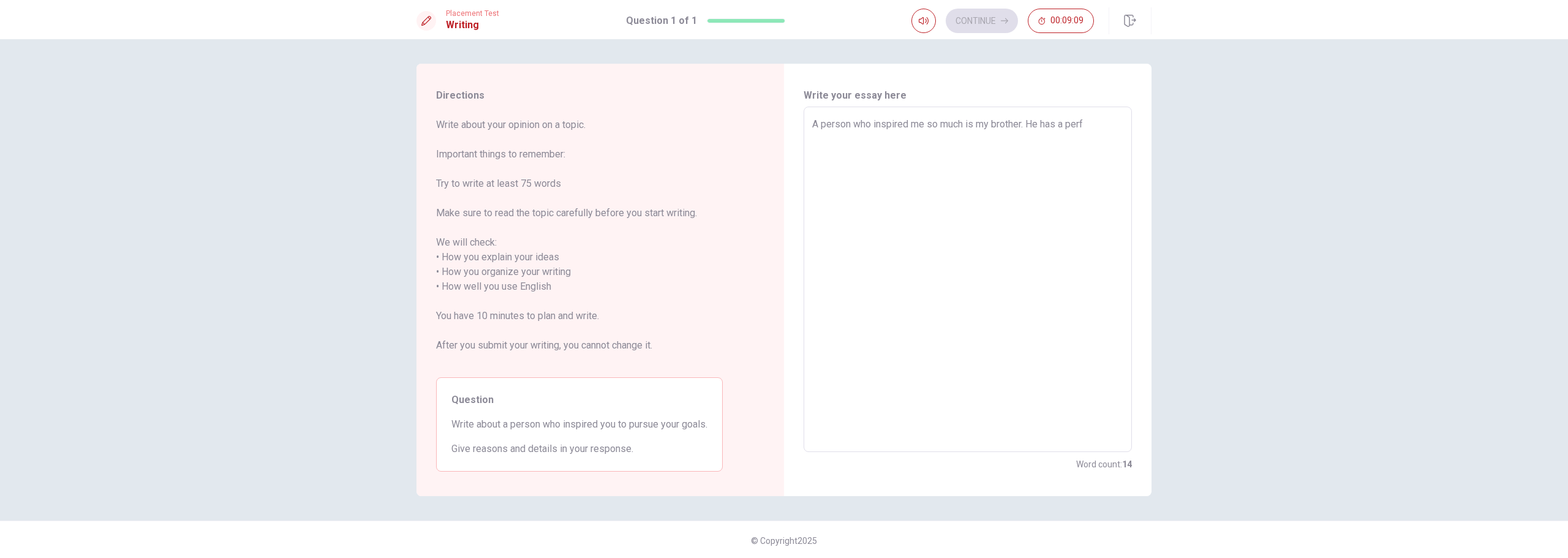
type textarea "x"
type textarea "A person who inspired me so much is my brother. He has a perfe"
type textarea "x"
type textarea "A person who inspired me so much is my brother. He has a perfec"
type textarea "x"
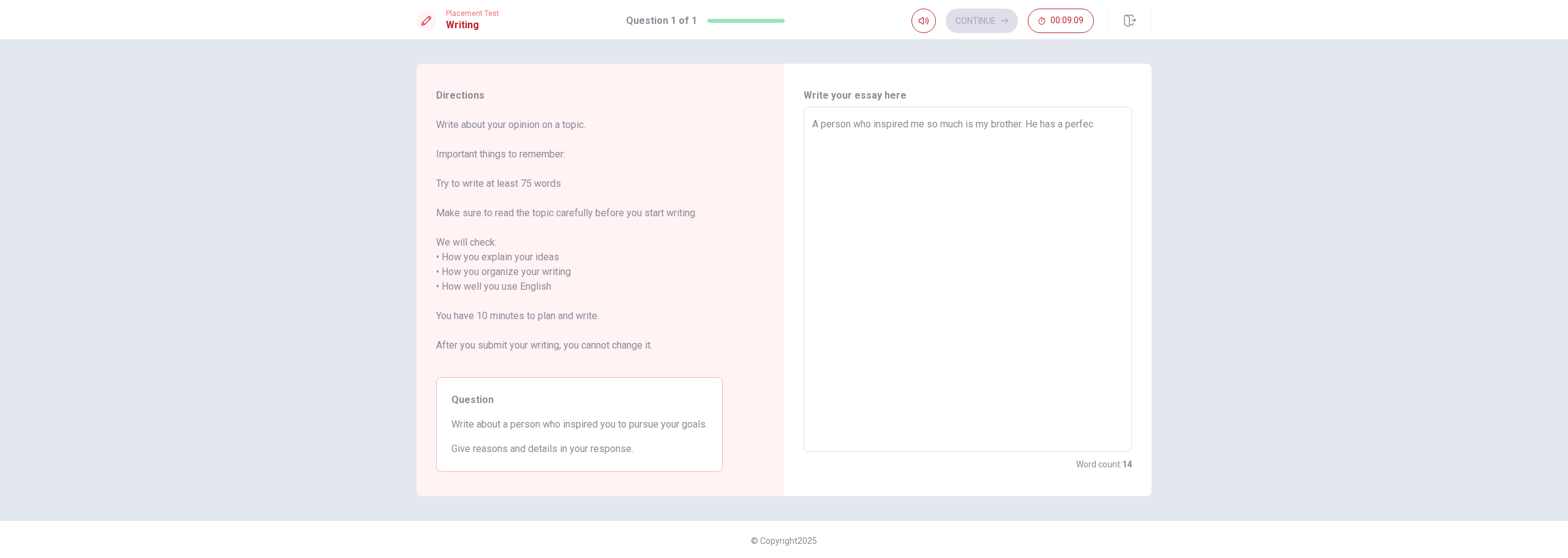
type textarea "A person who inspired me so much is my brother. He has a perfect"
type textarea "x"
type textarea "A person who inspired me so much is my brother. He has a perfect"
type textarea "x"
type textarea "A person who inspired me so much is my brother. He has a perfect s"
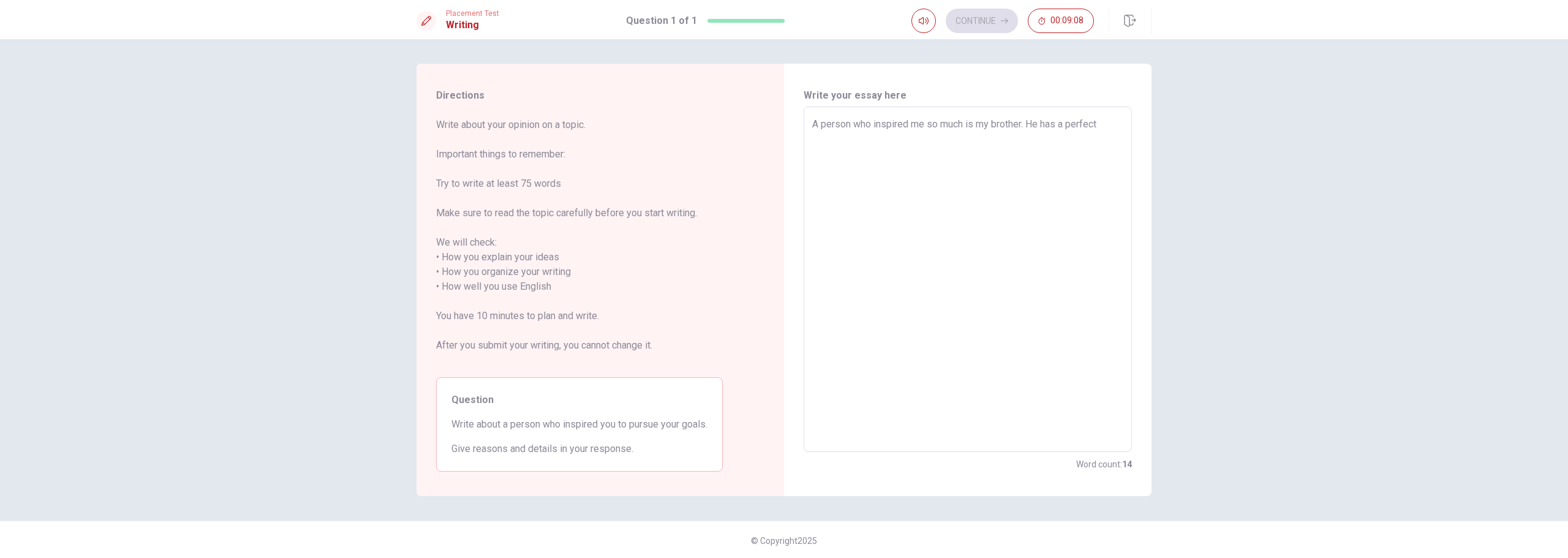
type textarea "x"
type textarea "A person who inspired me so much is my brother. He has a perfect se"
type textarea "x"
type textarea "A person who inspired me so much is my brother. He has a perfect sen"
type textarea "x"
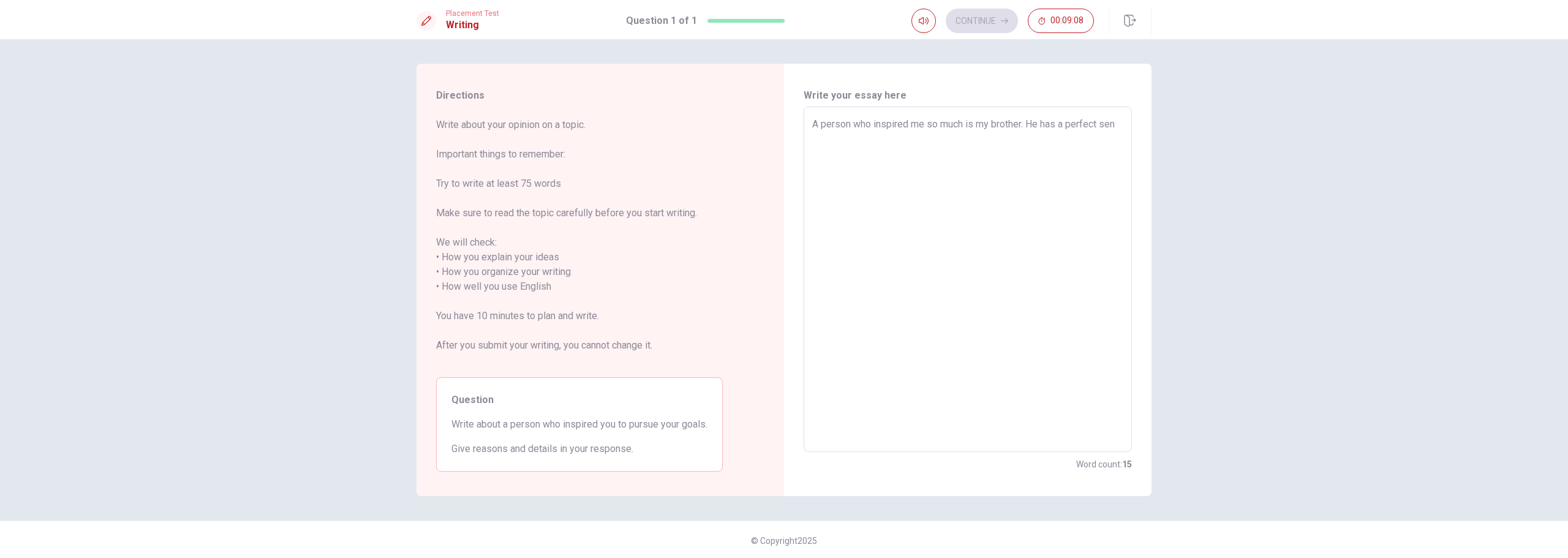
type textarea "A person who inspired me so much is my brother. He has a perfect sens"
type textarea "x"
type textarea "A person who inspired me so much is my brother. He has a perfect sense"
type textarea "x"
type textarea "A person who inspired me so much is my brother. He has a perfect sens"
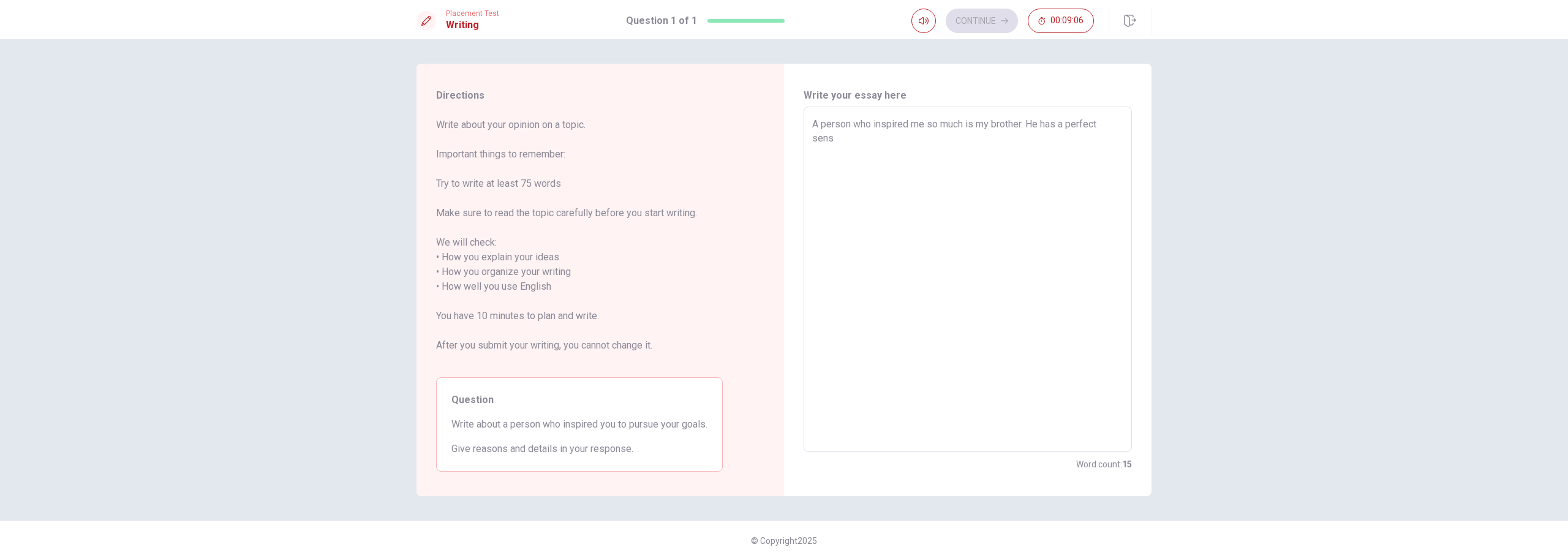
type textarea "x"
type textarea "A person who inspired me so much is my brother. He has a perfect sense"
type textarea "x"
type textarea "A person who inspired me so much is my brother. He has a perfect sense"
type textarea "x"
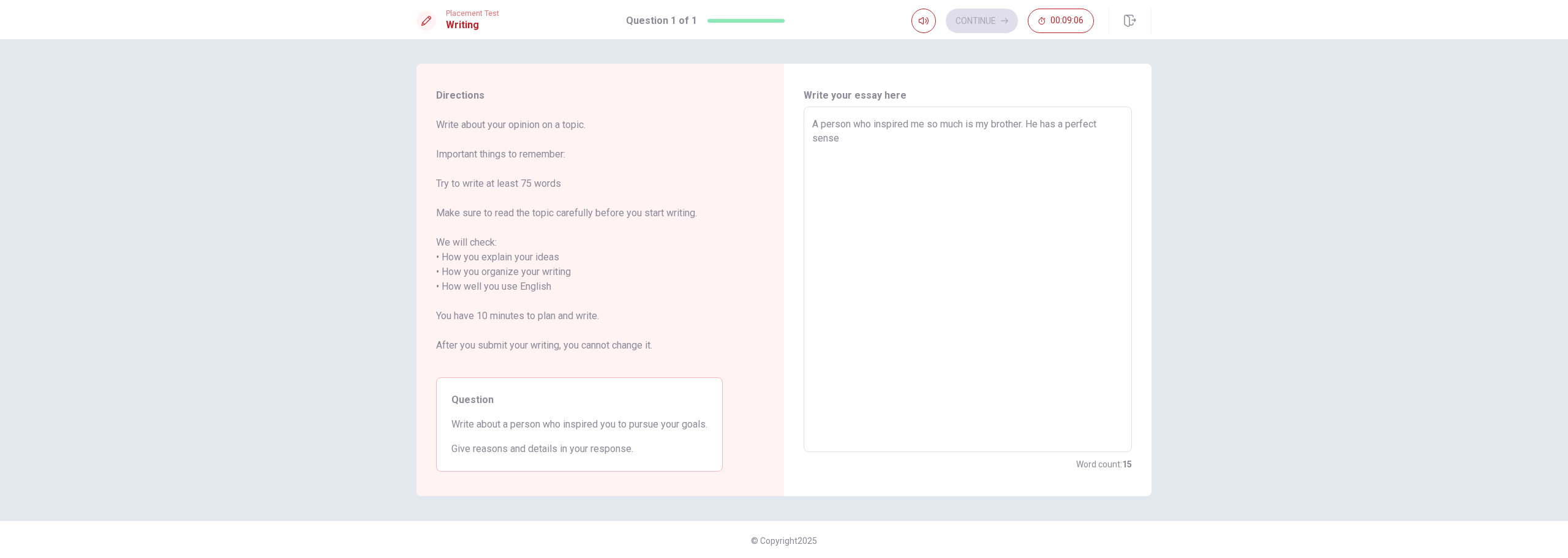
type textarea "A person who inspired me so much is my brother. He has a perfect sense o"
type textarea "x"
type textarea "A person who inspired me so much is my brother. He has a perfect sense of"
type textarea "x"
type textarea "A person who inspired me so much is my brother. He has a perfect sense of"
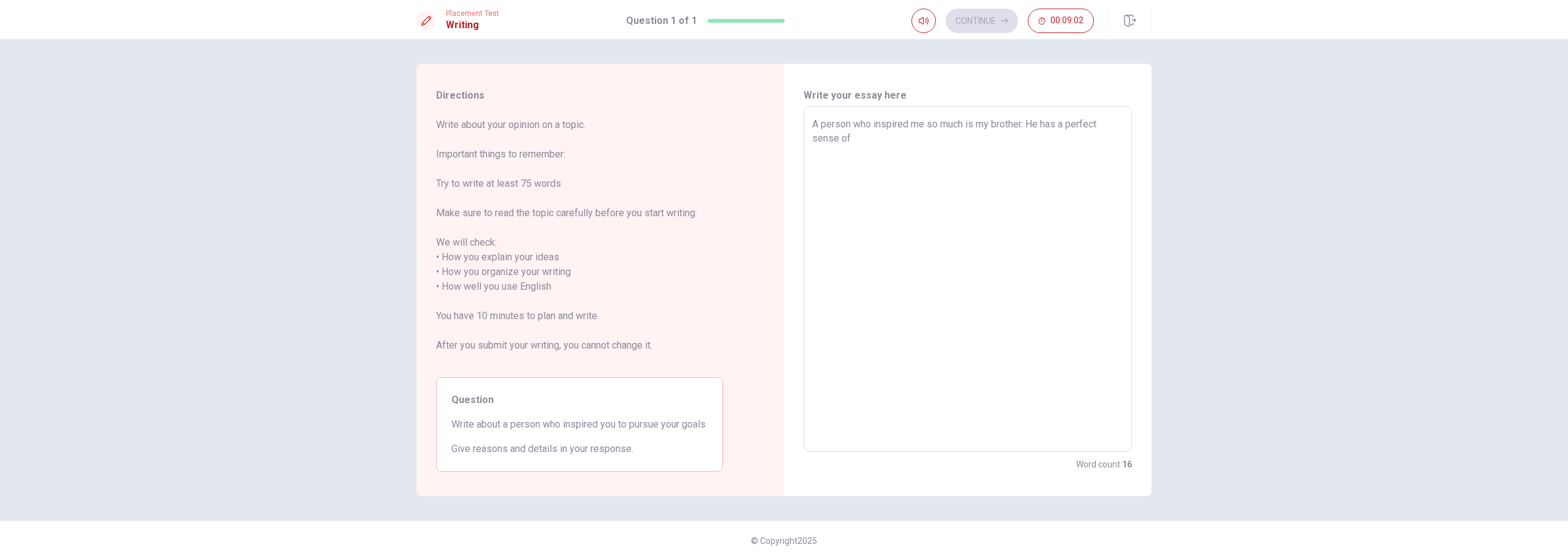
click at [1001, 140] on textarea "A person who inspired me so much is my brother. He has a perfect sense of" at bounding box center [967, 279] width 311 height 325
type textarea "x"
type textarea "A person who inspired me so much is my brother. He has a perfect sense of o"
type textarea "x"
type textarea "A person who inspired me so much is my brother. He has a perfect sense of or"
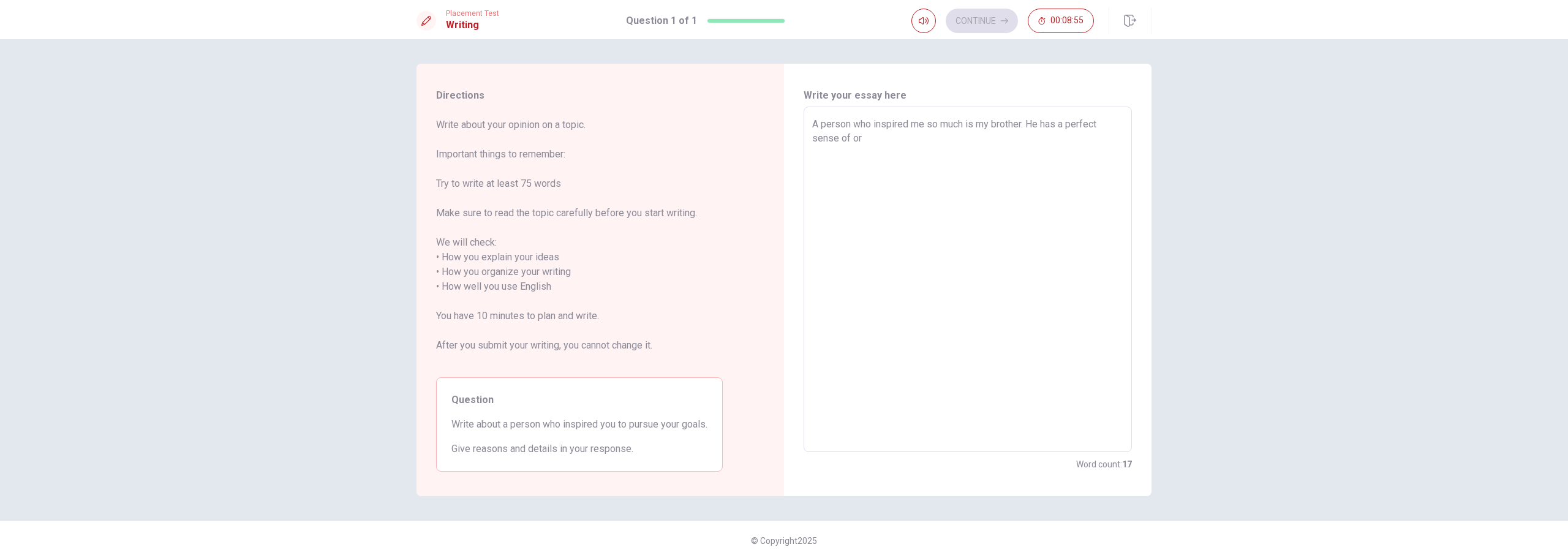
type textarea "x"
type textarea "A person who inspired me so much is my brother. He has a perfect sense of org"
type textarea "x"
type textarea "A person who inspired me so much is my brother. He has a perfect sense of orga"
type textarea "x"
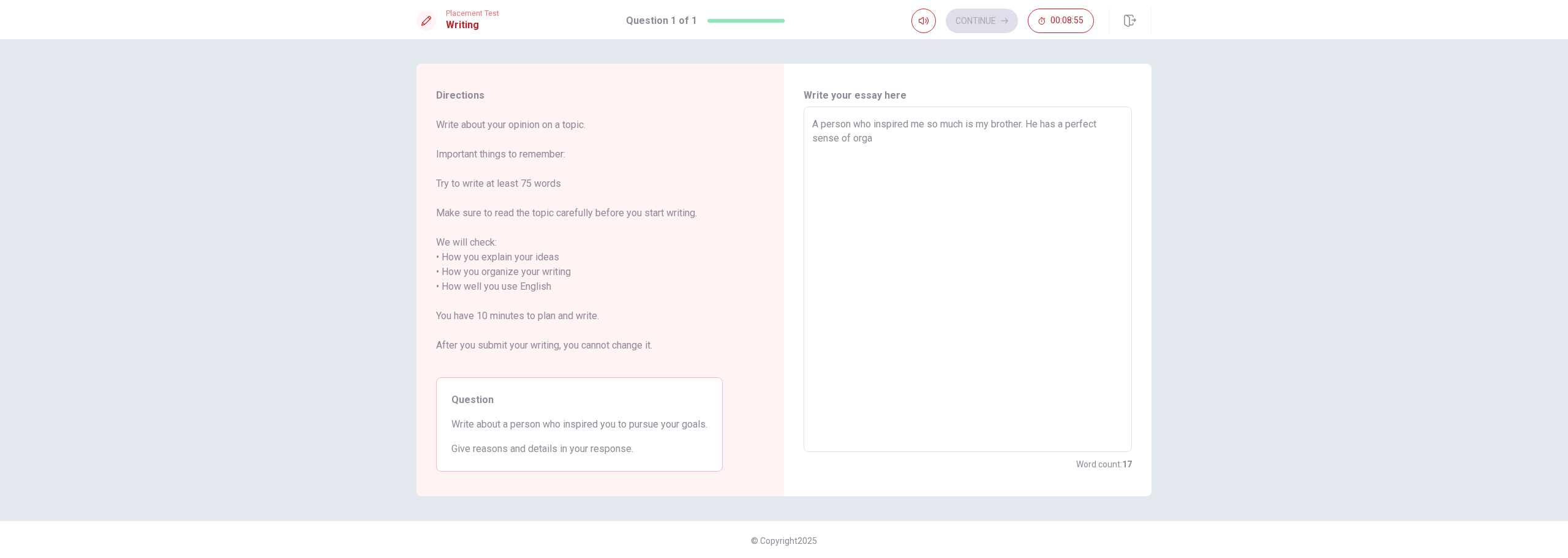
type textarea "A person who inspired me so much is my brother. He has a perfect sense of organ"
type textarea "x"
type textarea "A person who inspired me so much is my brother. He has a perfect sense of organi"
type textarea "x"
type textarea "A person who inspired me so much is my brother. He has a perfect sense of organ…"
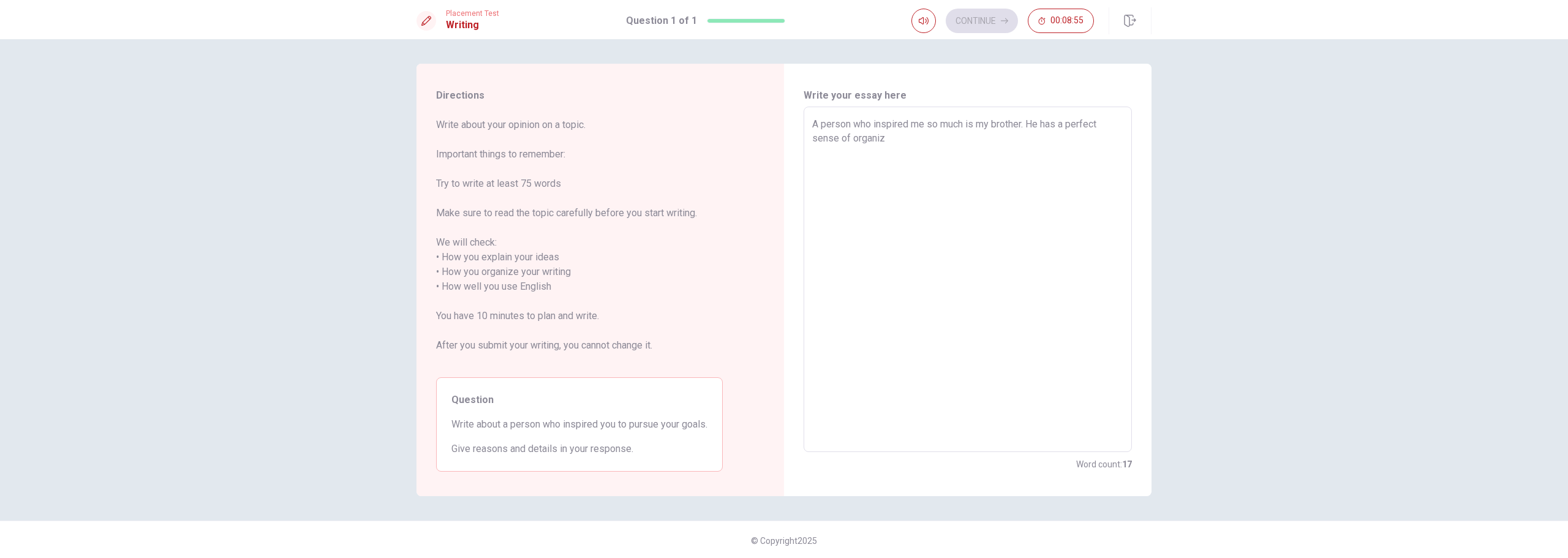
type textarea "x"
type textarea "A person who inspired me so much is my brother. He has a perfect sense of organ…"
type textarea "x"
type textarea "A person who inspired me so much is my brother. He has a perfect sense of organ…"
type textarea "x"
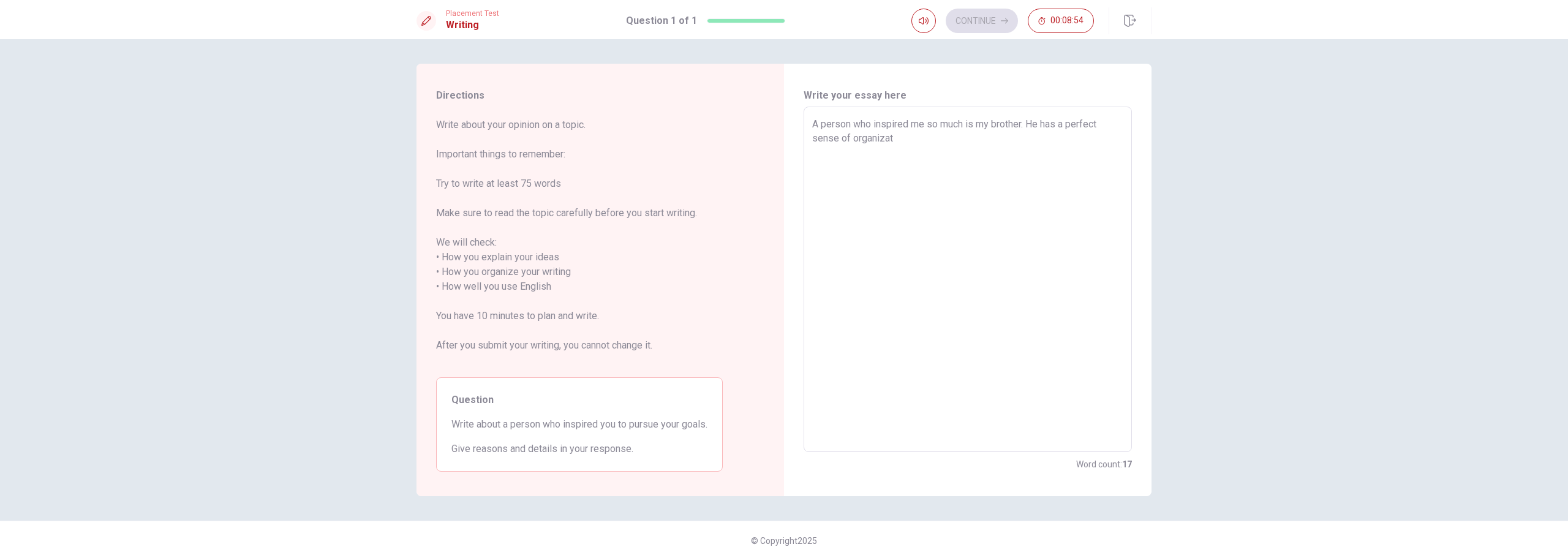
type textarea "A person who inspired me so much is my brother. He has a perfect sense of organ…"
type textarea "x"
type textarea "A person who inspired me so much is my brother. He has a perfect sense of organ…"
type textarea "x"
type textarea "A person who inspired me so much is my brother. He has a perfect sense of organ…"
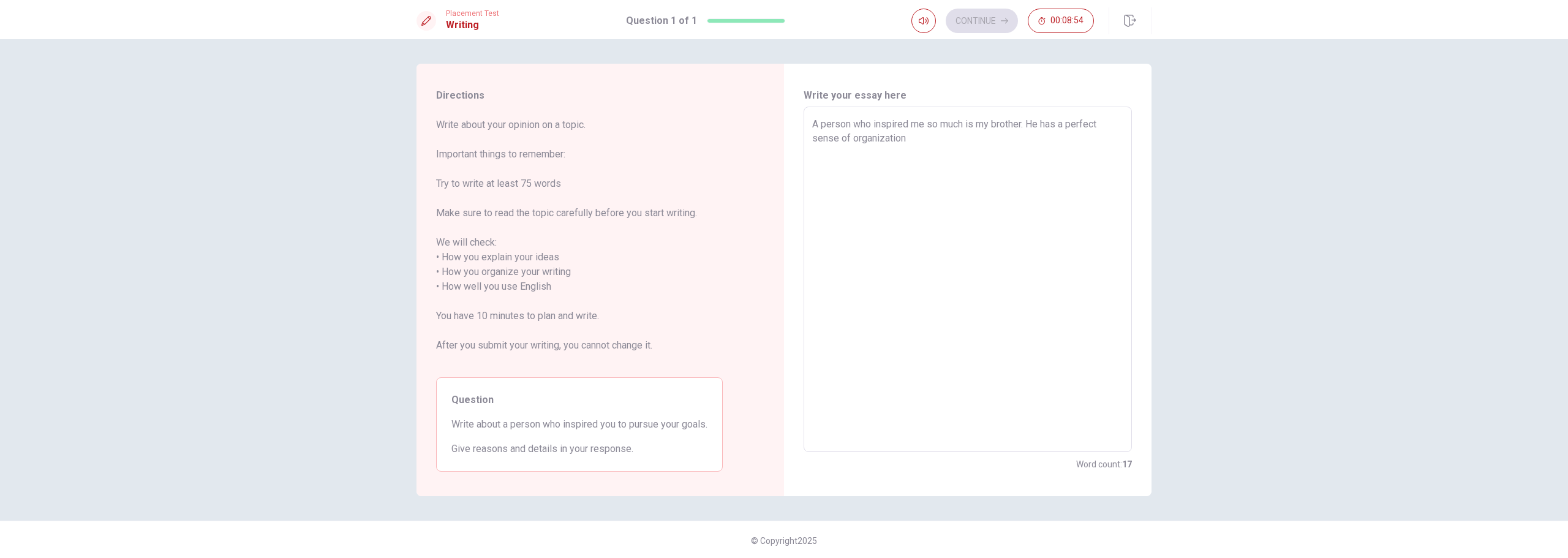
type textarea "x"
type textarea "A person who inspired me so much is my brother. He has a perfect sense of organ…"
type textarea "x"
type textarea "A person who inspired me so much is my brother. He has a perfect sense of organ…"
type textarea "x"
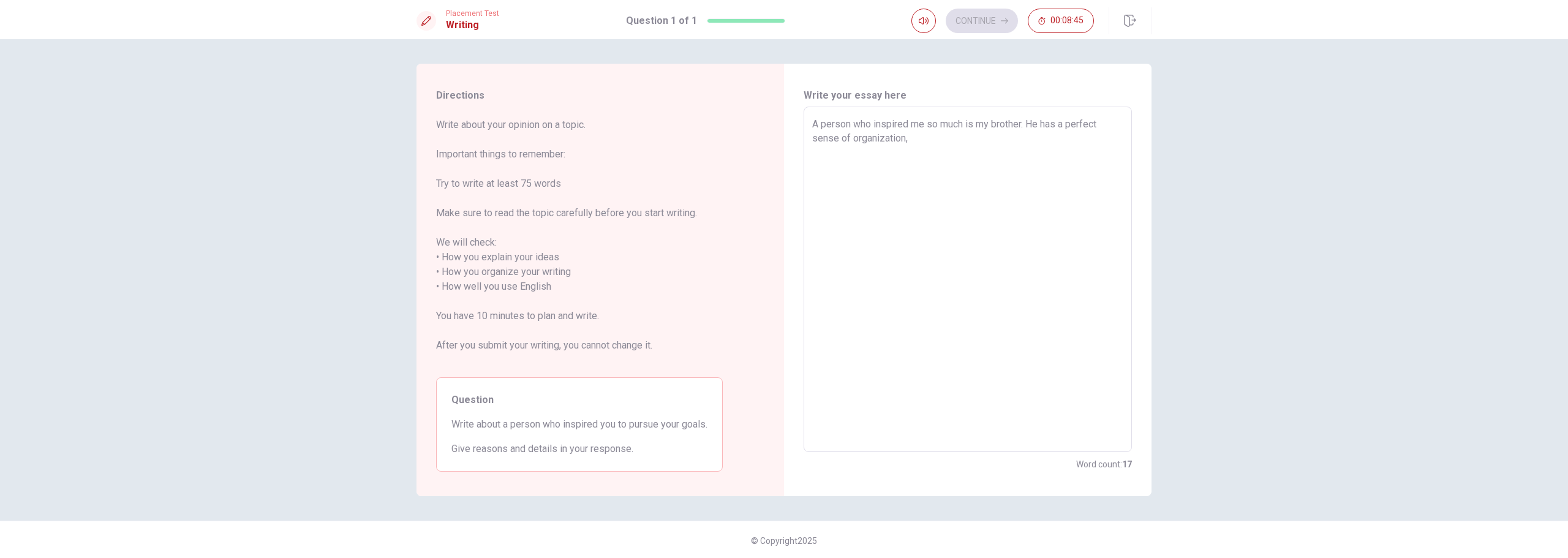
type textarea "A person who inspired me so much is my brother. He has a perfect sense of organ…"
type textarea "x"
type textarea "A person who inspired me so much is my brother. He has a perfect sense of organ…"
type textarea "x"
type textarea "A person who inspired me so much is my brother. He has a perfect sense of organ…"
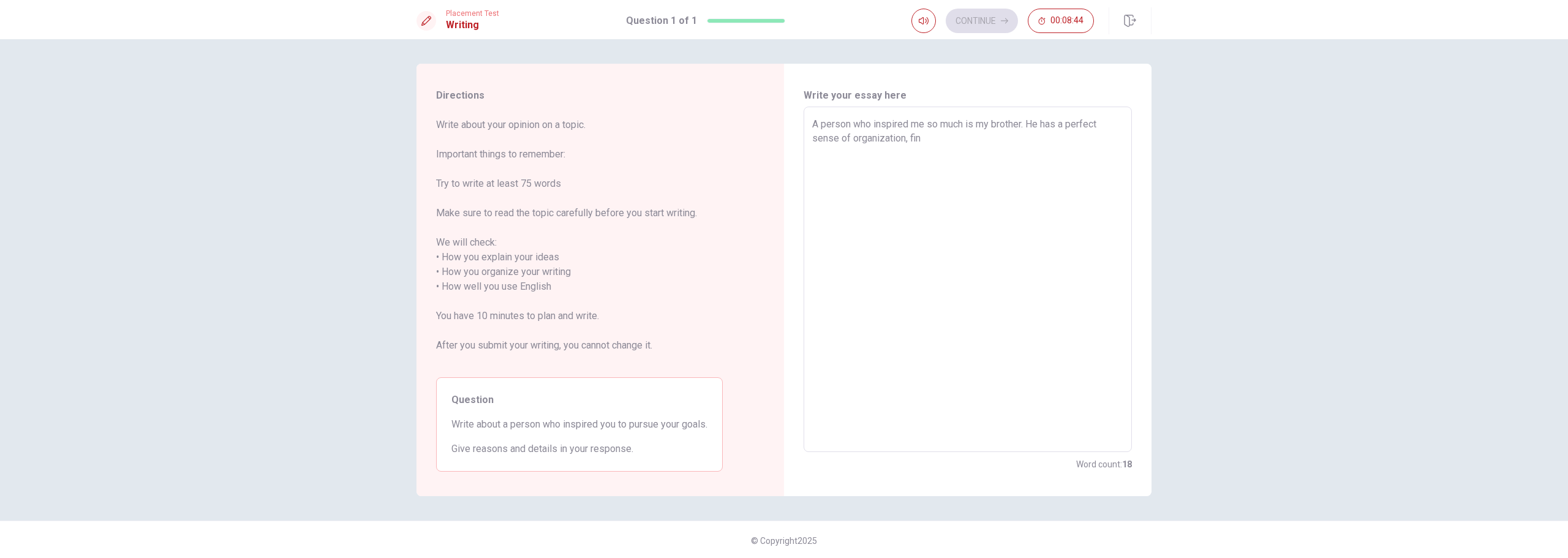
type textarea "x"
type textarea "A person who inspired me so much is my brother. He has a perfect sense of organ…"
type textarea "x"
type textarea "A person who inspired me so much is my brother. He has a perfect sense of organ…"
type textarea "x"
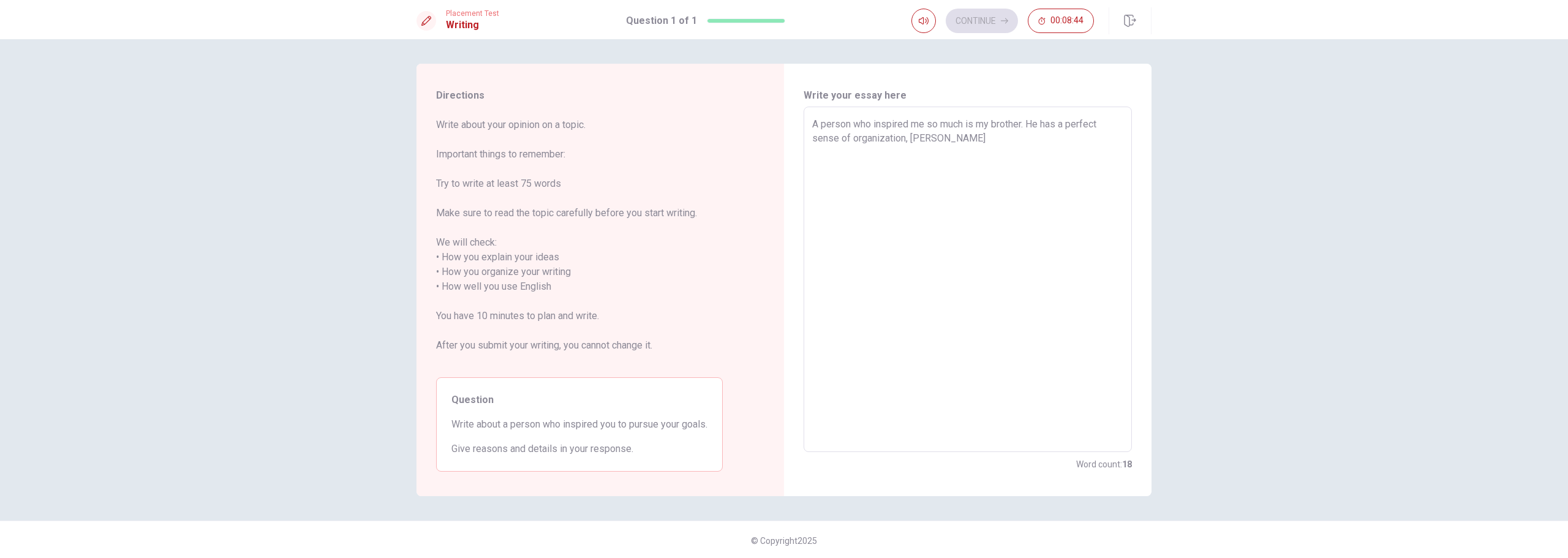
type textarea "A person who inspired me so much is my brother. He has a perfect sense of organ…"
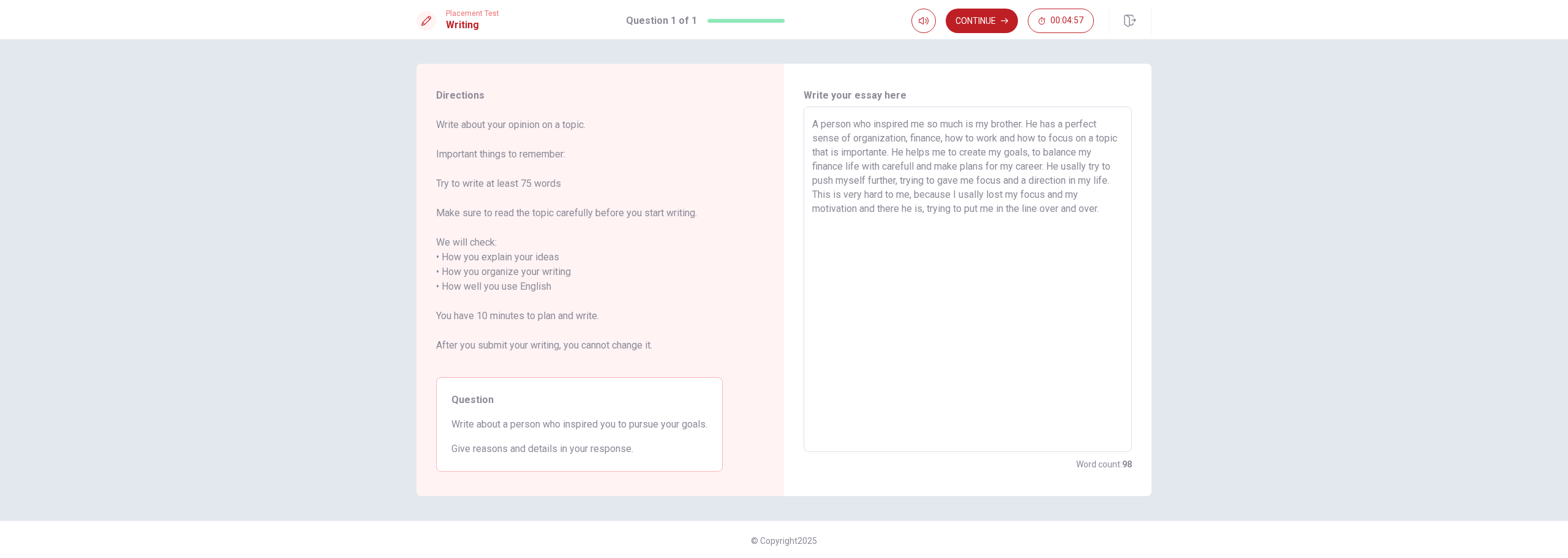
click at [910, 156] on textarea "A person who inspired me so much is my brother. He has a perfect sense of organ…" at bounding box center [967, 279] width 311 height 325
click at [988, 151] on textarea "A person who inspired me so much is my brother. He has a perfect sense of organ…" at bounding box center [967, 279] width 311 height 325
click at [930, 163] on textarea "A person who inspired me so much is my brother. He has a perfect sense of organ…" at bounding box center [967, 279] width 311 height 325
click at [1054, 166] on textarea "A person who inspired me so much is my brother. He has a perfect sense of organ…" at bounding box center [967, 279] width 311 height 325
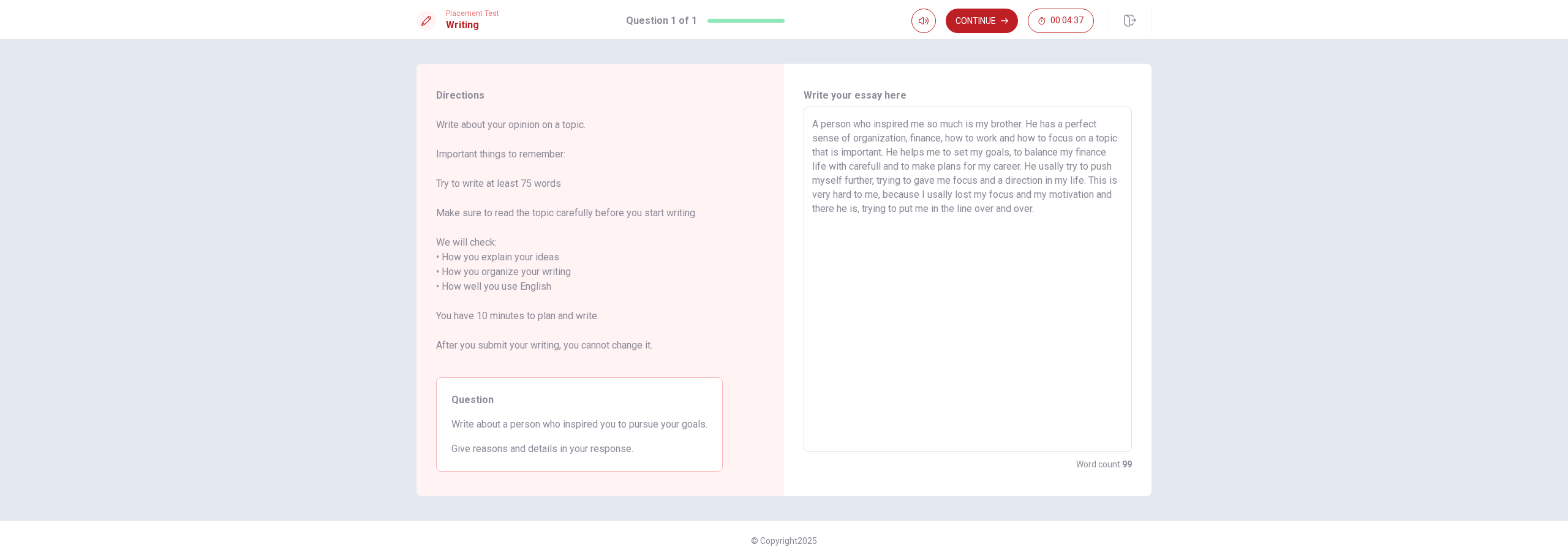
click at [1028, 163] on textarea "A person who inspired me so much is my brother. He has a perfect sense of organ…" at bounding box center [967, 279] width 311 height 325
drag, startPoint x: 855, startPoint y: 182, endPoint x: 942, endPoint y: 181, distance: 87.0
click at [942, 181] on textarea "A person who inspired me so much is my brother. He has a perfect sense of organ…" at bounding box center [967, 279] width 311 height 325
drag, startPoint x: 959, startPoint y: 182, endPoint x: 1043, endPoint y: 182, distance: 84.0
click at [1043, 182] on textarea "A person who inspired me so much is my brother. He has a perfect sense of organ…" at bounding box center [967, 279] width 311 height 325
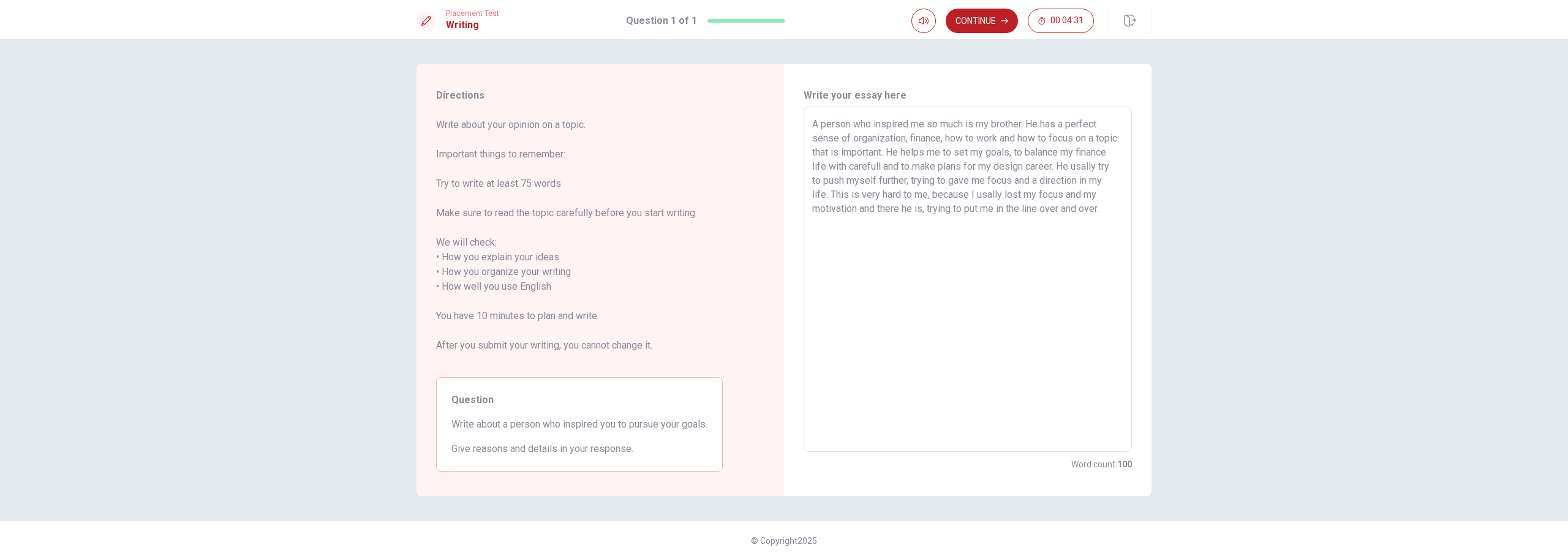
click at [1043, 182] on textarea "A person who inspired me so much is my brother. He has a perfect sense of organ…" at bounding box center [967, 279] width 311 height 325
click at [998, 181] on textarea "A person who inspired me so much is my brother. He has a perfect sense of organ…" at bounding box center [967, 279] width 311 height 325
click at [988, 181] on textarea "A person who inspired me so much is my brother. He has a perfect sense of organ…" at bounding box center [967, 279] width 311 height 325
drag, startPoint x: 988, startPoint y: 181, endPoint x: 1010, endPoint y: 181, distance: 22.0
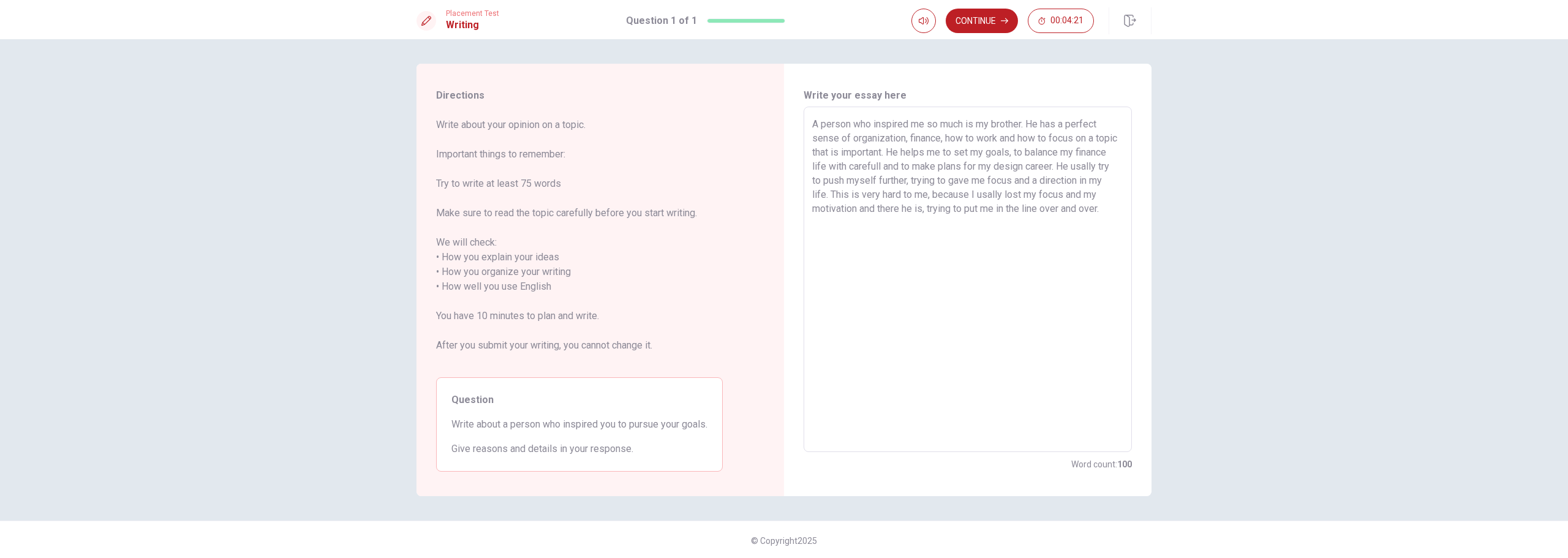
click at [1010, 181] on textarea "A person who inspired me so much is my brother. He has a perfect sense of organ…" at bounding box center [967, 279] width 311 height 325
click at [1103, 178] on textarea "A person who inspired me so much is my brother. He has a perfect sense of organ…" at bounding box center [967, 279] width 311 height 325
drag, startPoint x: 918, startPoint y: 192, endPoint x: 979, endPoint y: 193, distance: 61.0
click at [979, 193] on textarea "A person who inspired me so much is my brother. He has a perfect sense of organ…" at bounding box center [967, 279] width 311 height 325
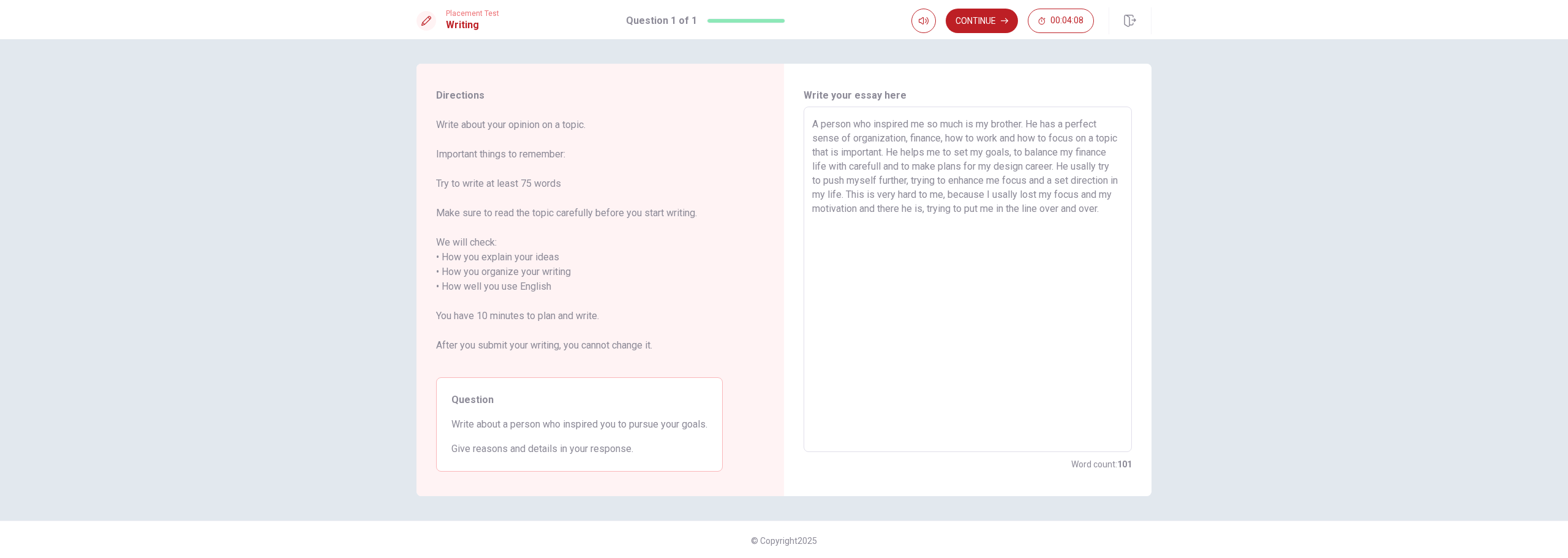
click at [894, 196] on textarea "A person who inspired me so much is my brother. He has a perfect sense of organ…" at bounding box center [967, 279] width 311 height 325
drag, startPoint x: 837, startPoint y: 211, endPoint x: 967, endPoint y: 205, distance: 130.1
click at [967, 205] on textarea "A person who inspired me so much is my brother. He has a perfect sense of organ…" at bounding box center [967, 279] width 311 height 325
drag, startPoint x: 949, startPoint y: 207, endPoint x: 979, endPoint y: 207, distance: 30.0
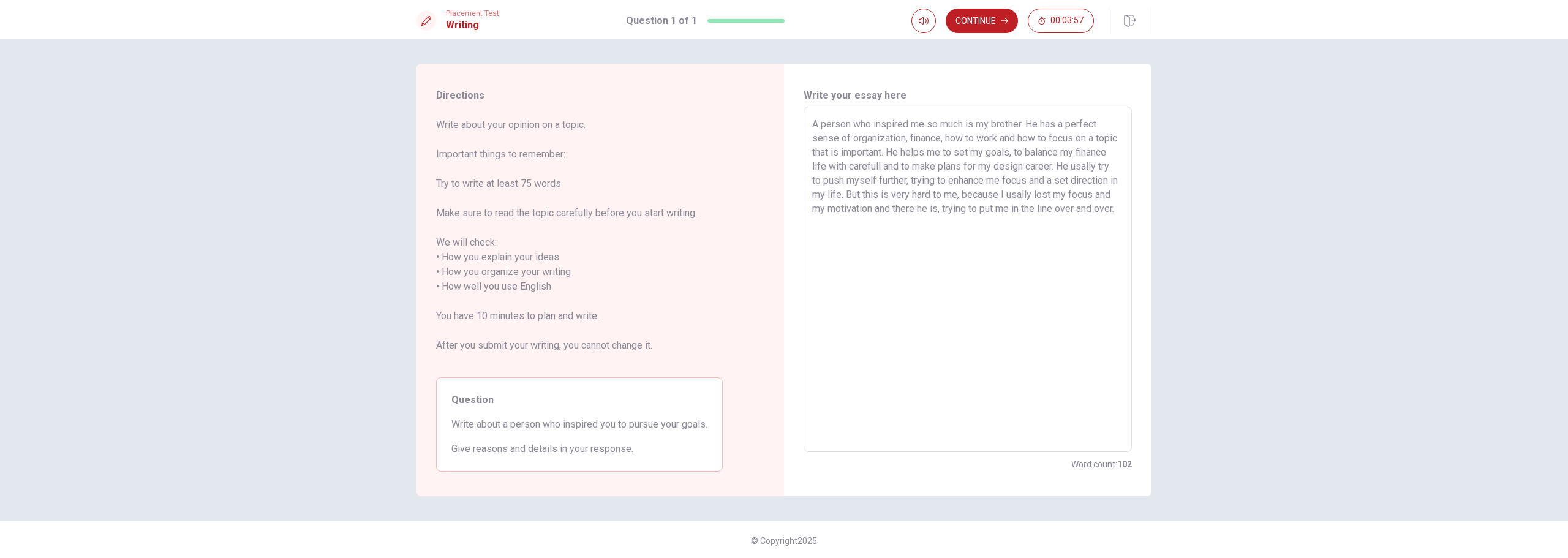
click at [979, 207] on textarea "A person who inspired me so much is my brother. He has a perfect sense of organ…" at bounding box center [967, 279] width 311 height 325
drag, startPoint x: 1004, startPoint y: 206, endPoint x: 1072, endPoint y: 205, distance: 68.0
click at [1071, 205] on textarea "A person who inspired me so much is my brother. He has a perfect sense of organ…" at bounding box center [967, 279] width 311 height 325
click at [983, 221] on textarea "A person who inspired me so much is my brother. He has a perfect sense of organ…" at bounding box center [967, 279] width 311 height 325
click at [917, 196] on textarea "A person who inspired me so much is my brother. He has a perfect sense of organ…" at bounding box center [967, 279] width 311 height 325
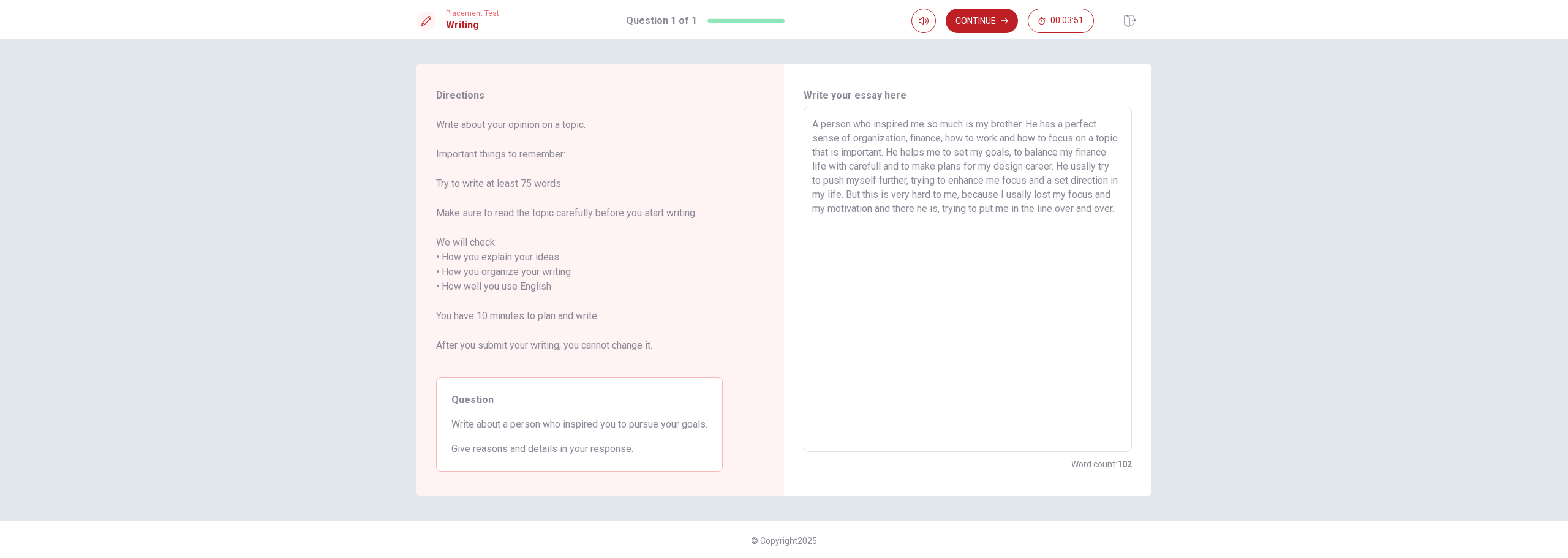
click at [917, 196] on textarea "A person who inspired me so much is my brother. He has a perfect sense of organ…" at bounding box center [967, 279] width 311 height 325
drag, startPoint x: 840, startPoint y: 211, endPoint x: 917, endPoint y: 212, distance: 77.0
click at [917, 212] on textarea "A person who inspired me so much is my brother. He has a perfect sense of organ…" at bounding box center [967, 279] width 311 height 325
click at [917, 212] on textarea "A person who inspired me so much is my brother. He has a perfect sense of organ…" at bounding box center [967, 279] width 311 height 325
drag, startPoint x: 884, startPoint y: 210, endPoint x: 1043, endPoint y: 205, distance: 159.1
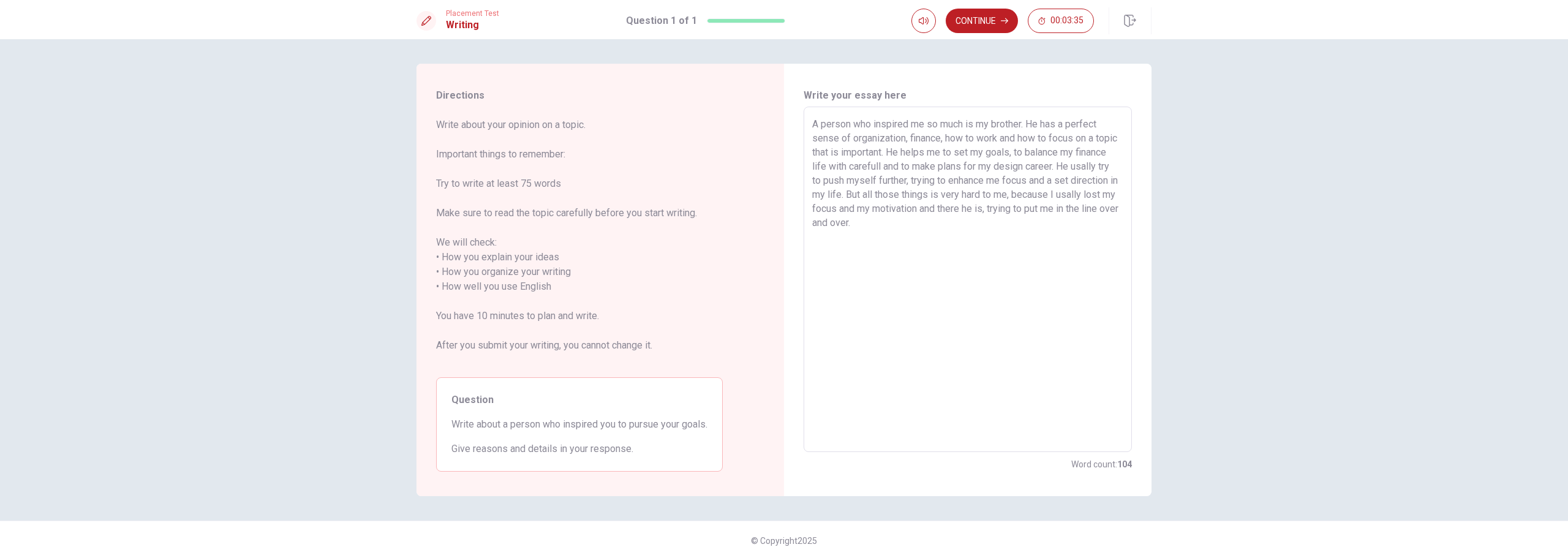
click at [1043, 205] on textarea "A person who inspired me so much is my brother. He has a perfect sense of organ…" at bounding box center [967, 279] width 311 height 325
click at [997, 224] on textarea "A person who inspired me so much is my brother. He has a perfect sense of organ…" at bounding box center [967, 279] width 311 height 325
click at [1039, 211] on textarea "A person who inspired me so much is my brother. He has a perfect sense of organ…" at bounding box center [967, 279] width 311 height 325
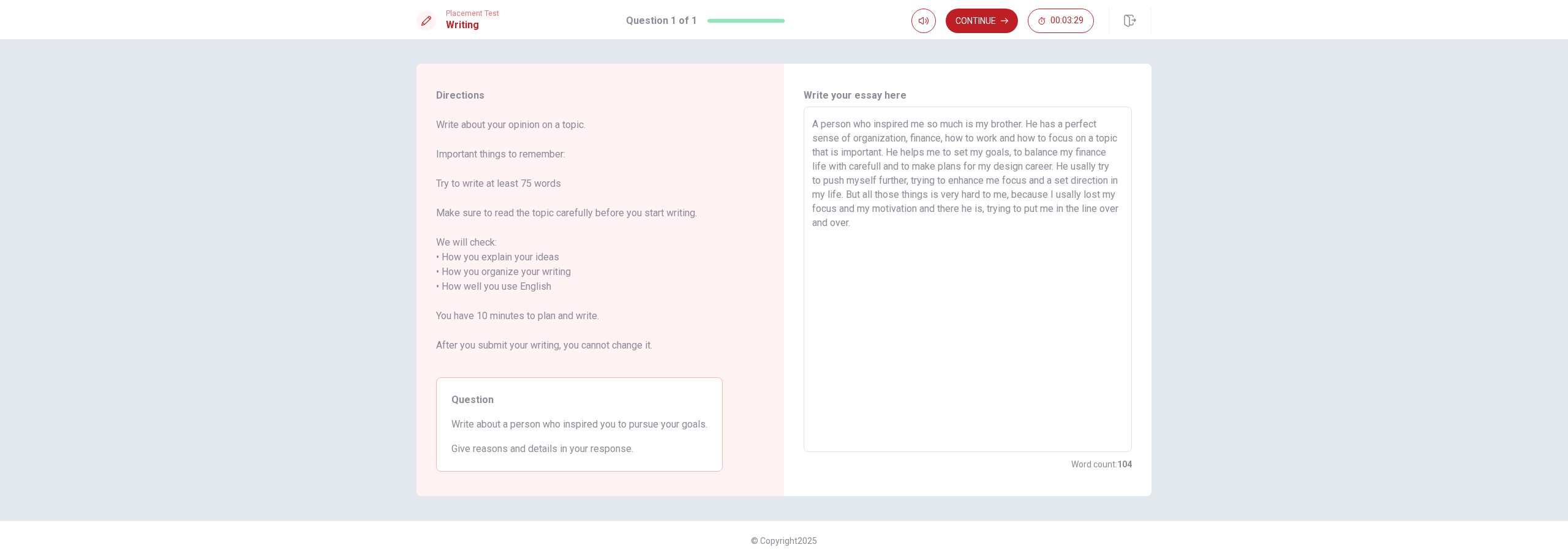
click at [1029, 221] on textarea "A person who inspired me so much is my brother. He has a perfect sense of organ…" at bounding box center [967, 279] width 311 height 325
click at [937, 139] on textarea "A person who inspired me so much is my brother. He has a perfect sense of organ…" at bounding box center [967, 279] width 311 height 325
drag, startPoint x: 1027, startPoint y: 135, endPoint x: 1091, endPoint y: 137, distance: 64.0
click at [1091, 137] on textarea "A person who inspired me so much is my brother. He has a perfect sense of organ…" at bounding box center [967, 279] width 311 height 325
click at [1091, 138] on textarea "A person who inspired me so much is my brother. He has a perfect sense of organ…" at bounding box center [967, 279] width 311 height 325
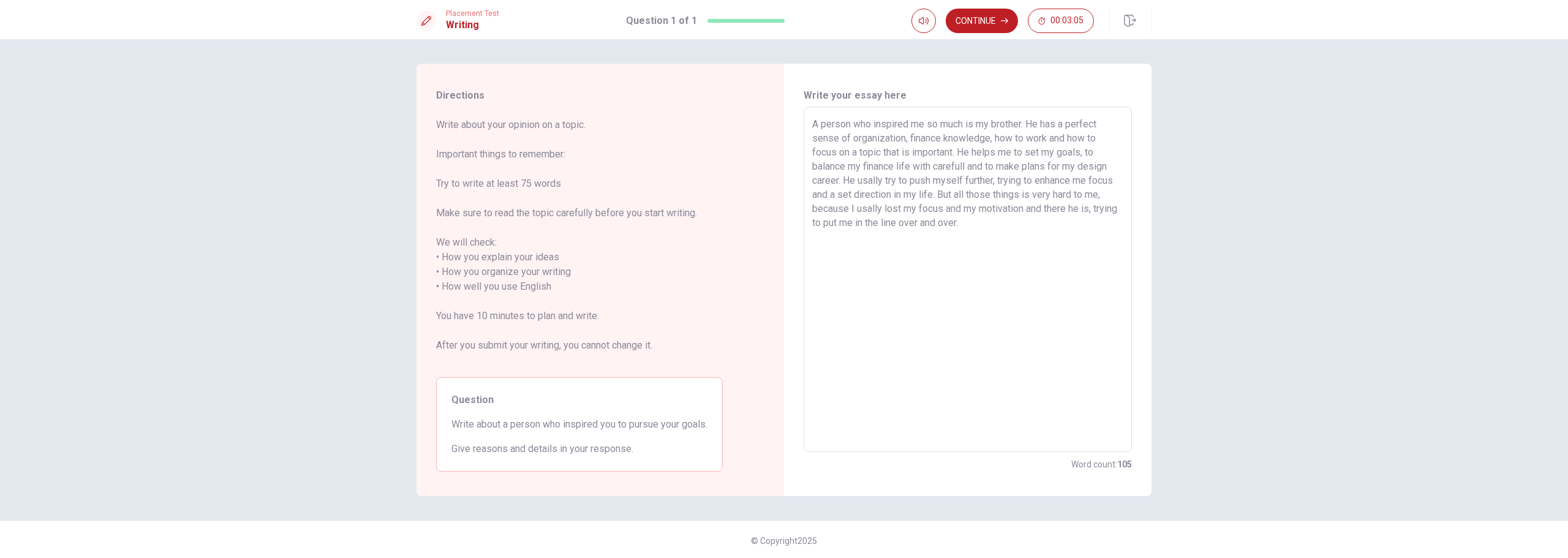
click at [1047, 137] on textarea "A person who inspired me so much is my brother. He has a perfect sense of organ…" at bounding box center [967, 279] width 311 height 325
drag, startPoint x: 906, startPoint y: 135, endPoint x: 988, endPoint y: 138, distance: 82.1
click at [988, 138] on textarea "A person who inspired me so much is my brother. He has a perfect sense of organ…" at bounding box center [967, 279] width 311 height 325
click at [1092, 138] on textarea "A person who inspired me so much is my brother. He has a perfect sense of organ…" at bounding box center [967, 279] width 311 height 325
click at [1042, 194] on textarea "A person who inspired me so much is my brother. He has a perfect sense of organ…" at bounding box center [967, 279] width 311 height 325
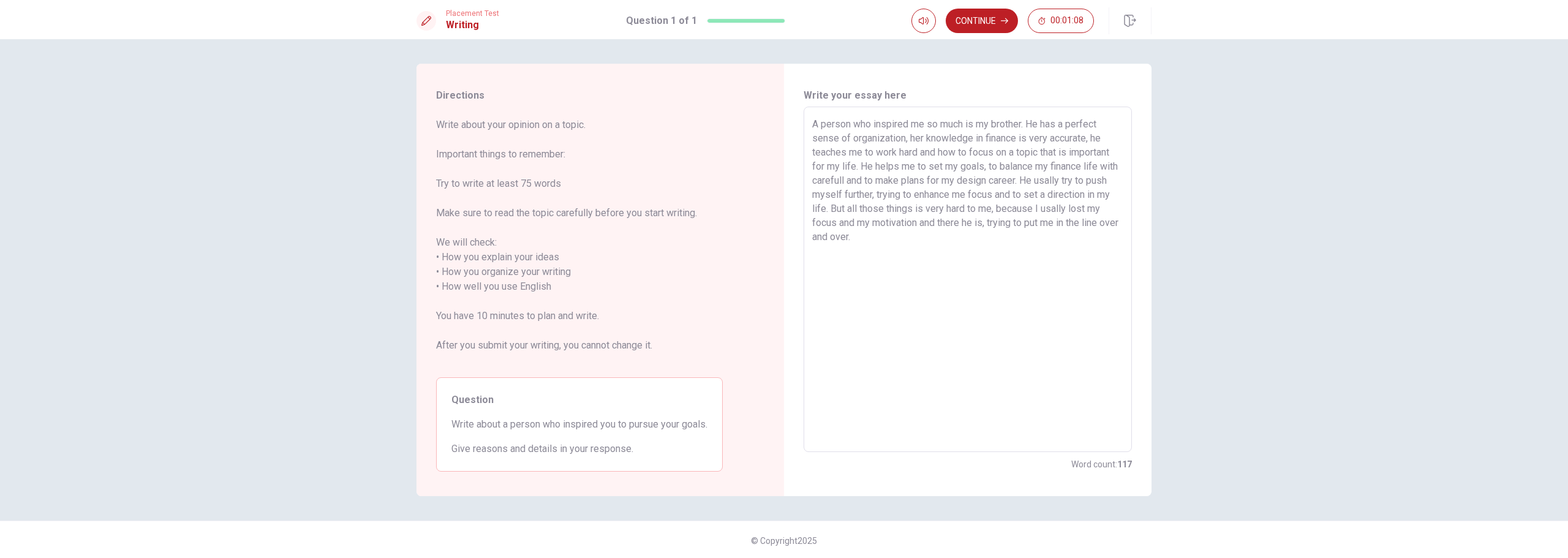
drag, startPoint x: 876, startPoint y: 211, endPoint x: 1038, endPoint y: 210, distance: 162.0
click at [1038, 210] on textarea "A person who inspired me so much is my brother. He has a perfect sense of organ…" at bounding box center [967, 279] width 311 height 325
drag, startPoint x: 844, startPoint y: 224, endPoint x: 990, endPoint y: 225, distance: 146.0
click at [990, 225] on textarea "A person who inspired me so much is my brother. He has a perfect sense of organ…" at bounding box center [967, 279] width 311 height 325
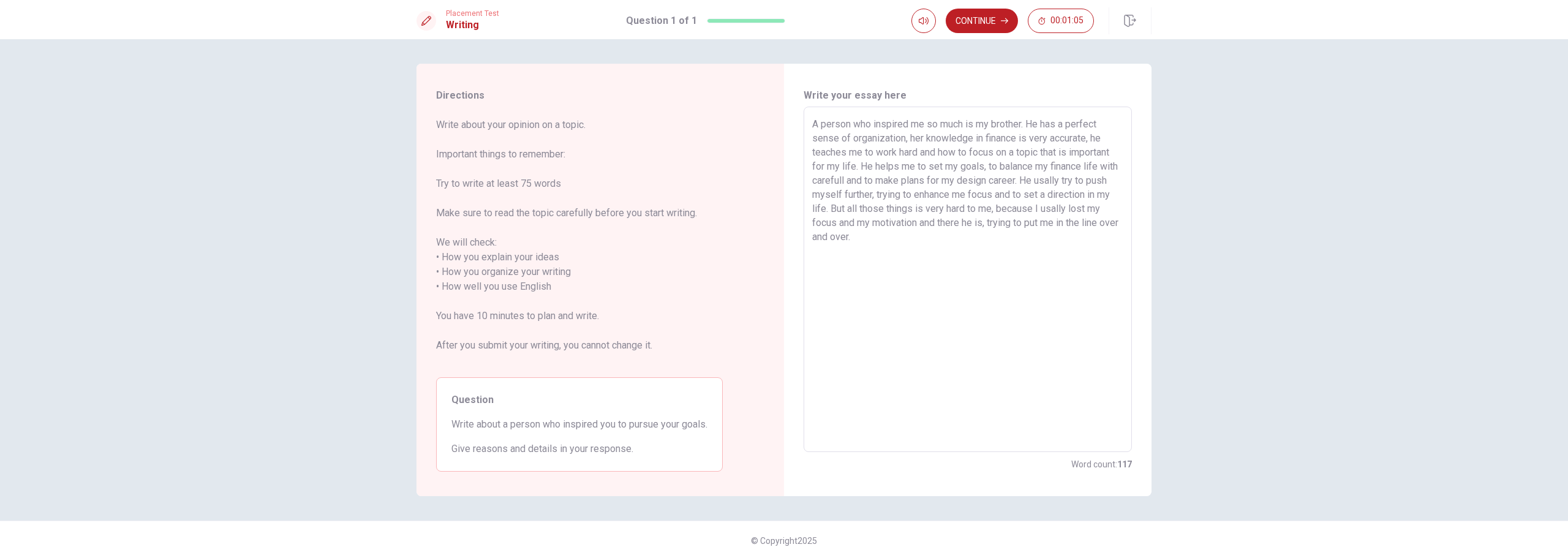
click at [990, 225] on textarea "A person who inspired me so much is my brother. He has a perfect sense of organ…" at bounding box center [967, 279] width 311 height 325
drag, startPoint x: 1020, startPoint y: 222, endPoint x: 1089, endPoint y: 221, distance: 69.0
click at [1089, 221] on textarea "A person who inspired me so much is my brother. He has a perfect sense of organ…" at bounding box center [967, 279] width 311 height 325
click at [1027, 241] on textarea "A person who inspired me so much is my brother. He has a perfect sense of organ…" at bounding box center [967, 279] width 311 height 325
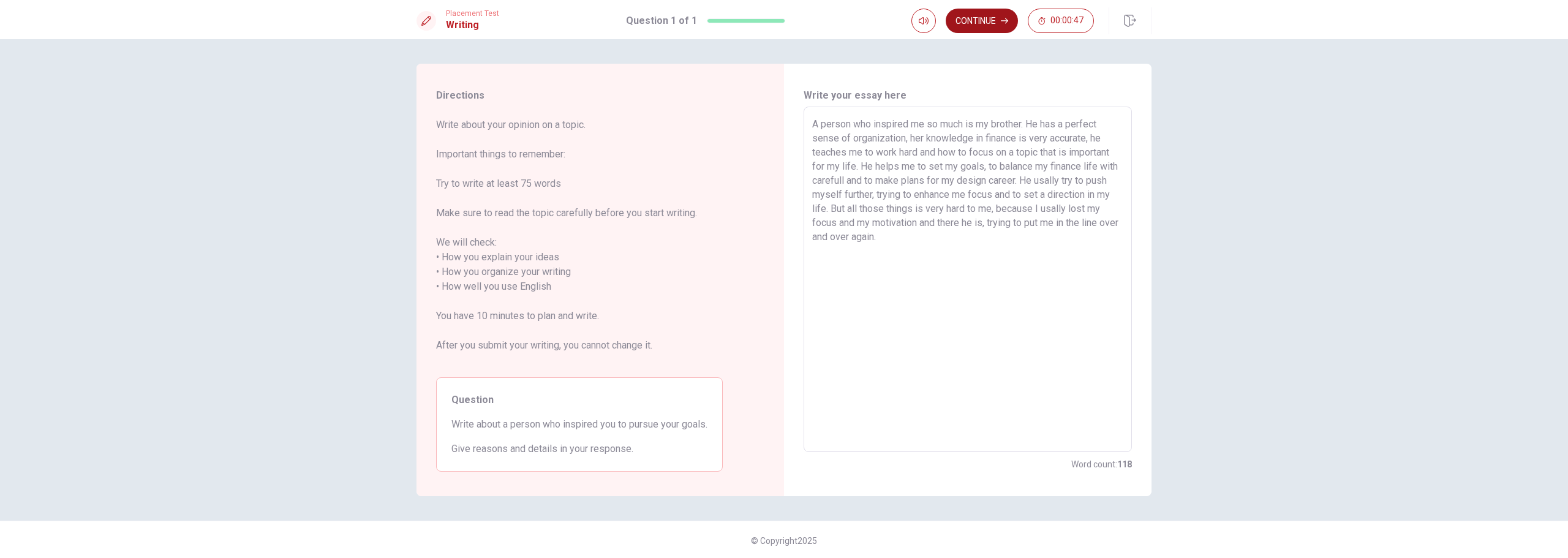
click at [982, 24] on button "Continue" at bounding box center [981, 21] width 73 height 24
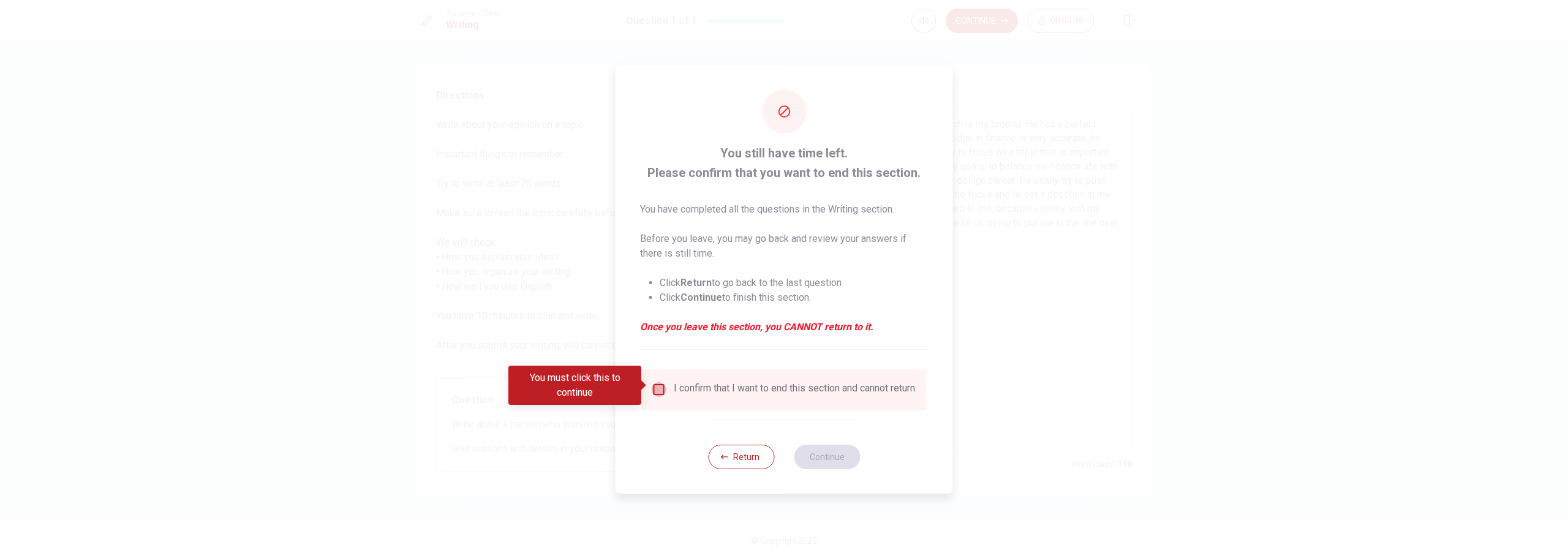
click at [651, 382] on input "You must click this to continue" at bounding box center [658, 389] width 15 height 15
click at [834, 469] on button "Continue" at bounding box center [826, 456] width 66 height 24
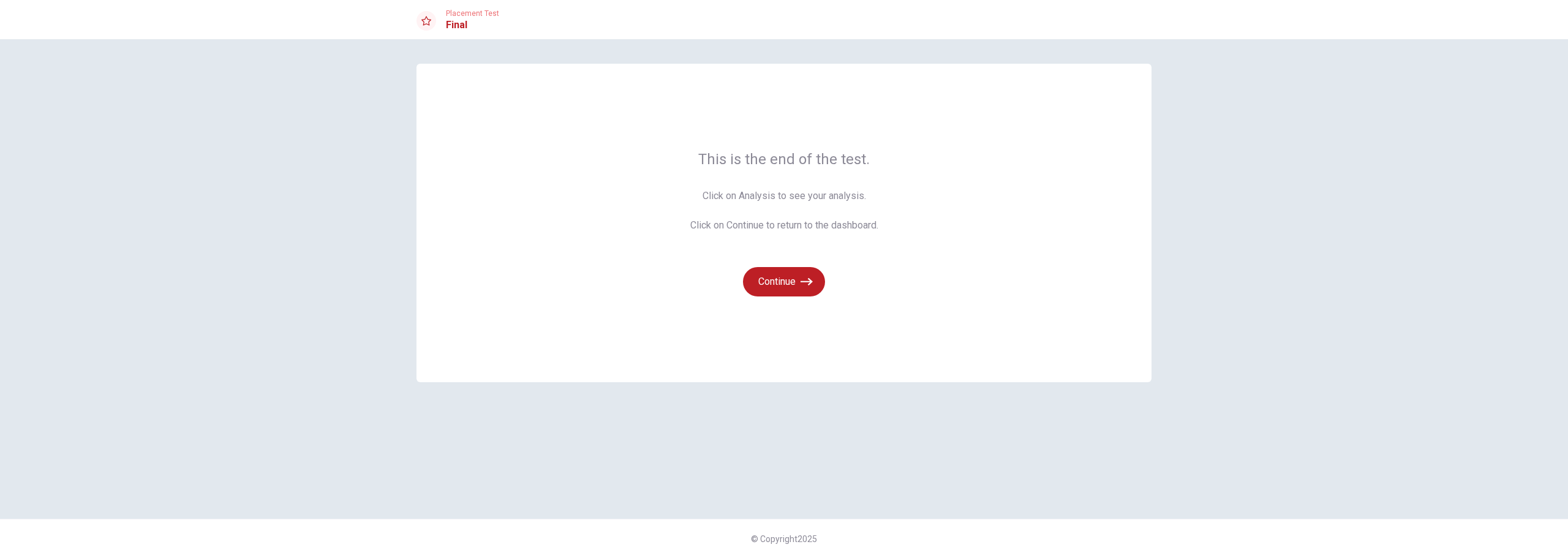
drag, startPoint x: 732, startPoint y: 199, endPoint x: 849, endPoint y: 205, distance: 117.2
click at [849, 205] on span "Click on Analysis to see your analysis. Click on Continue to return to the dash…" at bounding box center [784, 211] width 188 height 44
click at [849, 205] on span "Click on Analysis to see your analysis. Click on Continue to return to the dash…" at bounding box center [784, 211] width 188 height 44
drag, startPoint x: 745, startPoint y: 223, endPoint x: 848, endPoint y: 229, distance: 103.2
click at [848, 229] on span "Click on Analysis to see your analysis. Click on Continue to return to the dash…" at bounding box center [784, 211] width 188 height 44
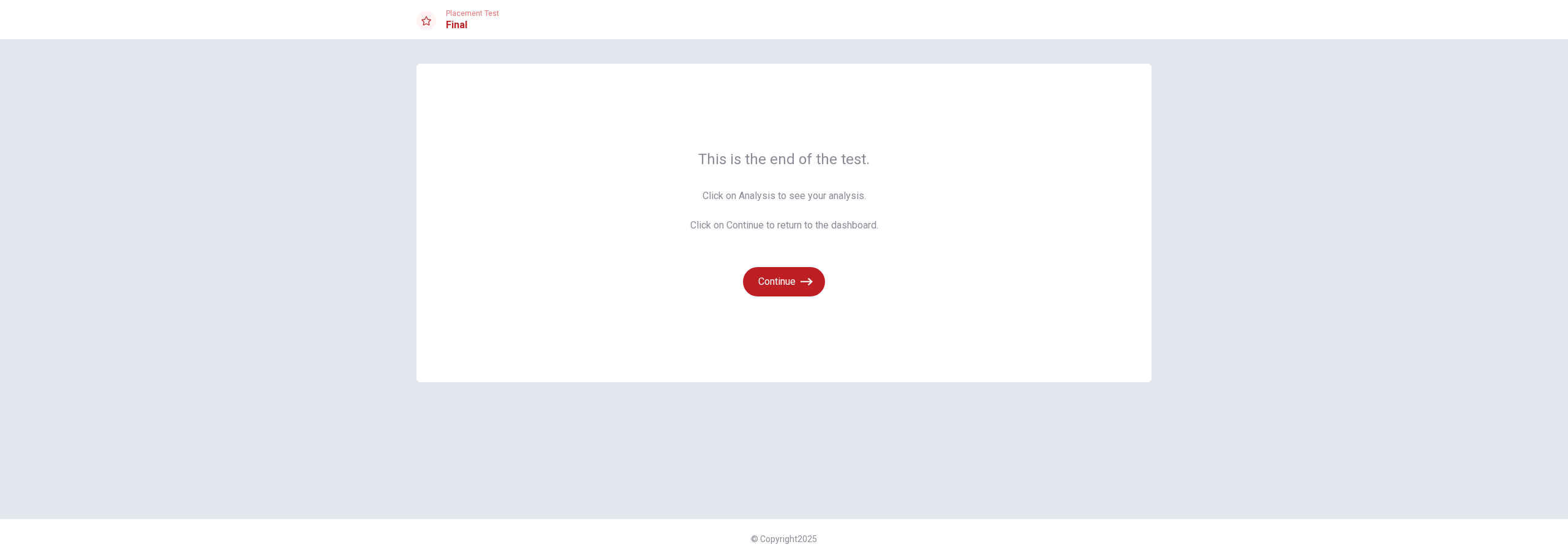
click at [848, 229] on span "Click on Analysis to see your analysis. Click on Continue to return to the dash…" at bounding box center [784, 211] width 188 height 44
click at [794, 282] on button "Continue" at bounding box center [784, 282] width 82 height 29
